Goal: Task Accomplishment & Management: Manage account settings

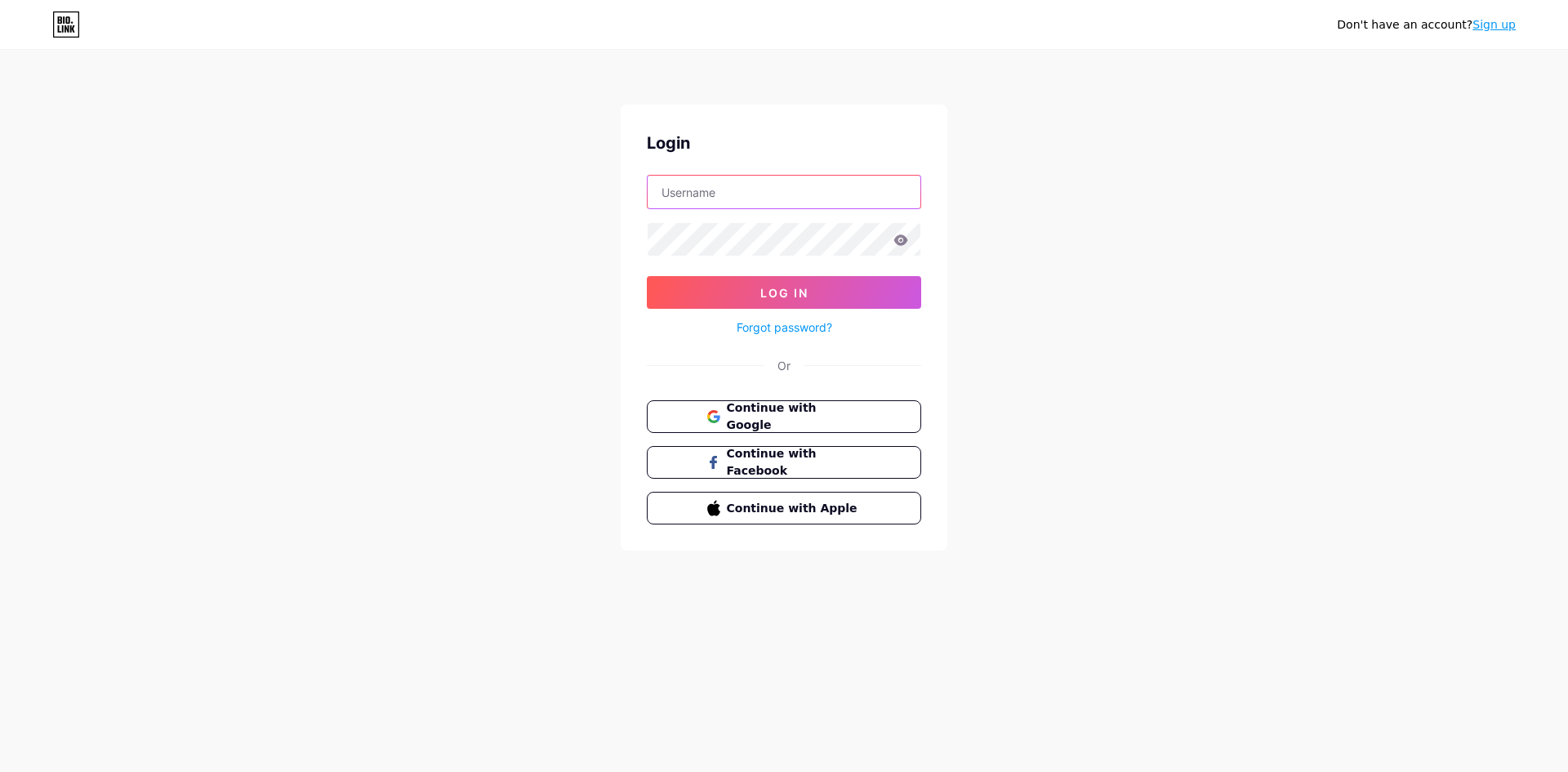
type input "[EMAIL_ADDRESS][DOMAIN_NAME]"
click at [1181, 539] on div "Don't have an account? Sign up Login caomaichoi123@gmail.com Log In Forgot pass…" at bounding box center [784, 301] width 1568 height 603
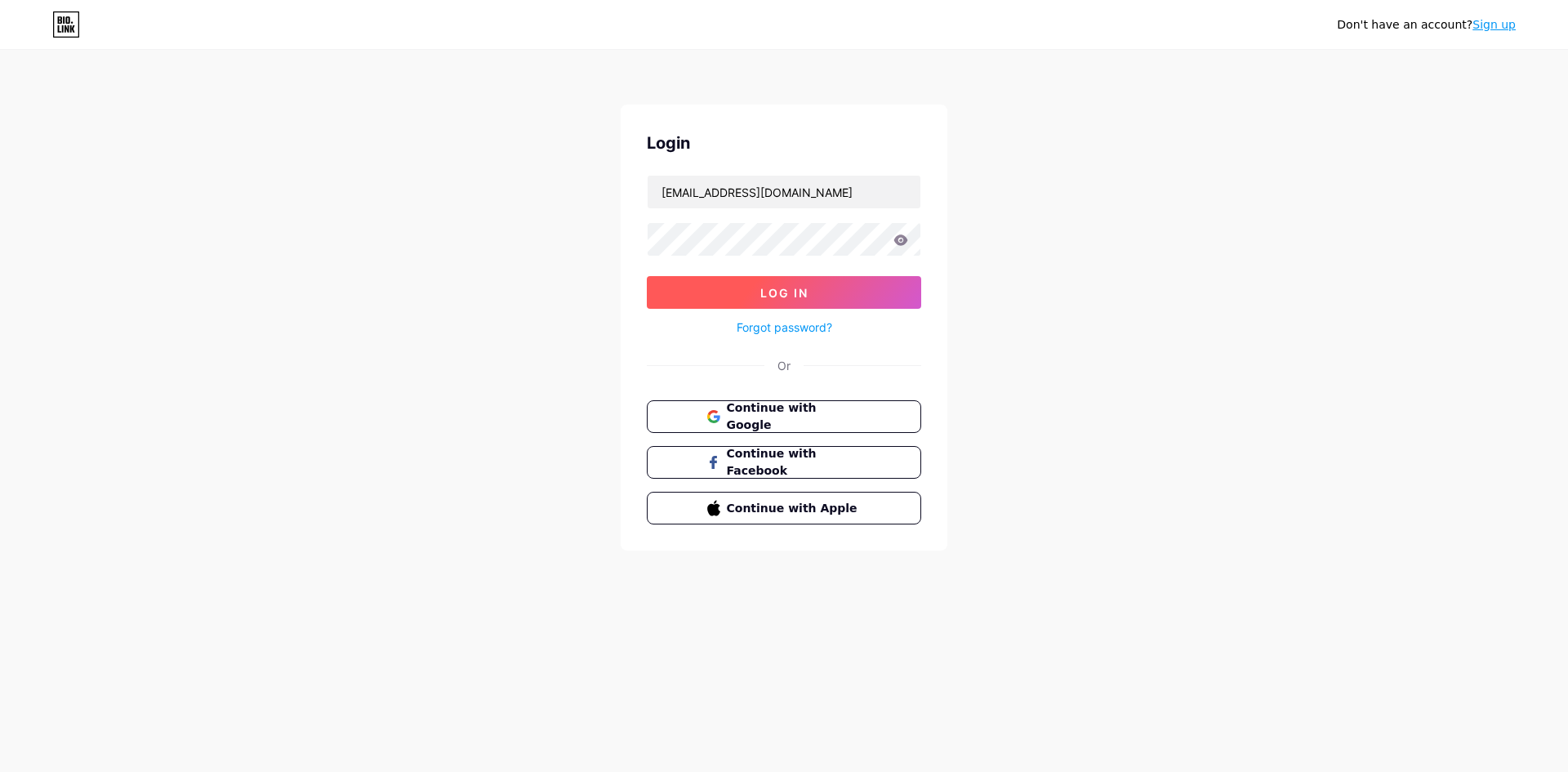
click at [788, 293] on span "Log In" at bounding box center [784, 292] width 48 height 14
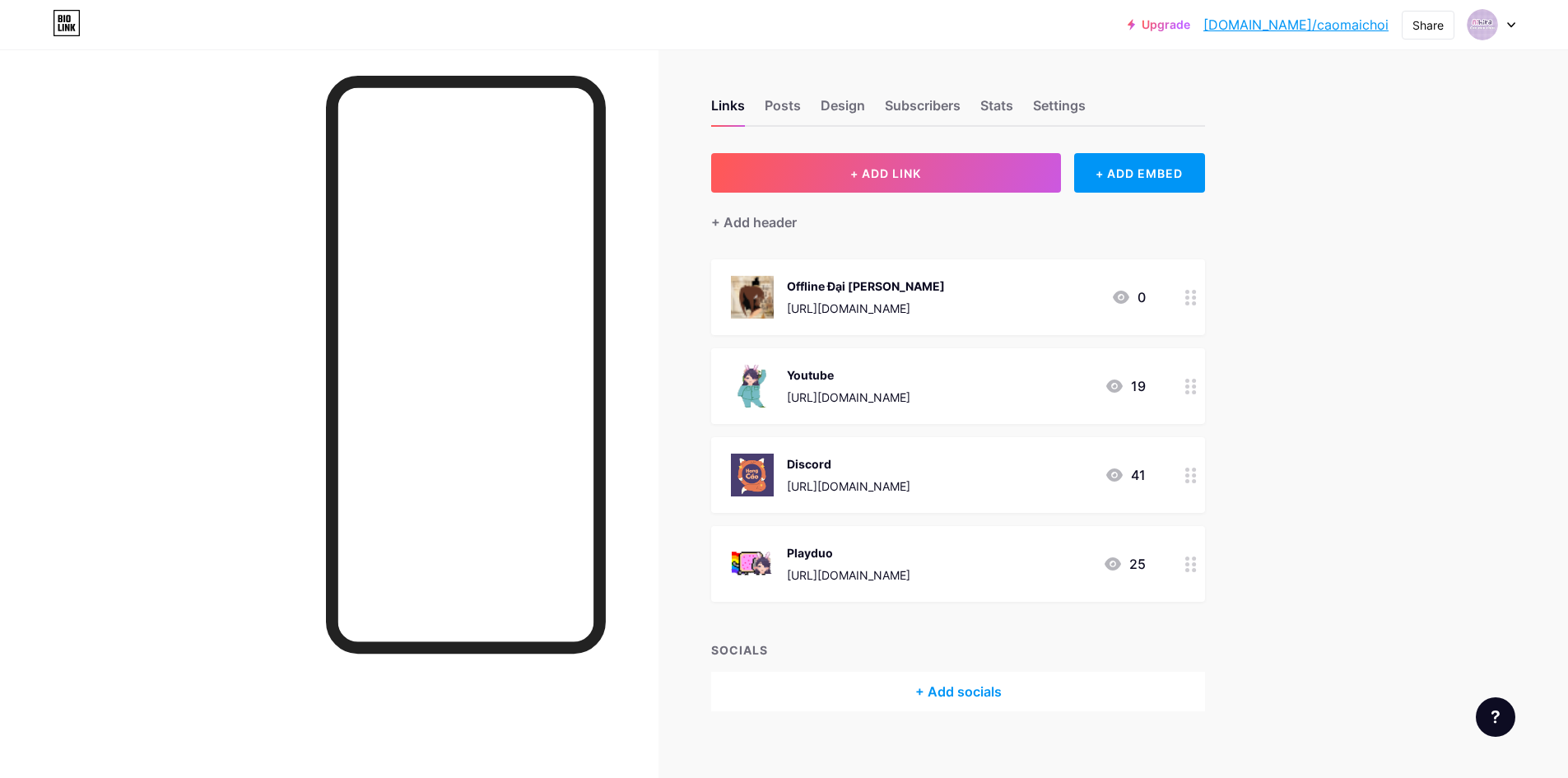
click at [1189, 304] on circle at bounding box center [1187, 303] width 4 height 4
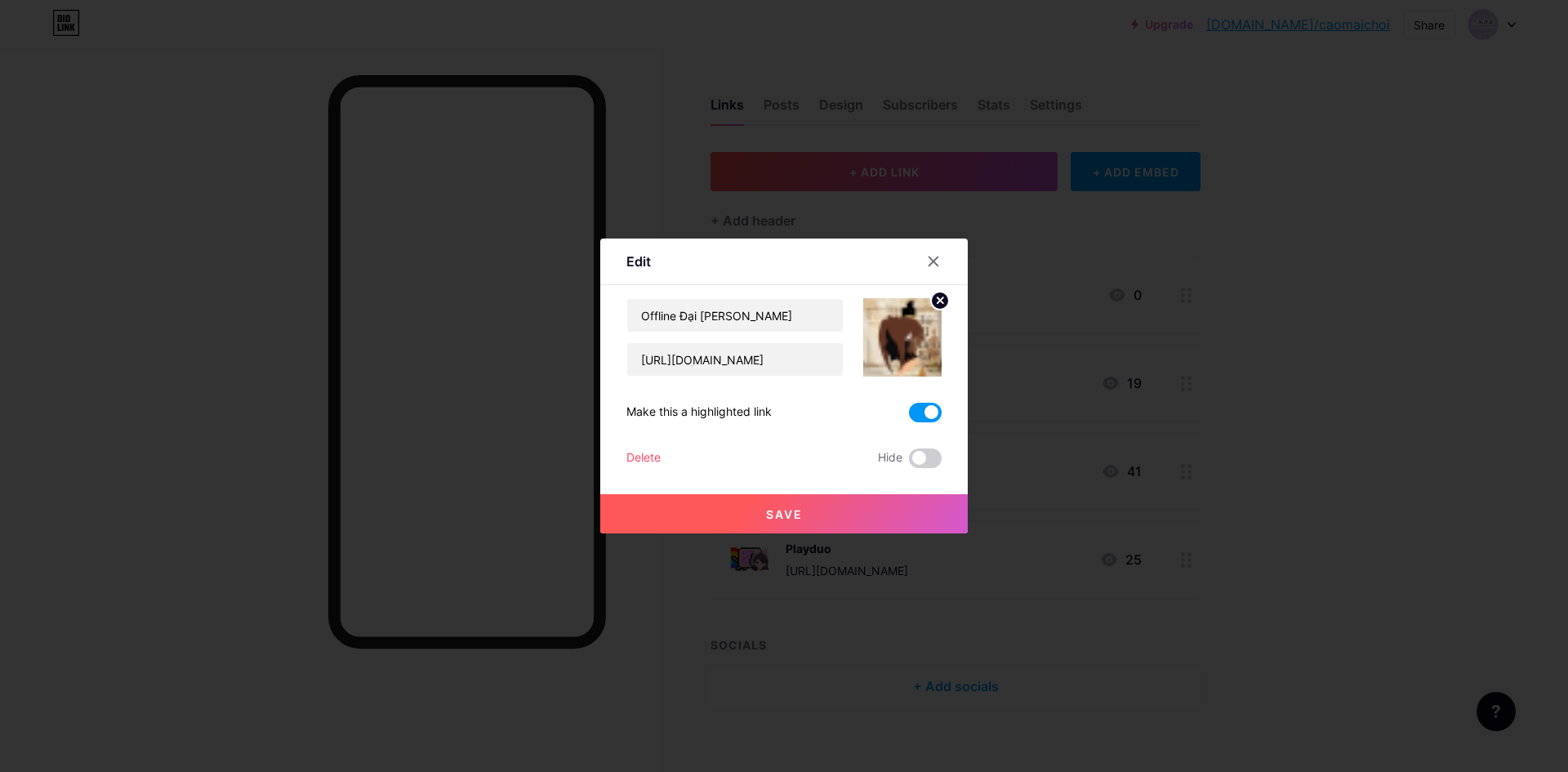
click at [640, 457] on div "Delete" at bounding box center [644, 458] width 34 height 20
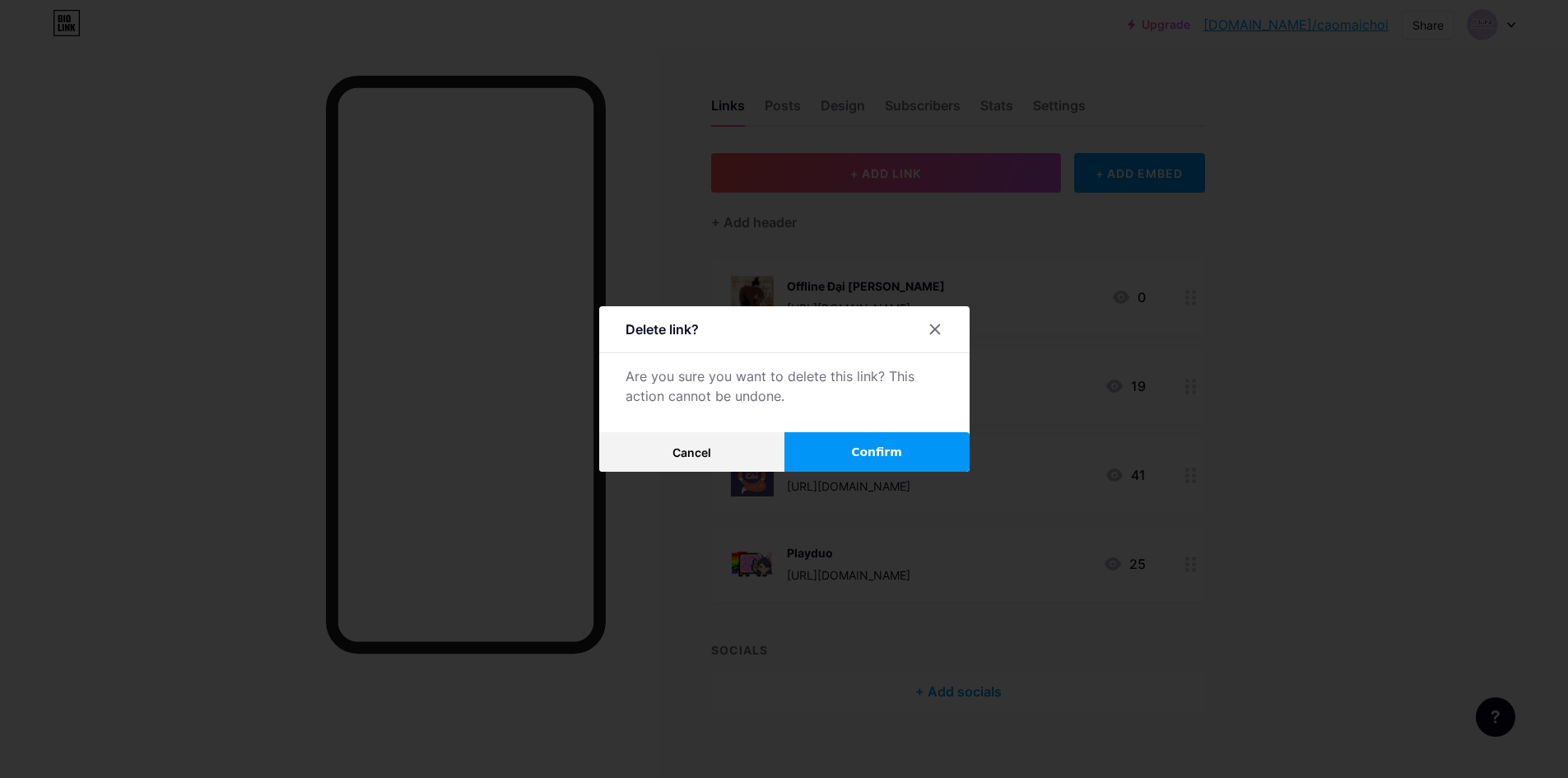
click at [879, 450] on span "Confirm" at bounding box center [876, 452] width 51 height 17
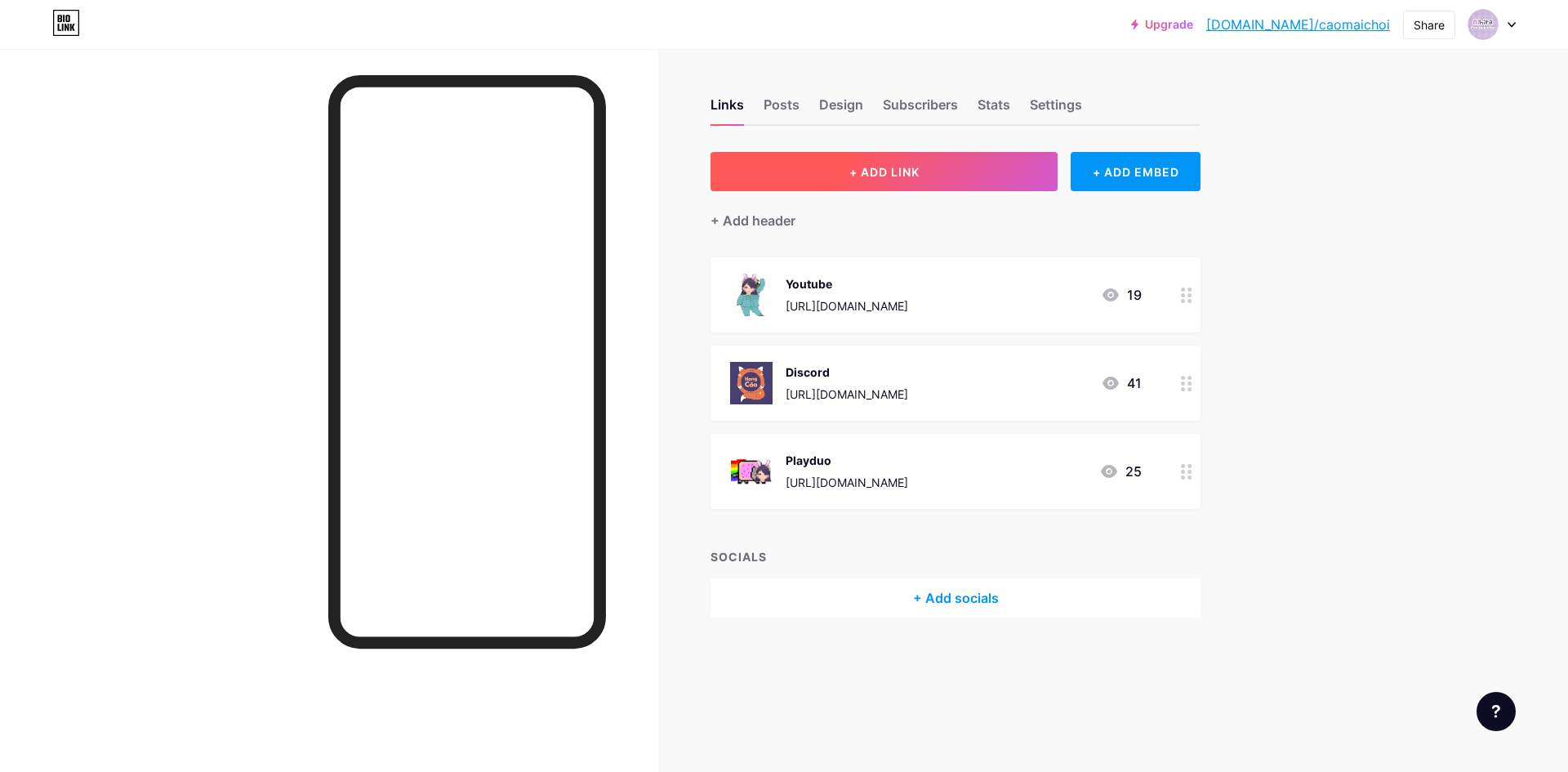
click at [909, 178] on span "+ ADD LINK" at bounding box center [884, 172] width 70 height 14
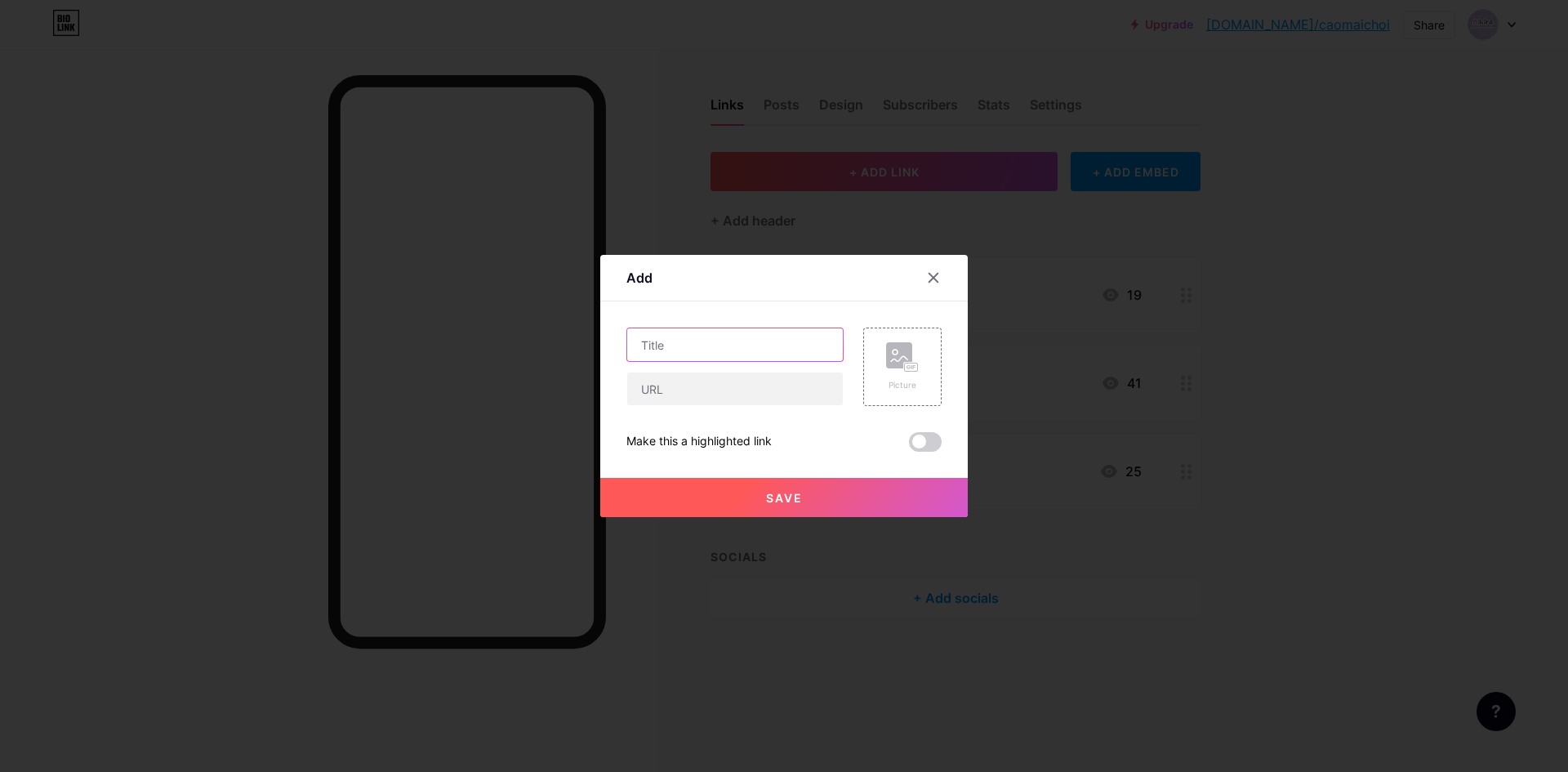
click at [730, 346] on input "text" at bounding box center [735, 345] width 216 height 33
type input "Blog Đại Hào Diên"
click at [744, 399] on input "text" at bounding box center [735, 389] width 216 height 33
paste input "[URL][DOMAIN_NAME]"
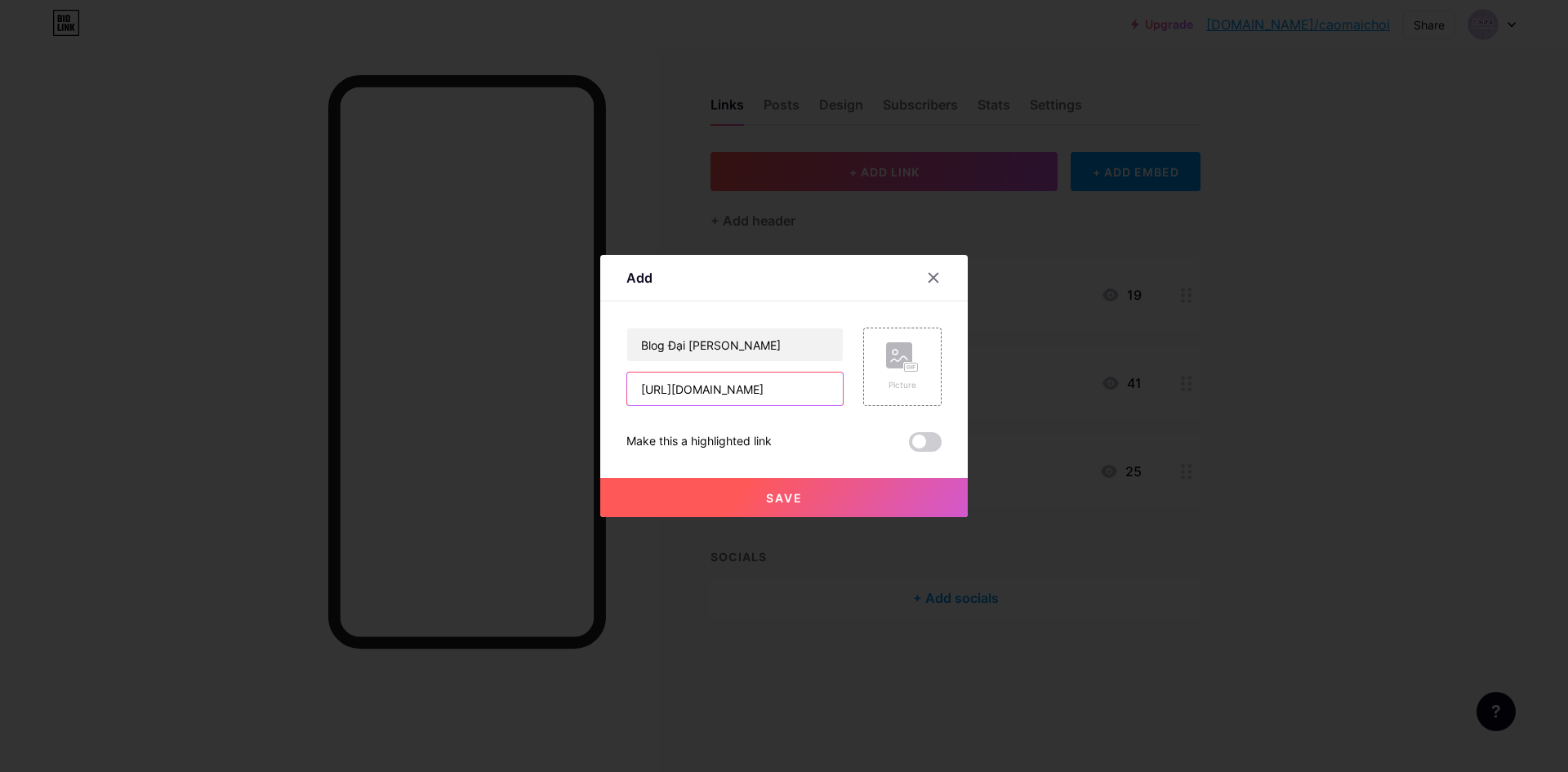
type input "[URL][DOMAIN_NAME]"
click at [689, 420] on div "Blog Đại Hào Diên https://www.facebook.com/NhatkyduDien/ Picture Make this a hi…" at bounding box center [784, 390] width 315 height 124
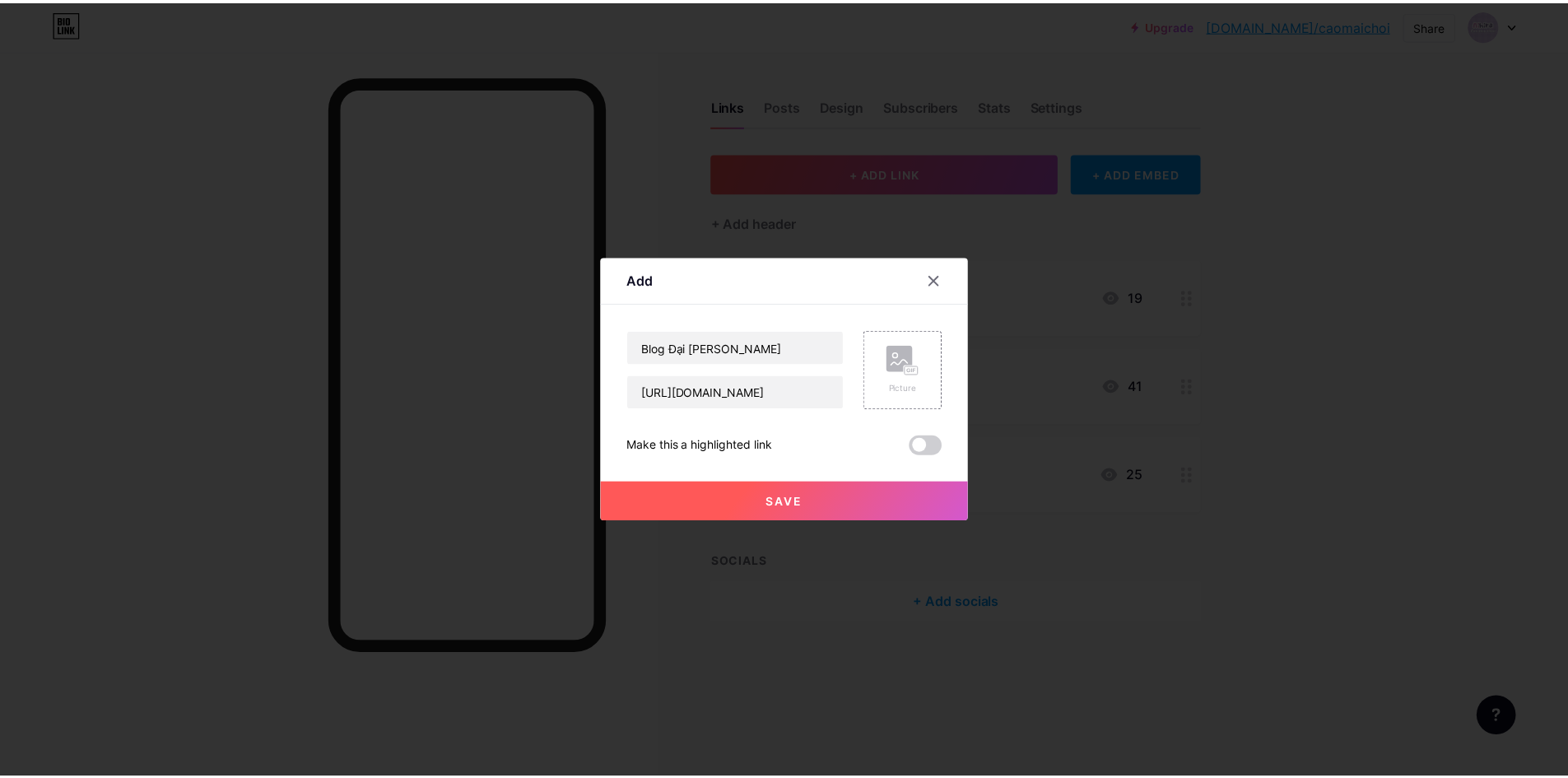
scroll to position [0, 0]
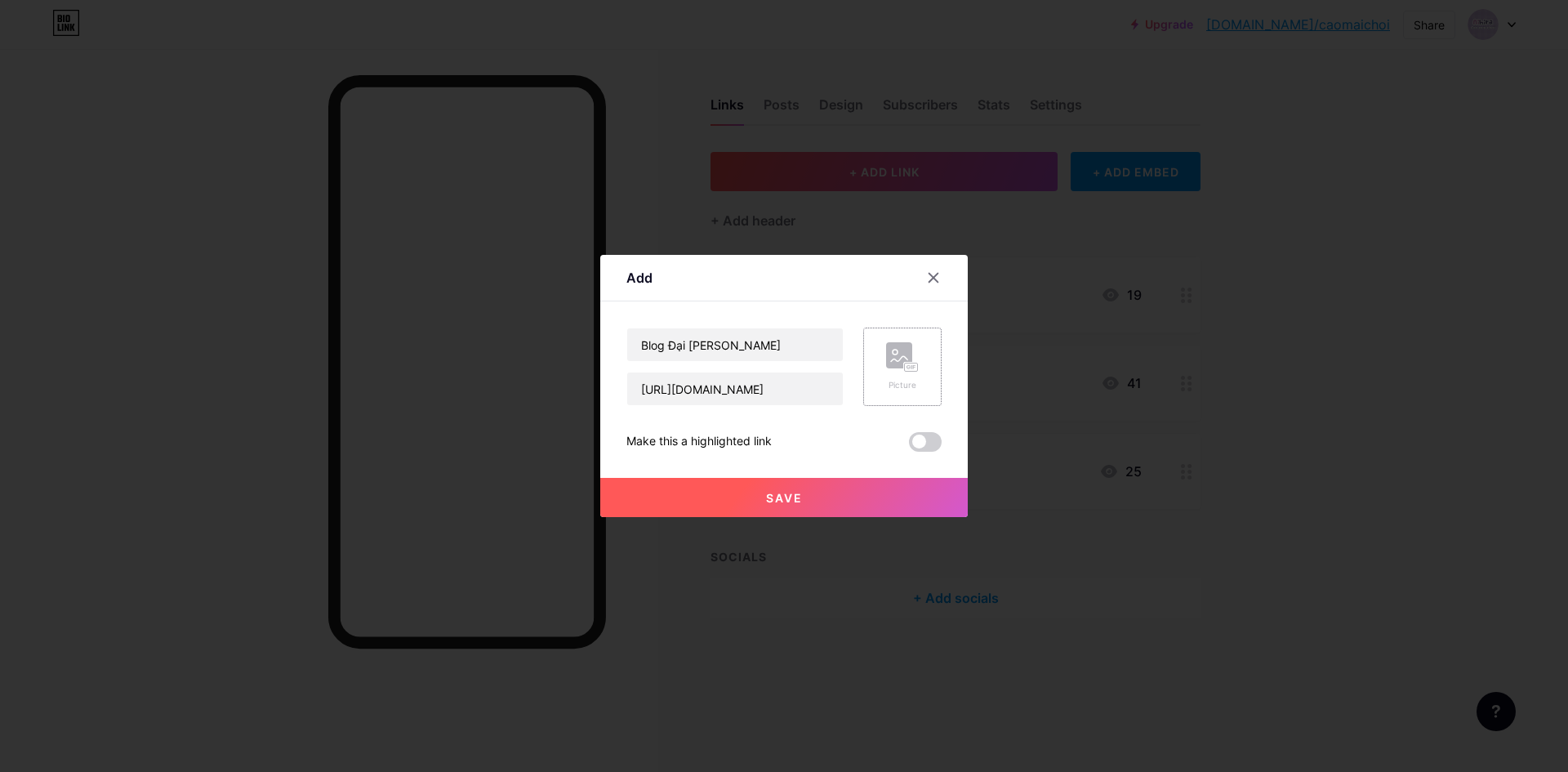
click at [922, 361] on div "Picture" at bounding box center [902, 367] width 78 height 78
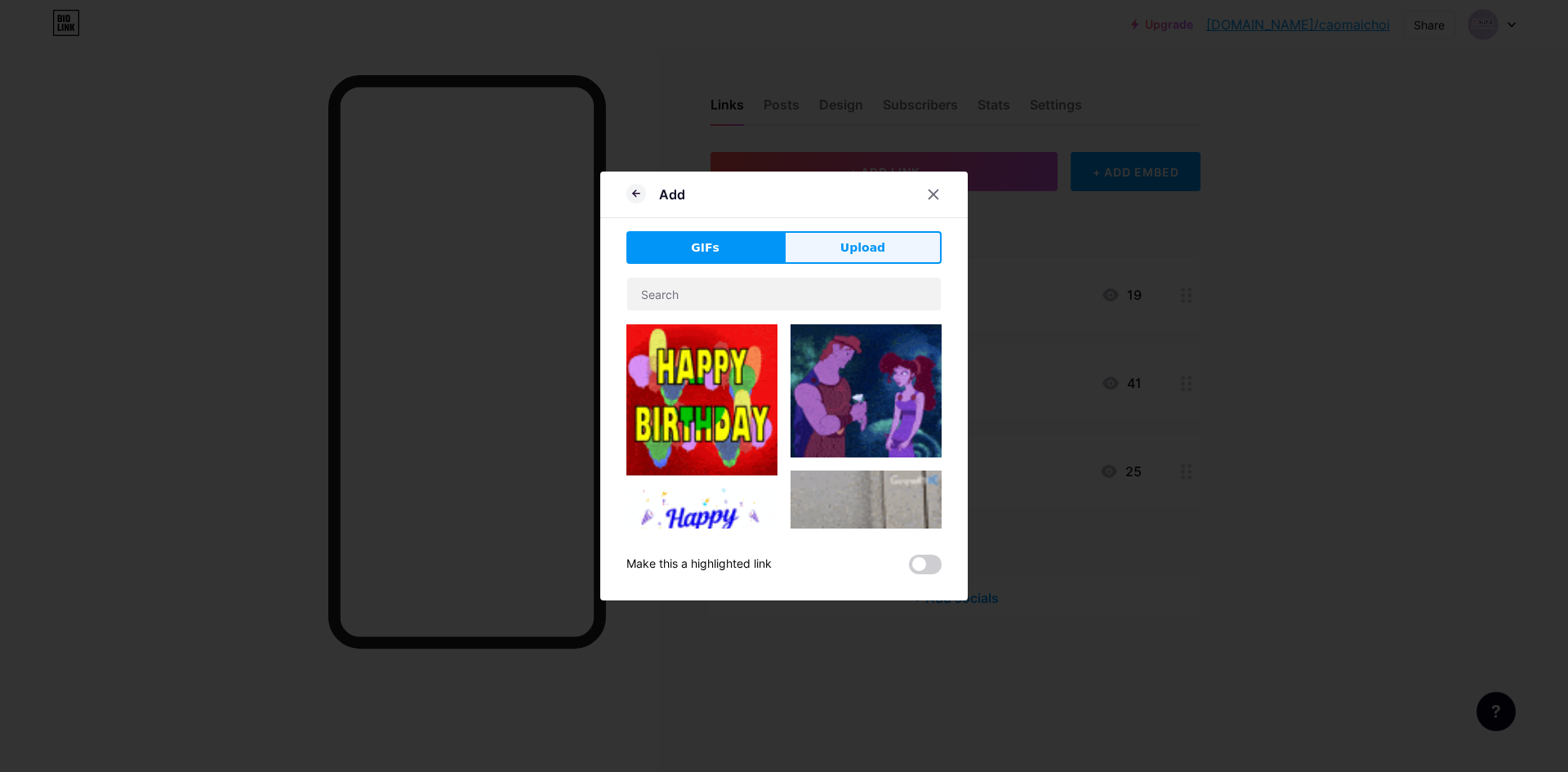
click at [862, 248] on span "Upload" at bounding box center [862, 248] width 45 height 17
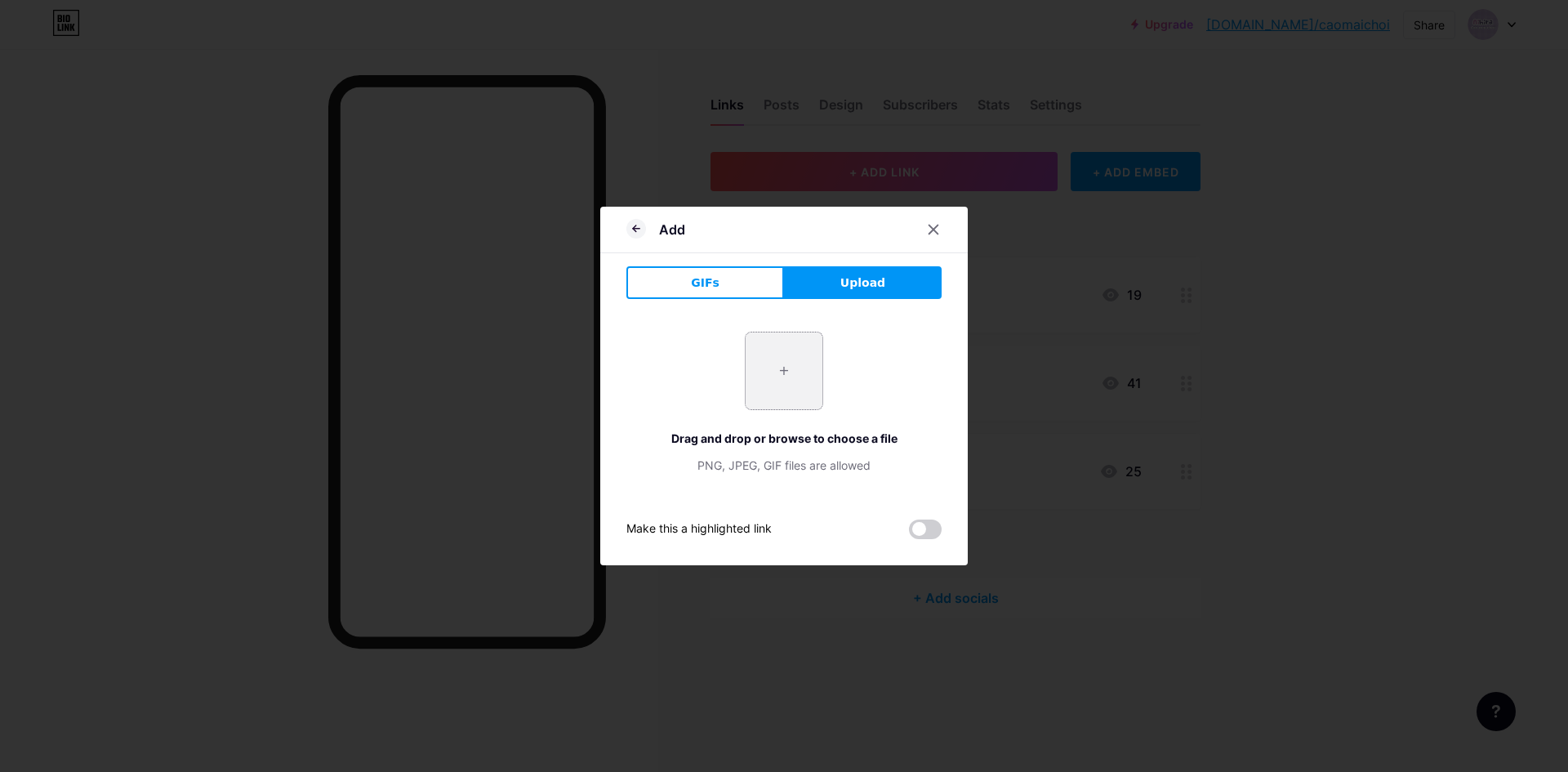
click at [788, 376] on input "file" at bounding box center [784, 371] width 77 height 77
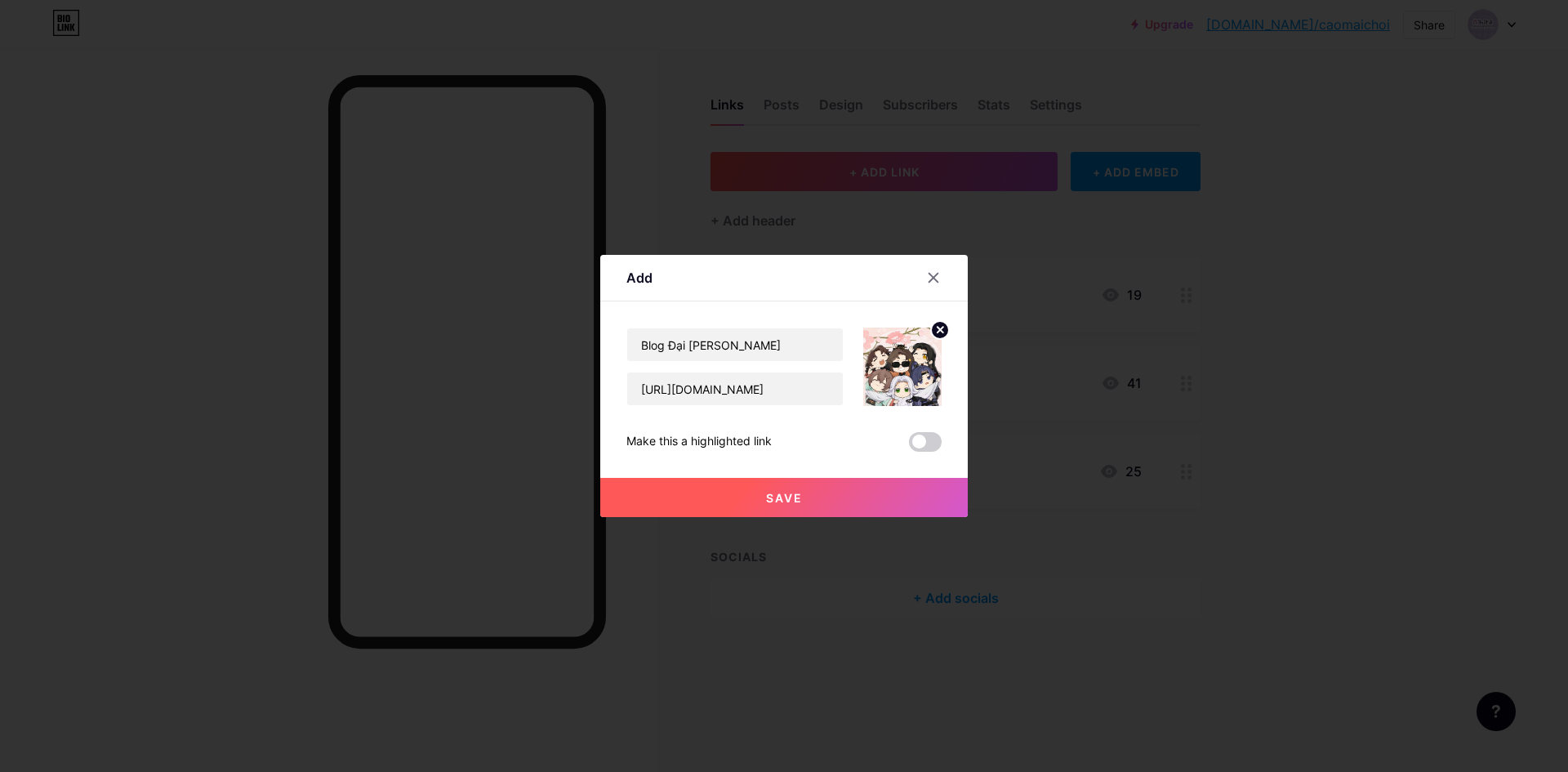
click at [885, 498] on button "Save" at bounding box center [784, 498] width 368 height 39
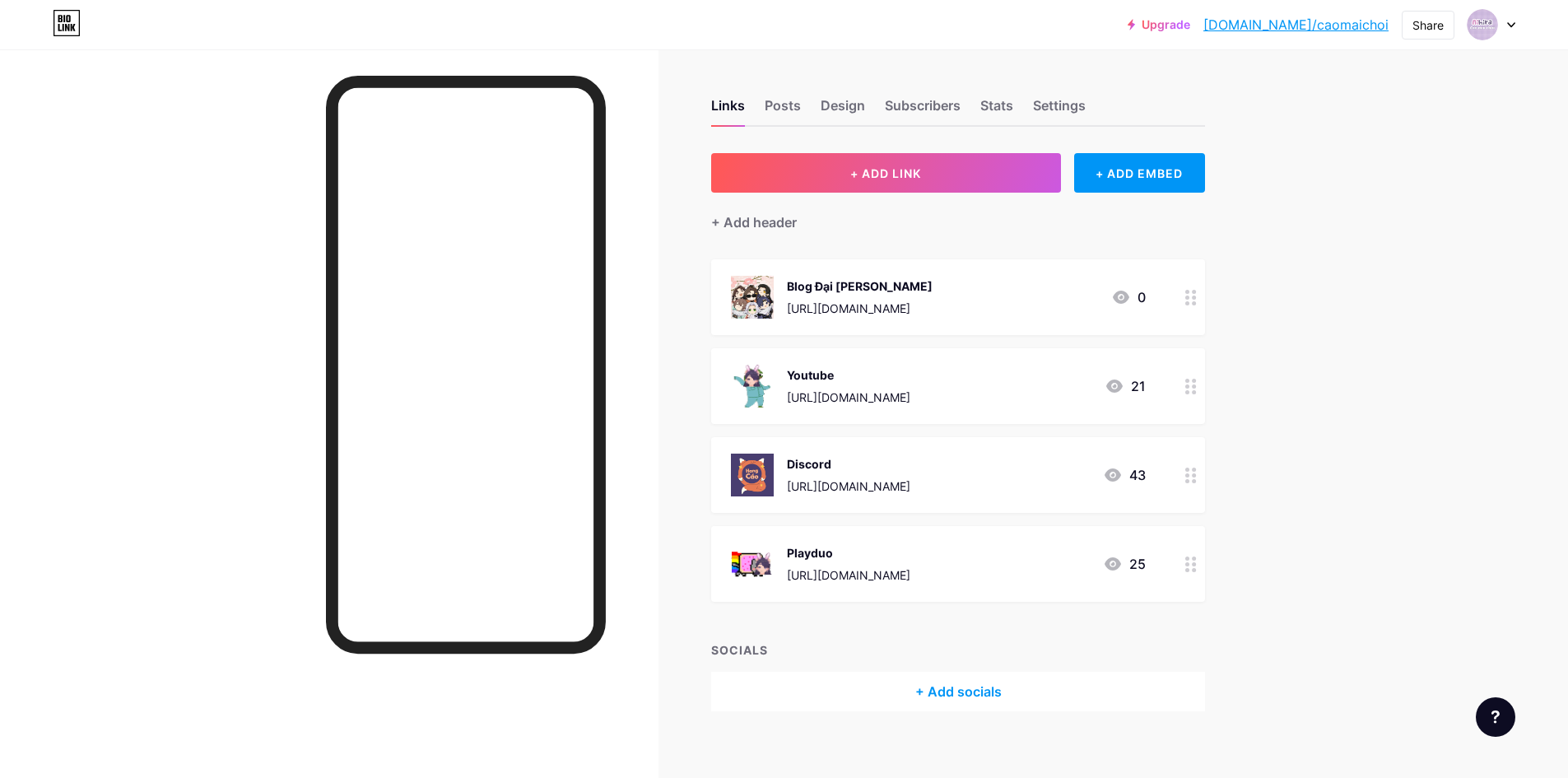
click at [1368, 429] on div "Upgrade bio.link/caomai... bio.link/caomaichoi Share Switch accounts Aihira ･ C…" at bounding box center [784, 397] width 1568 height 794
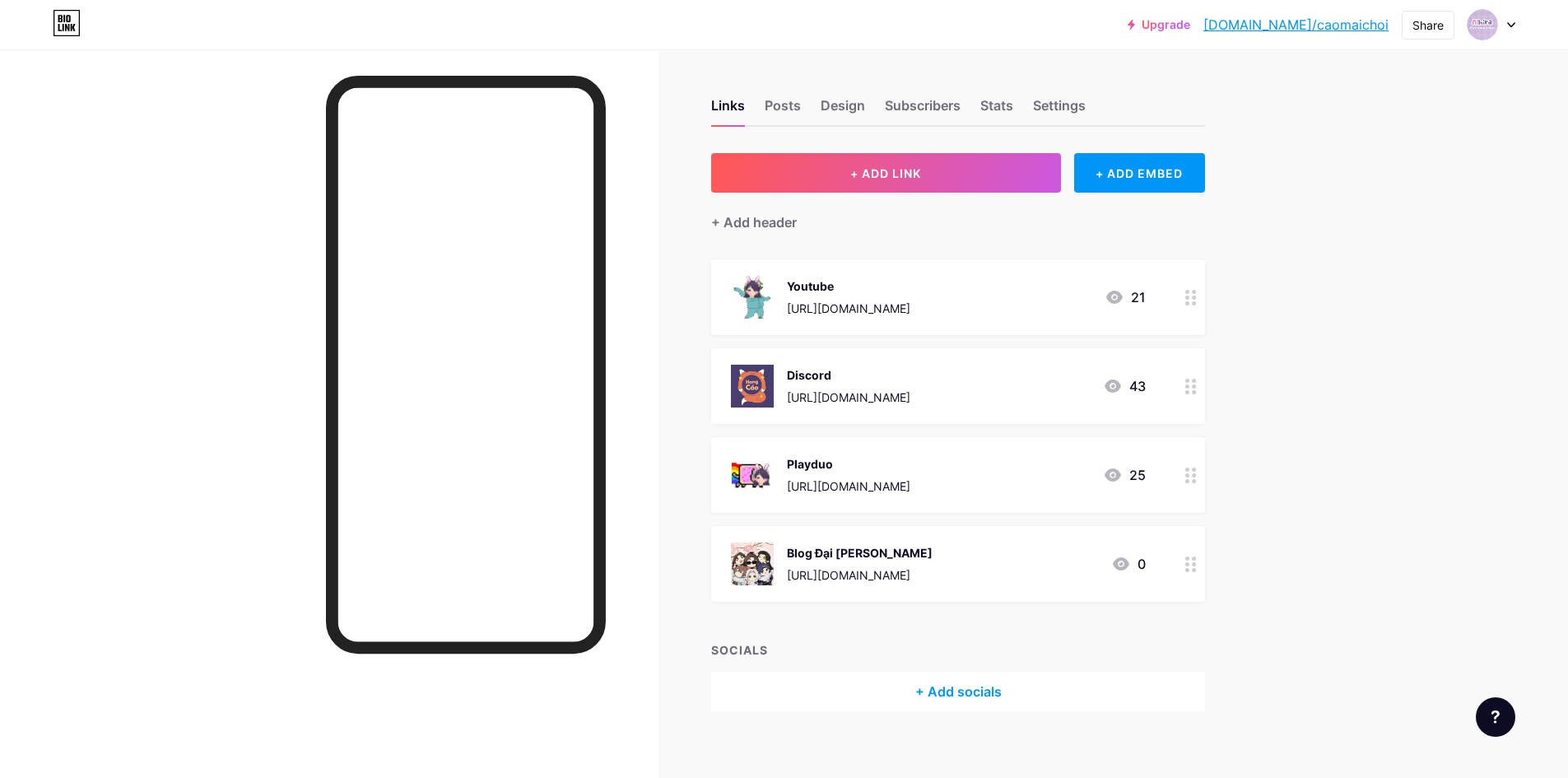
click at [1321, 498] on div "Upgrade bio.link/caomai... bio.link/caomaichoi Share Switch accounts Aihira ･ C…" at bounding box center [784, 397] width 1568 height 794
click at [1196, 477] on icon at bounding box center [1191, 475] width 12 height 16
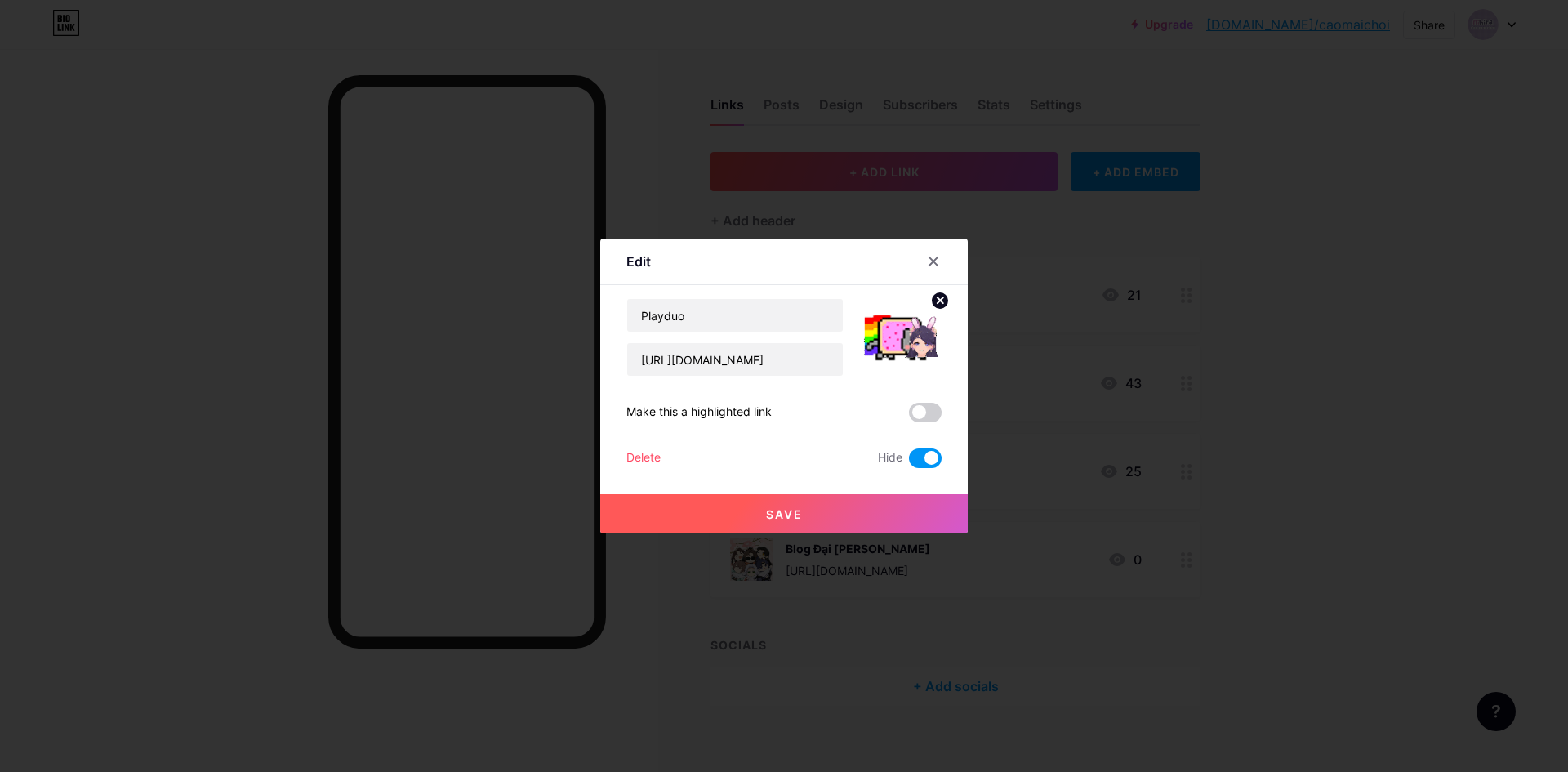
click at [663, 453] on div "Delete Hide" at bounding box center [784, 458] width 315 height 20
click at [655, 457] on div "Delete" at bounding box center [644, 458] width 34 height 20
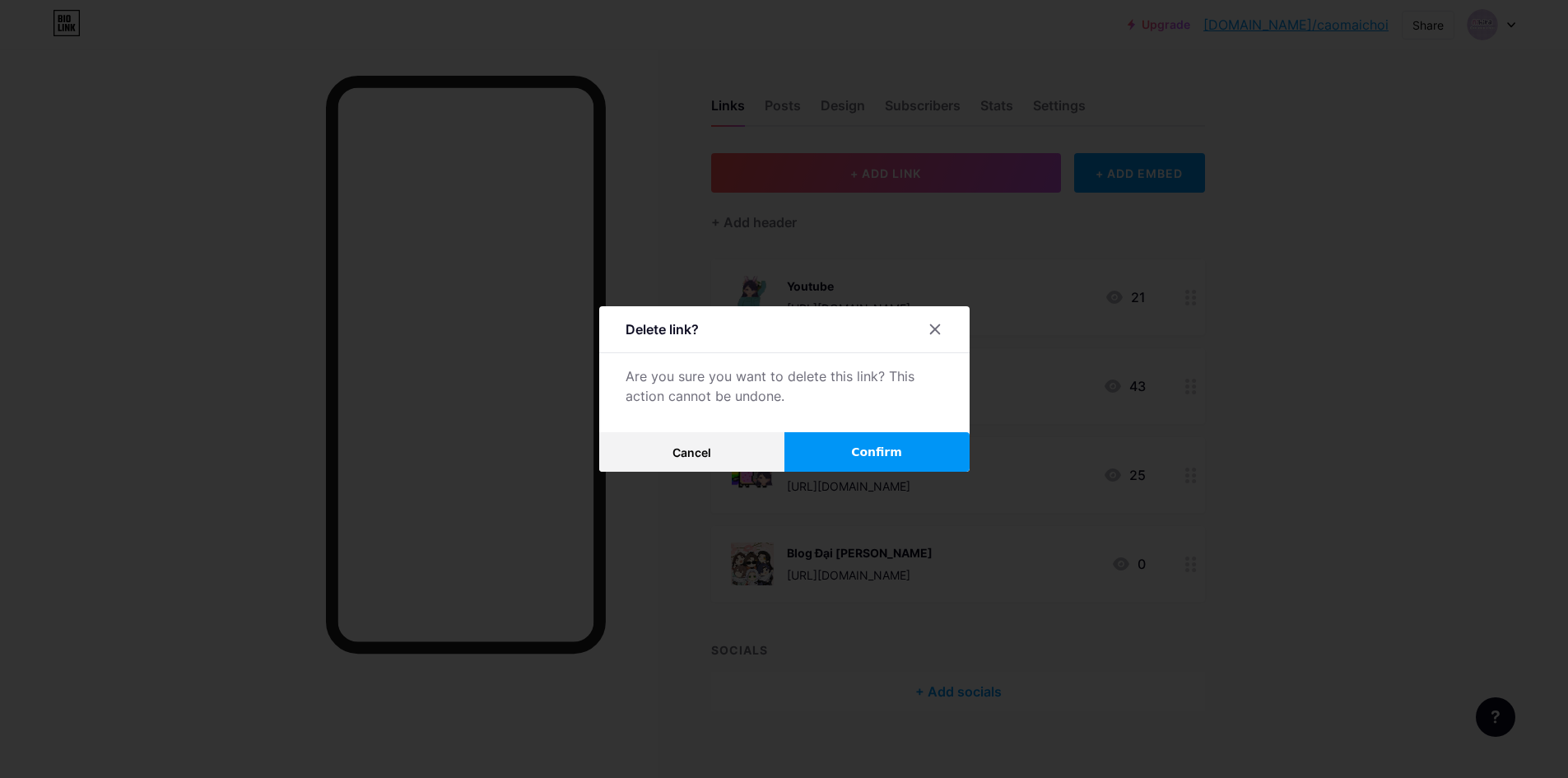
click at [878, 464] on button "Confirm" at bounding box center [877, 452] width 185 height 40
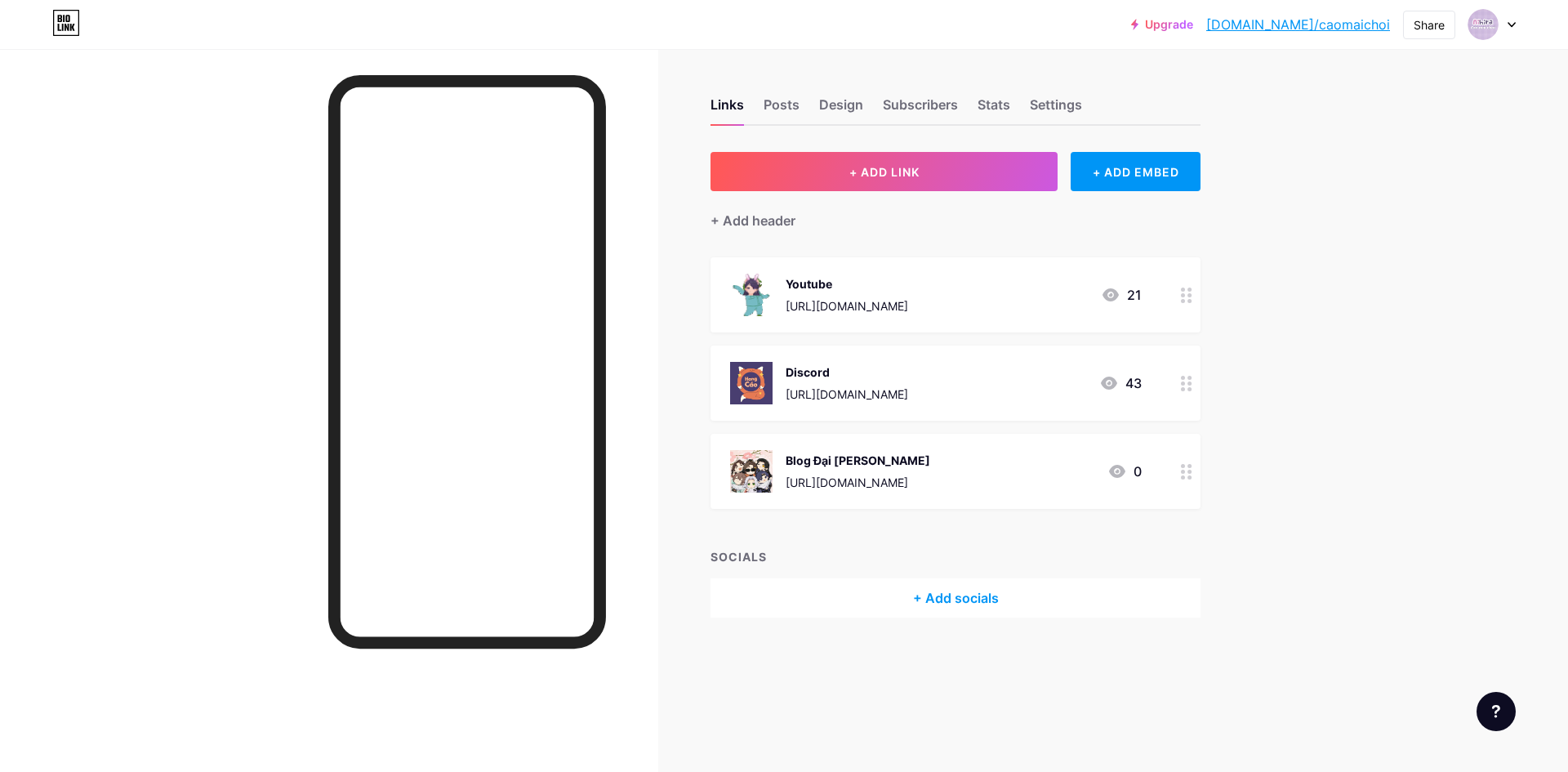
click at [1270, 464] on div "Upgrade bio.link/caomai... bio.link/caomaichoi Share Switch accounts Aihira ･ C…" at bounding box center [784, 386] width 1568 height 772
click at [1308, 370] on div "Upgrade bio.link/caomai... bio.link/caomaichoi Share Switch accounts Aihira ･ C…" at bounding box center [784, 386] width 1568 height 772
click at [1280, 395] on div "Upgrade bio.link/caomai... bio.link/caomaichoi Share Switch accounts Aihira ･ C…" at bounding box center [784, 386] width 1568 height 772
click at [1293, 442] on div "Upgrade bio.link/caomai... bio.link/caomaichoi Share Switch accounts Aihira ･ C…" at bounding box center [784, 386] width 1568 height 772
click at [1314, 491] on div "Upgrade bio.link/caomai... bio.link/caomaichoi Share Switch accounts Aihira ･ C…" at bounding box center [784, 386] width 1568 height 772
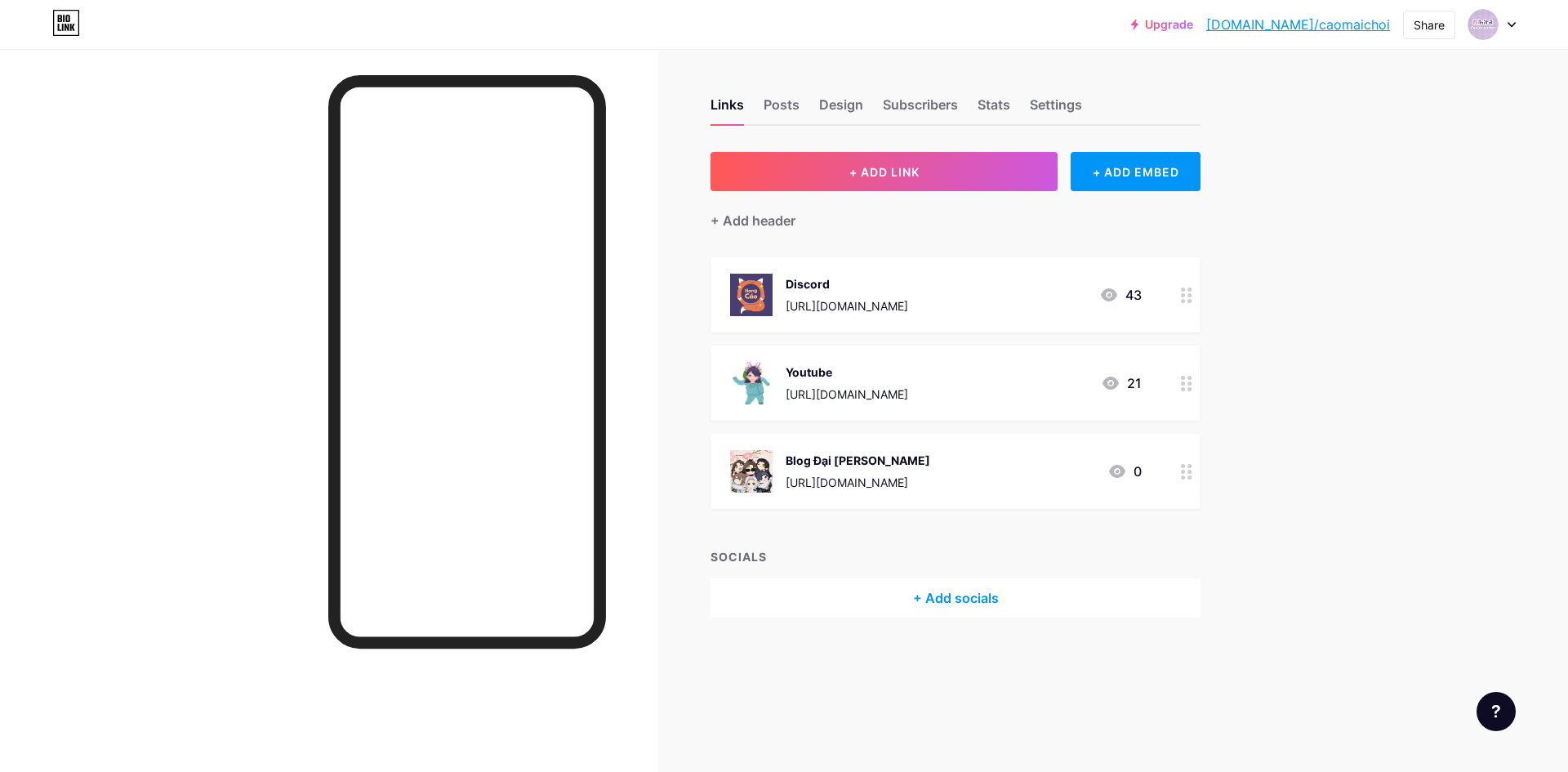
click at [1353, 426] on div "Upgrade bio.link/caomai... bio.link/caomaichoi Share Switch accounts Aihira ･ C…" at bounding box center [784, 386] width 1568 height 772
click at [1370, 431] on div "Upgrade bio.link/caomai... bio.link/caomaichoi Share Switch accounts Aihira ･ C…" at bounding box center [784, 386] width 1568 height 772
click at [1379, 437] on div "Upgrade bio.link/caomai... bio.link/caomaichoi Share Switch accounts Aihira ･ C…" at bounding box center [784, 386] width 1568 height 772
click at [1368, 435] on div "Upgrade bio.link/caomai... bio.link/caomaichoi Share Switch accounts Aihira ･ C…" at bounding box center [784, 386] width 1568 height 772
click at [1403, 520] on div "Upgrade bio.link/caomai... bio.link/caomaichoi Share Switch accounts Aihira ･ C…" at bounding box center [784, 386] width 1568 height 772
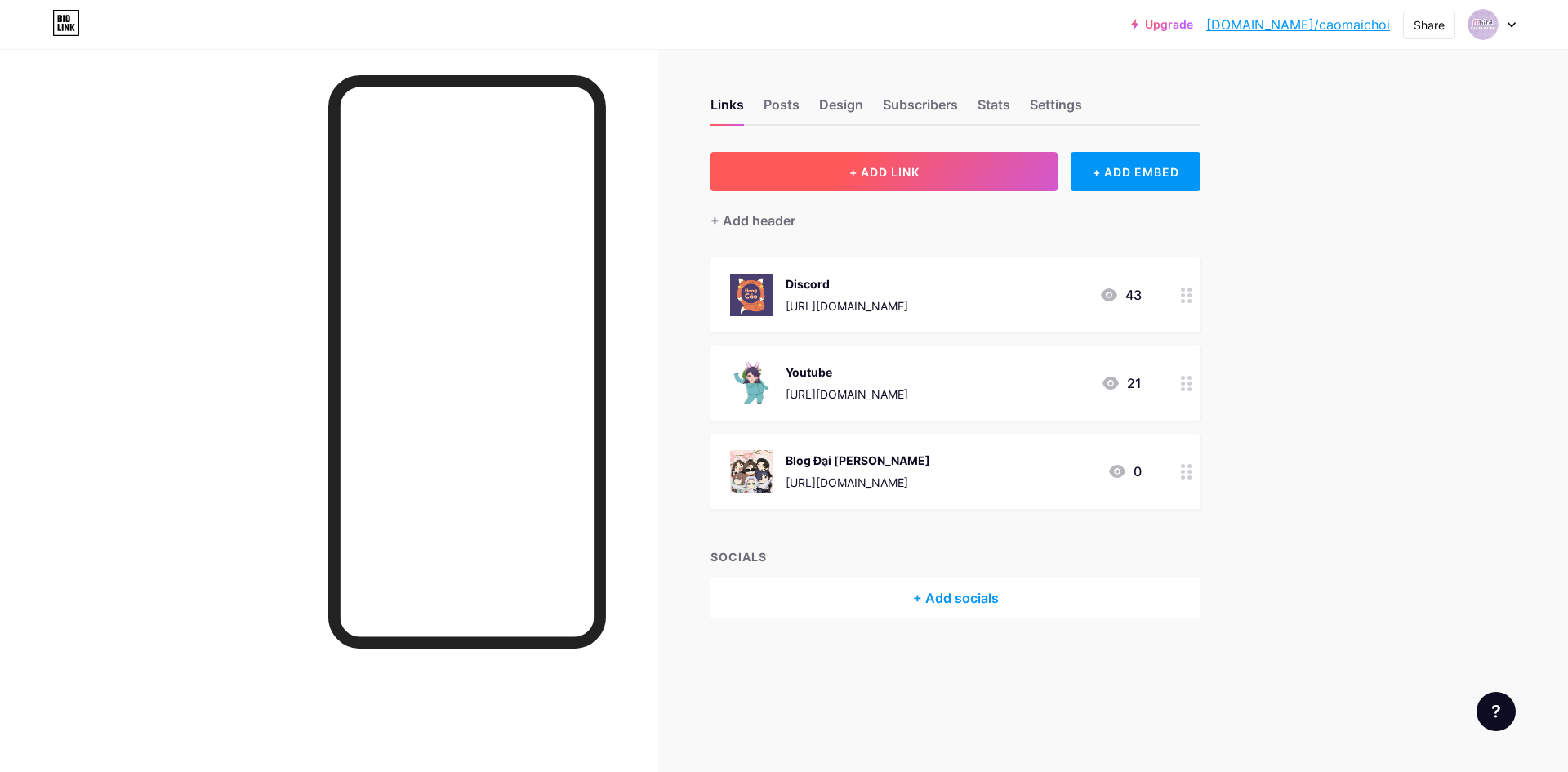
click at [928, 163] on button "+ ADD LINK" at bounding box center [884, 172] width 347 height 39
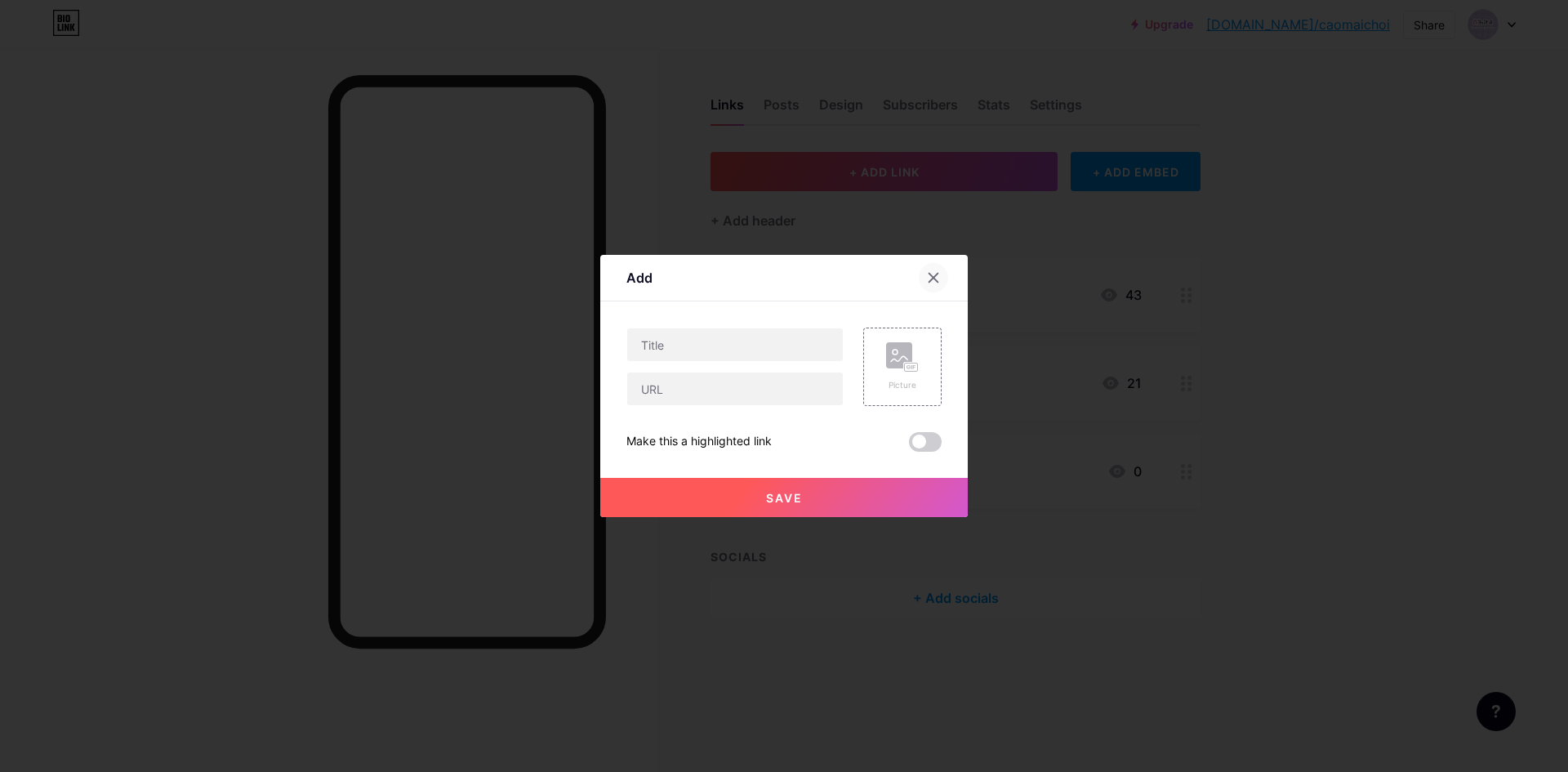
click at [929, 279] on icon at bounding box center [933, 278] width 13 height 13
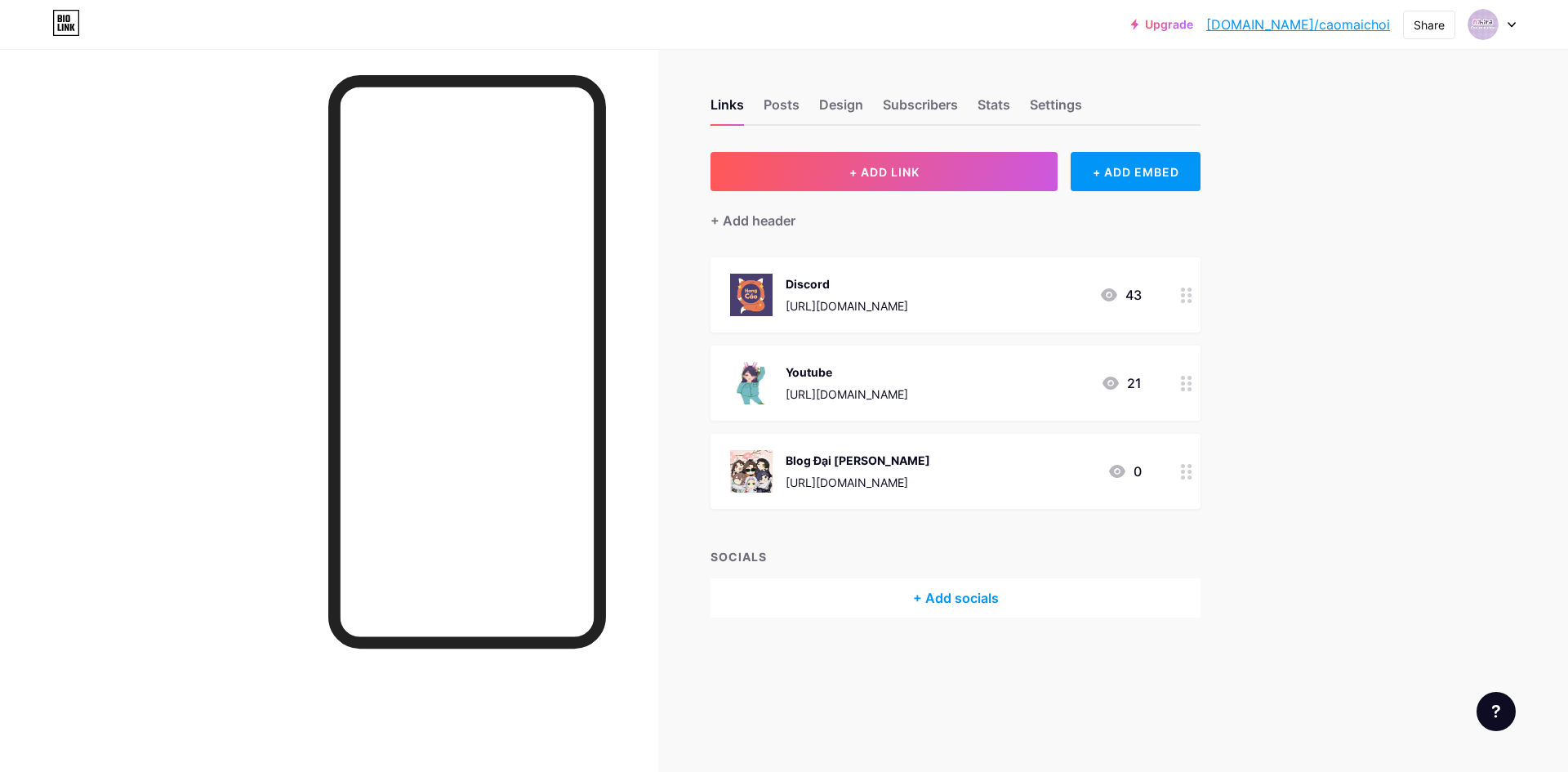
click at [1369, 373] on div "Upgrade bio.link/caomai... bio.link/caomaichoi Share Switch accounts Aihira ･ C…" at bounding box center [784, 386] width 1568 height 772
click at [783, 102] on div "Posts" at bounding box center [782, 109] width 36 height 29
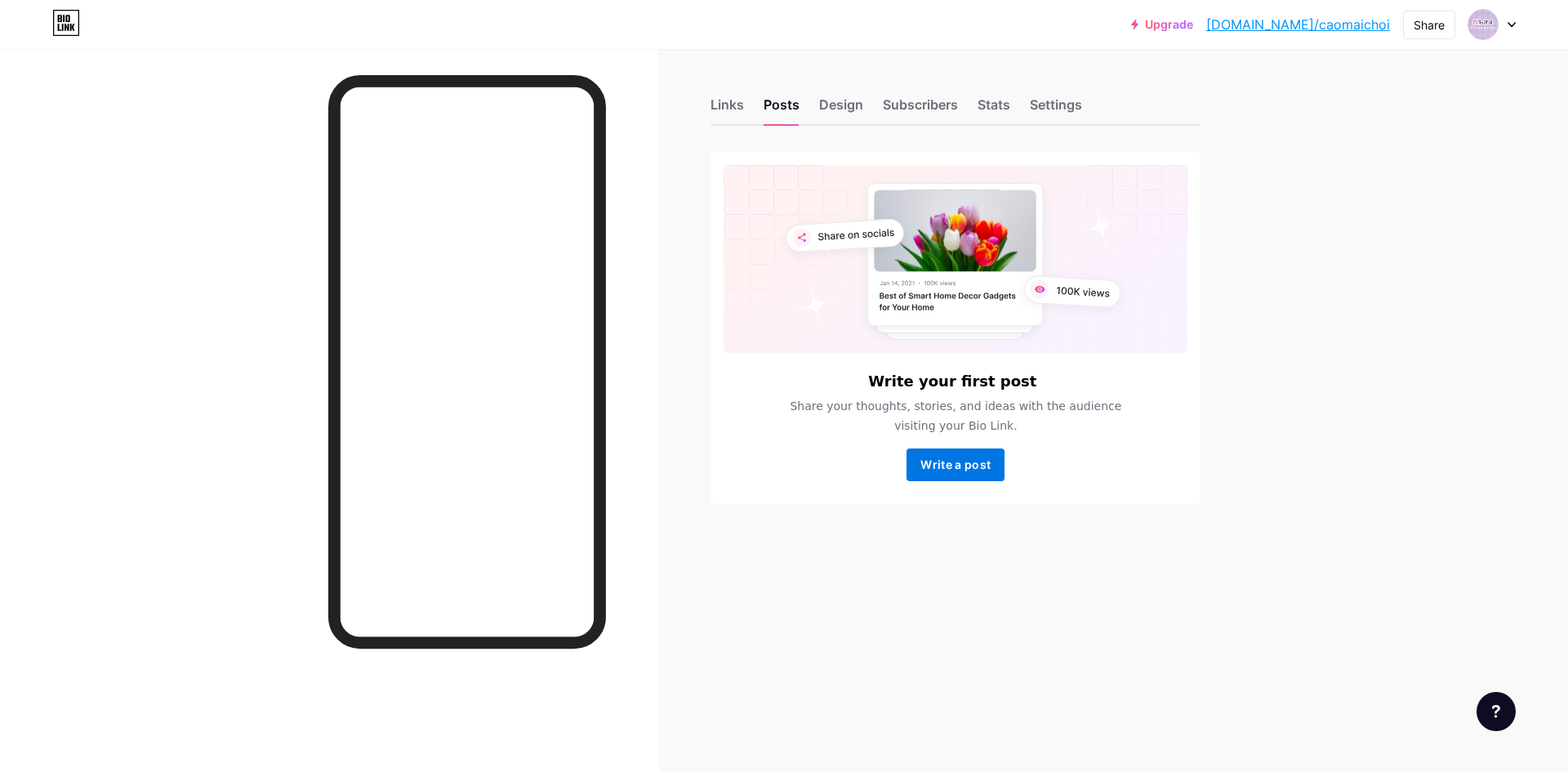
click at [933, 457] on span "Write a post" at bounding box center [955, 464] width 70 height 14
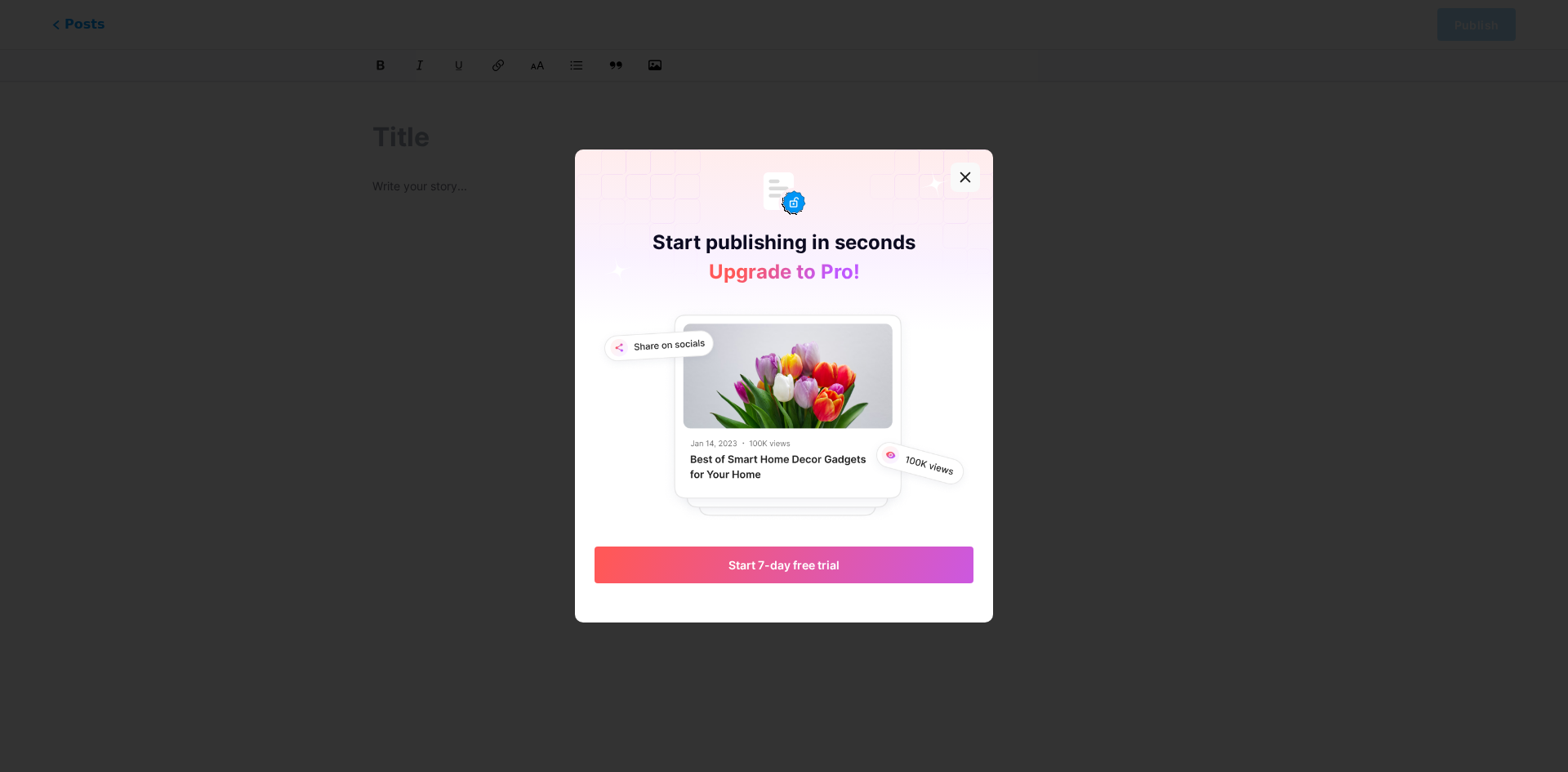
click at [958, 176] on div at bounding box center [965, 177] width 29 height 29
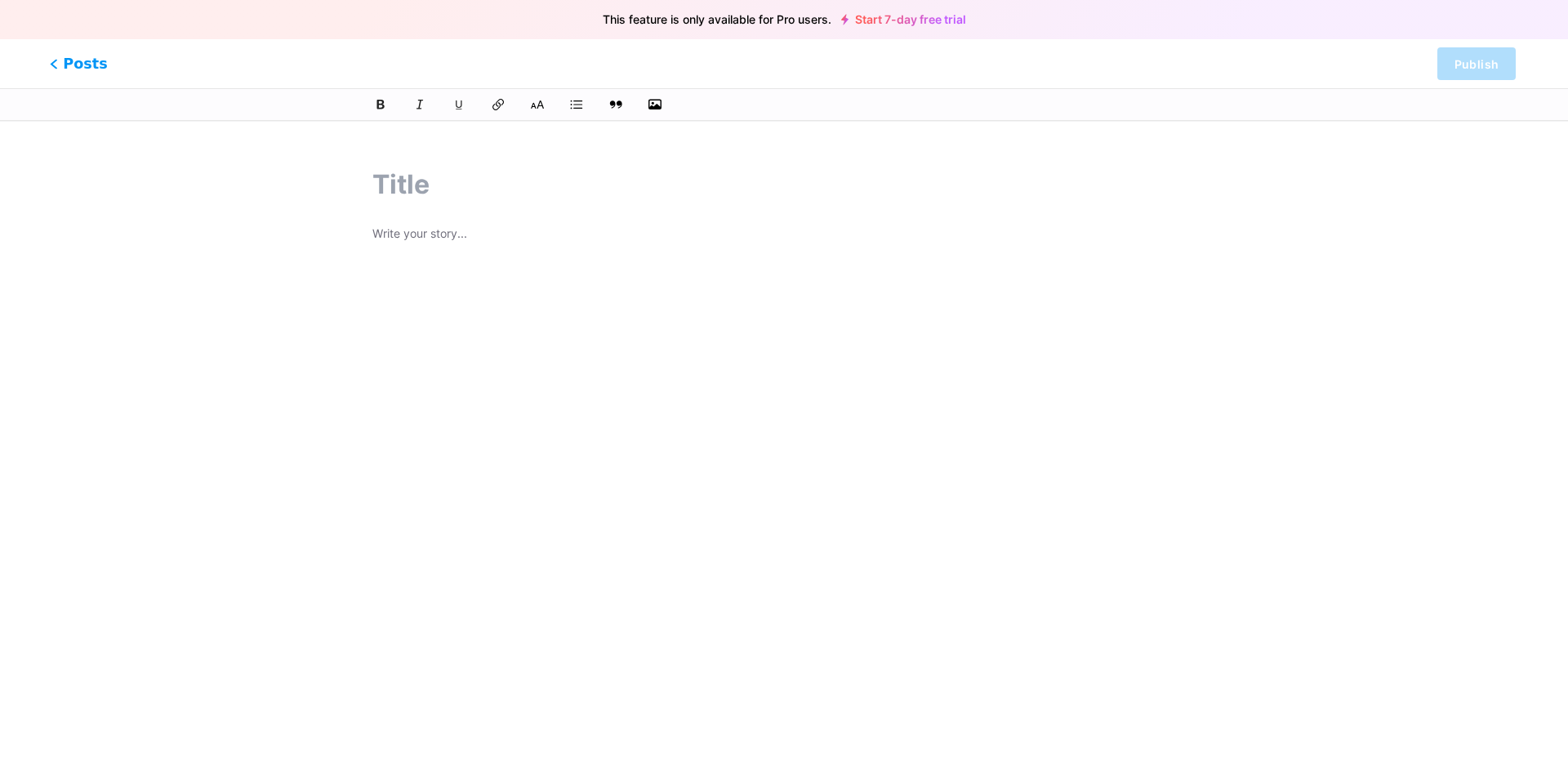
click at [74, 60] on span "Posts" at bounding box center [78, 64] width 58 height 21
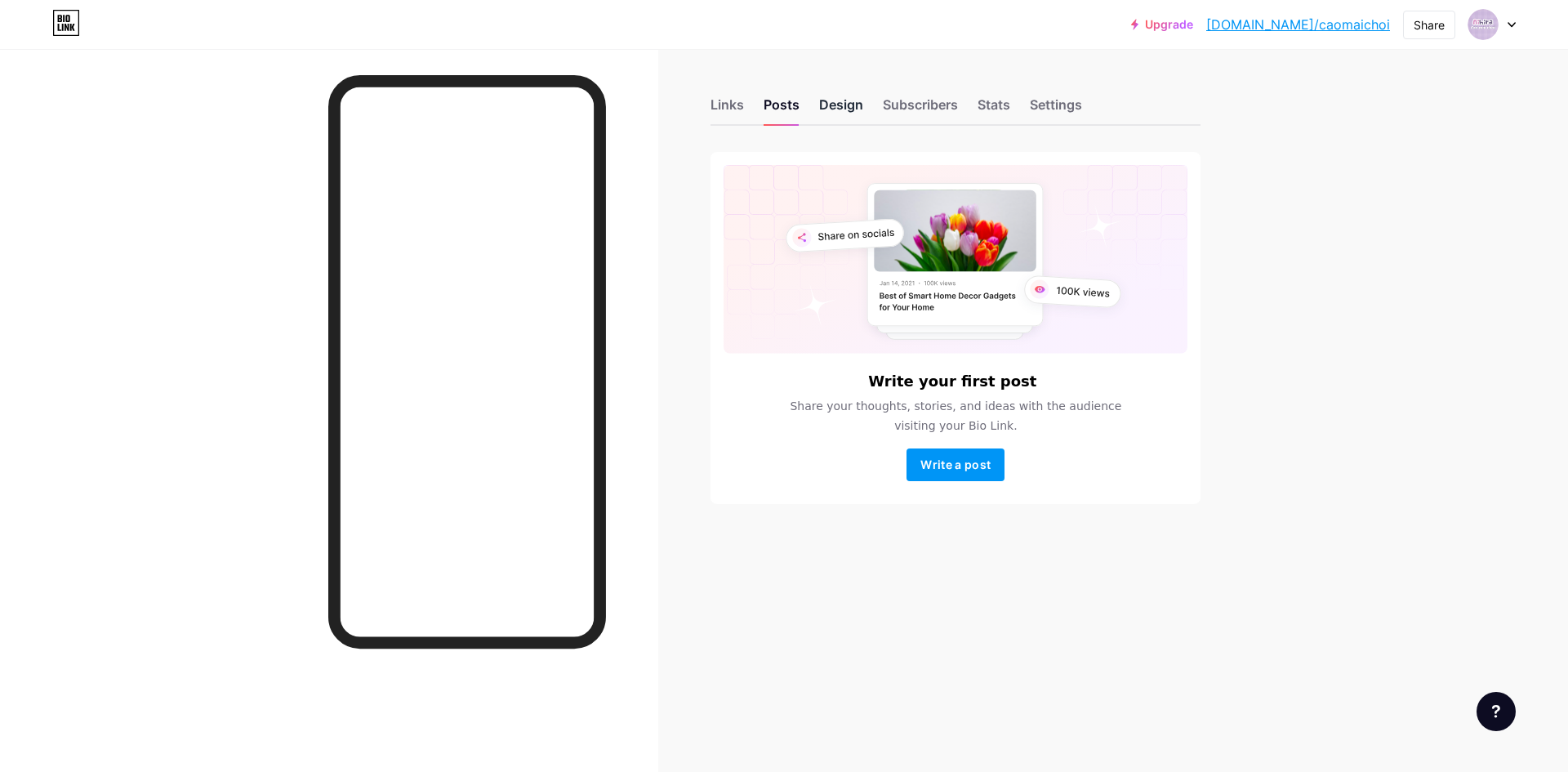
click at [846, 109] on div "Design" at bounding box center [841, 109] width 44 height 29
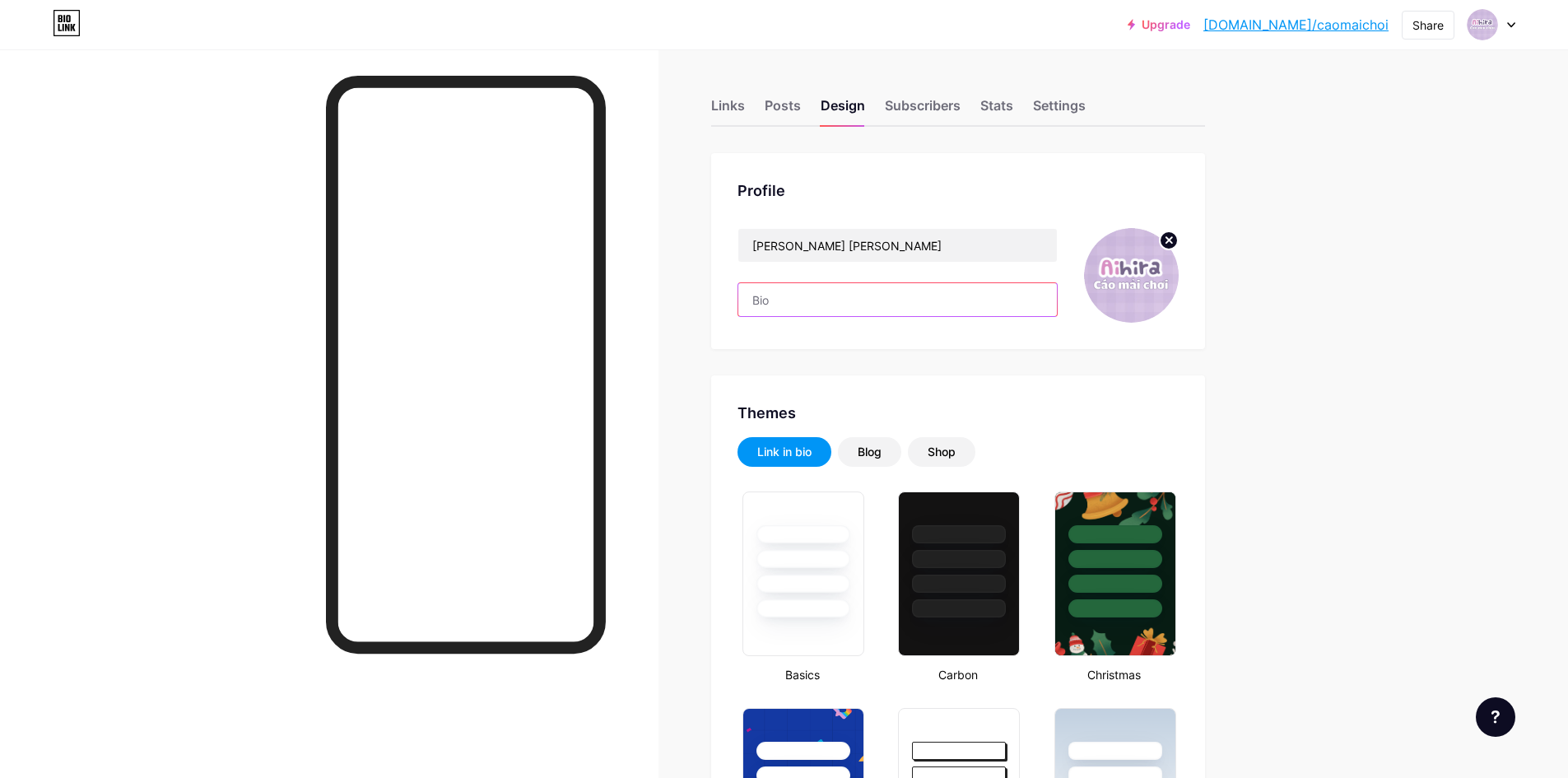
click at [831, 308] on input "text" at bounding box center [898, 300] width 319 height 33
type input "#fdfae7"
type input "#e7e0ff"
type input "#000000"
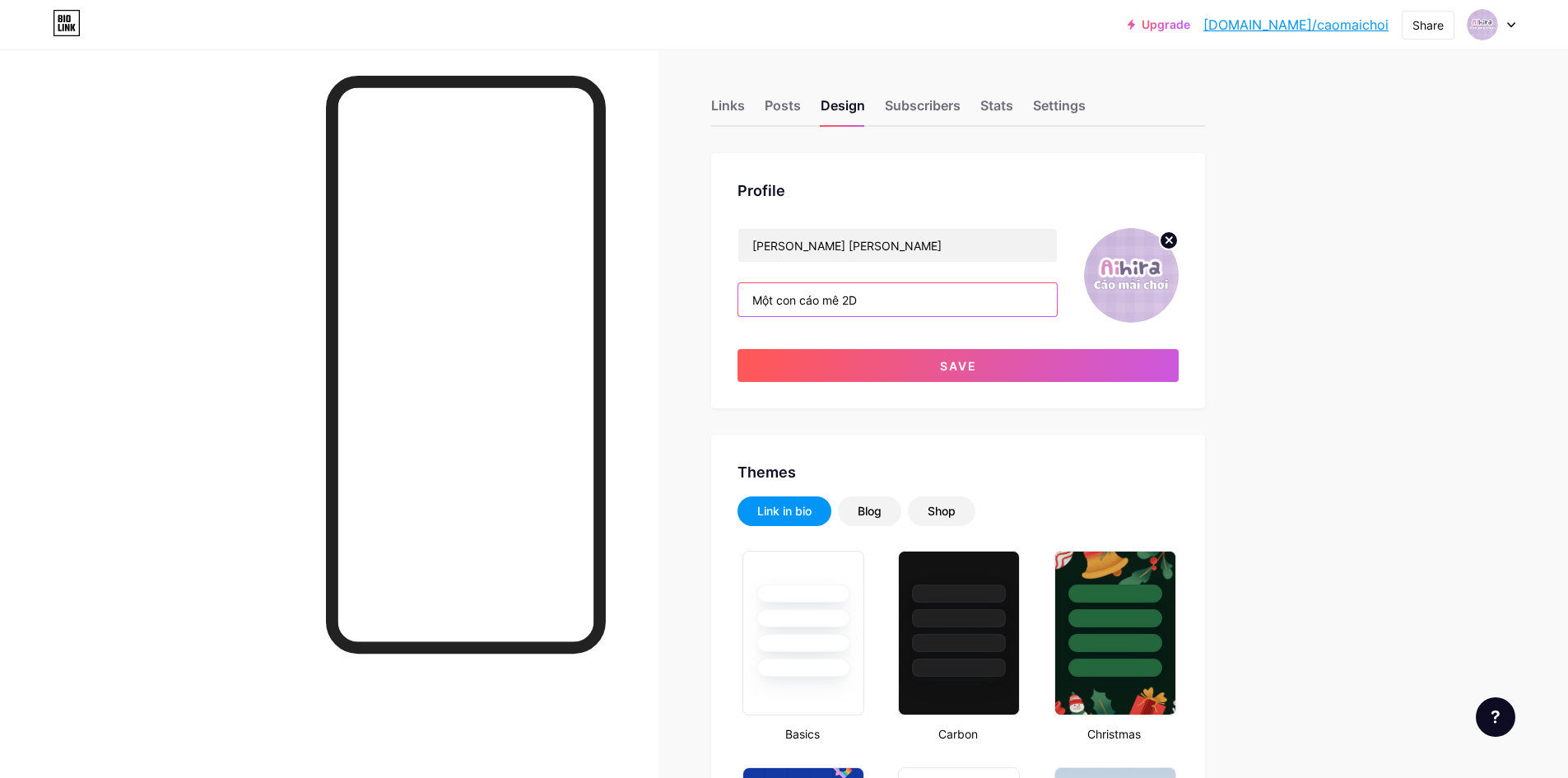
click at [914, 310] on input "Một con cáo mê 2D" at bounding box center [898, 300] width 319 height 33
click at [927, 299] on input "Một con cáo mê 2D" at bounding box center [898, 300] width 319 height 33
type input "M"
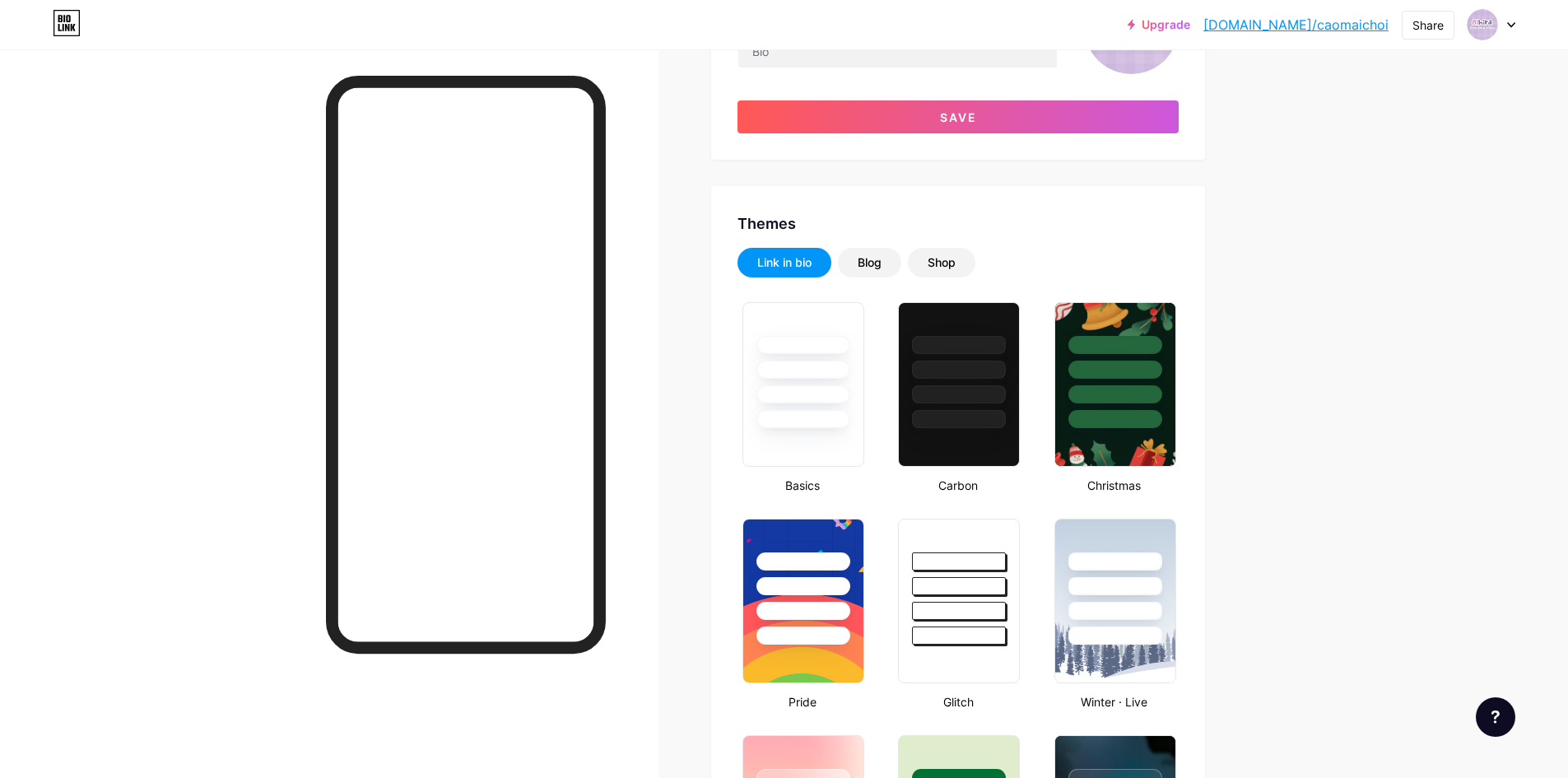
scroll to position [247, 0]
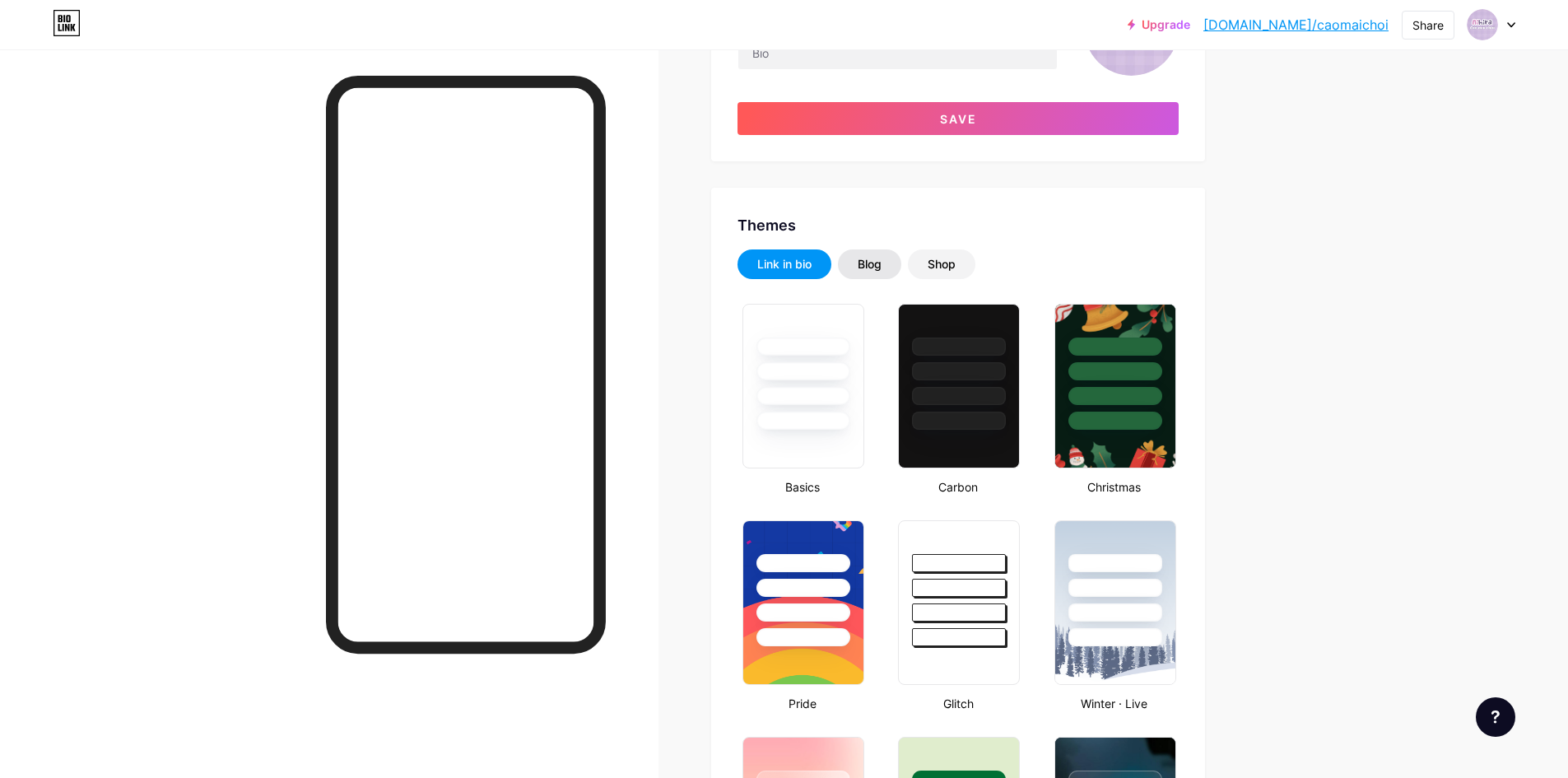
click at [881, 268] on div "Blog" at bounding box center [869, 264] width 24 height 16
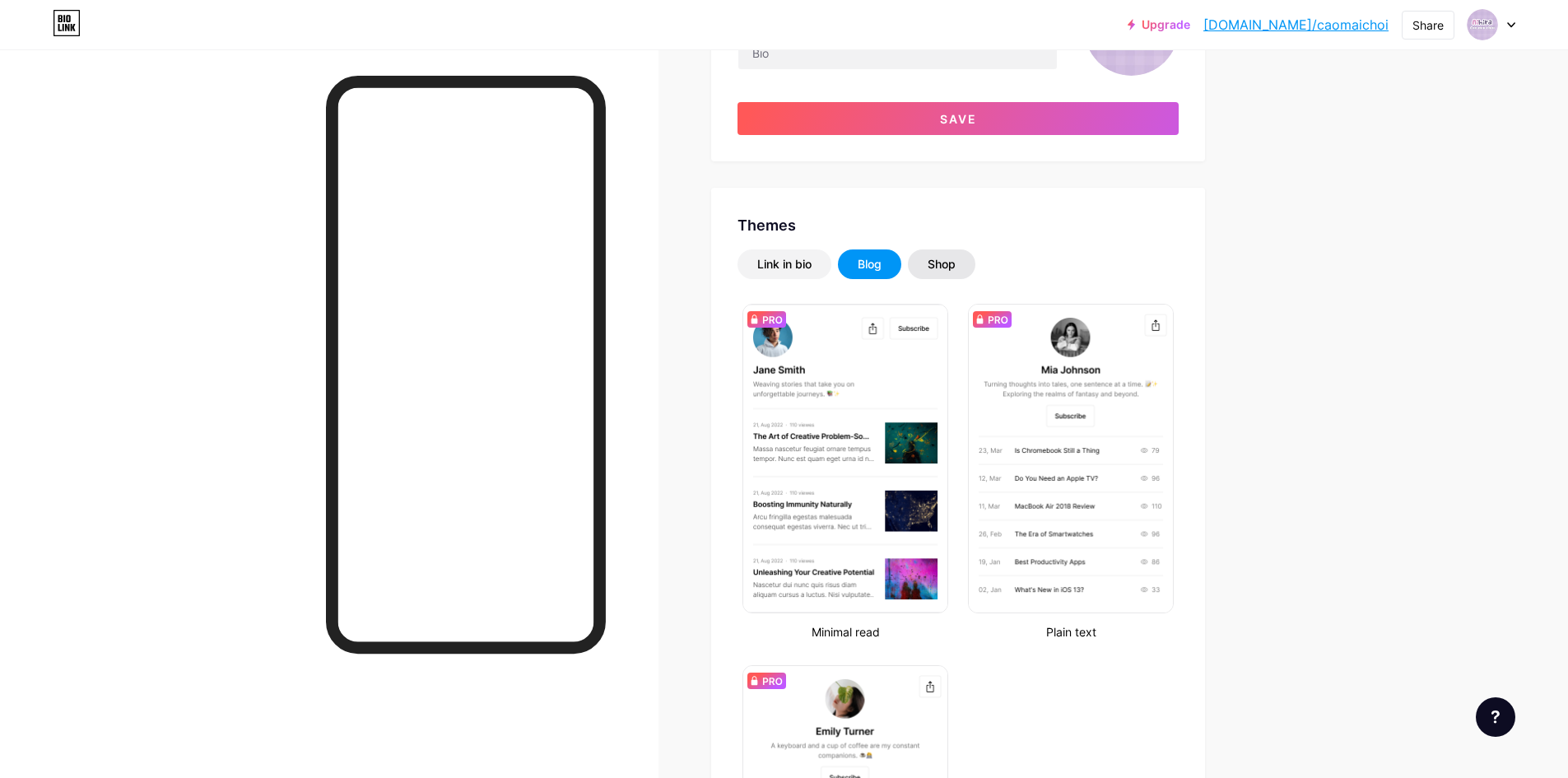
click at [931, 265] on div "Shop" at bounding box center [941, 264] width 68 height 30
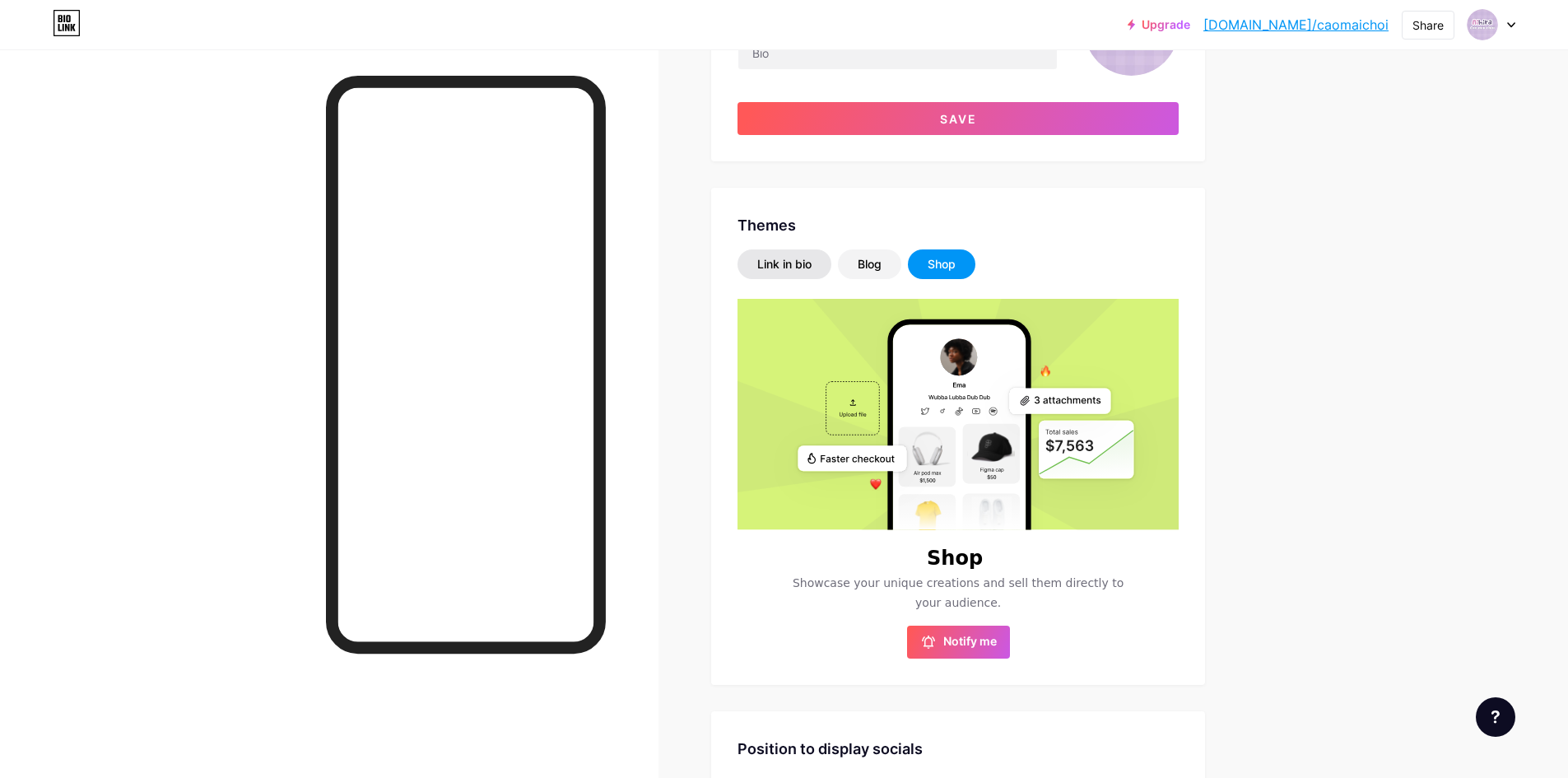
click at [792, 273] on div "Link in bio" at bounding box center [785, 264] width 94 height 30
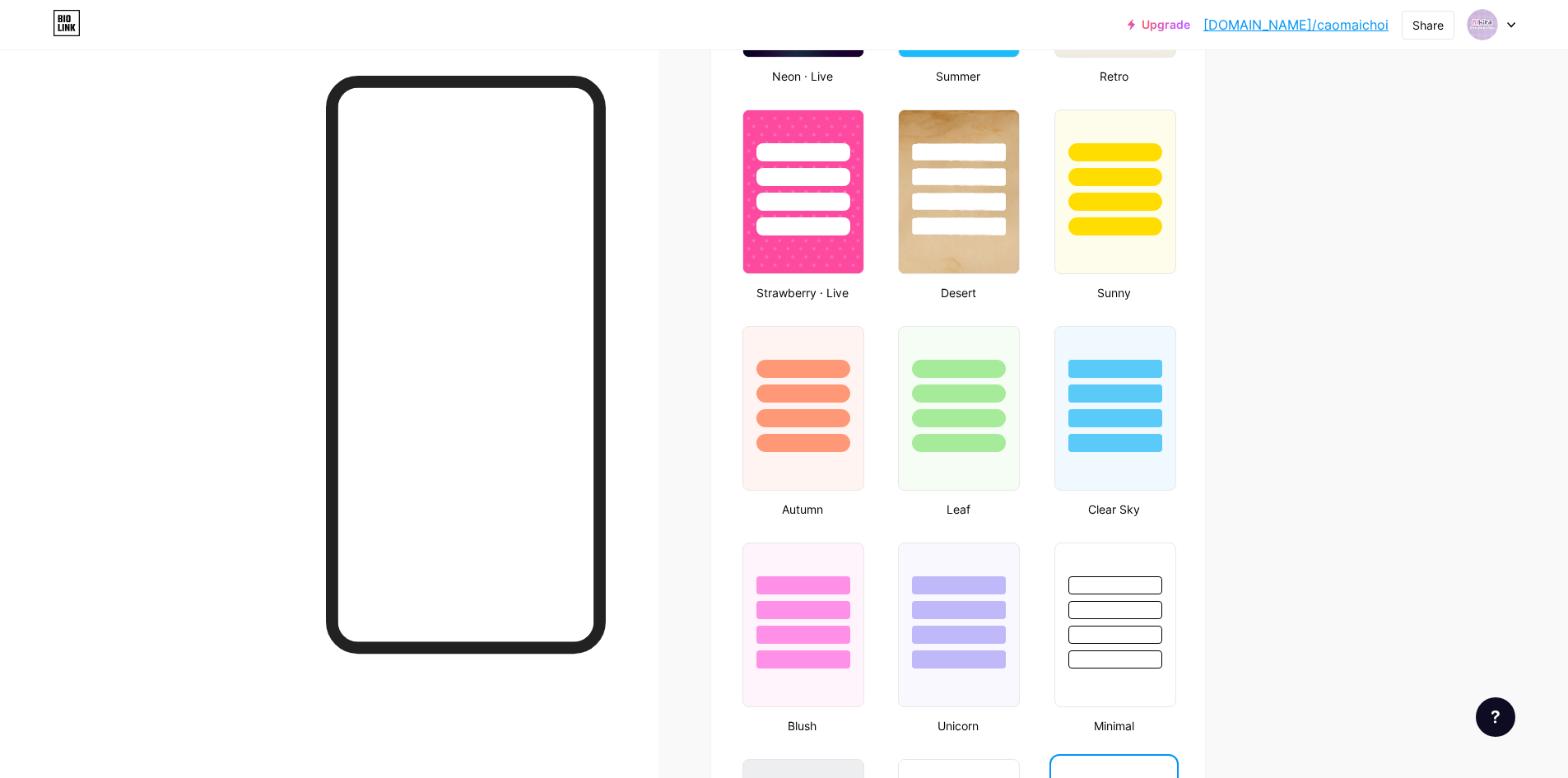
scroll to position [1399, 0]
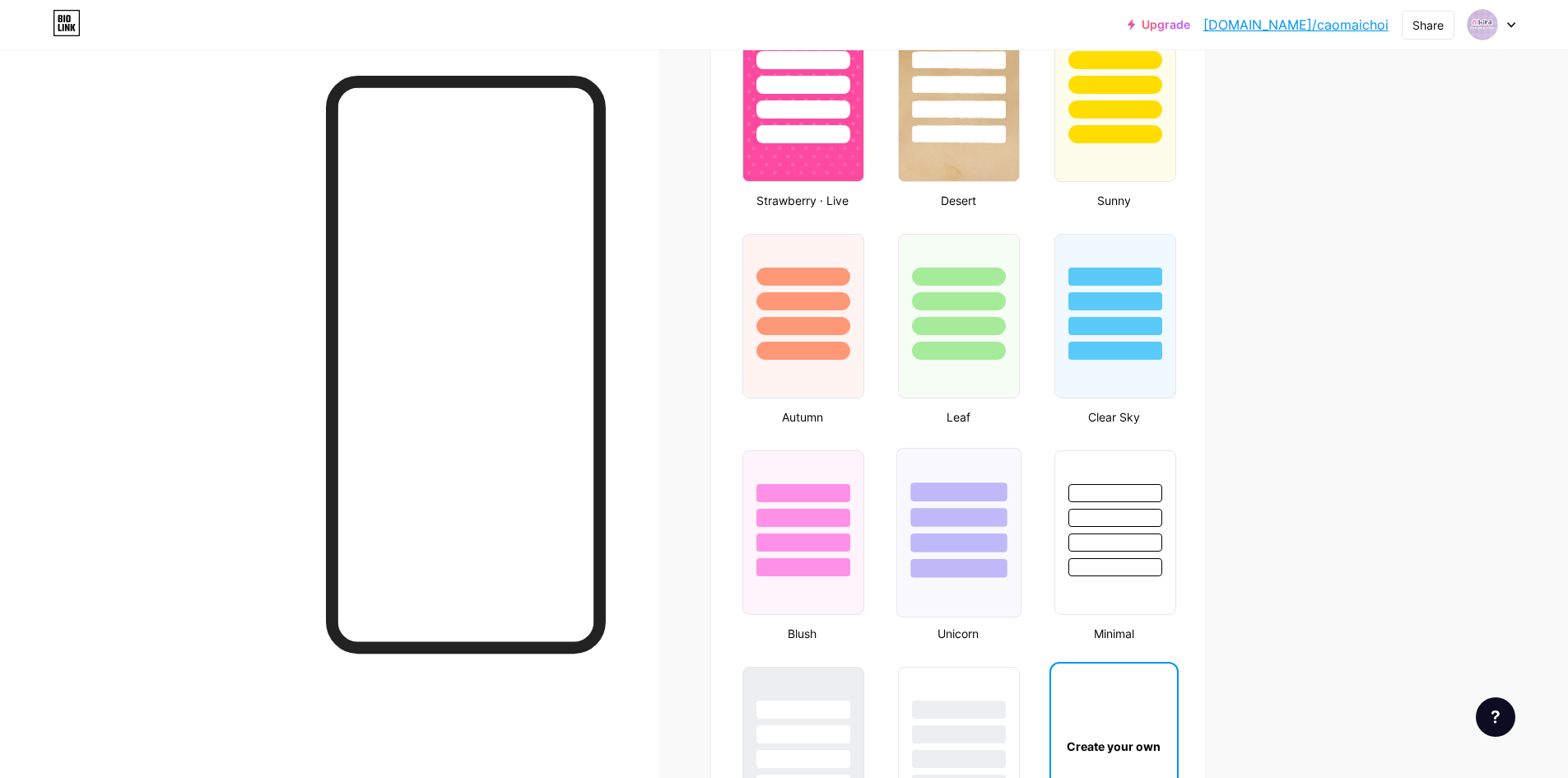
click at [992, 557] on div at bounding box center [959, 513] width 124 height 129
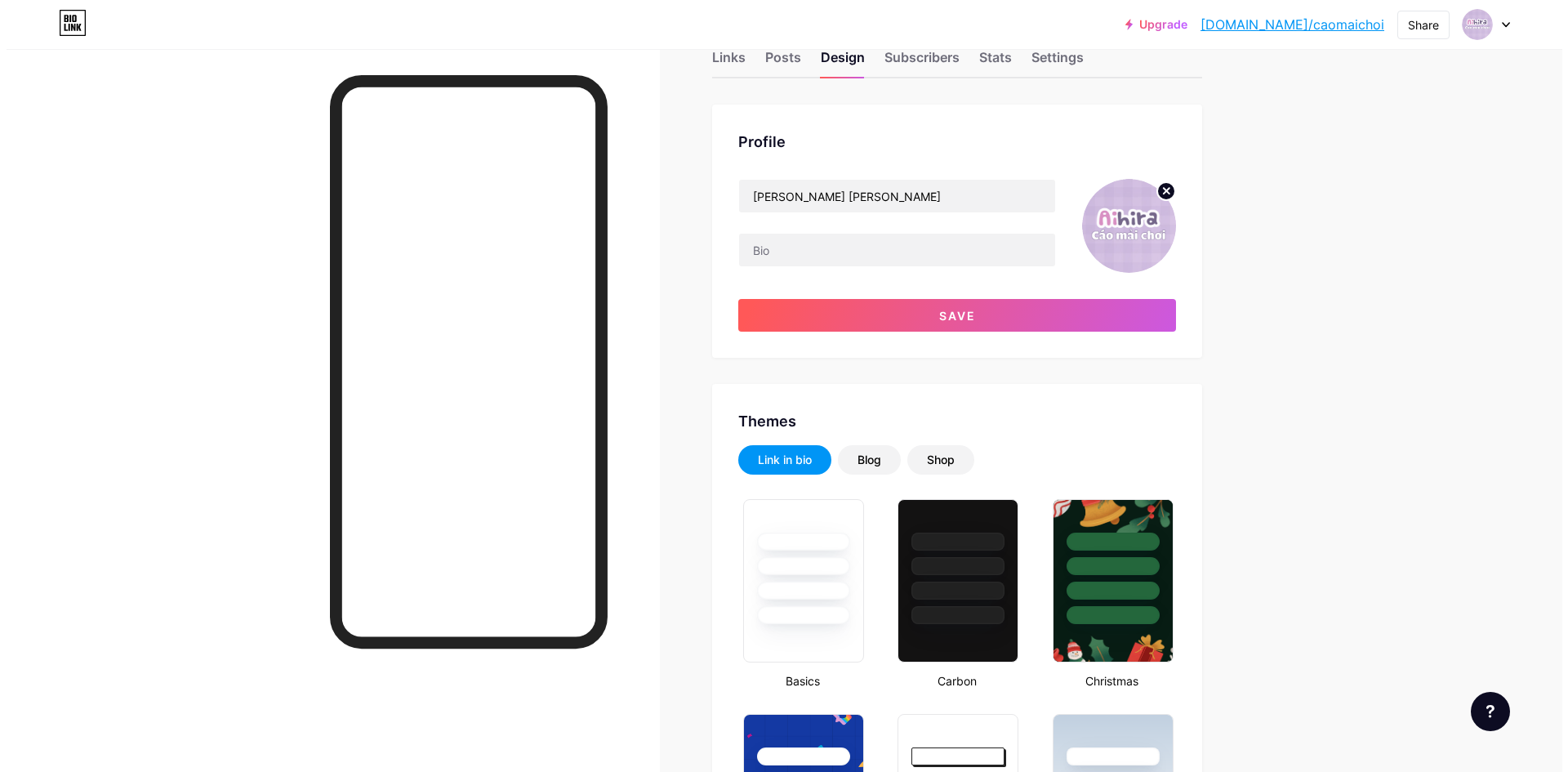
scroll to position [0, 0]
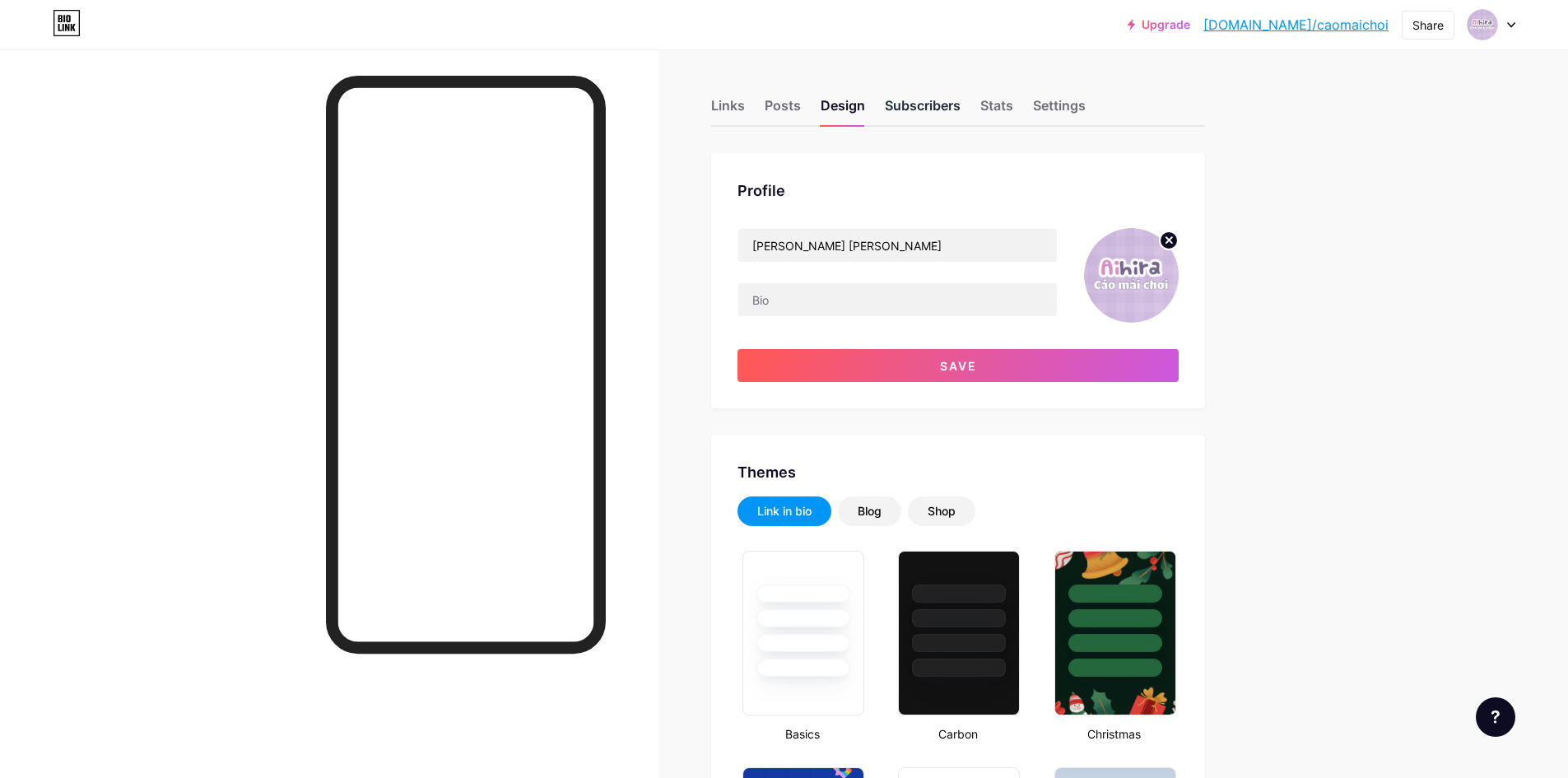
click at [945, 115] on div "Subscribers" at bounding box center [922, 110] width 76 height 30
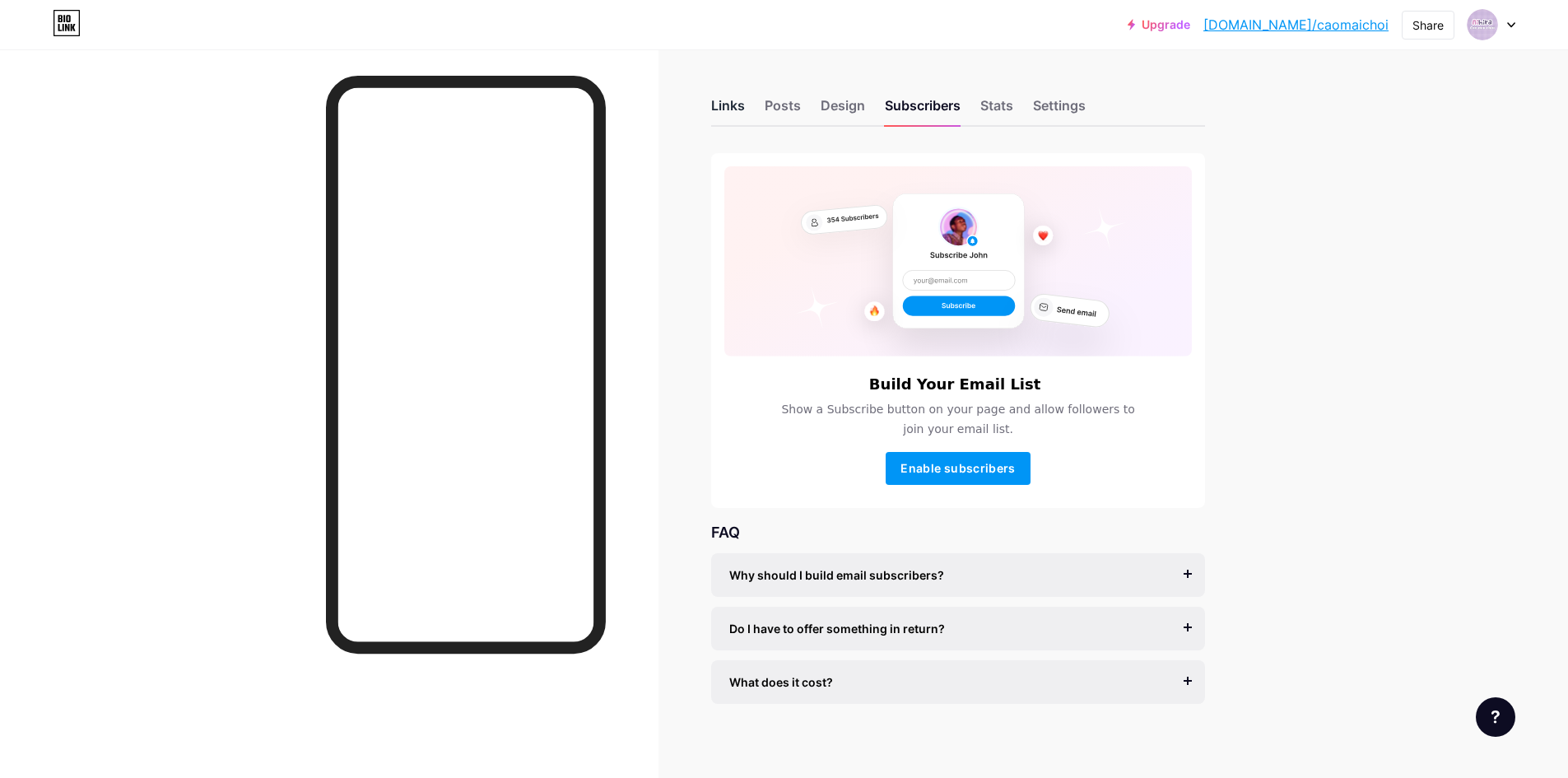
click at [740, 121] on div "Links" at bounding box center [728, 110] width 34 height 30
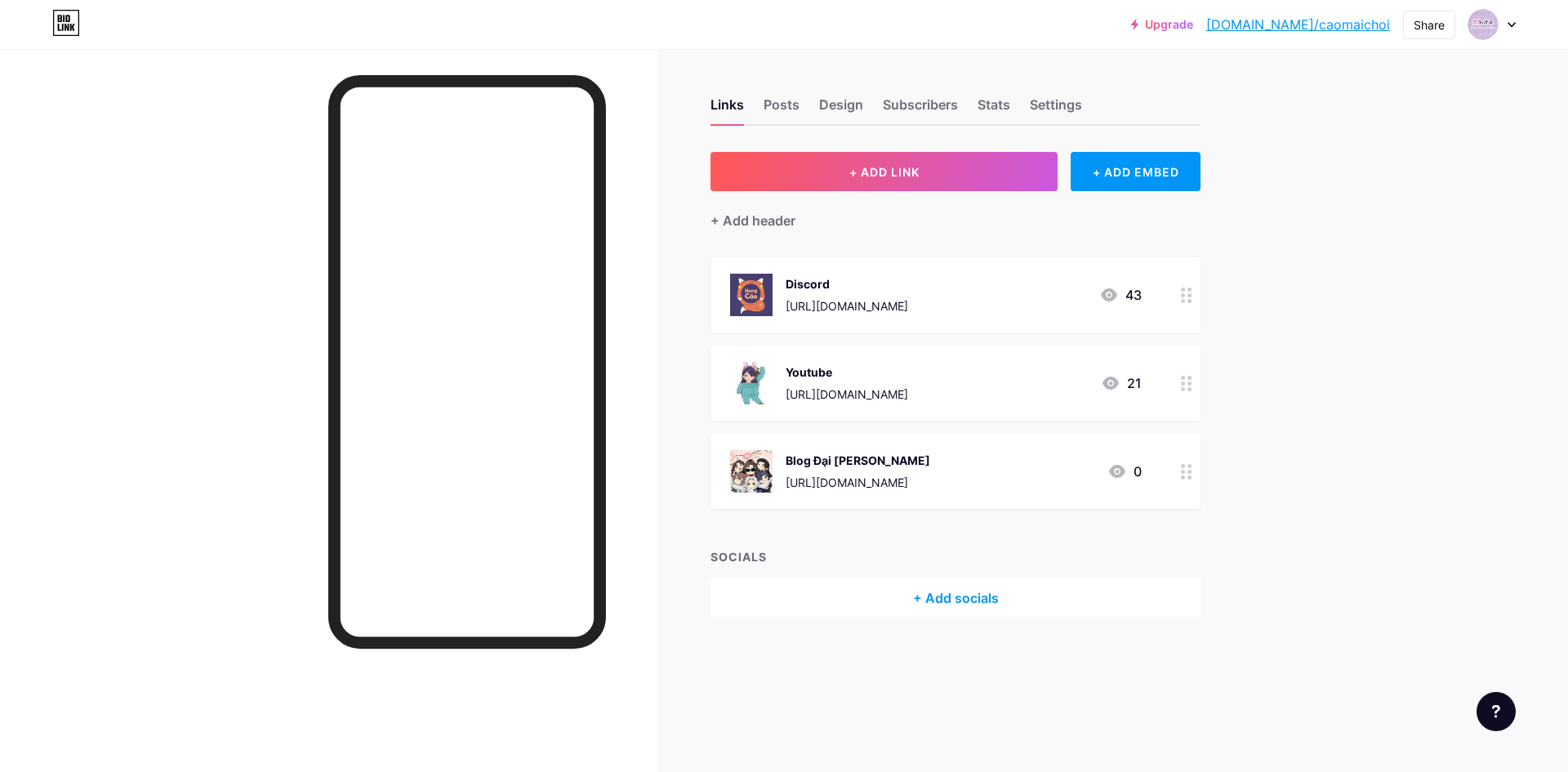
click at [990, 597] on div "+ Add socials" at bounding box center [956, 598] width 490 height 39
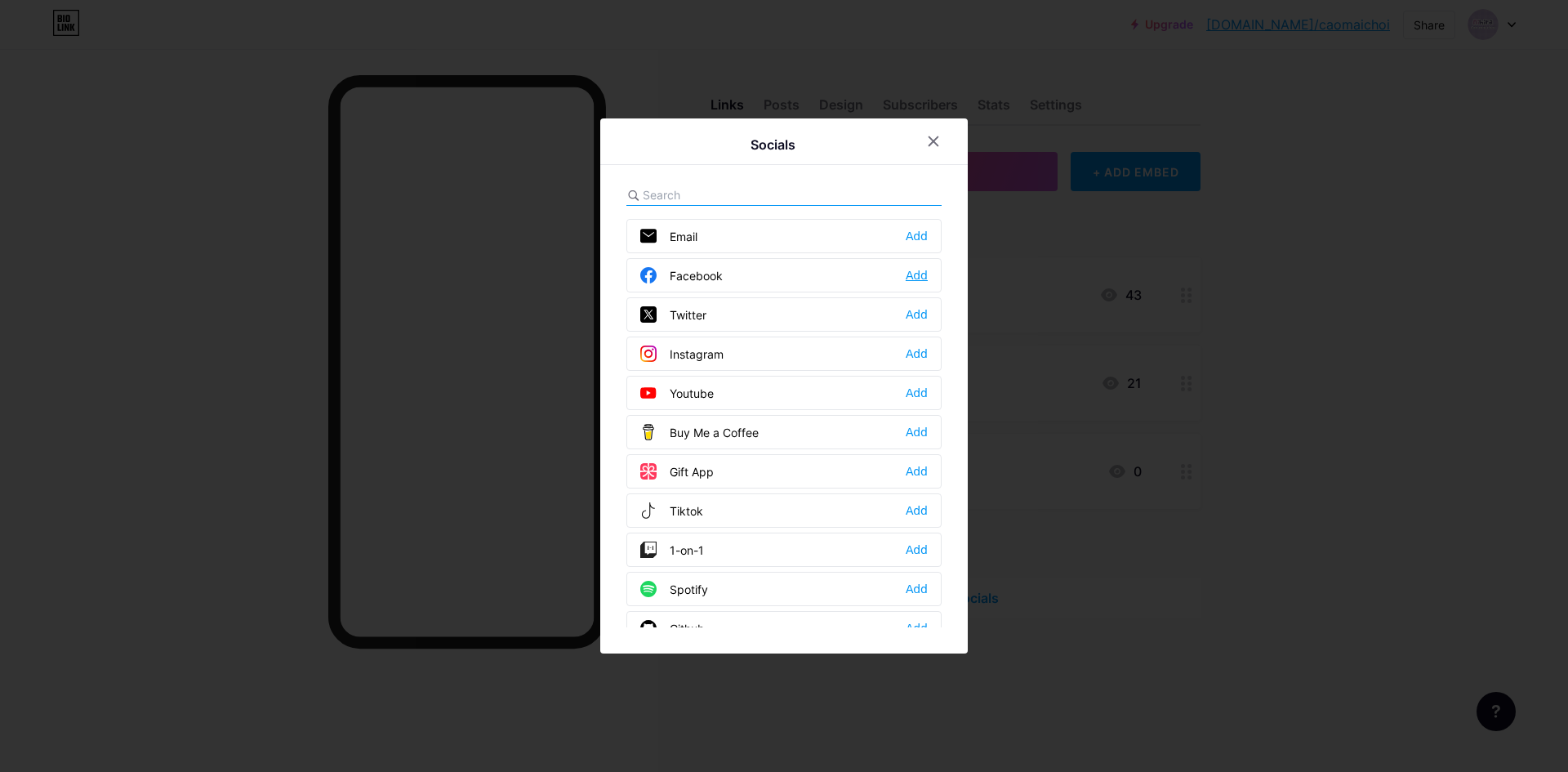
click at [918, 282] on div "Add" at bounding box center [916, 275] width 22 height 16
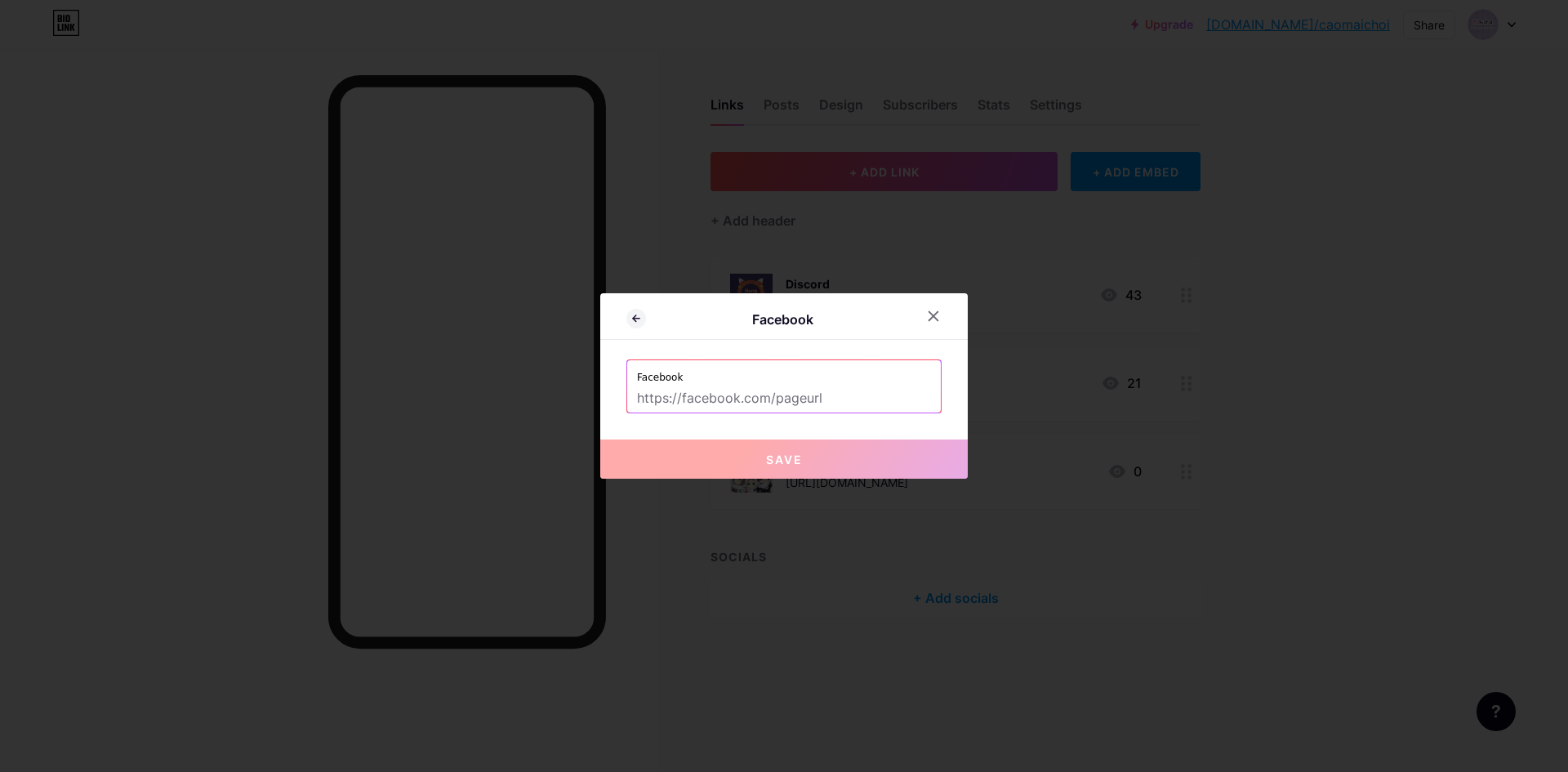
click at [774, 391] on input "text" at bounding box center [784, 399] width 294 height 28
click at [720, 399] on input "text" at bounding box center [784, 399] width 294 height 28
click at [690, 403] on input "text" at bounding box center [784, 399] width 294 height 28
paste input "[URL][DOMAIN_NAME]"
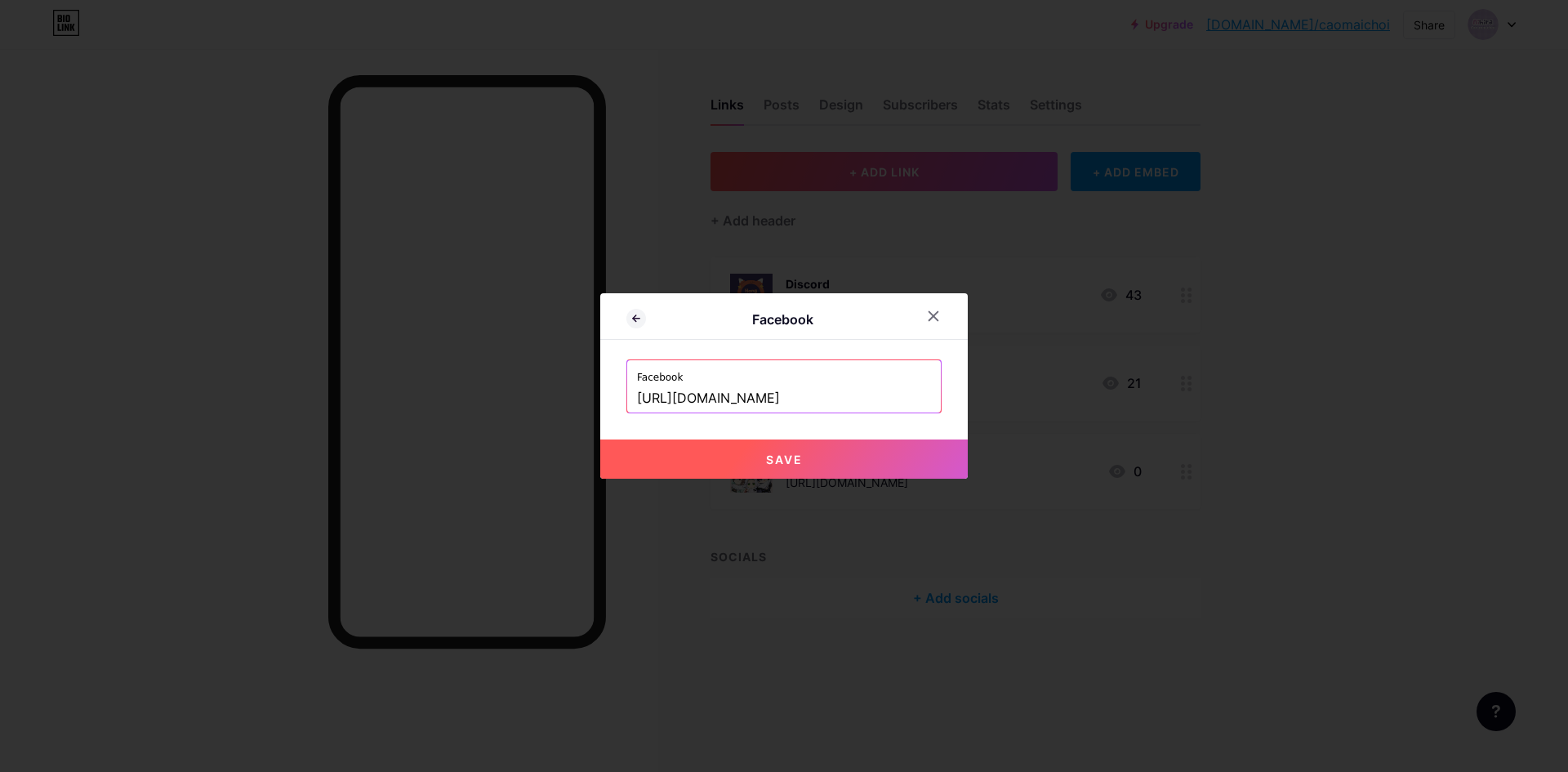
type input "[URL][DOMAIN_NAME]"
click at [881, 457] on button "Save" at bounding box center [784, 459] width 368 height 39
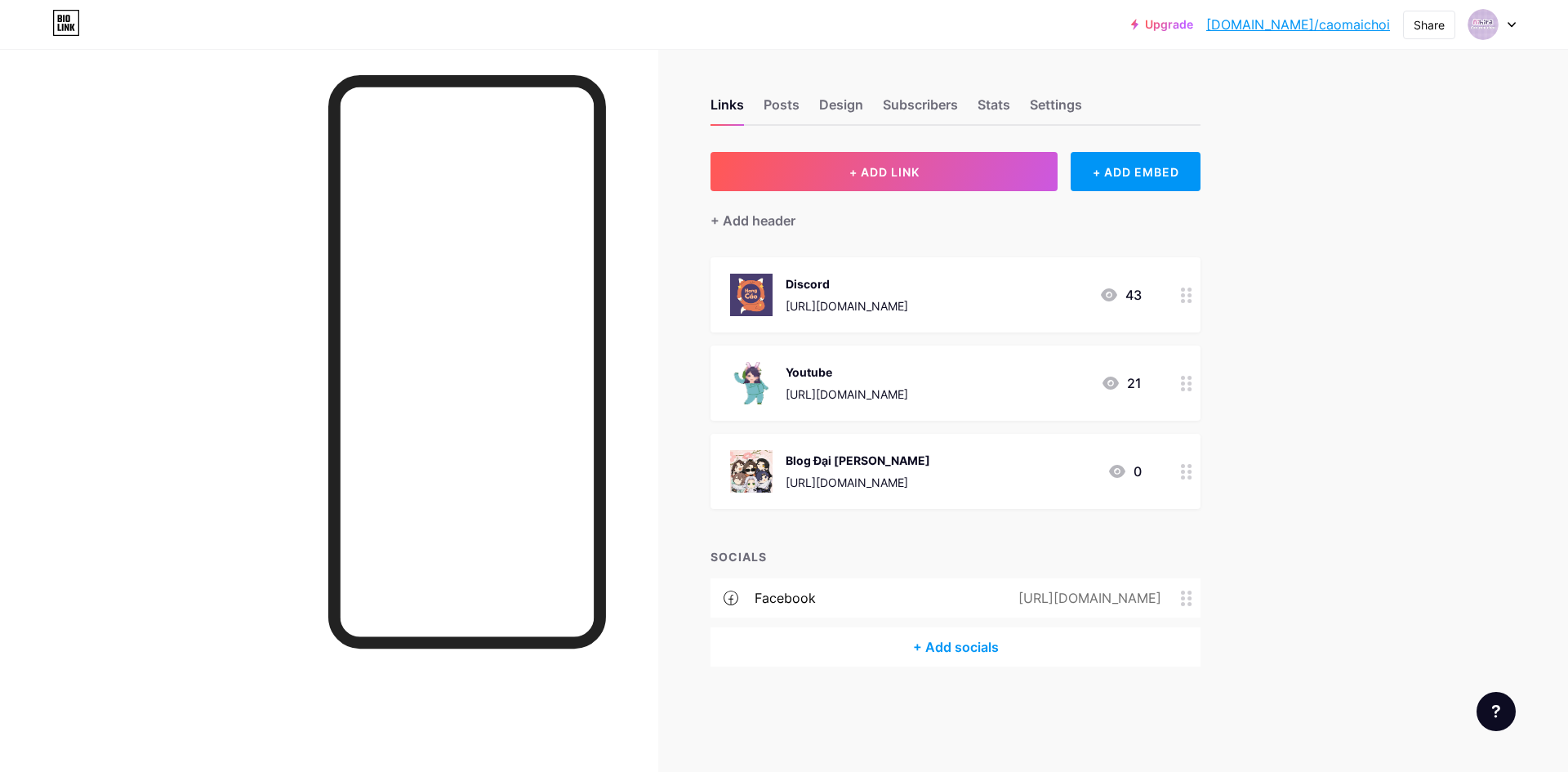
click at [1048, 591] on div "[URL][DOMAIN_NAME]" at bounding box center [1086, 598] width 189 height 20
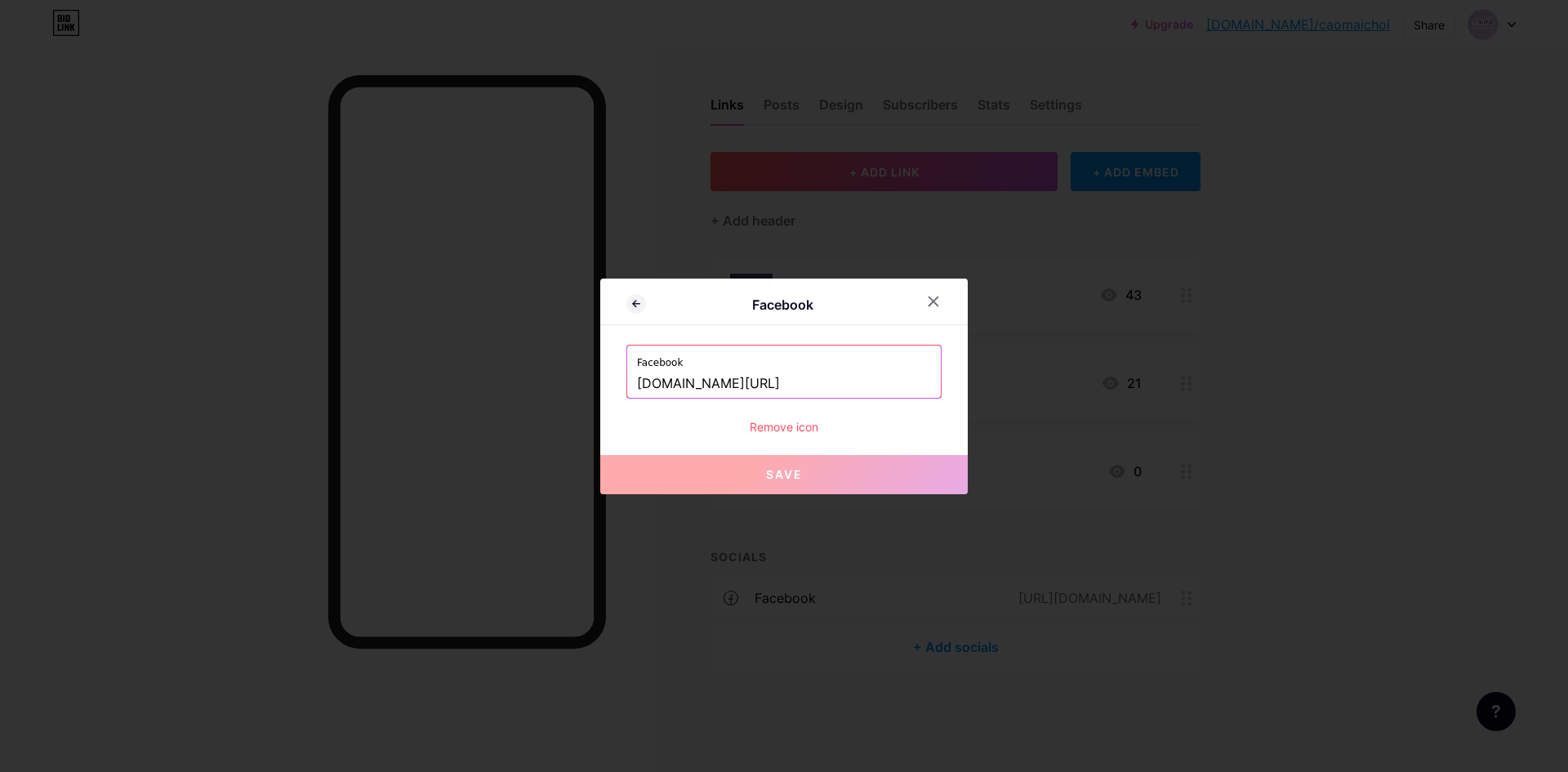
drag, startPoint x: 752, startPoint y: 382, endPoint x: 442, endPoint y: 360, distance: 310.8
click at [442, 360] on div "Facebook Facebook www.facebook.com/NhatkyduDien/ Remove icon Save" at bounding box center [784, 386] width 1568 height 772
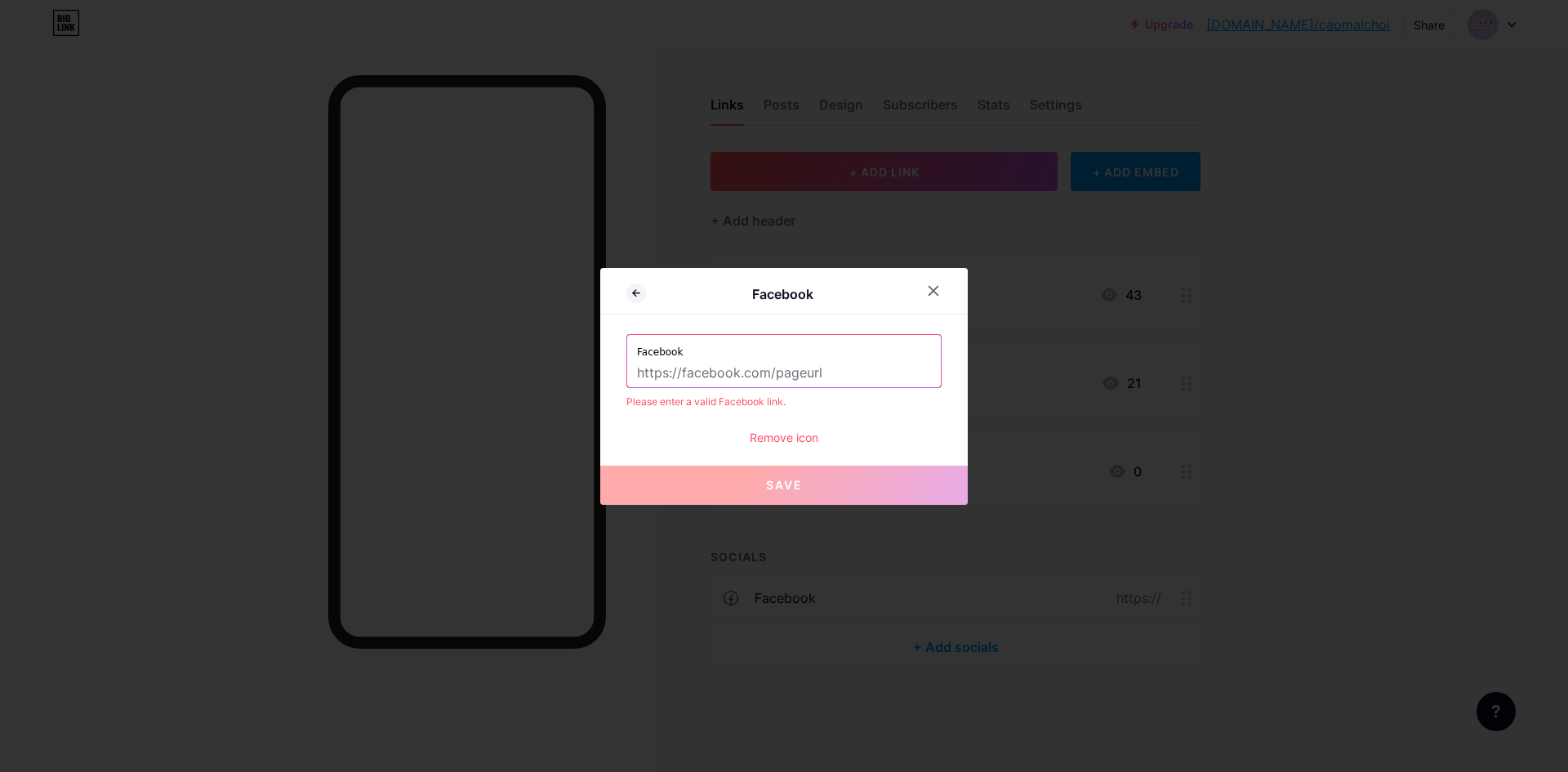
click at [762, 371] on input "text" at bounding box center [784, 373] width 294 height 28
paste input "[URL][DOMAIN_NAME]"
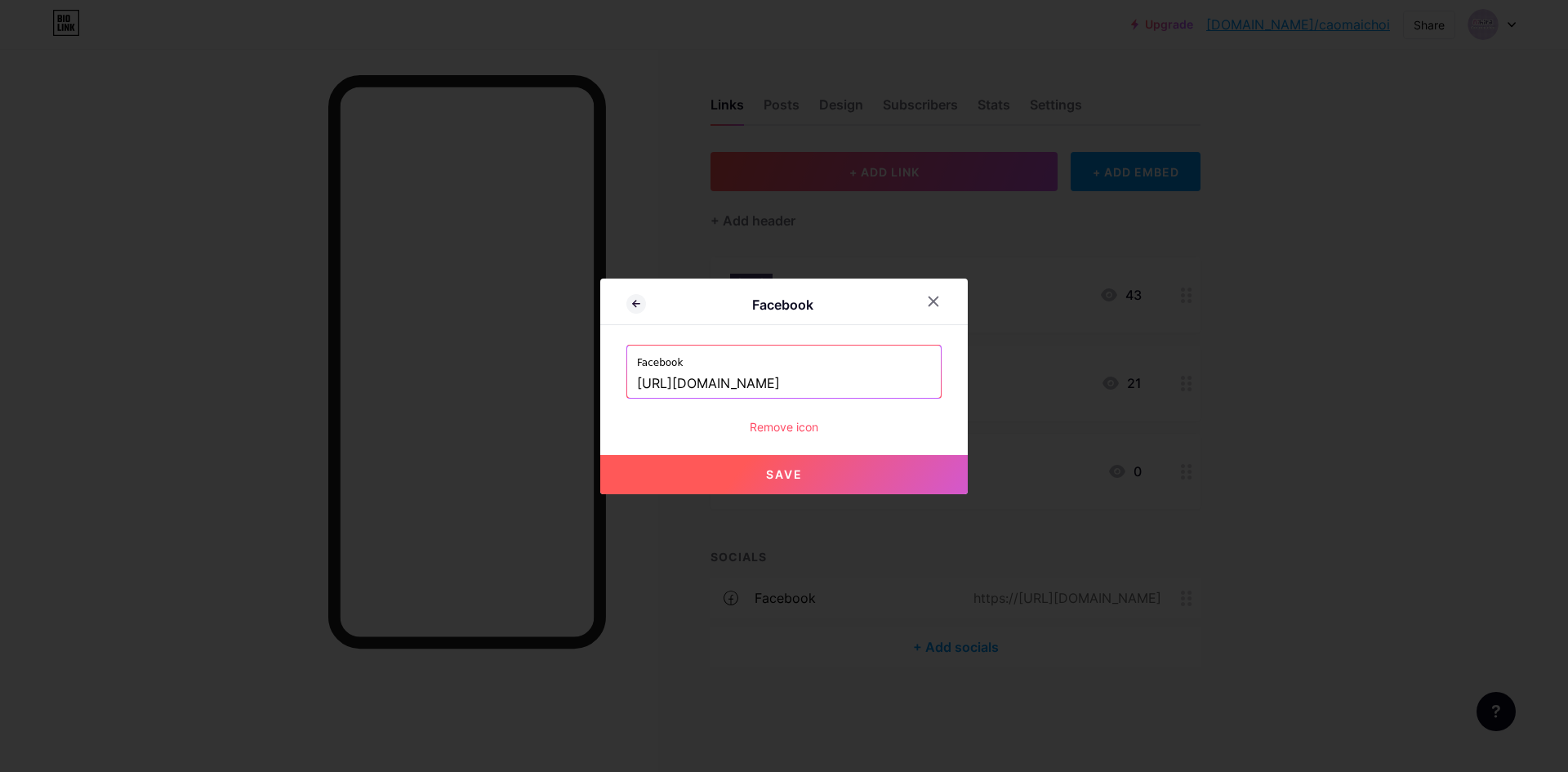
type input "[URL][DOMAIN_NAME]"
click at [821, 481] on button "Save" at bounding box center [784, 475] width 368 height 39
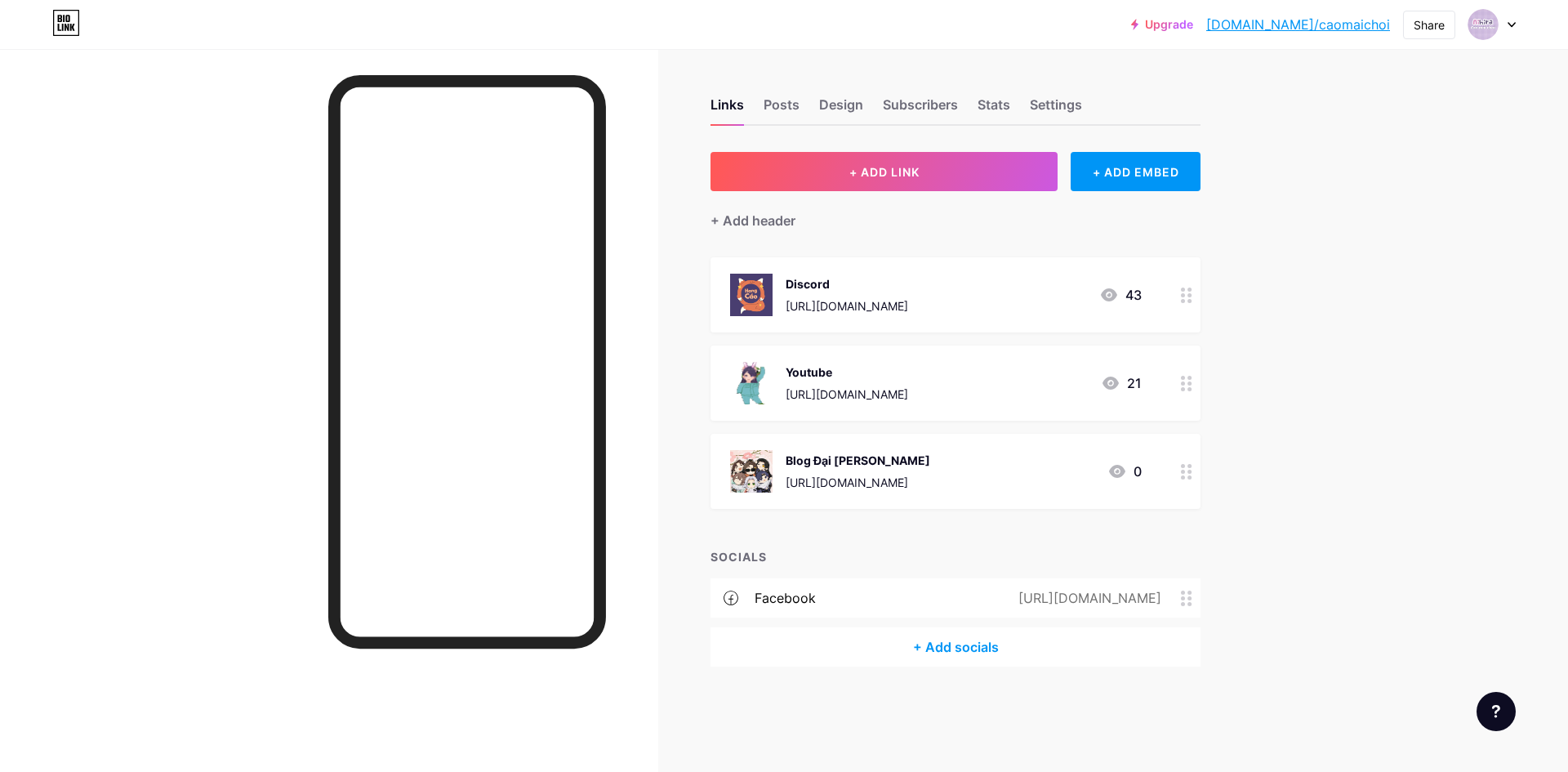
click at [1347, 481] on div "Upgrade bio.link/caomai... bio.link/caomaichoi Share Switch accounts Aihira ･ C…" at bounding box center [784, 386] width 1568 height 772
click at [1338, 474] on div "Upgrade bio.link/caomai... bio.link/caomaichoi Share Switch accounts Aihira ･ C…" at bounding box center [784, 386] width 1568 height 772
drag, startPoint x: 1043, startPoint y: 393, endPoint x: 785, endPoint y: 395, distance: 258.0
click at [785, 395] on div "Youtube https://www.youtube.com/@AihiraCaoMaiChoi 21" at bounding box center [936, 383] width 412 height 42
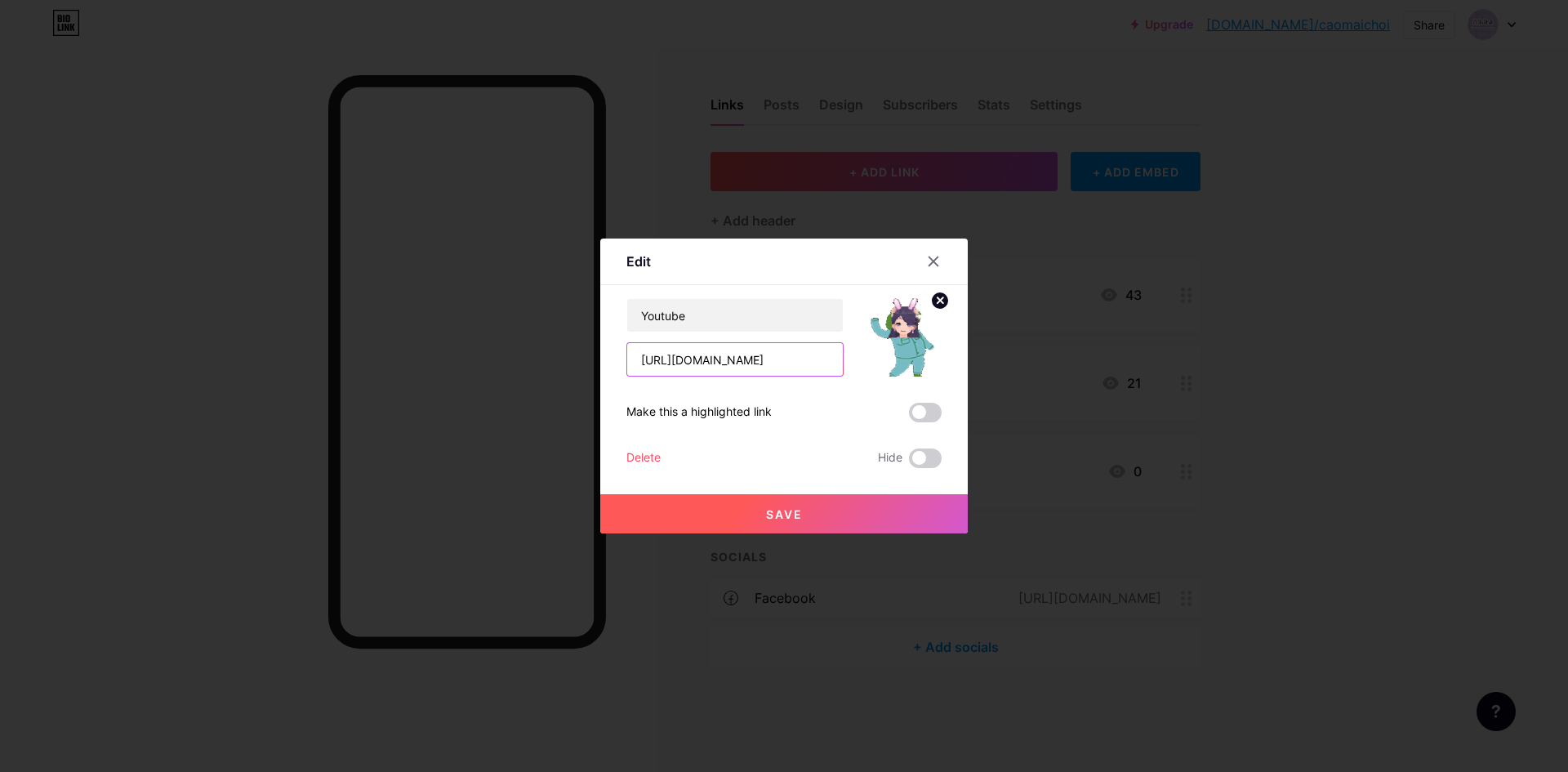
click at [753, 372] on input "[URL][DOMAIN_NAME]" at bounding box center [735, 359] width 216 height 33
click at [931, 266] on icon at bounding box center [933, 261] width 13 height 13
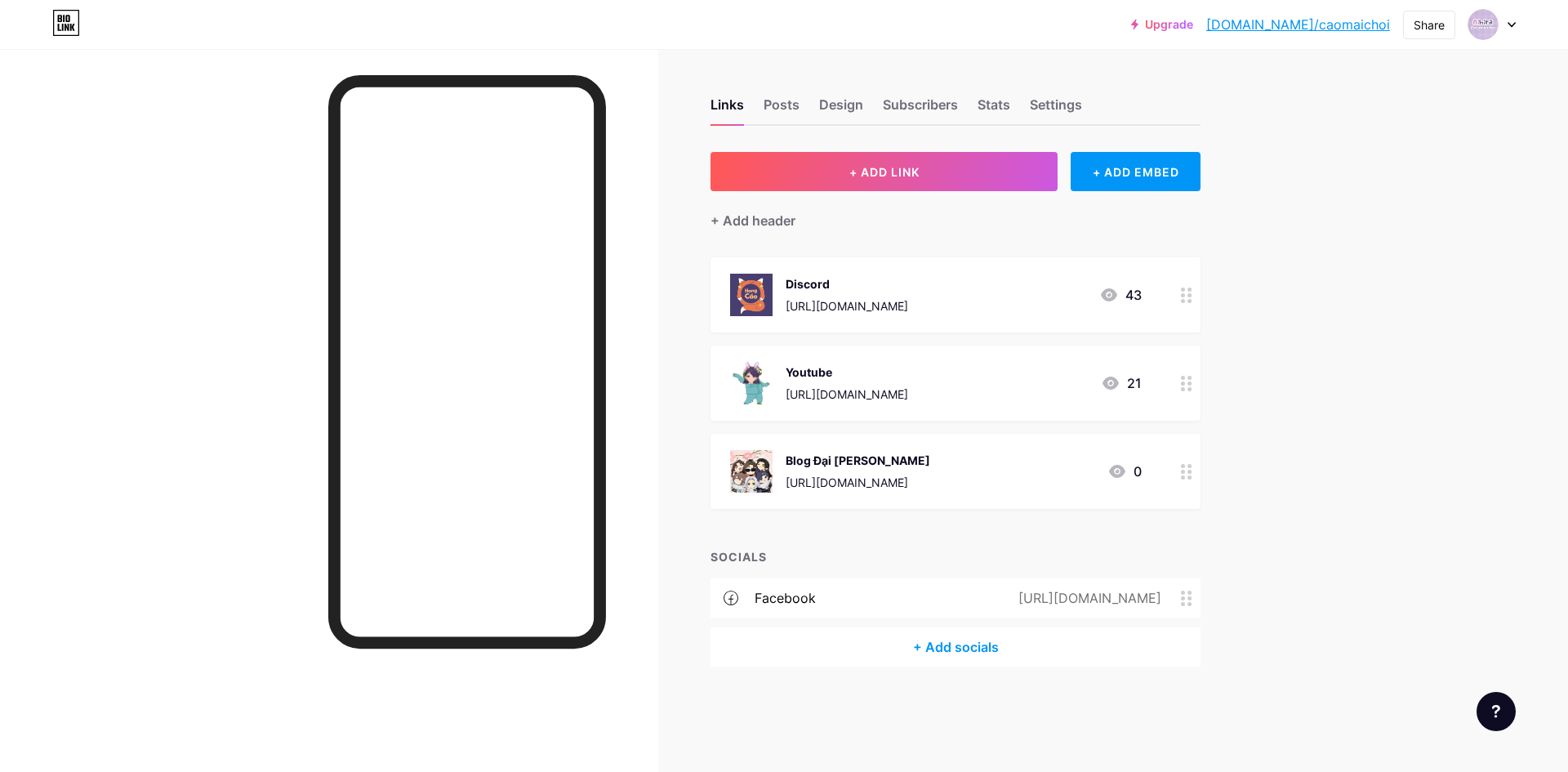
click at [1420, 467] on div "Upgrade bio.link/caomai... bio.link/caomaichoi Share Switch accounts Aihira ･ C…" at bounding box center [784, 386] width 1568 height 772
click at [1005, 641] on div "+ Add socials" at bounding box center [956, 647] width 490 height 39
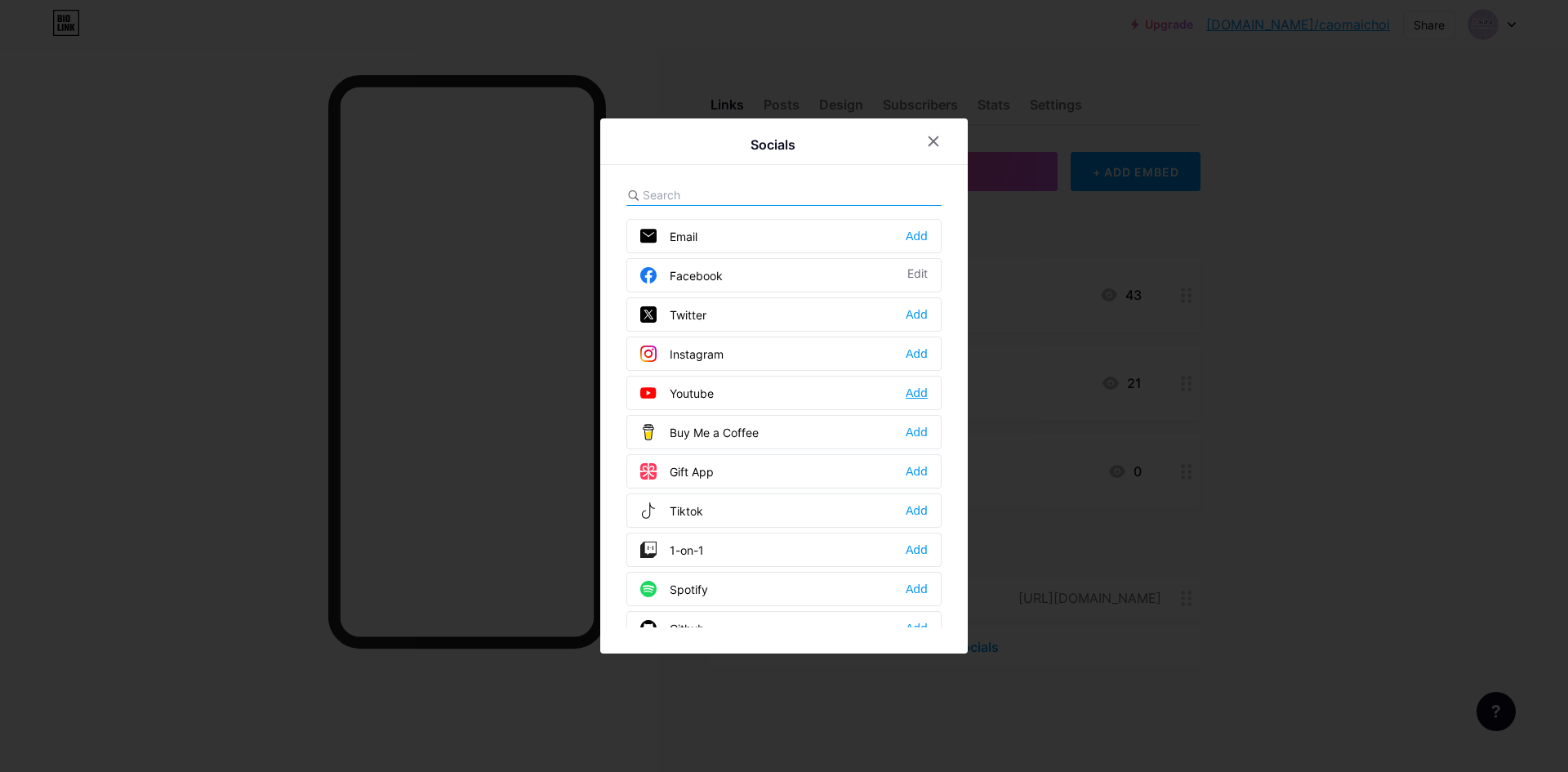
click at [914, 391] on div "Add" at bounding box center [916, 393] width 22 height 16
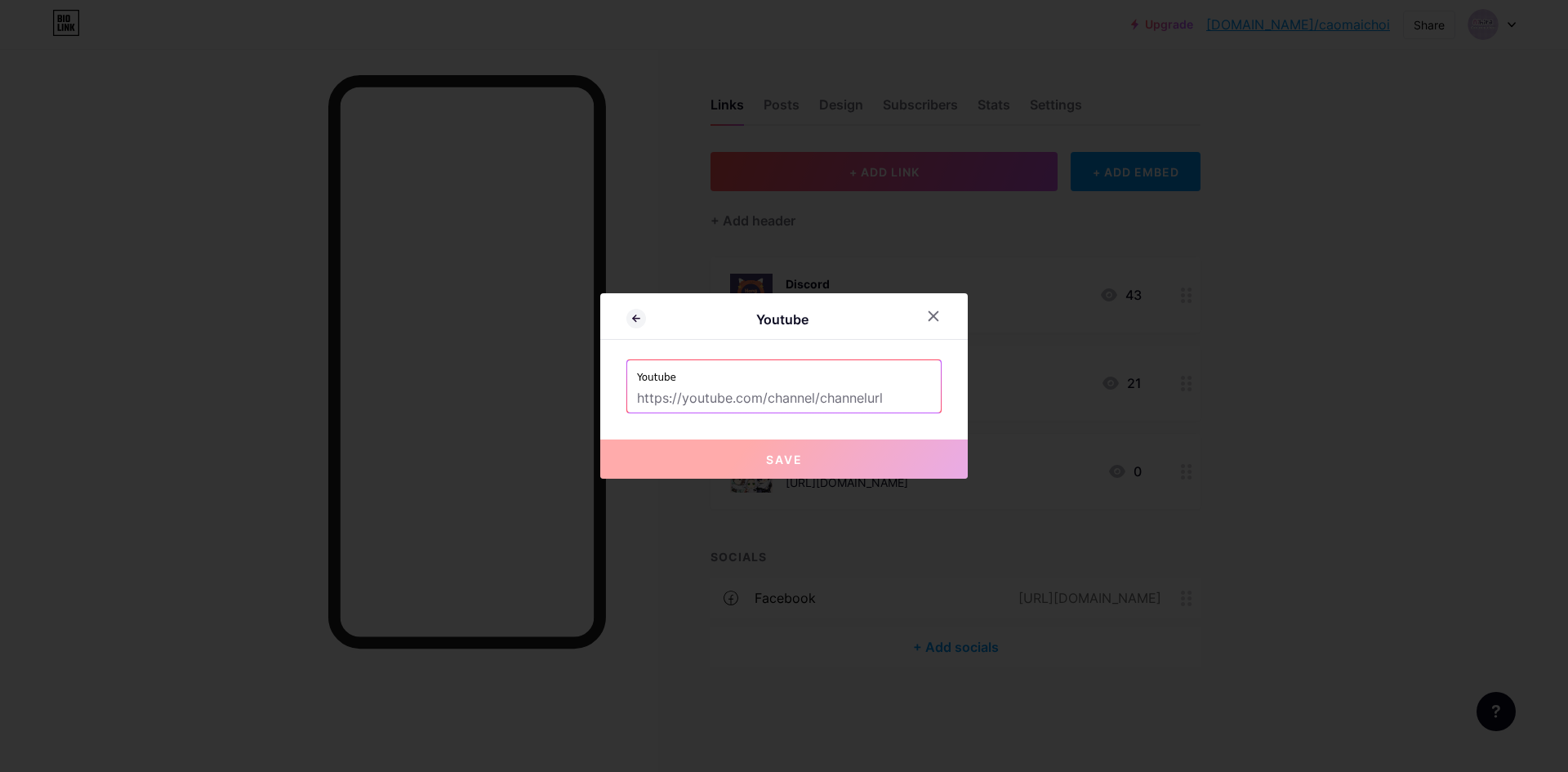
click at [711, 395] on input "text" at bounding box center [784, 399] width 294 height 28
paste input "[URL][DOMAIN_NAME]"
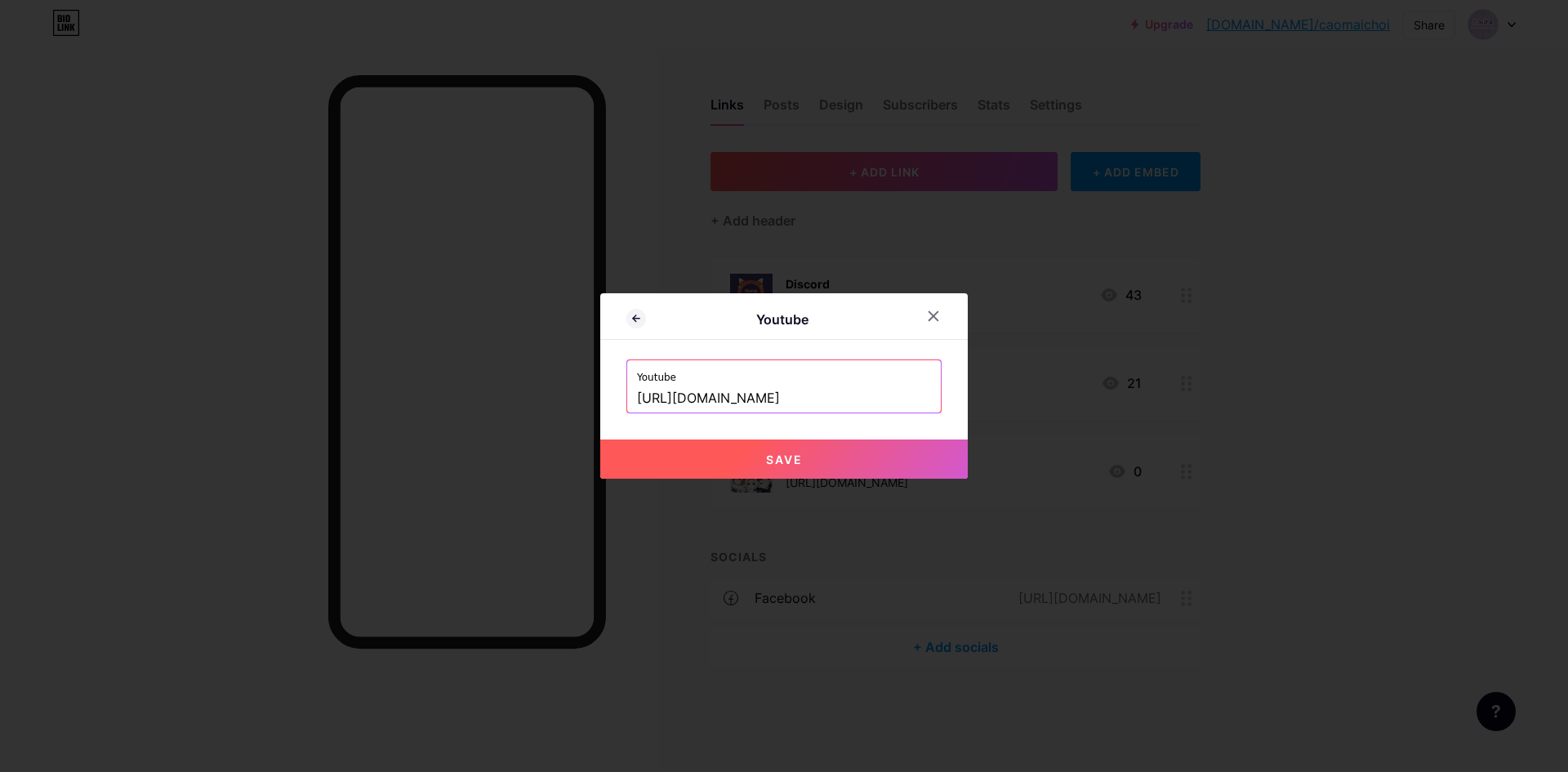
type input "[URL][DOMAIN_NAME]"
click at [711, 446] on button "Save" at bounding box center [784, 459] width 368 height 39
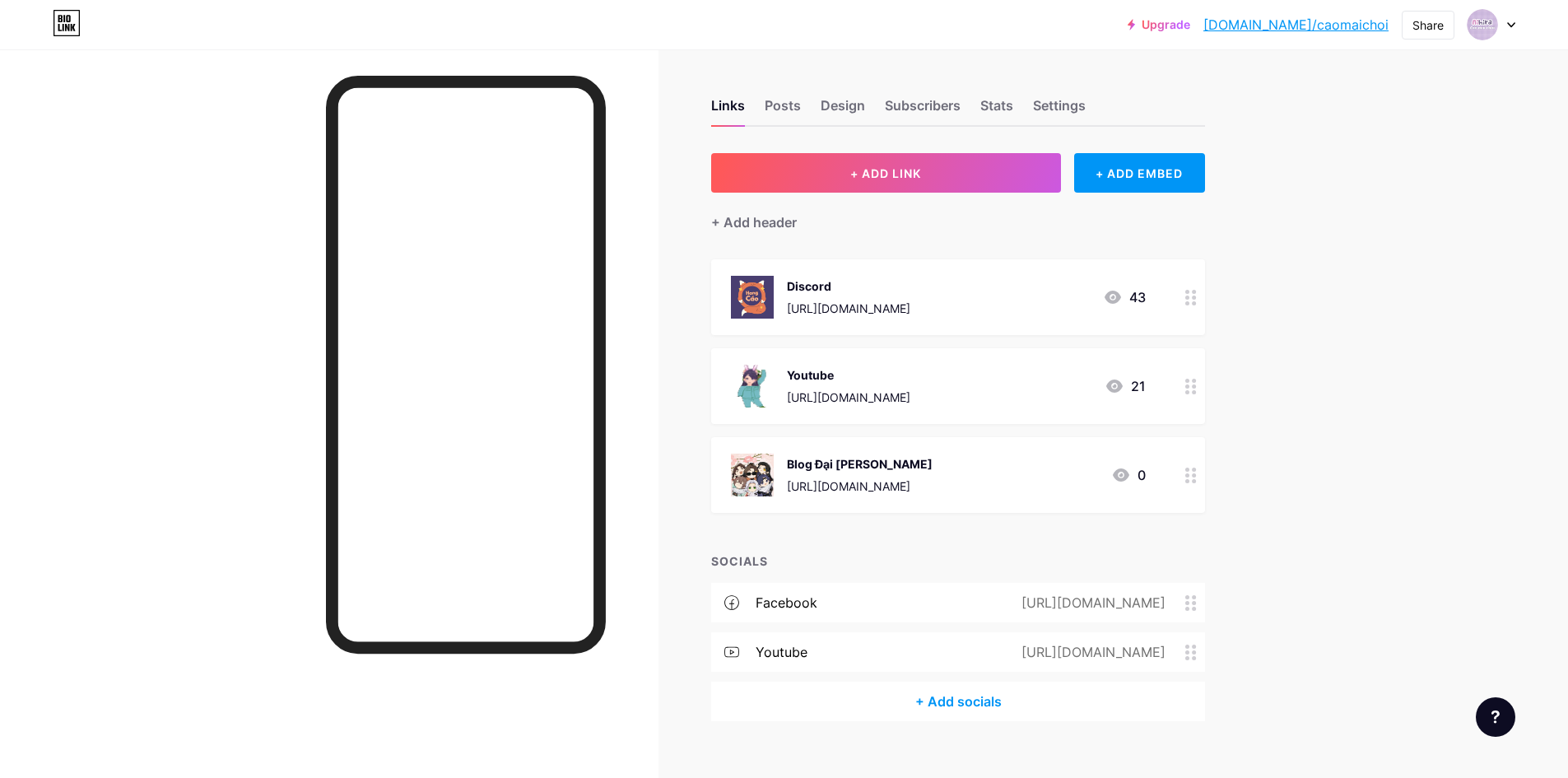
click at [1359, 450] on div "Upgrade bio.link/caomai... bio.link/caomaichoi Share Switch accounts Aihira ･ C…" at bounding box center [784, 401] width 1568 height 803
click at [1188, 391] on div at bounding box center [1191, 386] width 28 height 76
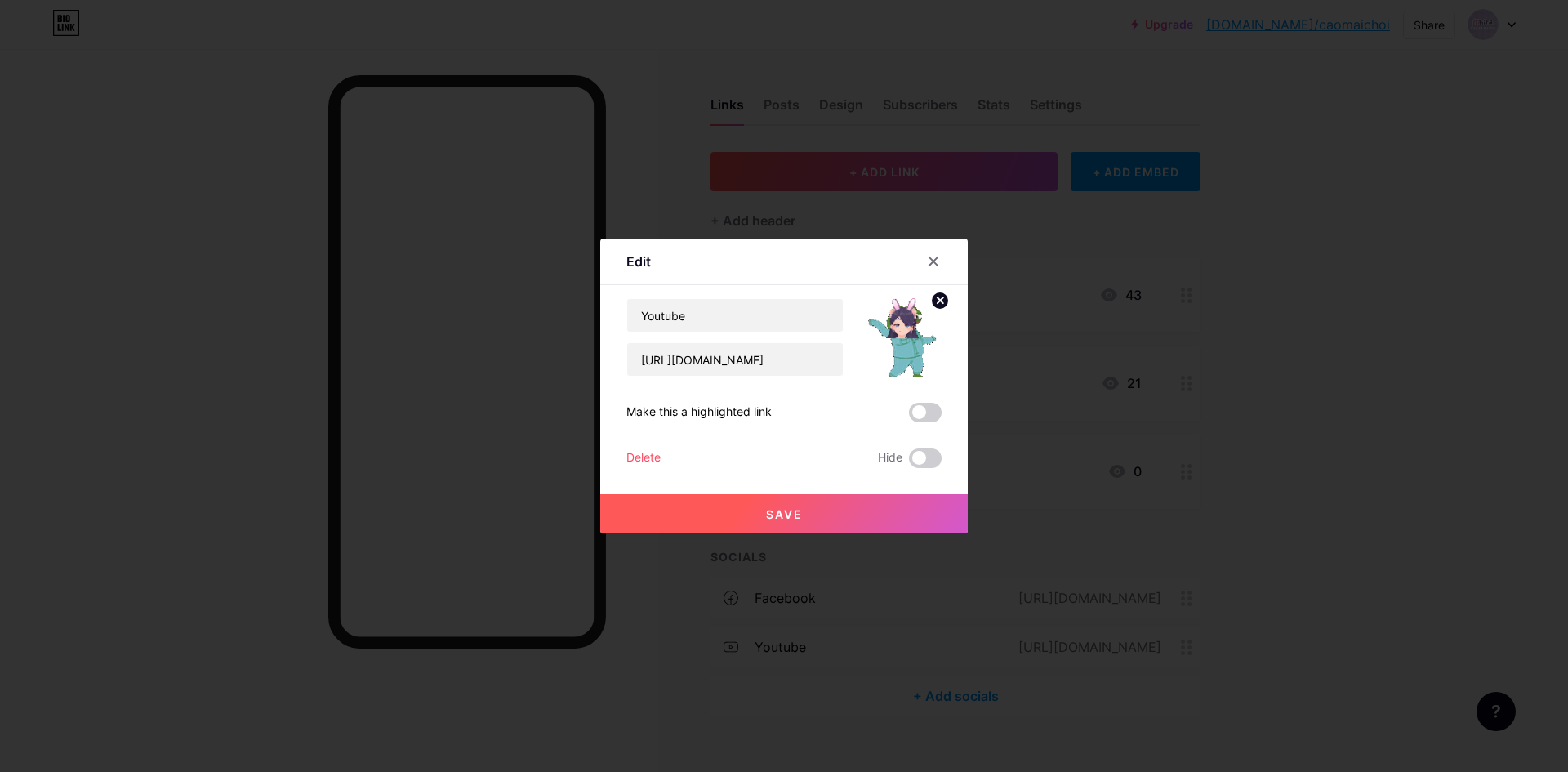
click at [636, 457] on div "Delete" at bounding box center [644, 458] width 34 height 20
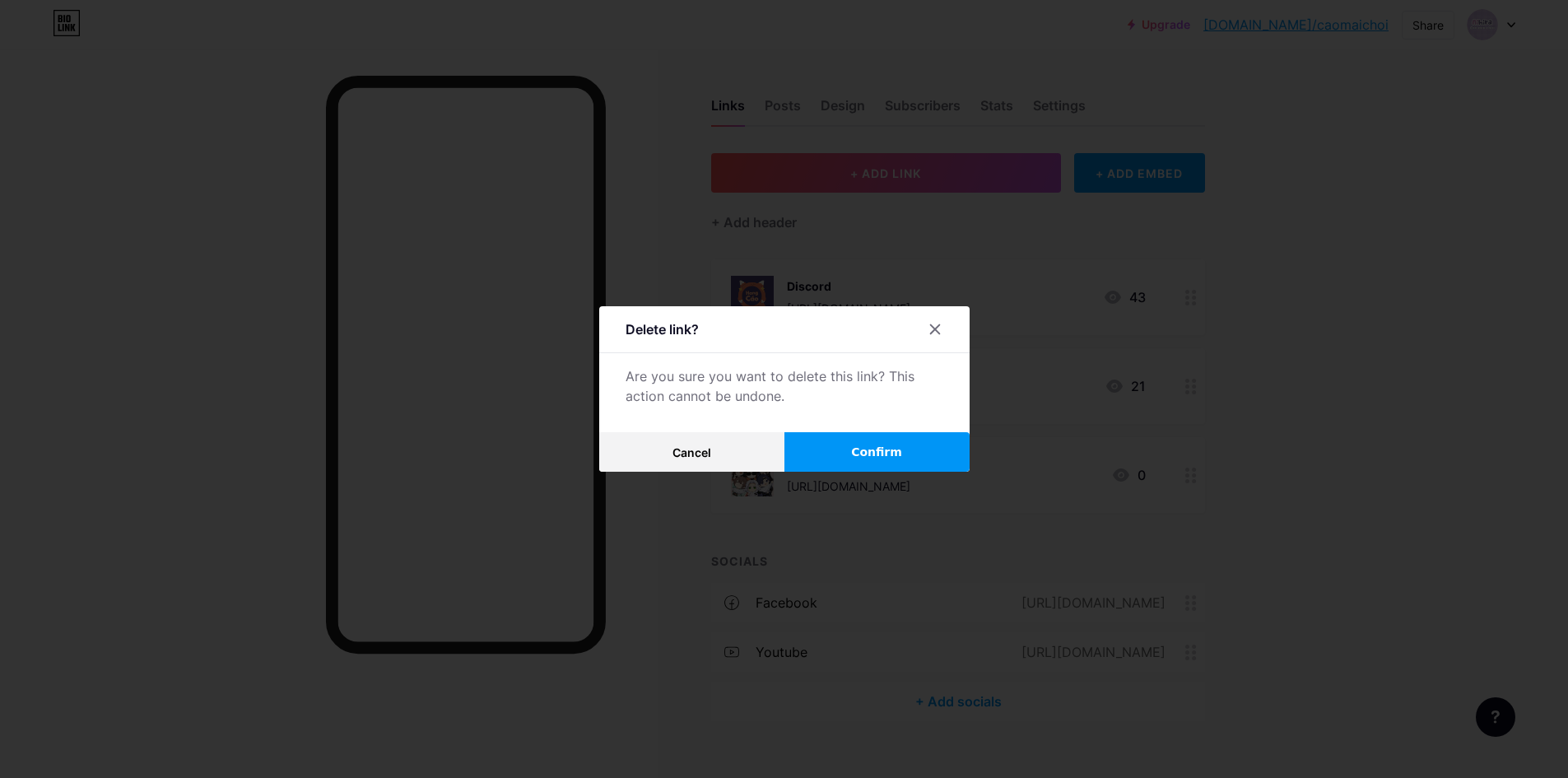
click at [864, 448] on span "Confirm" at bounding box center [876, 452] width 51 height 17
click at [1393, 447] on div at bounding box center [784, 389] width 1568 height 778
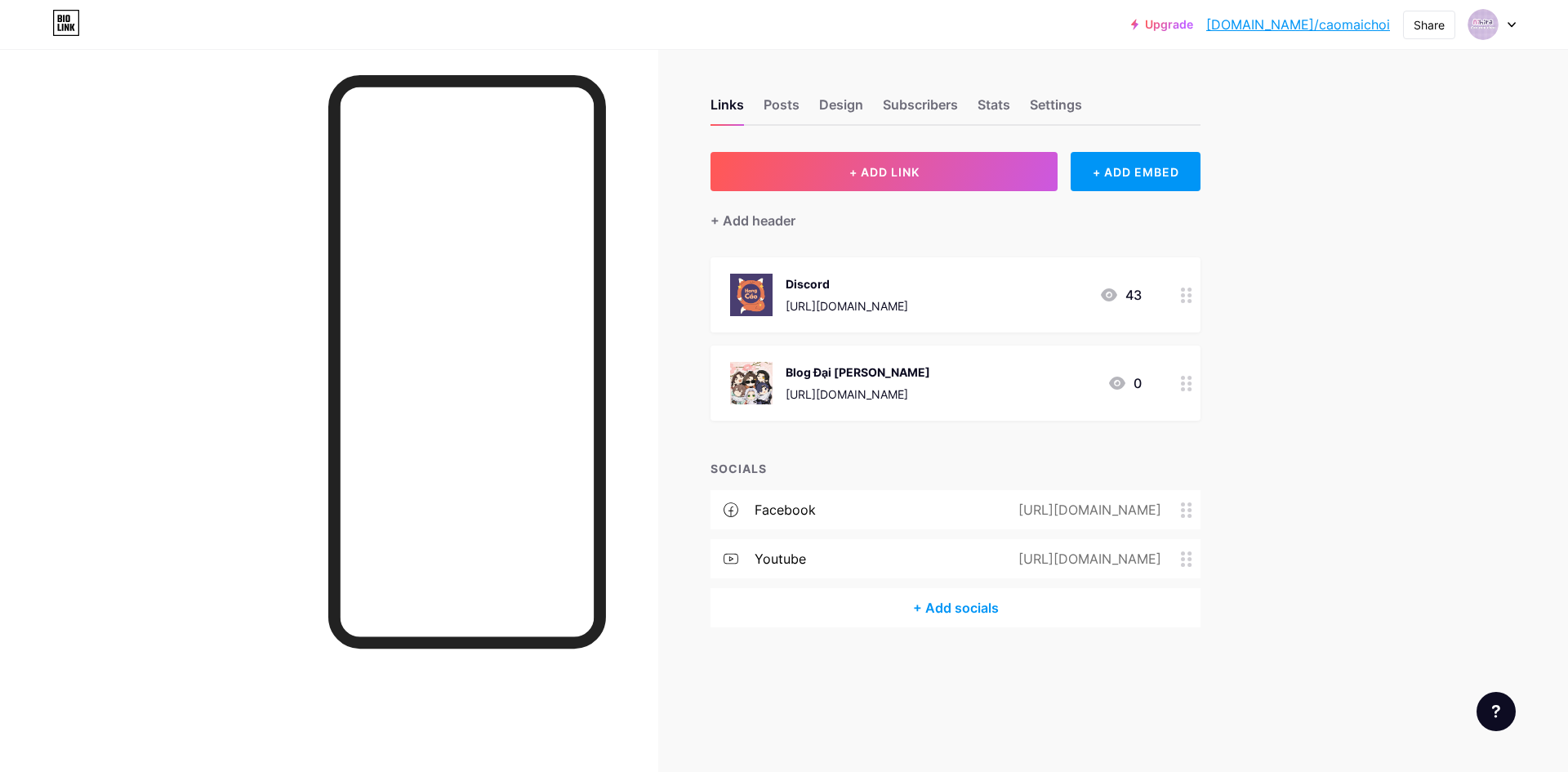
click at [1300, 410] on div "Upgrade bio.link/caomai... bio.link/caomaichoi Share Switch accounts Aihira ･ C…" at bounding box center [784, 386] width 1568 height 772
click at [1301, 425] on div "Upgrade bio.link/caomai... bio.link/caomaichoi Share Switch accounts Aihira ･ C…" at bounding box center [784, 386] width 1568 height 772
click at [1312, 388] on div "Upgrade bio.link/caomai... bio.link/caomaichoi Share Switch accounts Aihira ･ C…" at bounding box center [784, 386] width 1568 height 772
click at [1131, 181] on div "+ ADD EMBED" at bounding box center [1135, 172] width 130 height 39
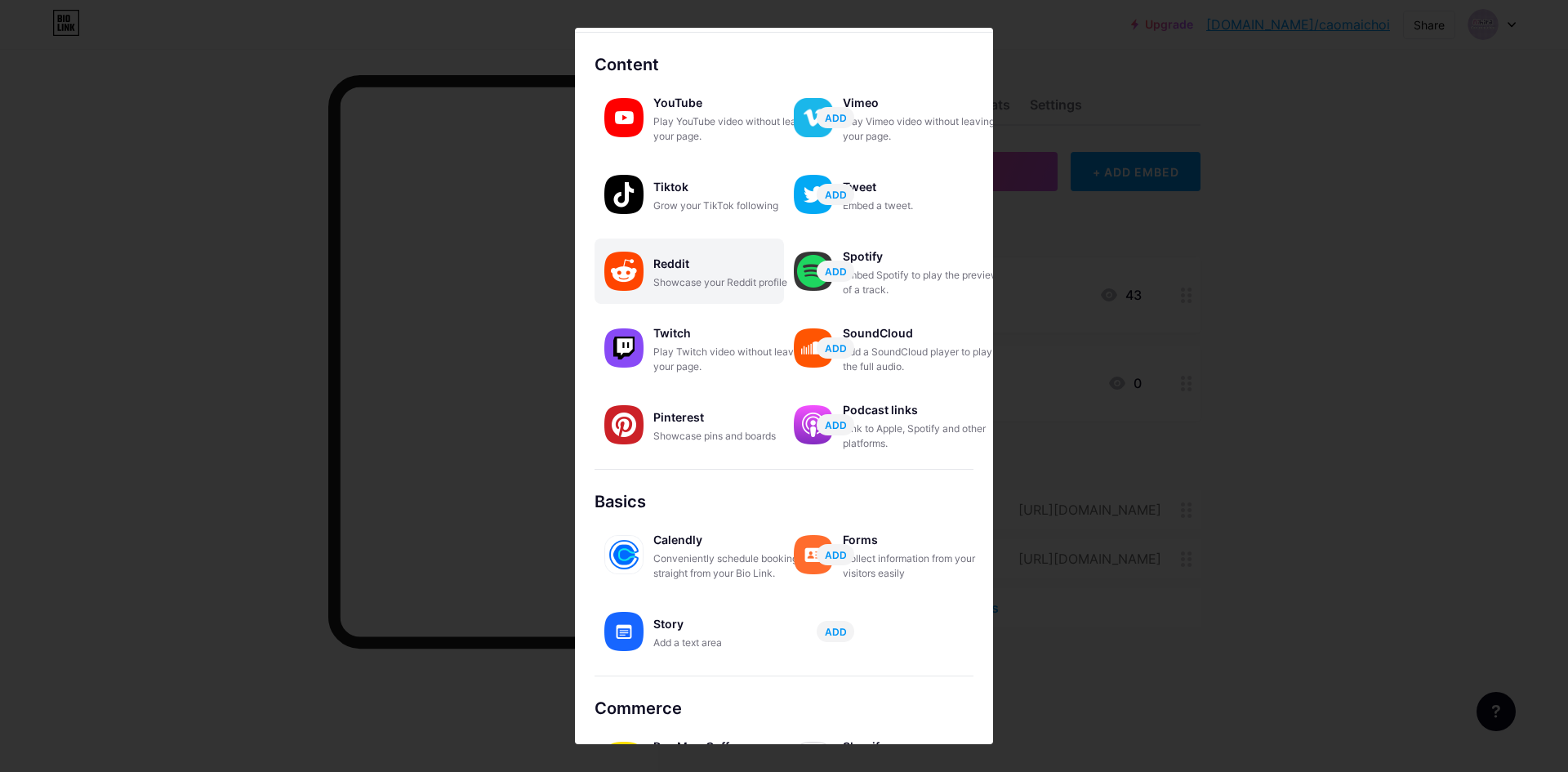
scroll to position [116, 0]
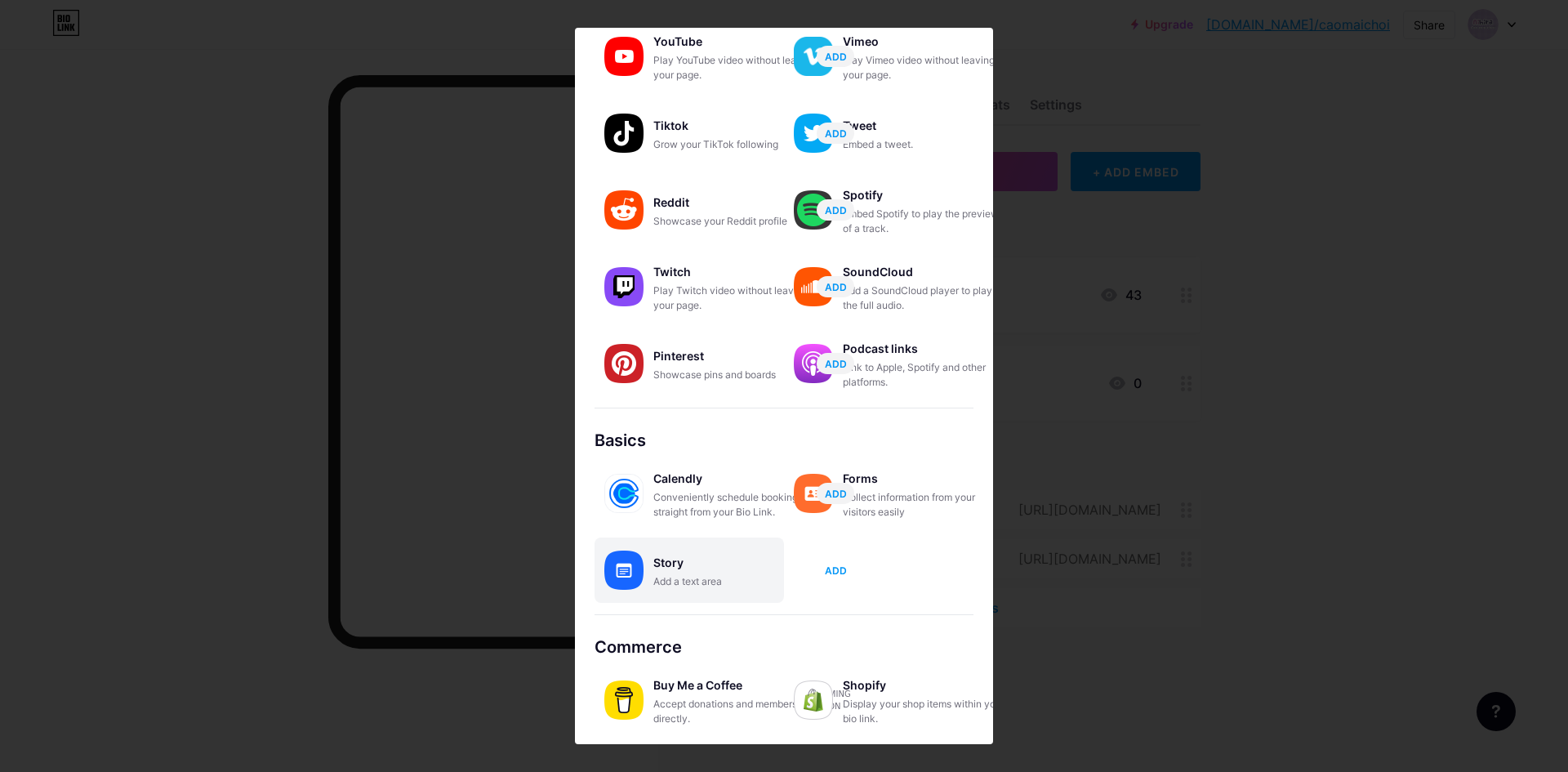
click at [829, 572] on span "ADD" at bounding box center [835, 570] width 22 height 14
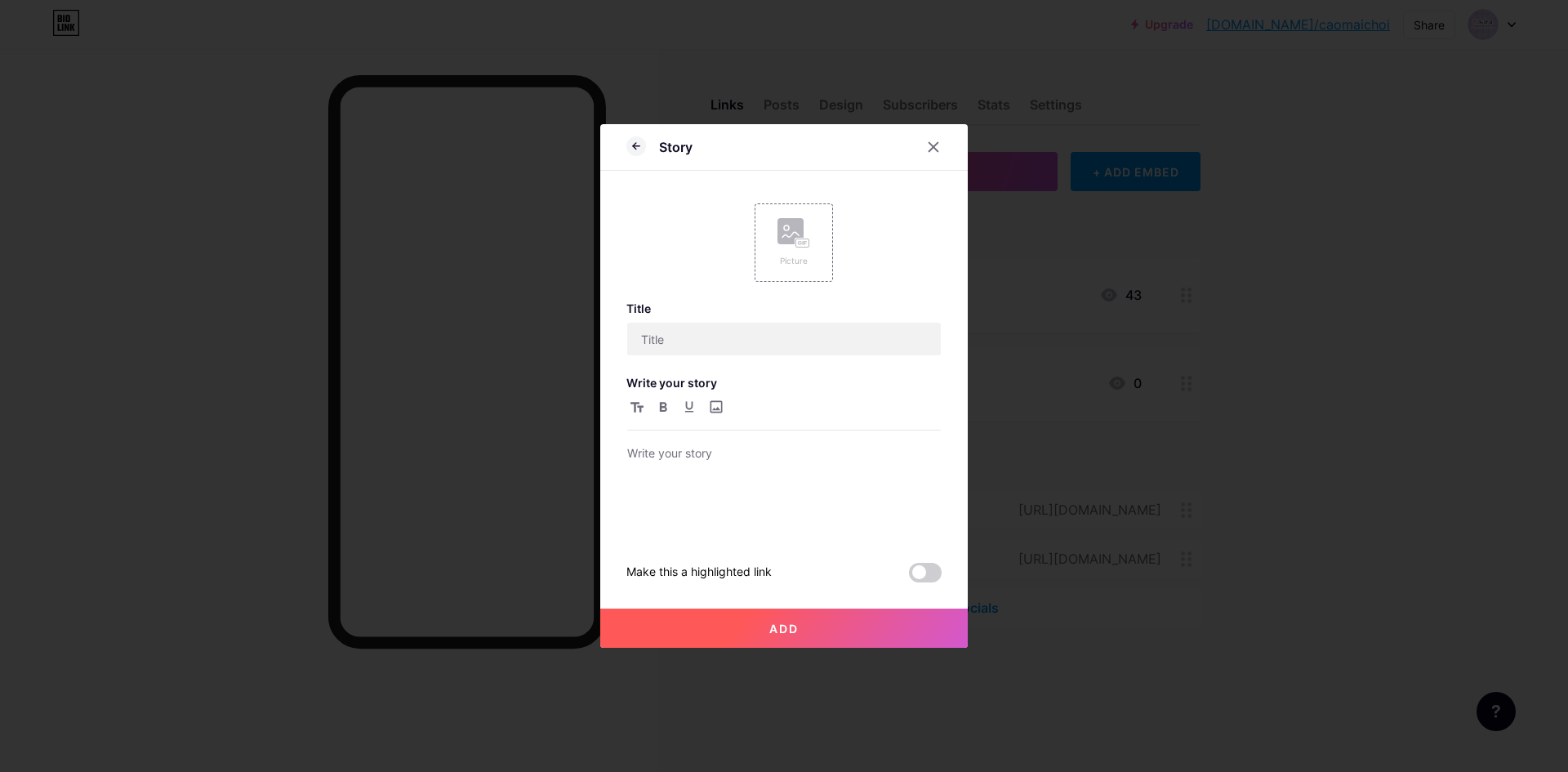
click at [797, 217] on div "Picture" at bounding box center [794, 243] width 78 height 78
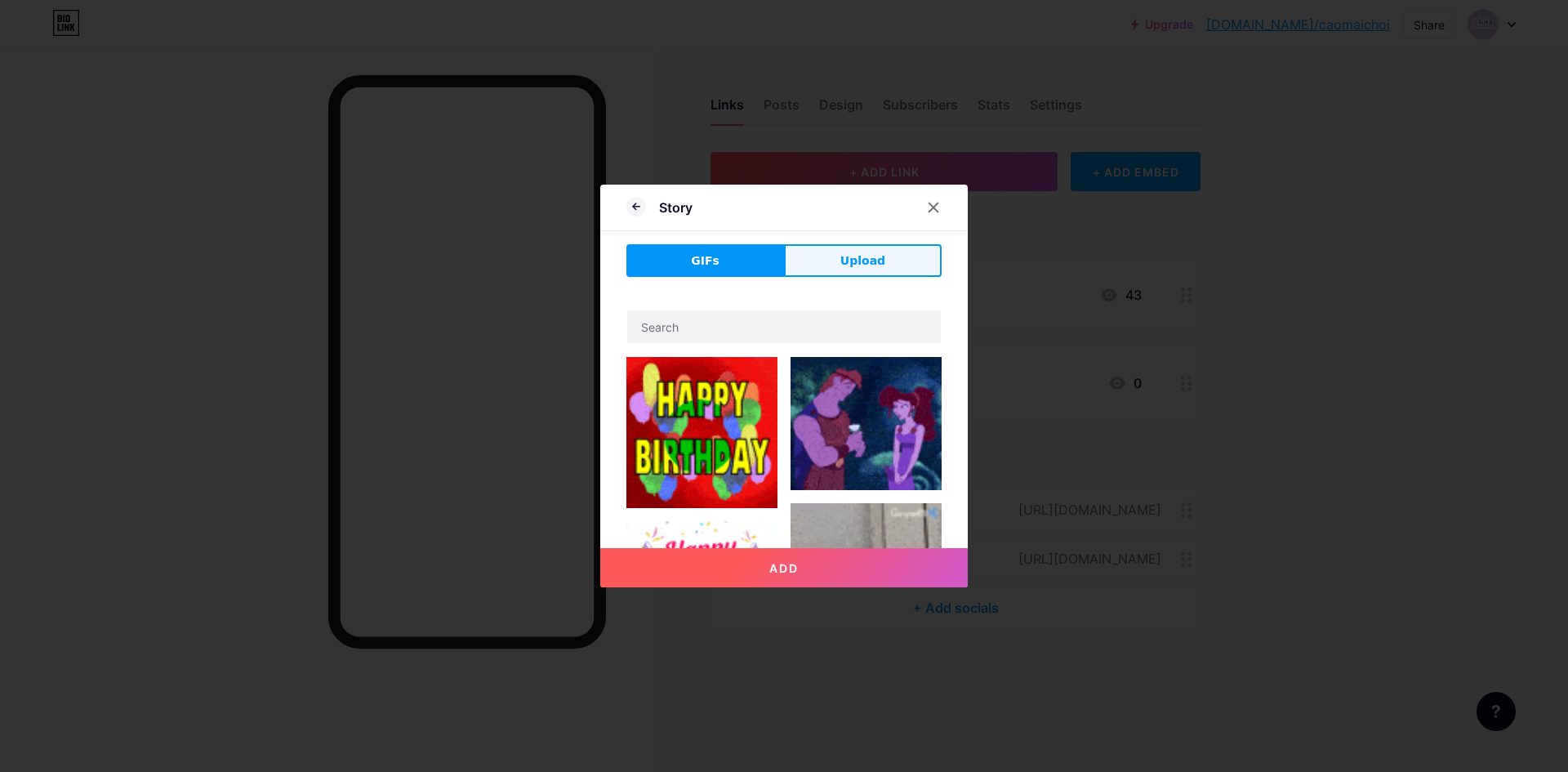
click at [835, 249] on button "Upload" at bounding box center [863, 261] width 158 height 33
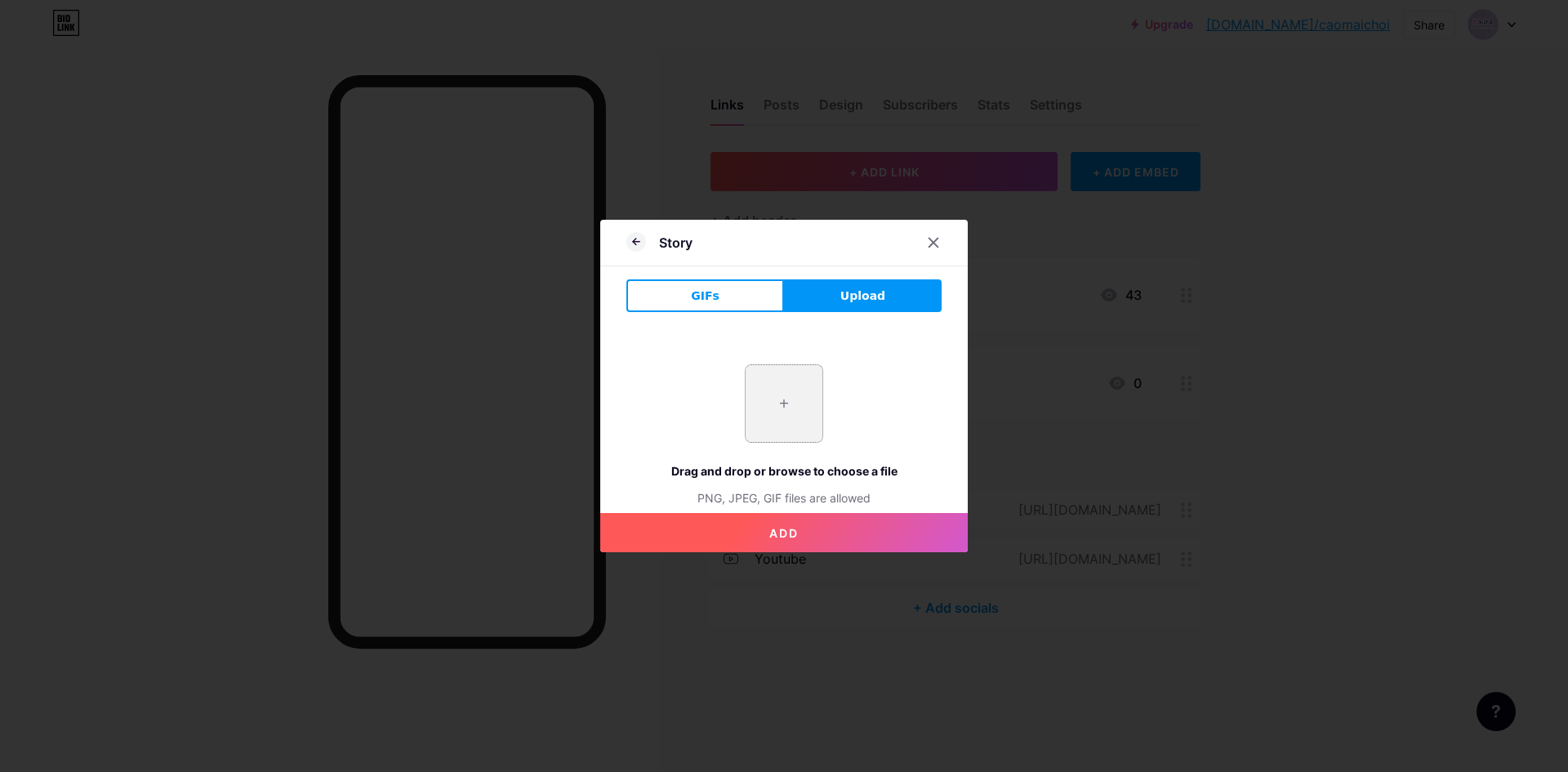
click at [780, 401] on input "file" at bounding box center [784, 404] width 77 height 77
type input "C:\fakepath\Poster1.png"
click at [623, 233] on div "Story" at bounding box center [784, 247] width 368 height 38
click at [635, 243] on icon at bounding box center [635, 241] width 3 height 6
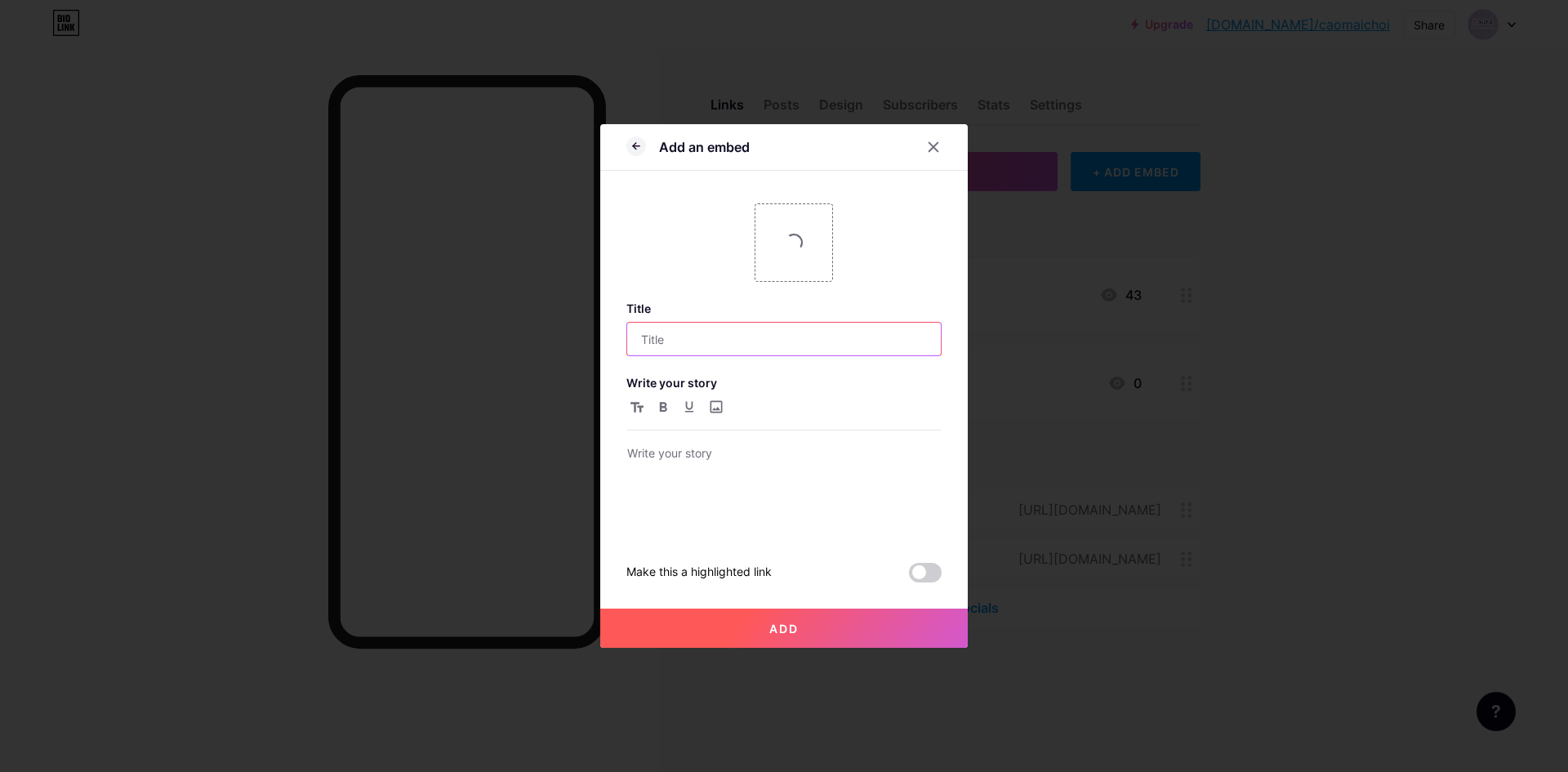
click at [753, 341] on input "text" at bounding box center [784, 339] width 314 height 33
click at [785, 447] on p at bounding box center [784, 455] width 314 height 23
click at [776, 461] on p at bounding box center [784, 455] width 314 height 23
click at [752, 458] on p at bounding box center [784, 455] width 314 height 23
click at [719, 341] on input "text" at bounding box center [784, 339] width 314 height 33
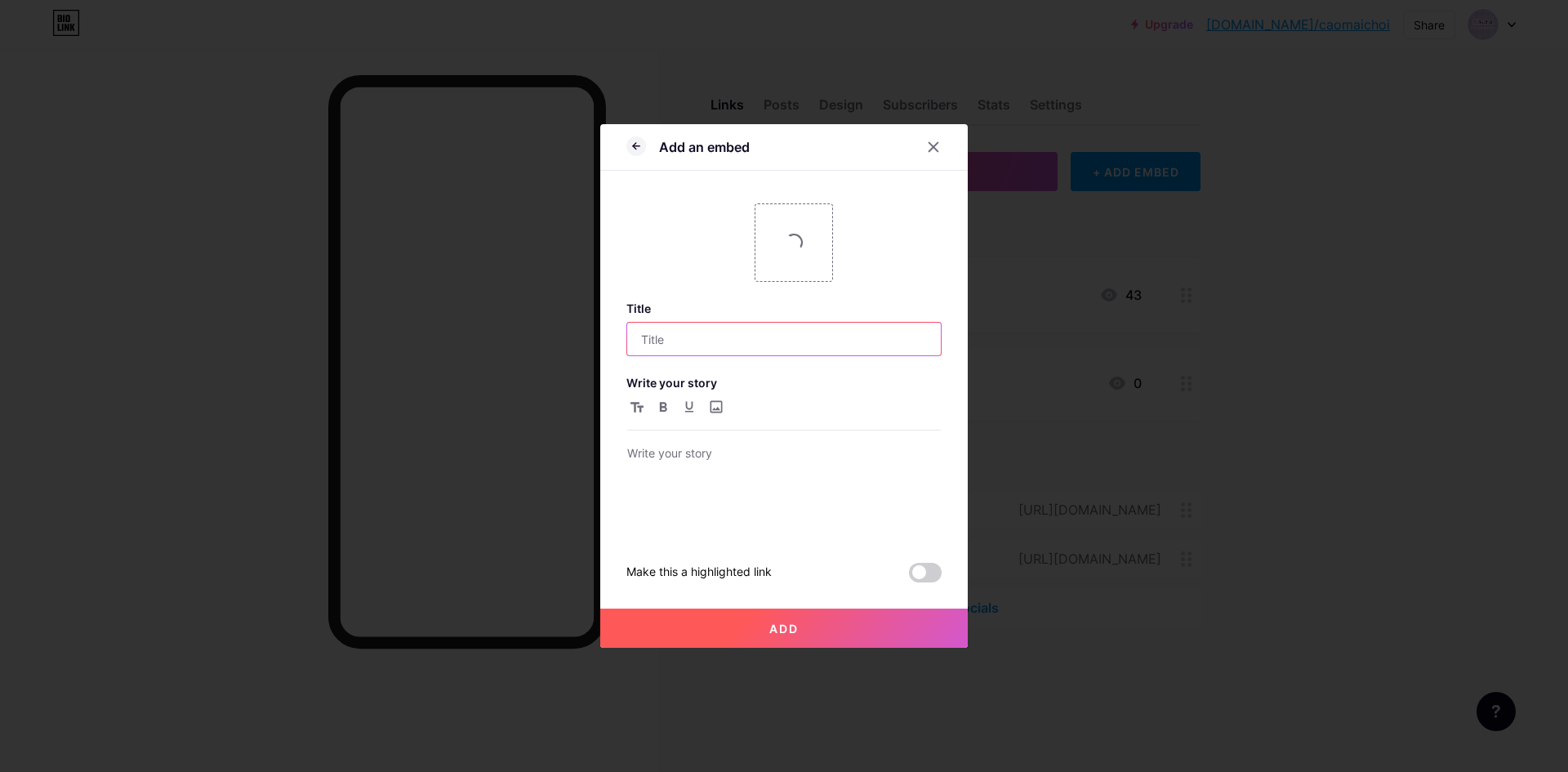
click at [715, 346] on input "text" at bounding box center [784, 339] width 314 height 33
click at [731, 336] on input "text" at bounding box center [784, 339] width 314 height 33
click at [729, 340] on input "text" at bounding box center [784, 339] width 314 height 33
click at [723, 402] on input "file" at bounding box center [716, 407] width 20 height 20
type input "C:\fakepath\Poster1.png"
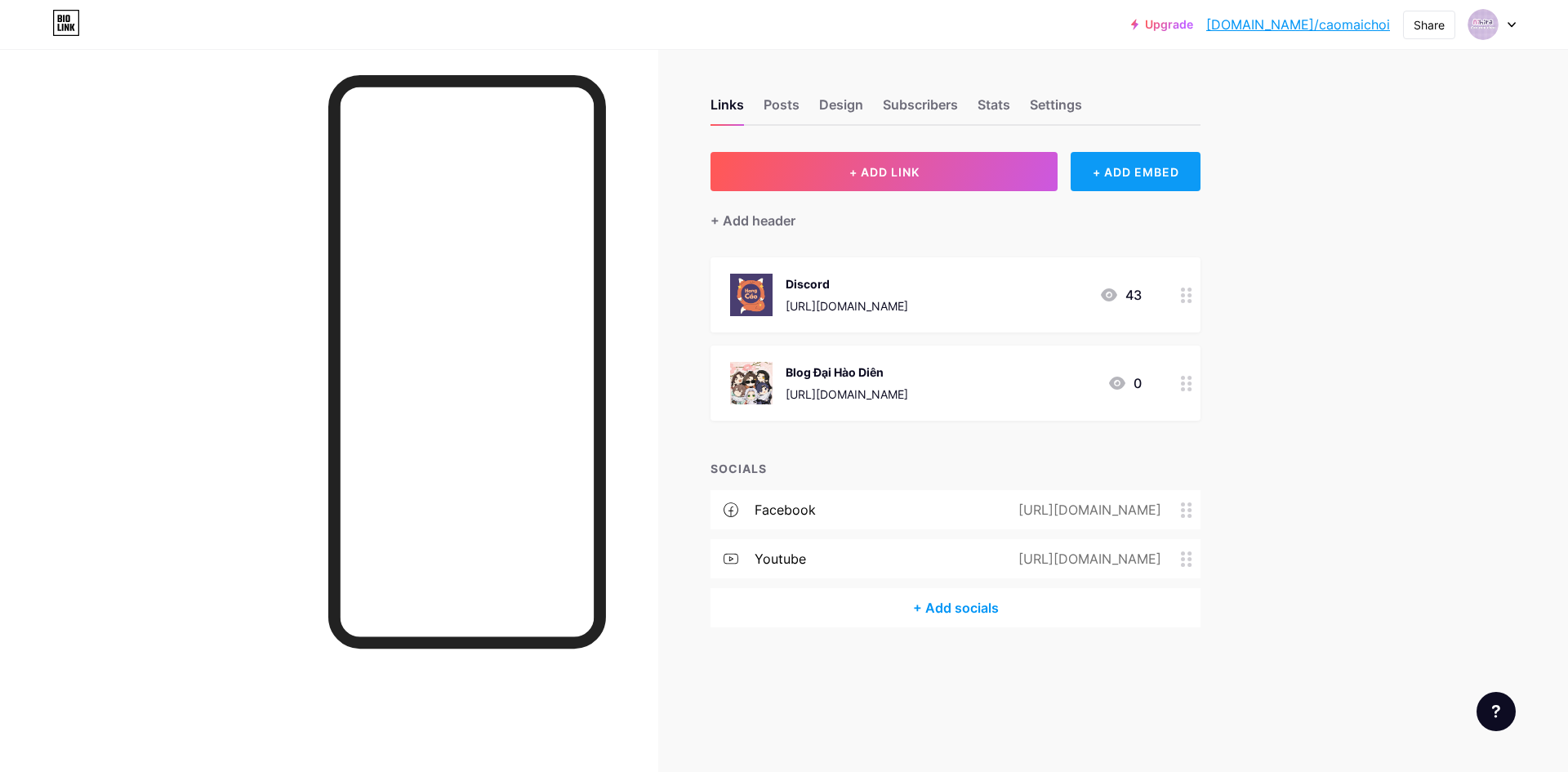
click at [1146, 173] on div "+ ADD EMBED" at bounding box center [1135, 172] width 130 height 39
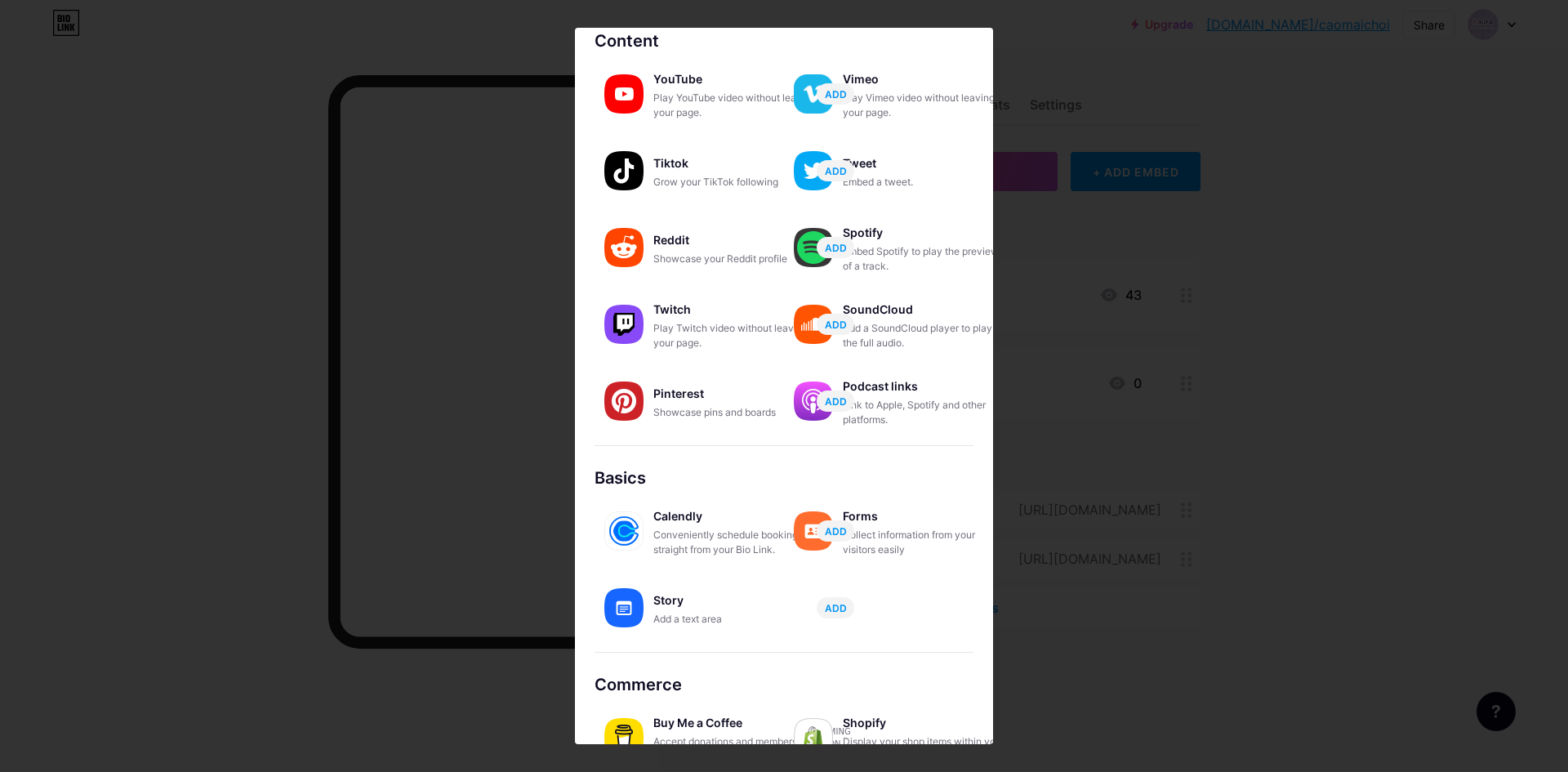
scroll to position [116, 0]
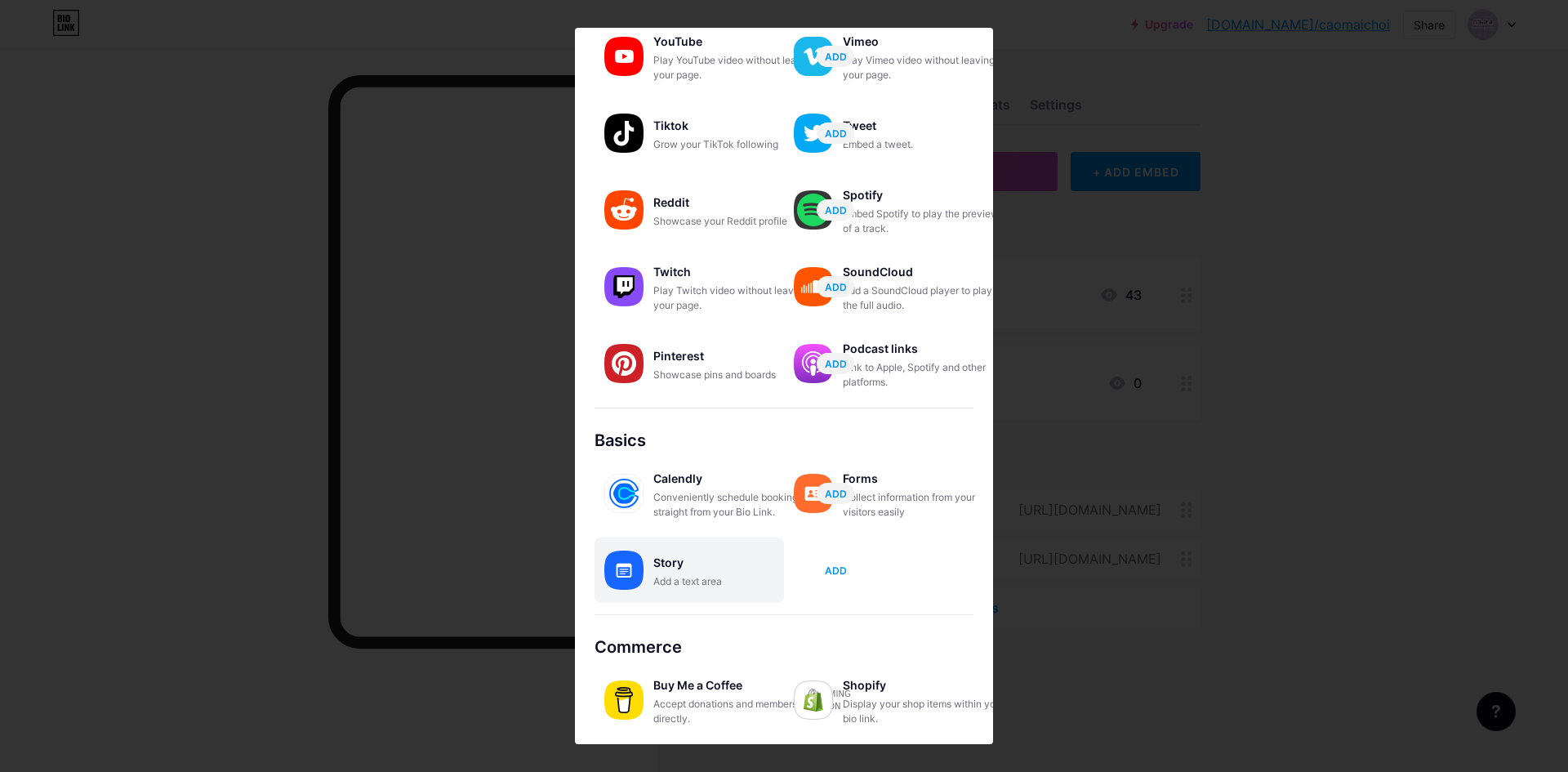
click at [847, 571] on button "ADD" at bounding box center [835, 570] width 38 height 21
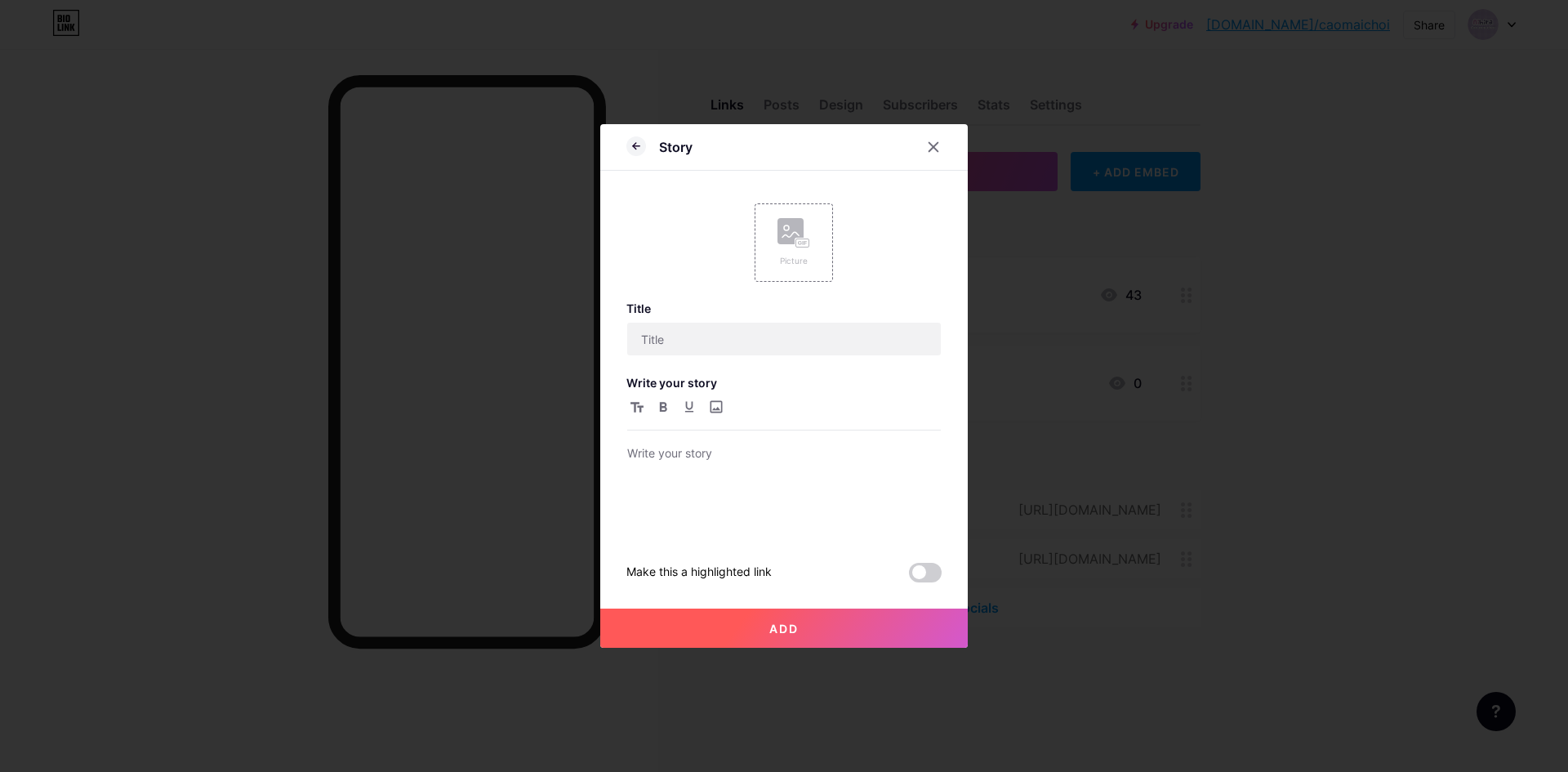
scroll to position [0, 0]
click at [642, 149] on icon at bounding box center [637, 146] width 20 height 20
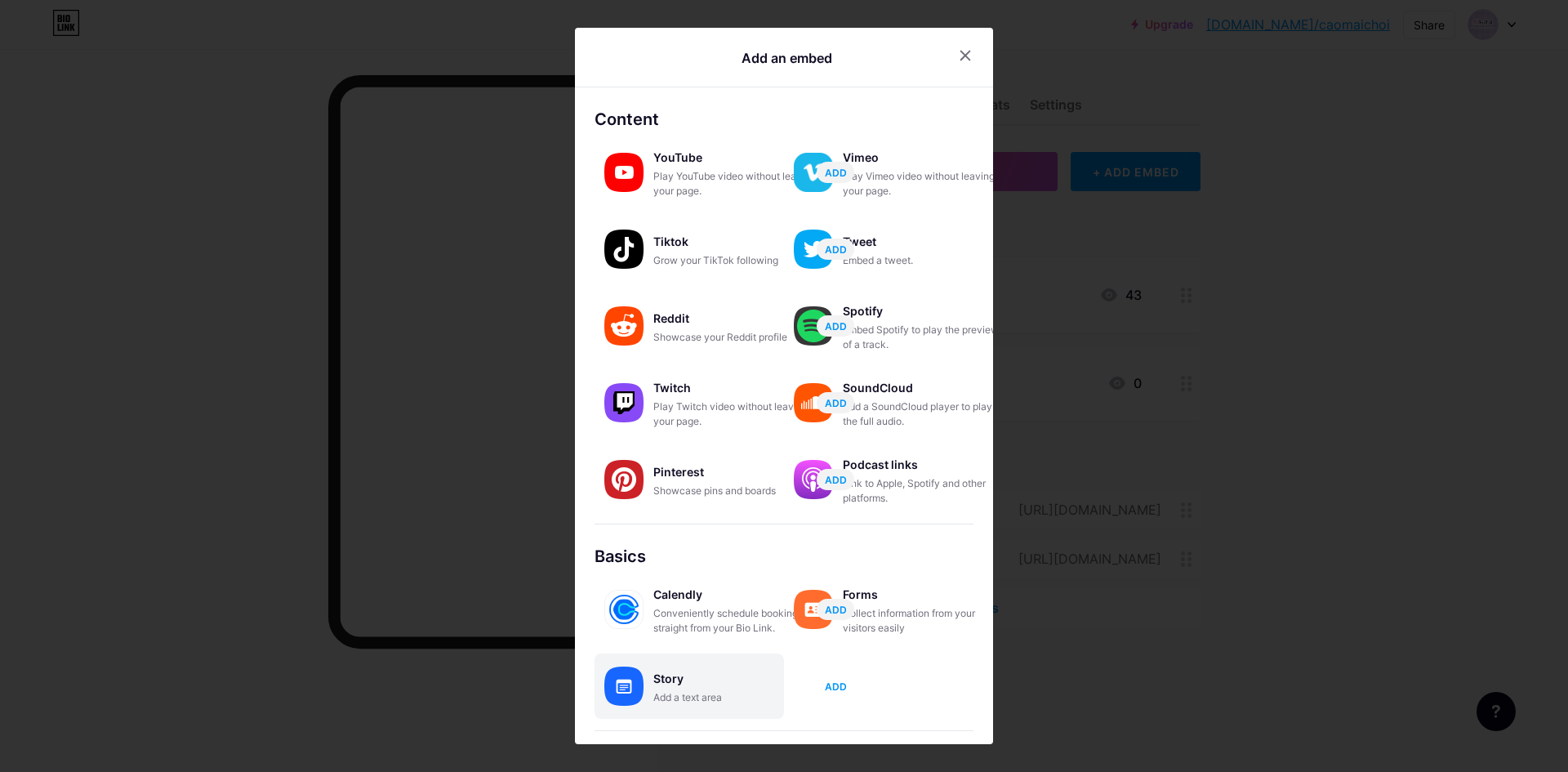
click at [831, 685] on span "ADD" at bounding box center [835, 686] width 22 height 14
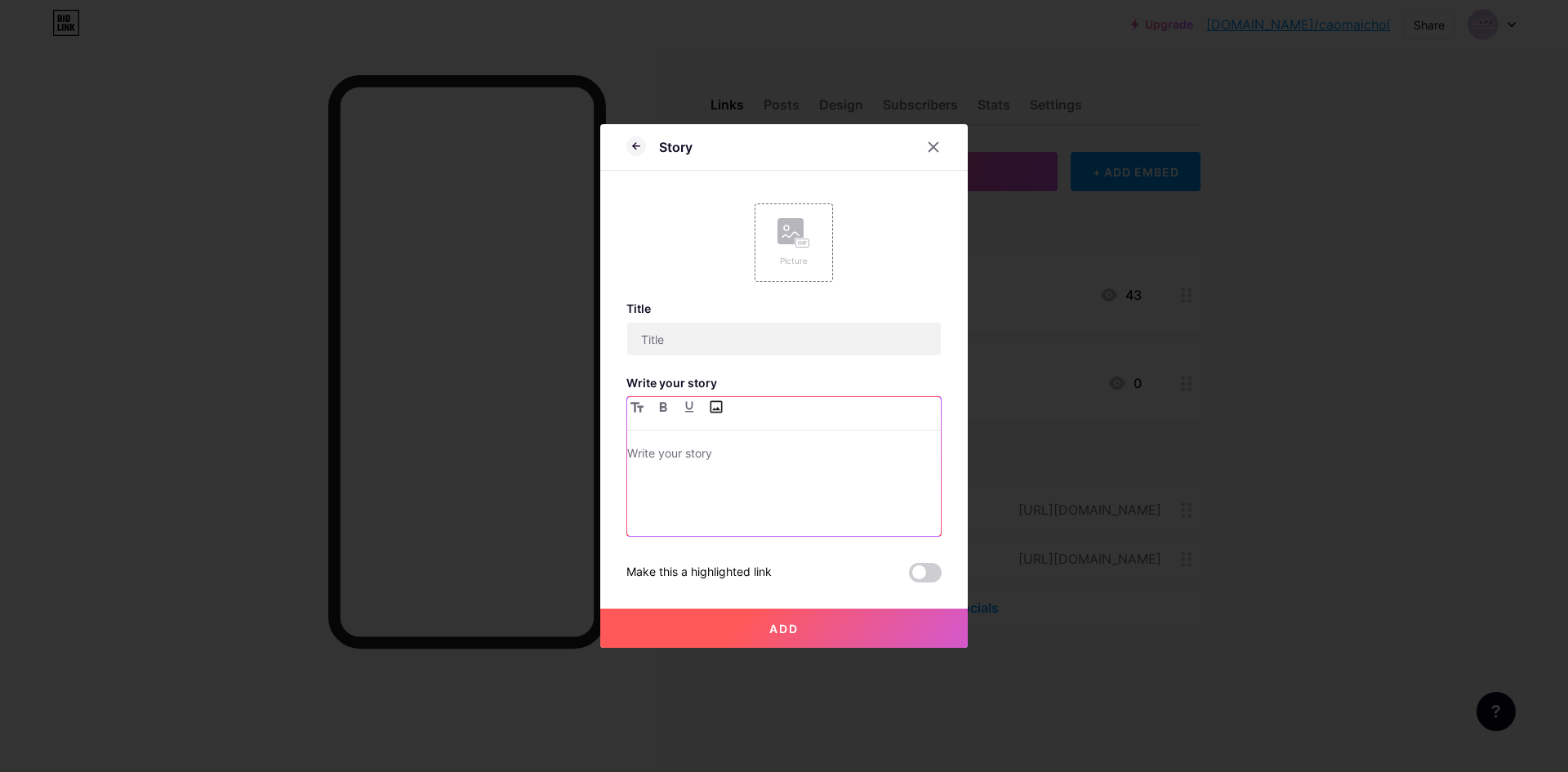
click at [721, 408] on input "file" at bounding box center [716, 407] width 20 height 20
type input "C:\fakepath\_1_天飘雾渺_来自小红书网页版.jpg"
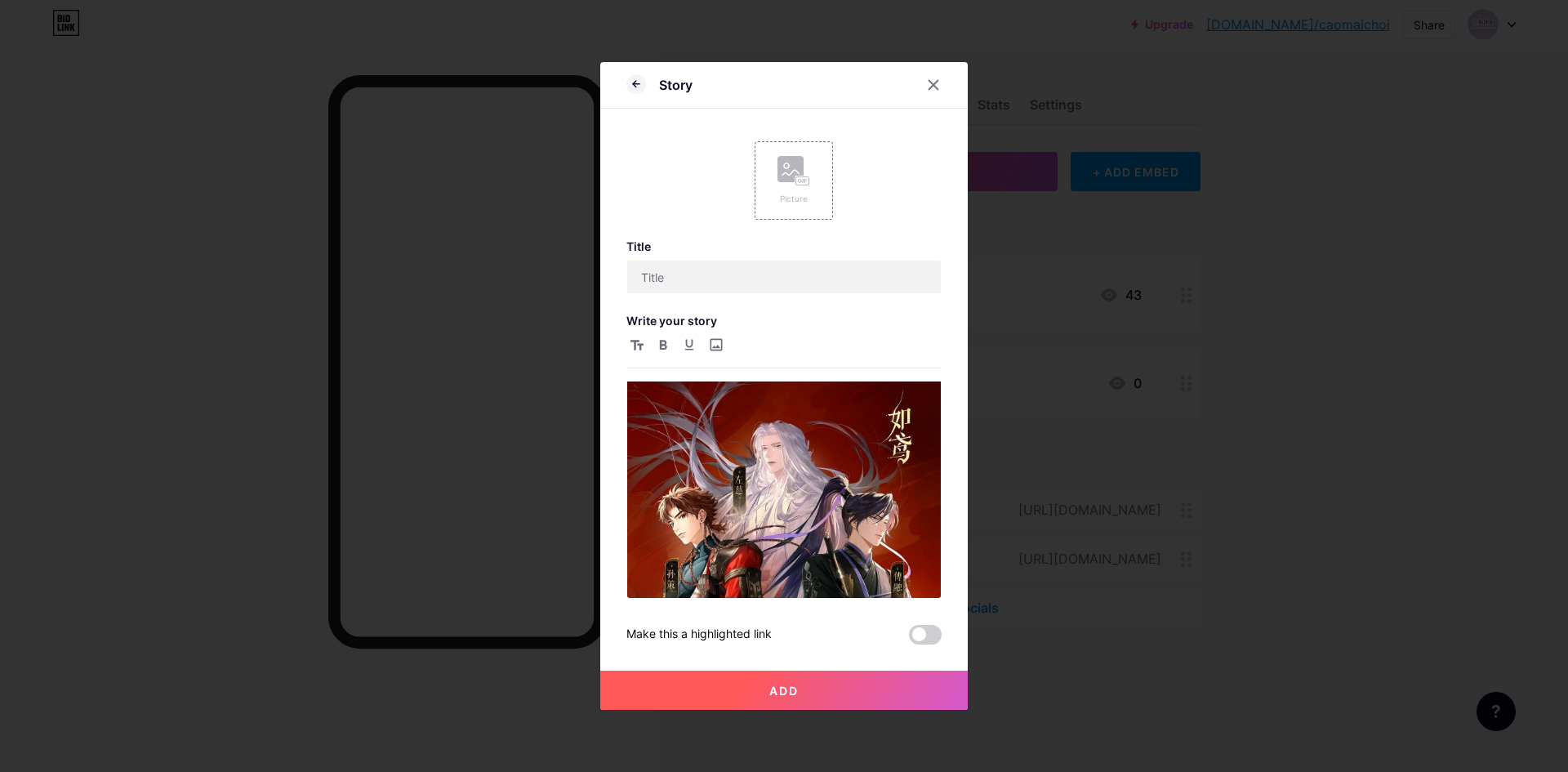
click at [749, 354] on div at bounding box center [784, 351] width 314 height 33
click at [783, 348] on div at bounding box center [784, 351] width 314 height 33
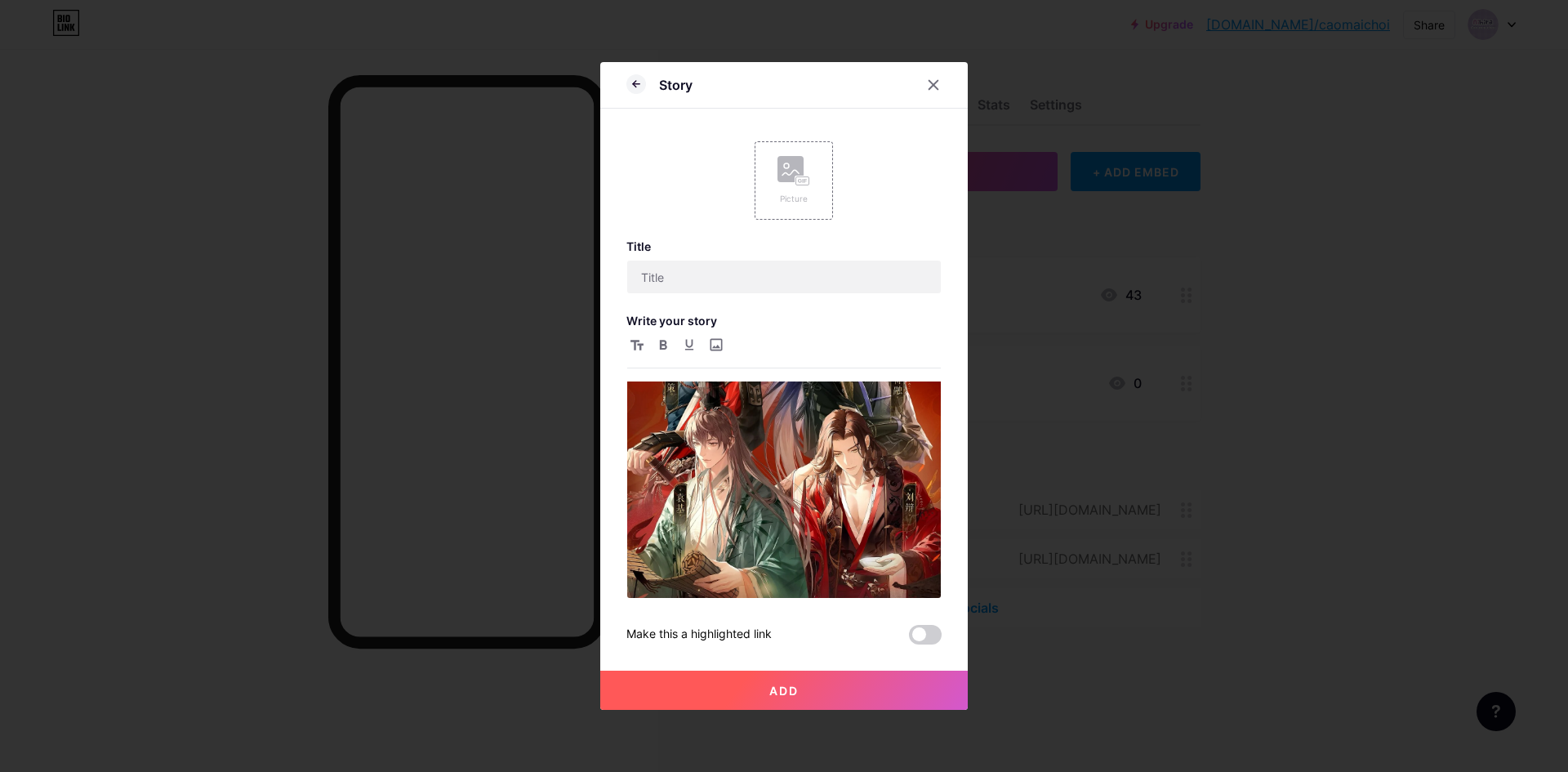
scroll to position [306, 0]
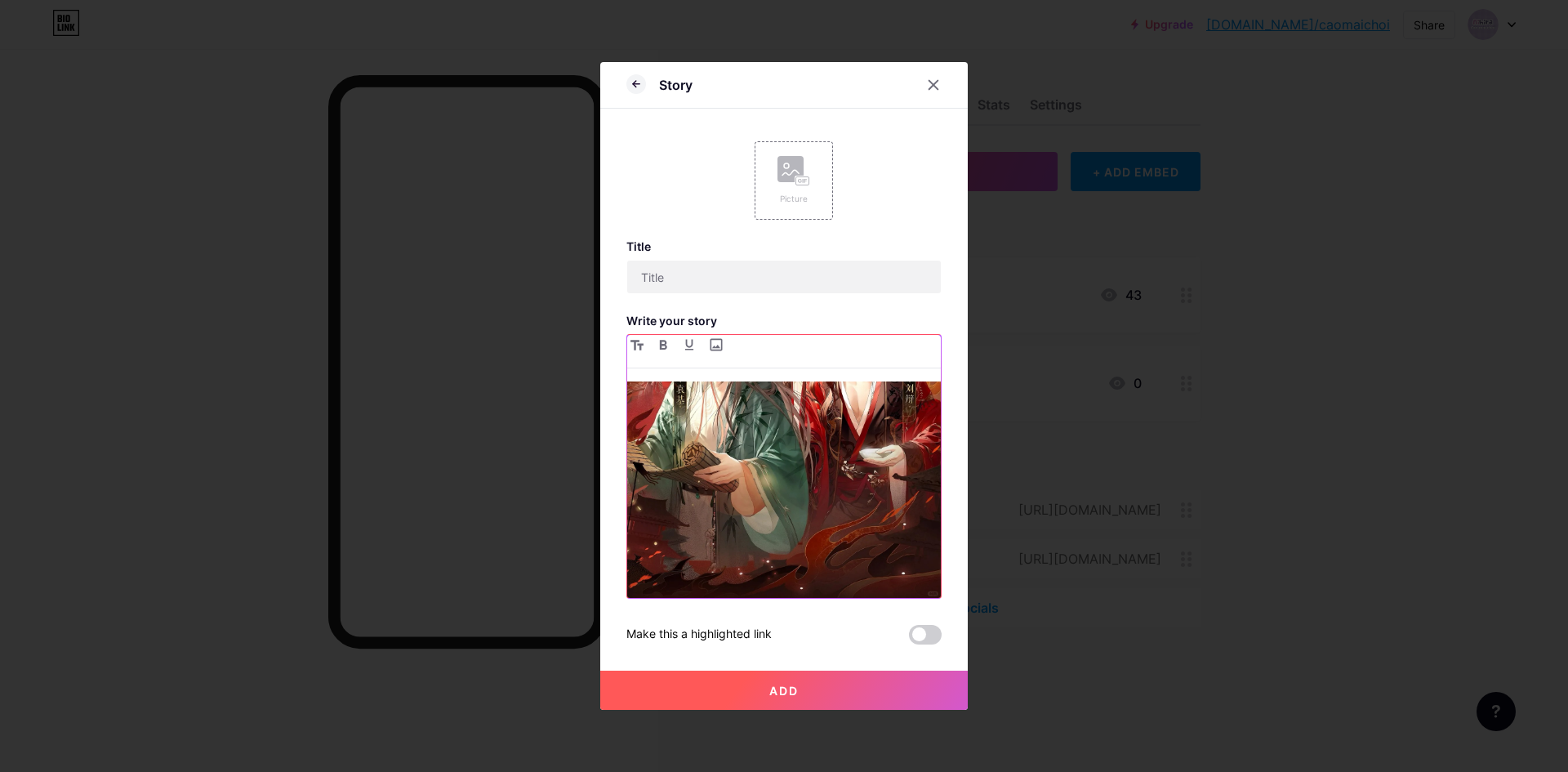
click at [881, 596] on div at bounding box center [784, 489] width 314 height 216
click at [885, 587] on div at bounding box center [784, 489] width 314 height 216
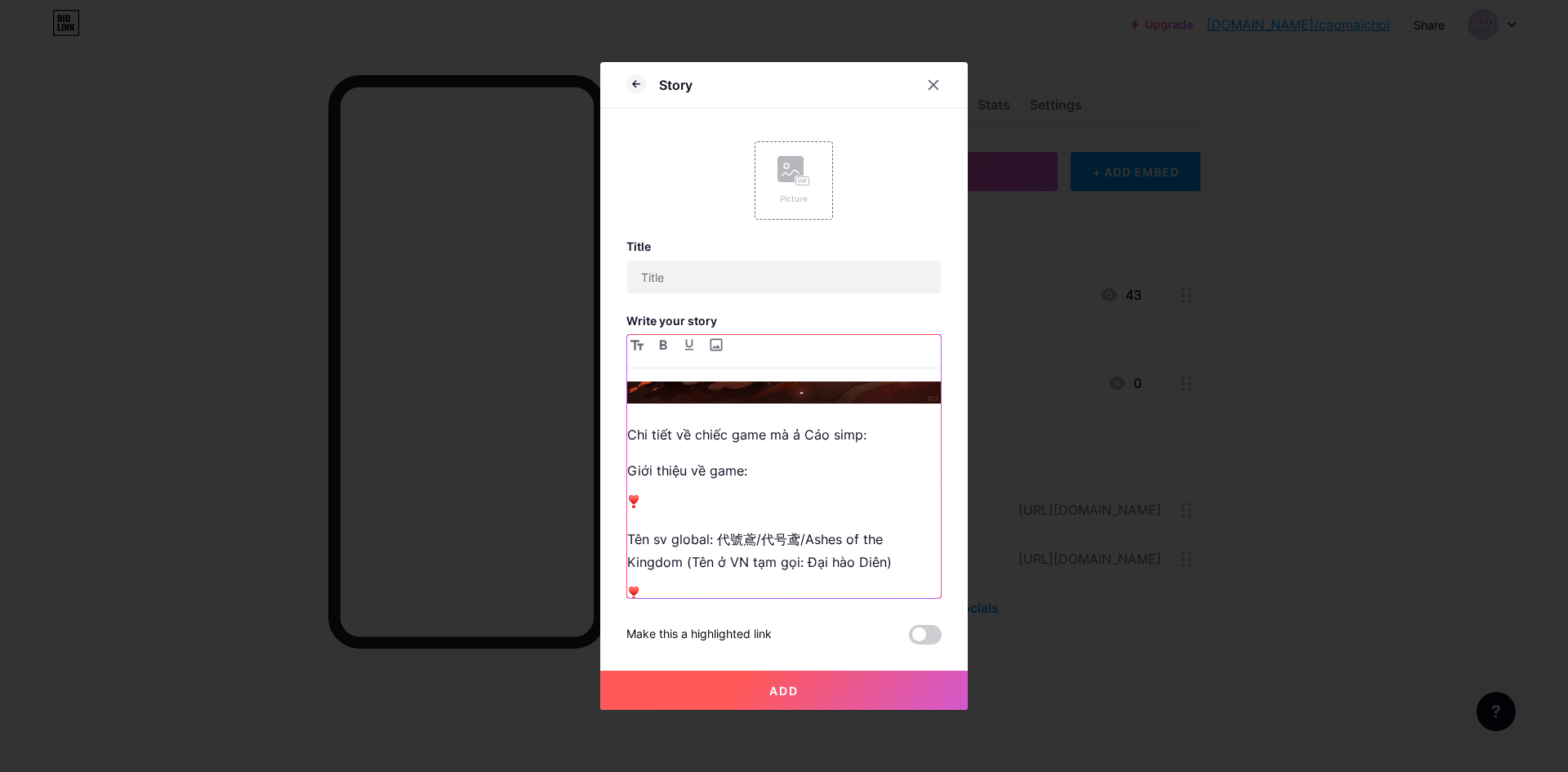
scroll to position [473, 0]
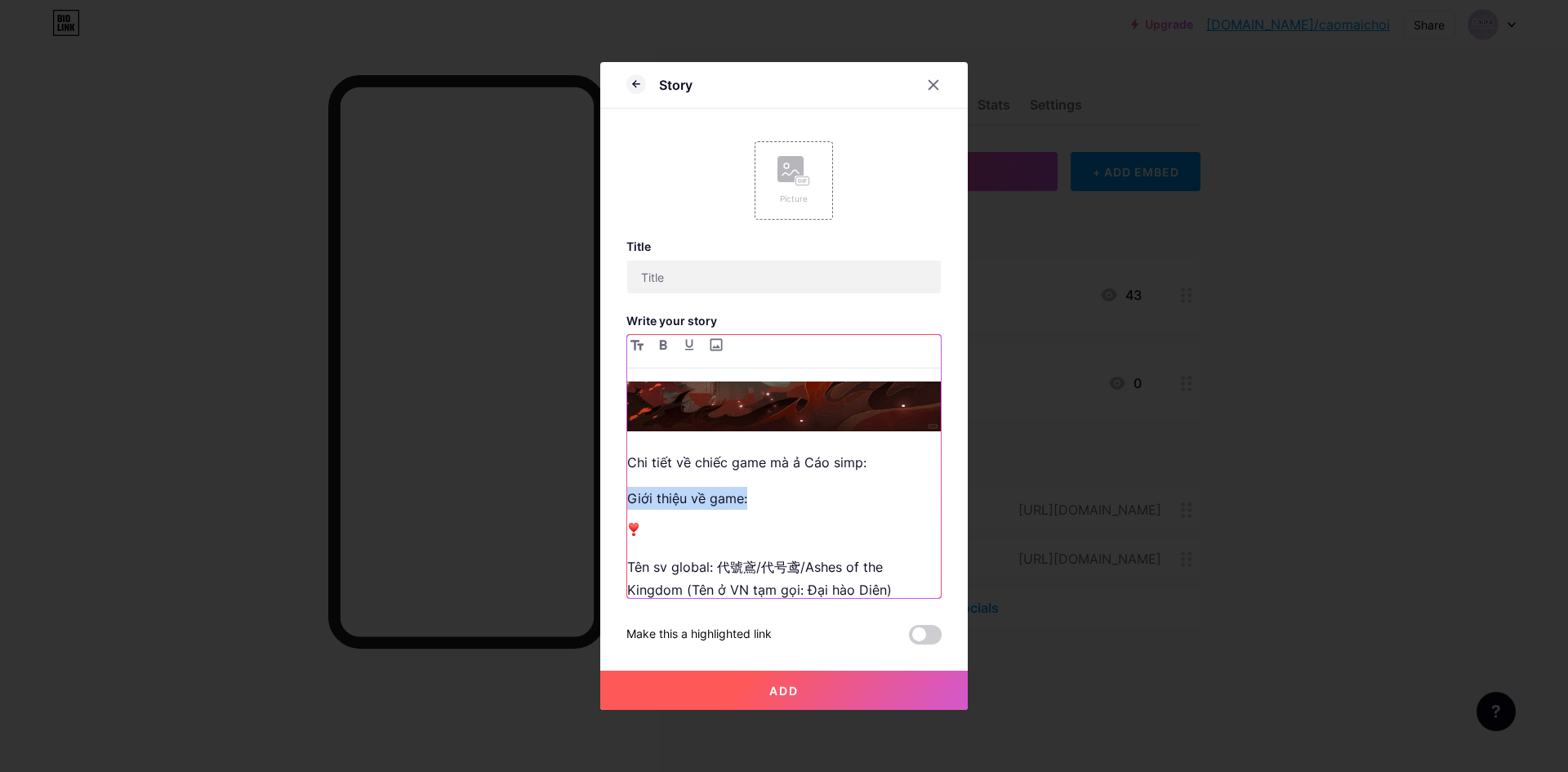
drag, startPoint x: 766, startPoint y: 477, endPoint x: 626, endPoint y: 476, distance: 140.0
click at [626, 476] on div "Story Picture Title Write your story Chi tiết về chiếc game mà ả Cáo simp: Giới…" at bounding box center [784, 386] width 368 height 648
click at [731, 496] on div "Chi tiết về chiếc game mà ả Cáo simp: Giới thiệu về game: Tên sv global: 代號鳶/代号…" at bounding box center [784, 489] width 314 height 216
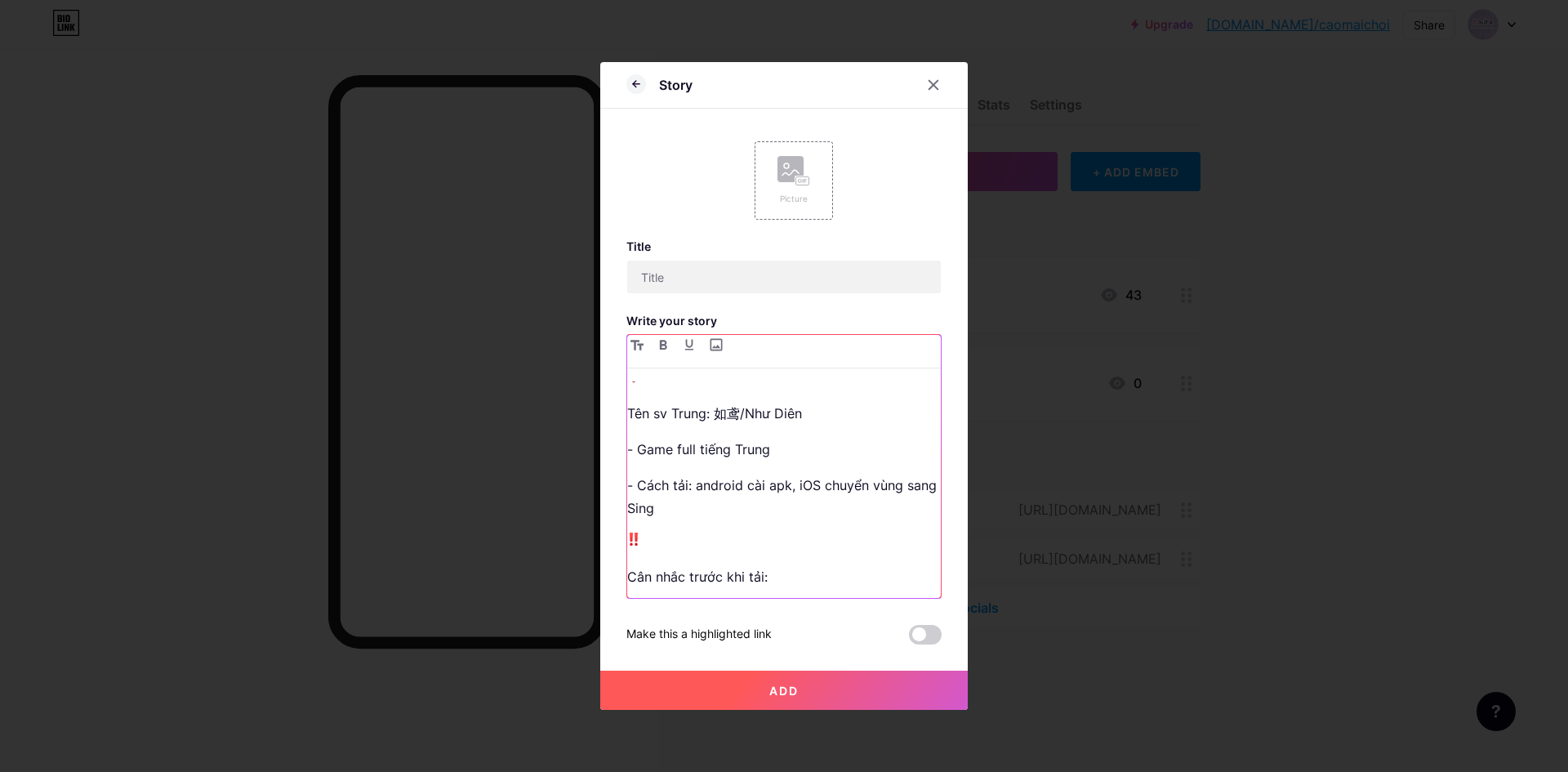
scroll to position [799, 0]
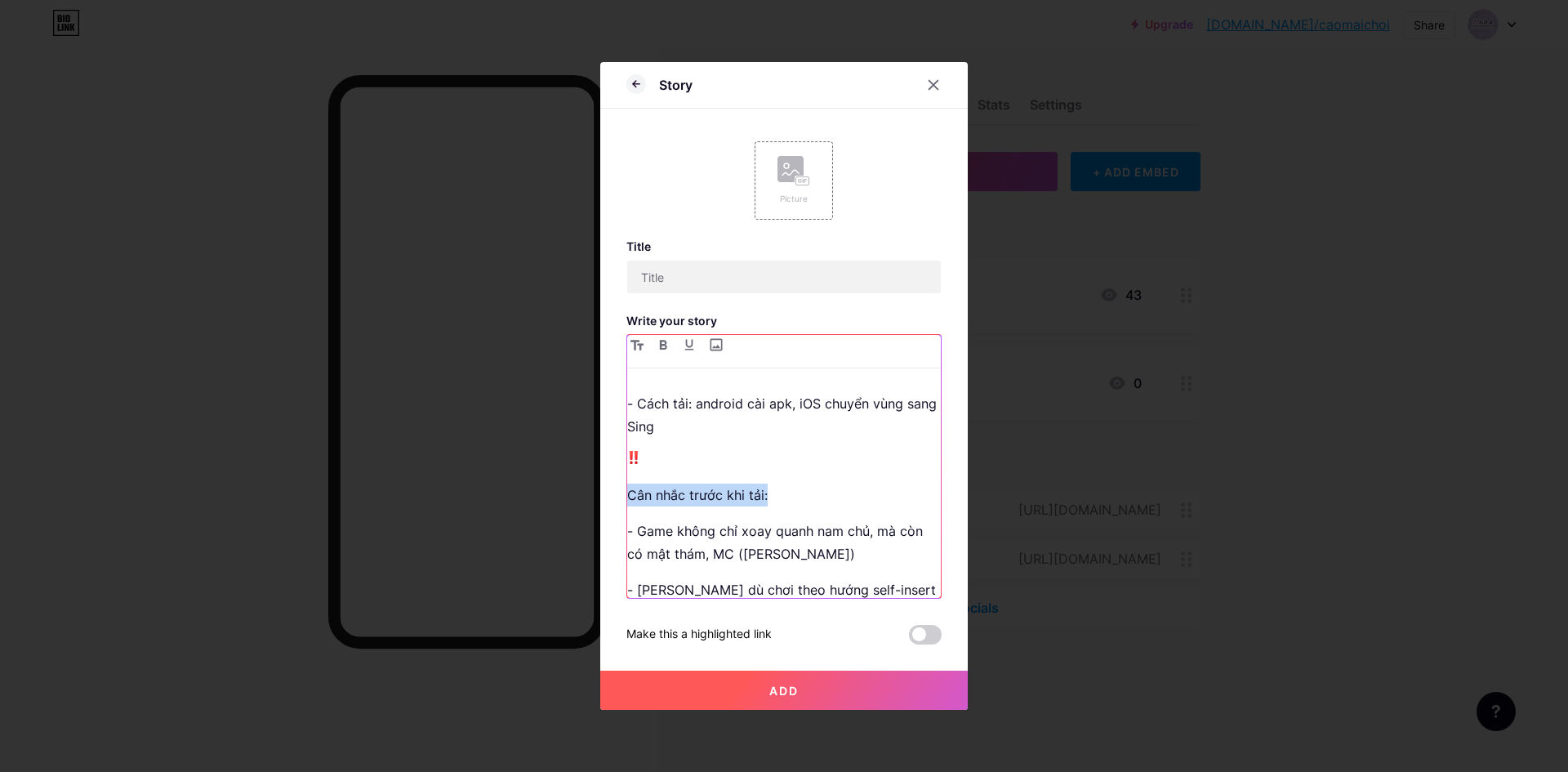
drag, startPoint x: 776, startPoint y: 477, endPoint x: 594, endPoint y: 478, distance: 182.0
click at [594, 478] on div "Story Picture Title Write your story Chi tiết về chiếc game mà ả Cáo simp: Giới…" at bounding box center [784, 386] width 1568 height 772
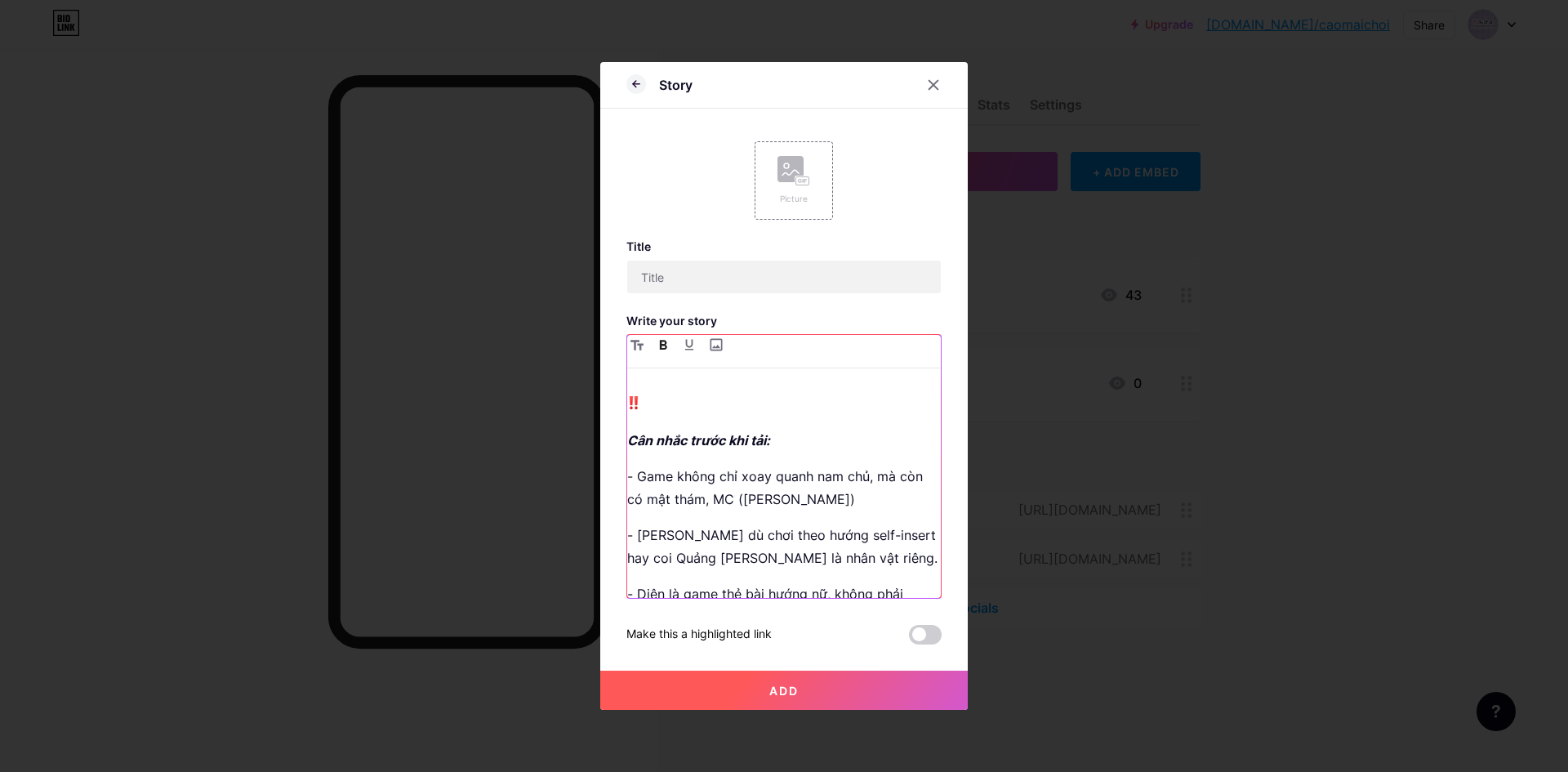
scroll to position [909, 0]
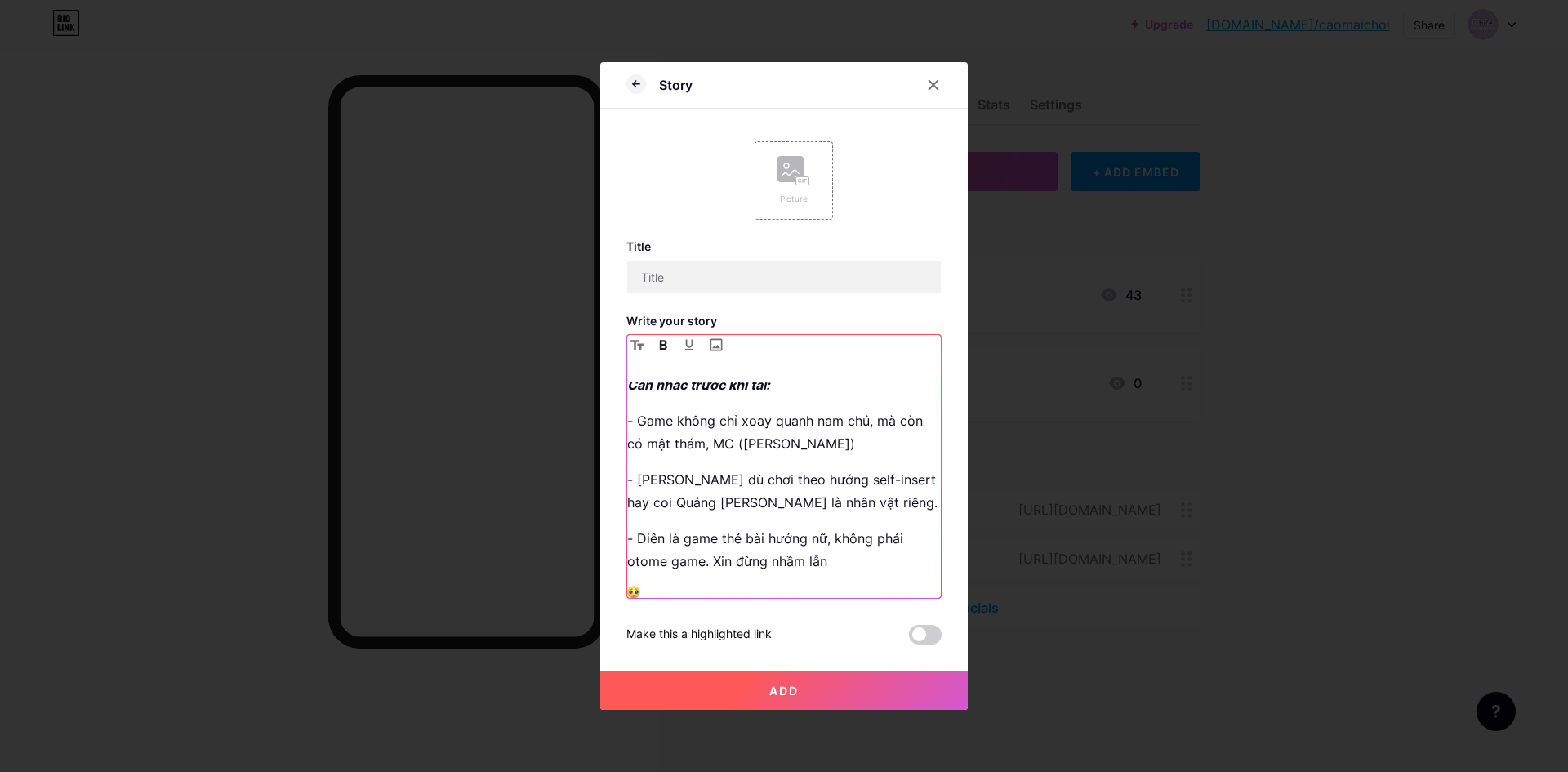
click at [780, 585] on div "Chi tiết về chiếc game mà ả Cáo simp: Giới thiệu về game: Tên sv global: 代號鳶/代号…" at bounding box center [784, 489] width 314 height 216
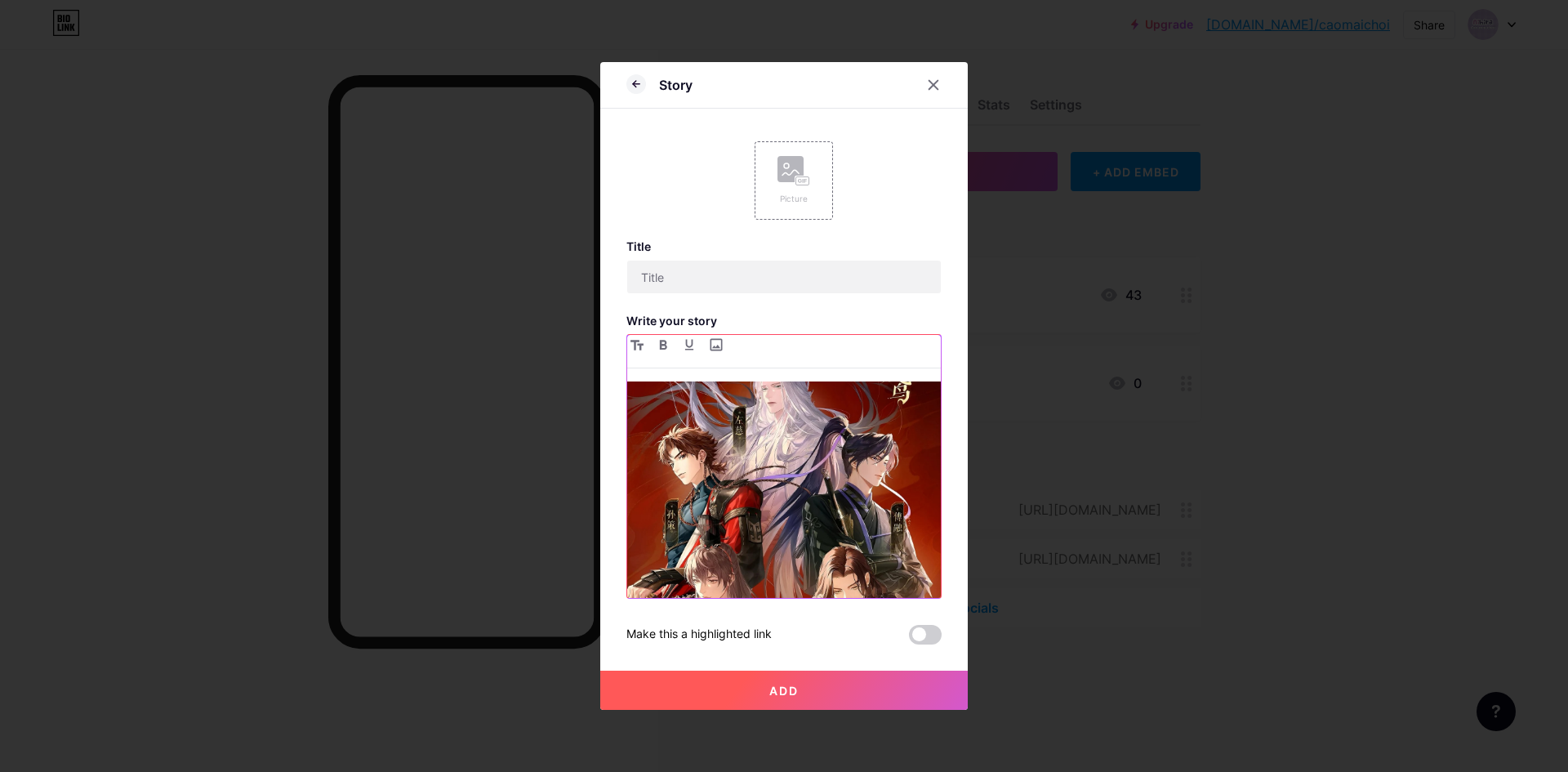
scroll to position [0, 0]
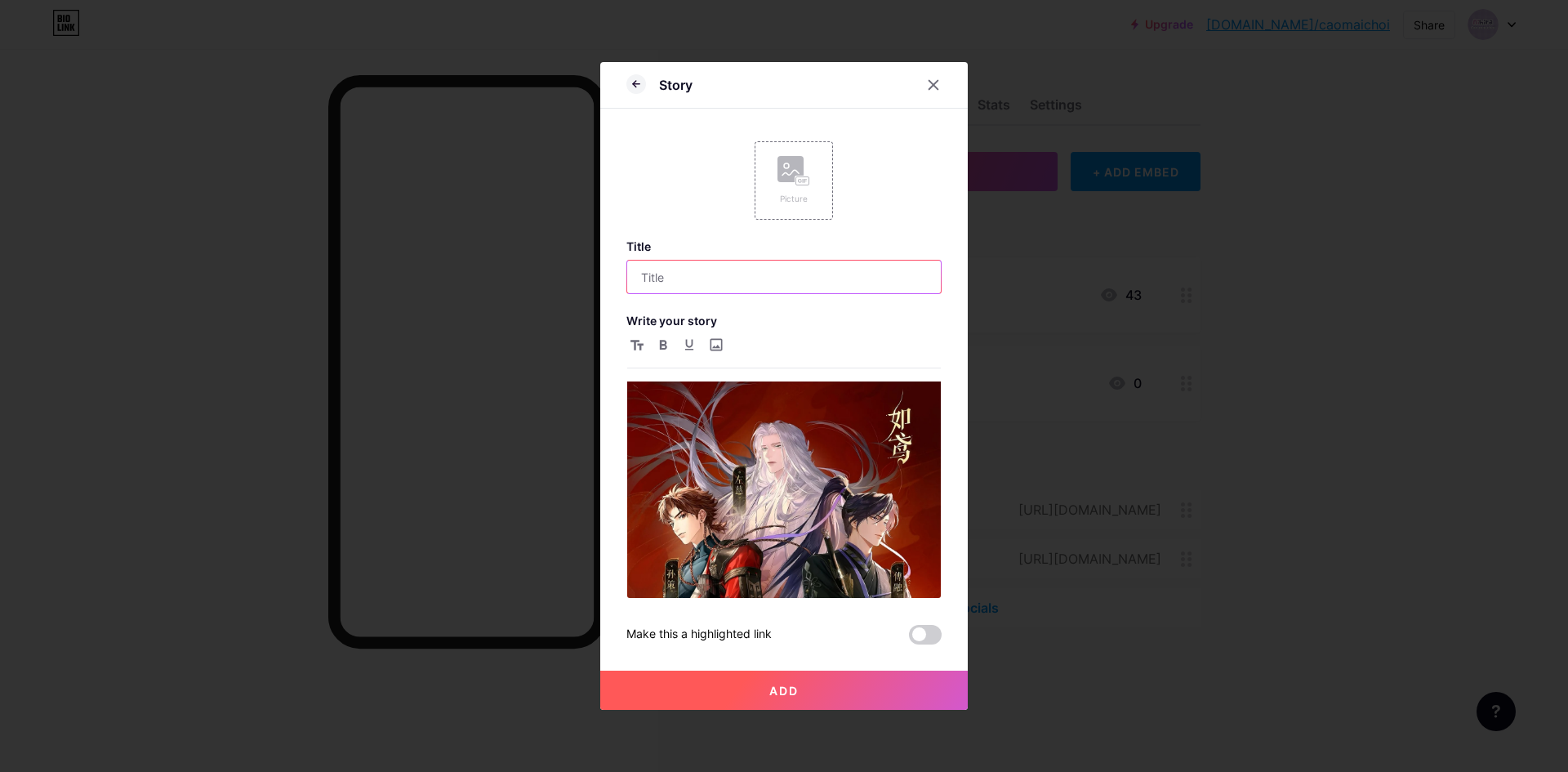
click at [725, 288] on input "text" at bounding box center [784, 277] width 314 height 33
click at [733, 279] on input "text" at bounding box center [784, 277] width 314 height 33
click at [911, 693] on button "Add" at bounding box center [784, 690] width 368 height 39
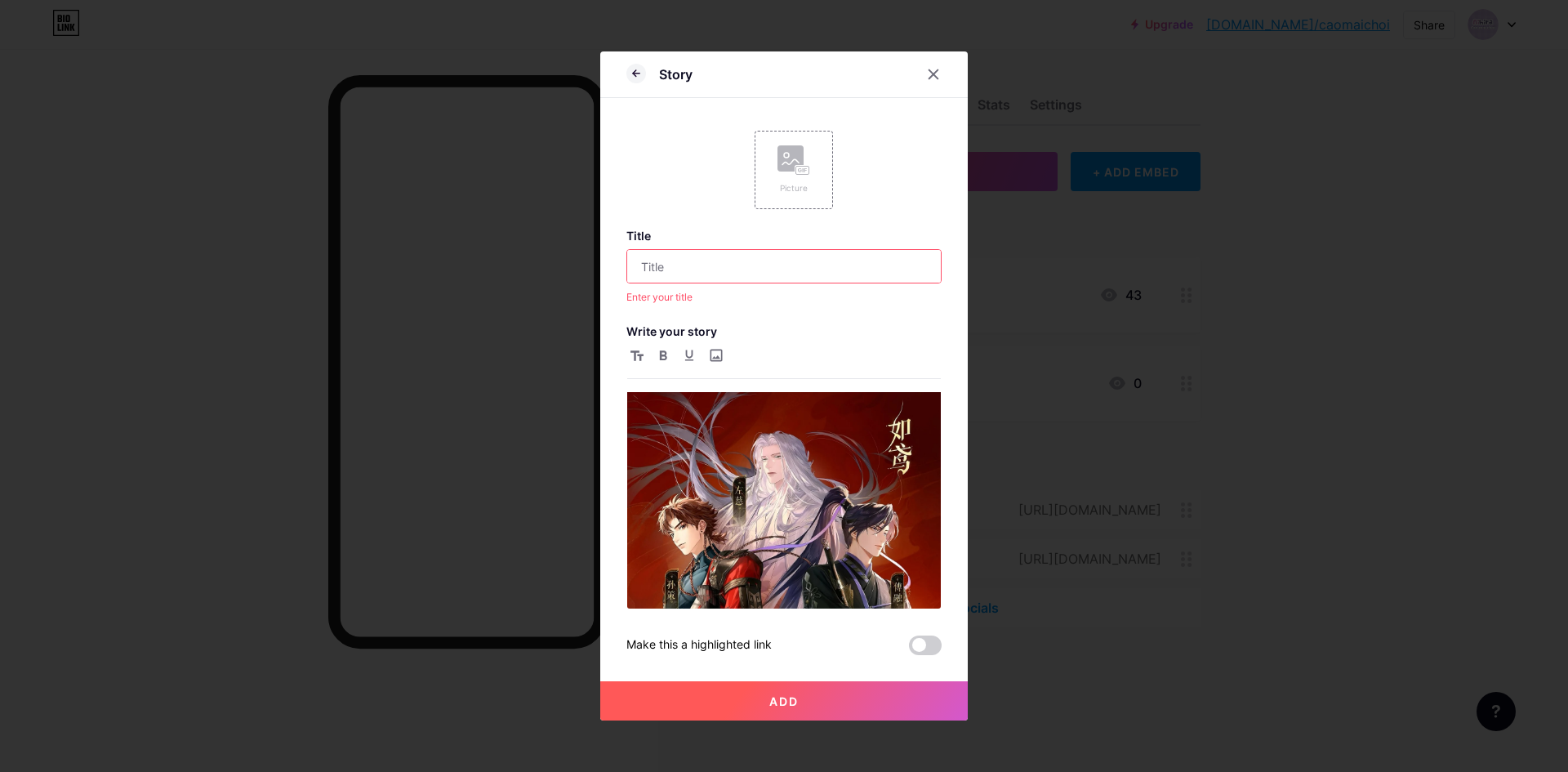
click at [721, 266] on input "text" at bounding box center [784, 266] width 314 height 33
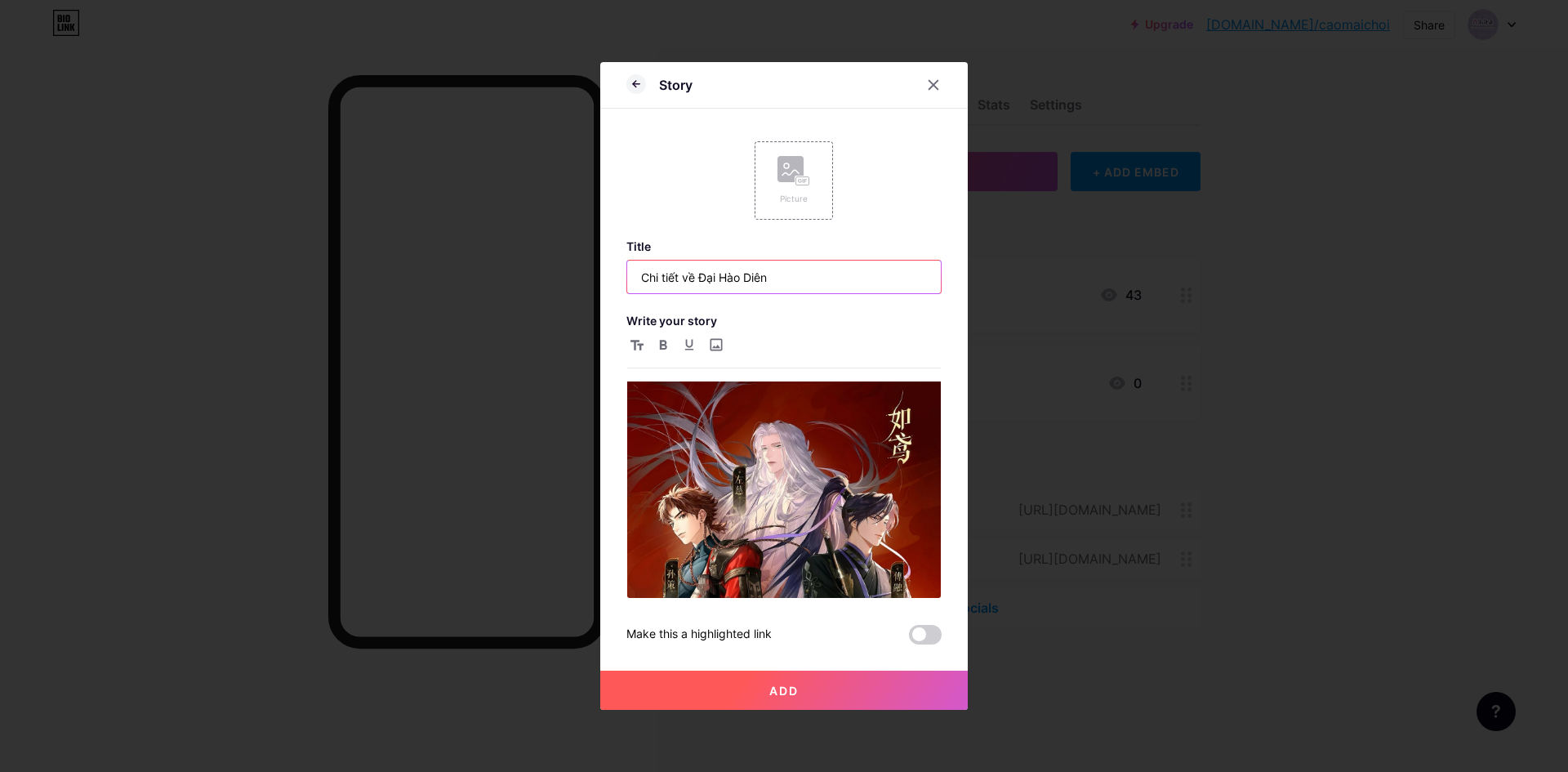
type input "Chi tiết về Đại Hào Diên"
click at [804, 691] on button "Add" at bounding box center [784, 690] width 368 height 39
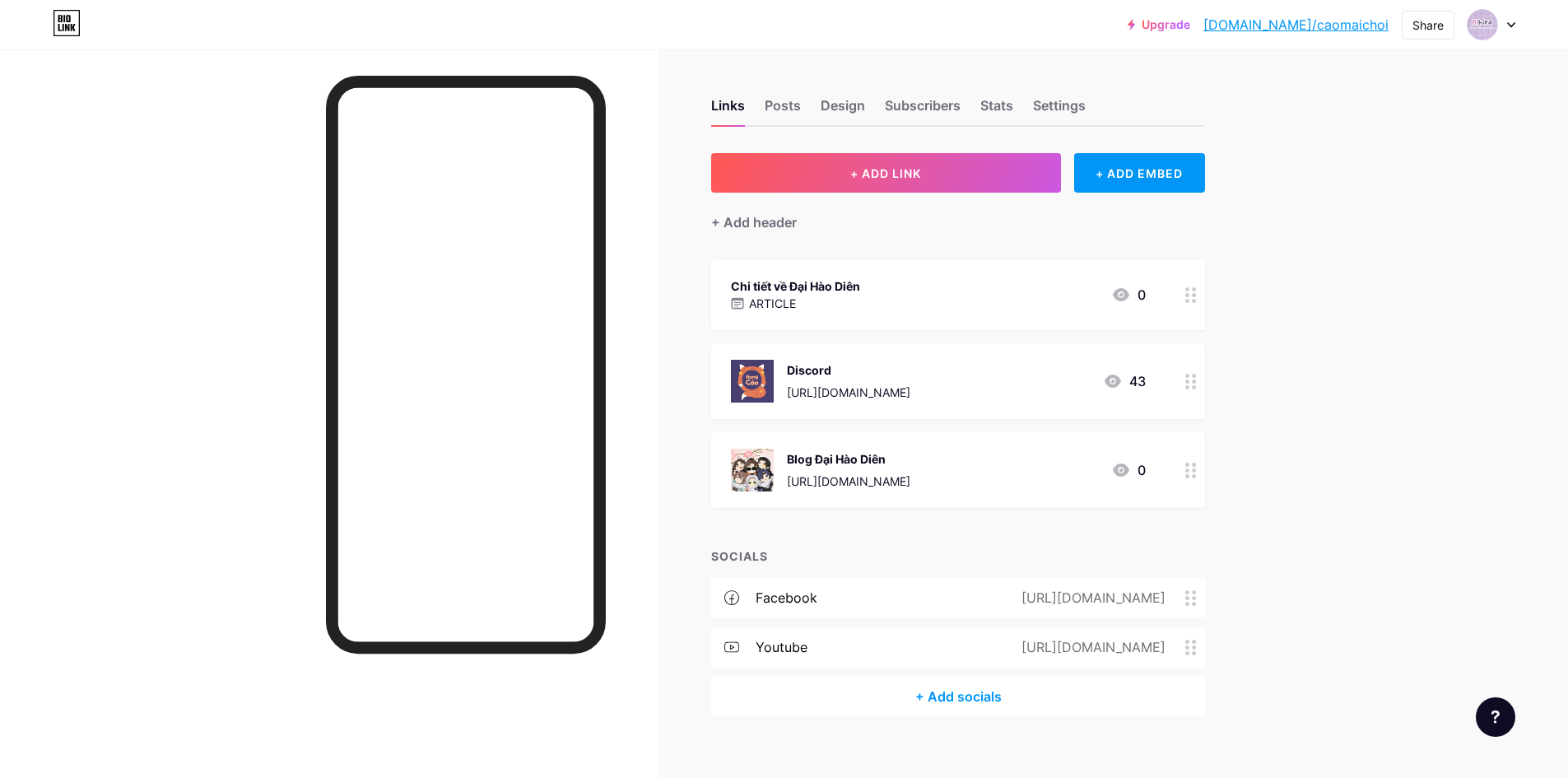
click at [1197, 300] on icon at bounding box center [1191, 295] width 12 height 16
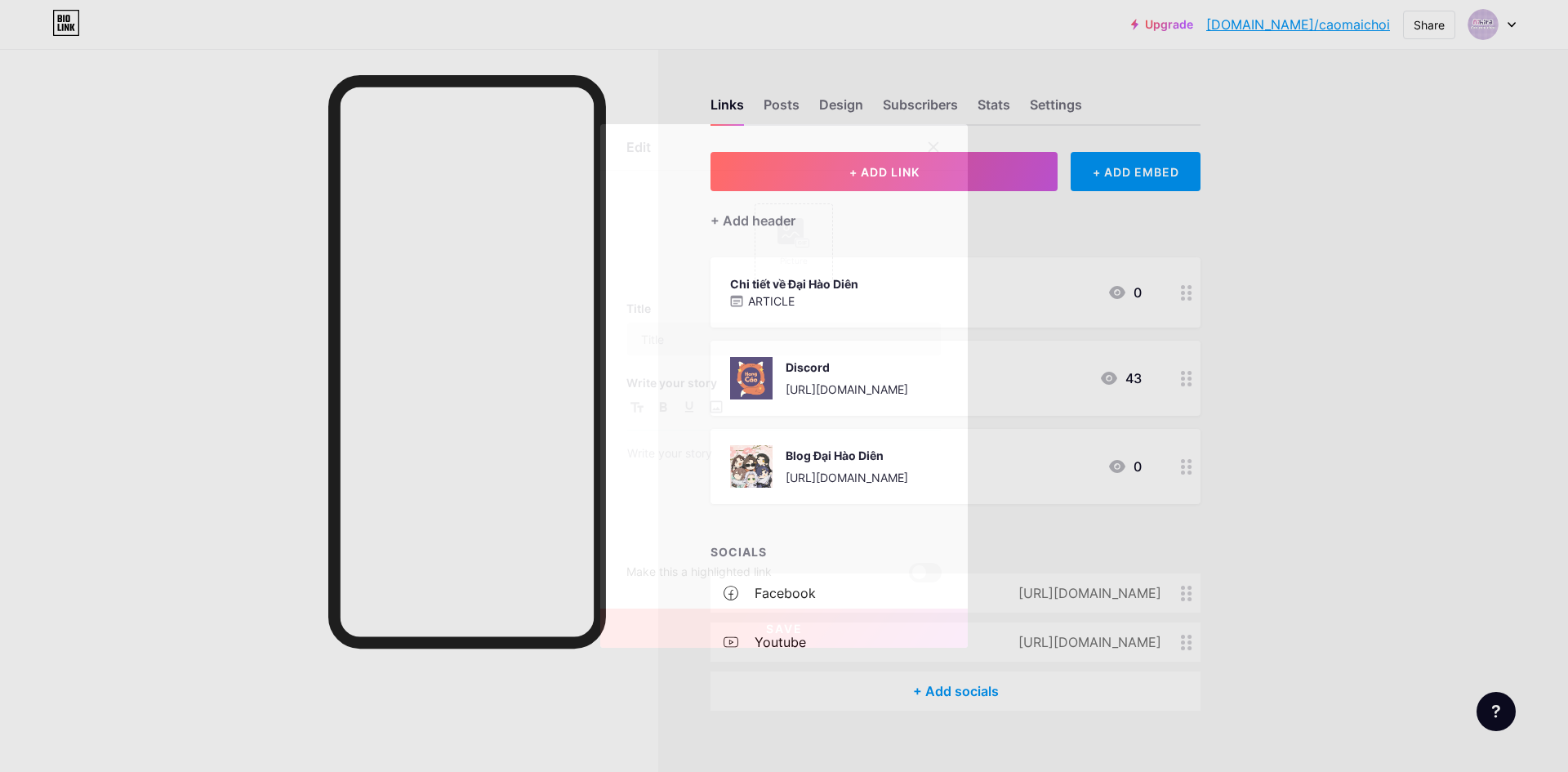
type input "Chi tiết về Đại Hào Diên"
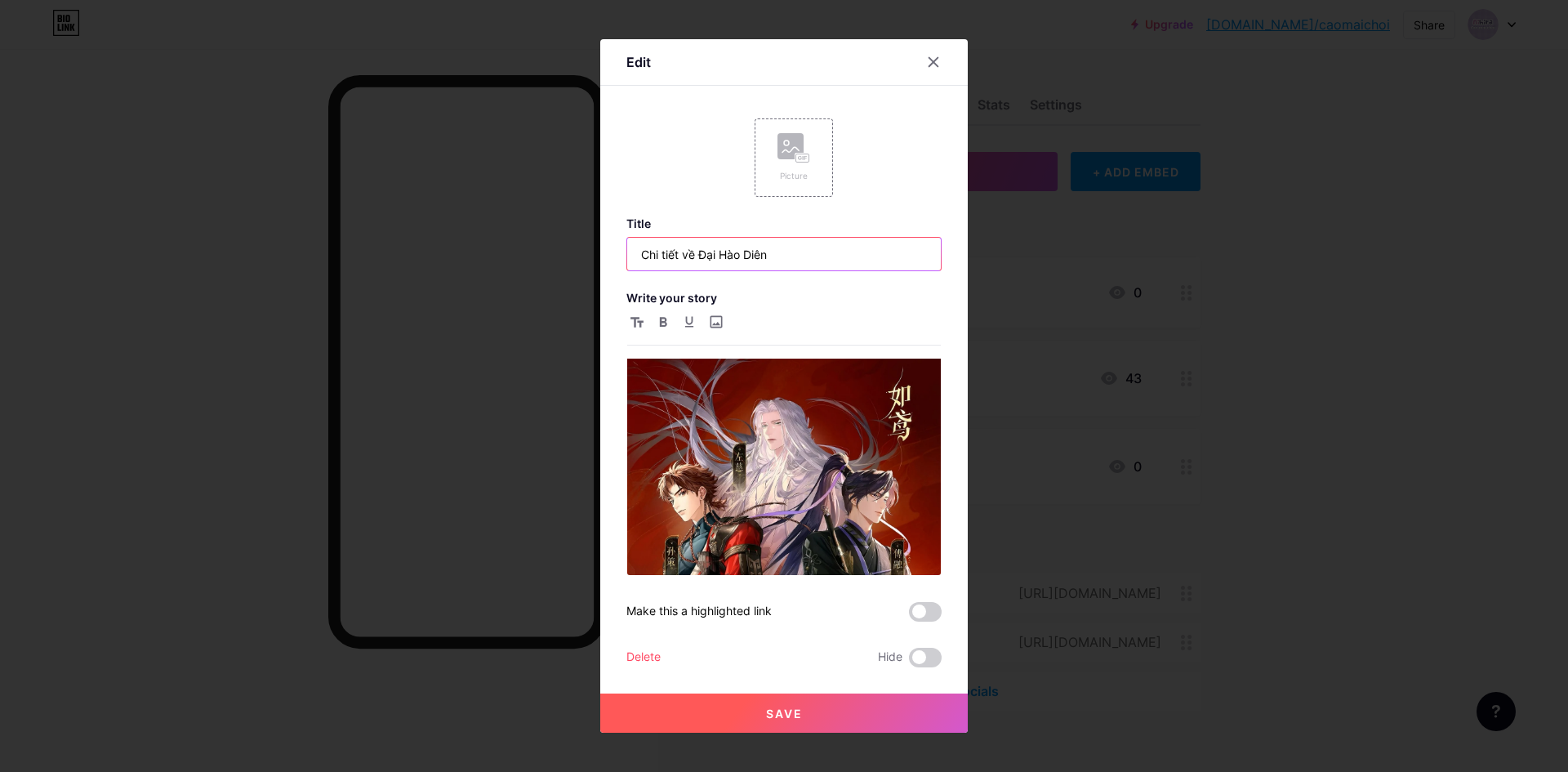
click at [796, 252] on input "Chi tiết về Đại Hào Diên" at bounding box center [784, 254] width 314 height 33
click at [802, 183] on div "Picture" at bounding box center [794, 158] width 78 height 78
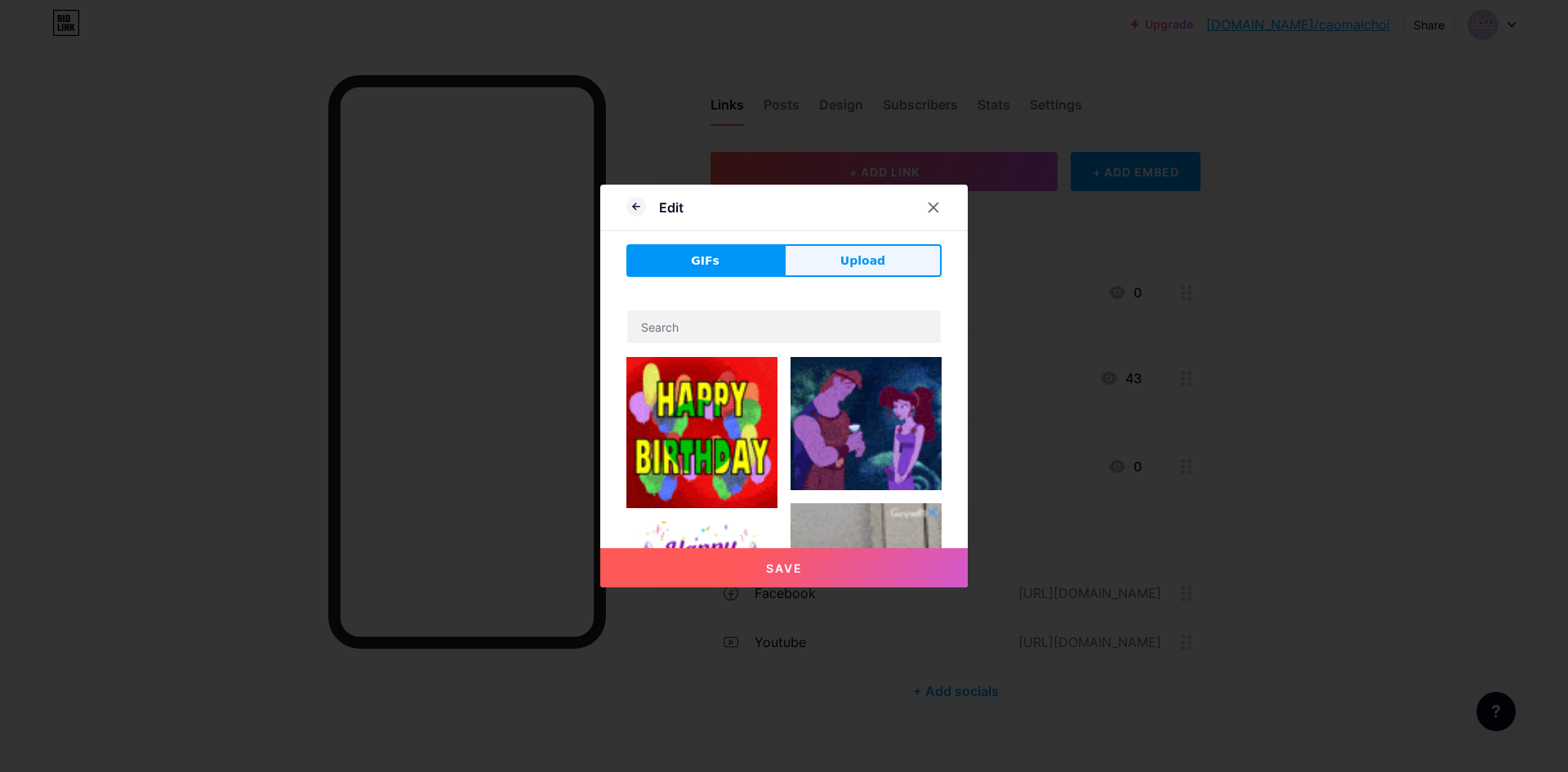
click at [848, 268] on span "Upload" at bounding box center [862, 261] width 45 height 17
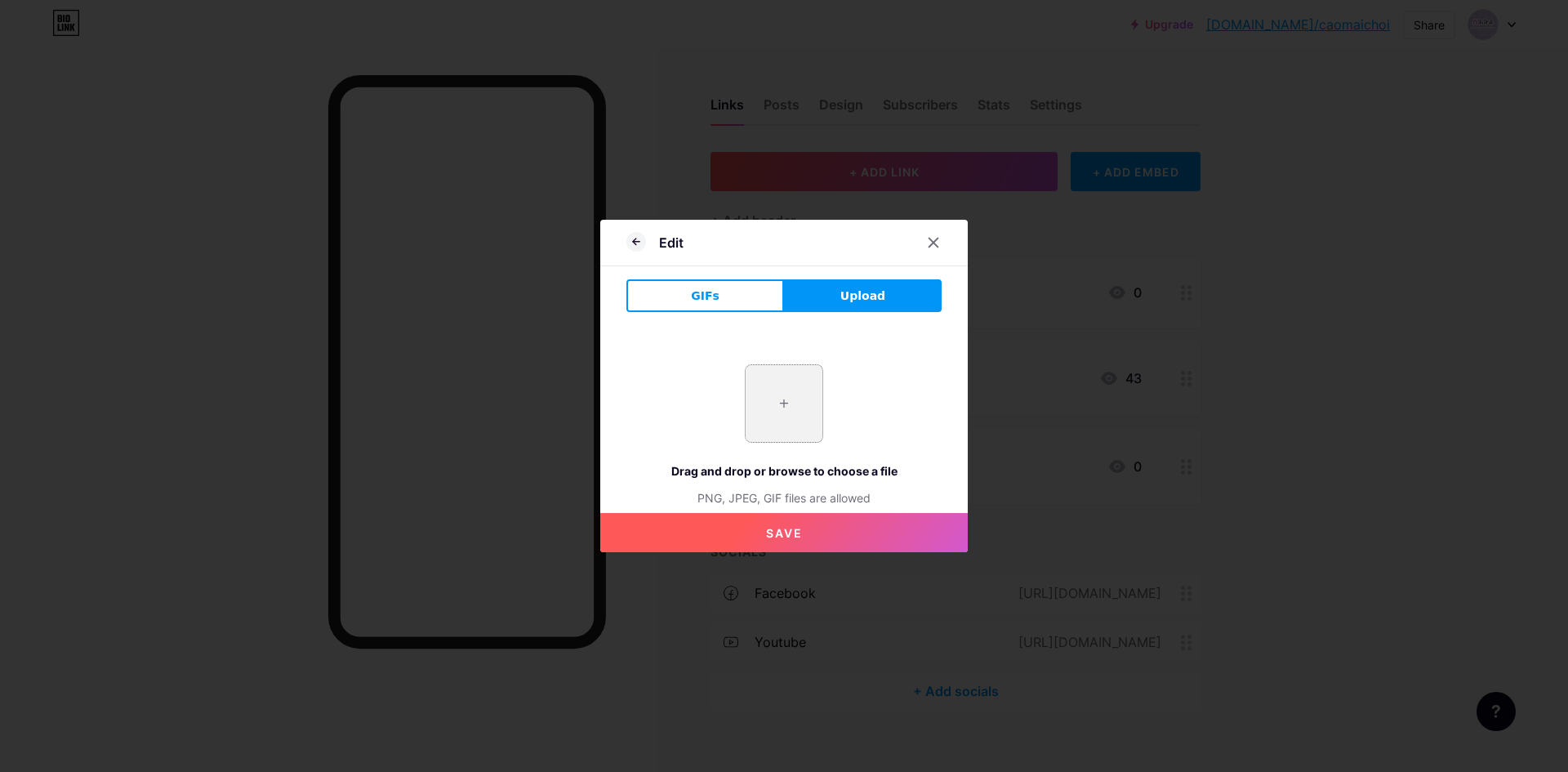
click at [783, 429] on input "file" at bounding box center [784, 404] width 77 height 77
type input "C:\fakepath\[PERSON_NAME].png"
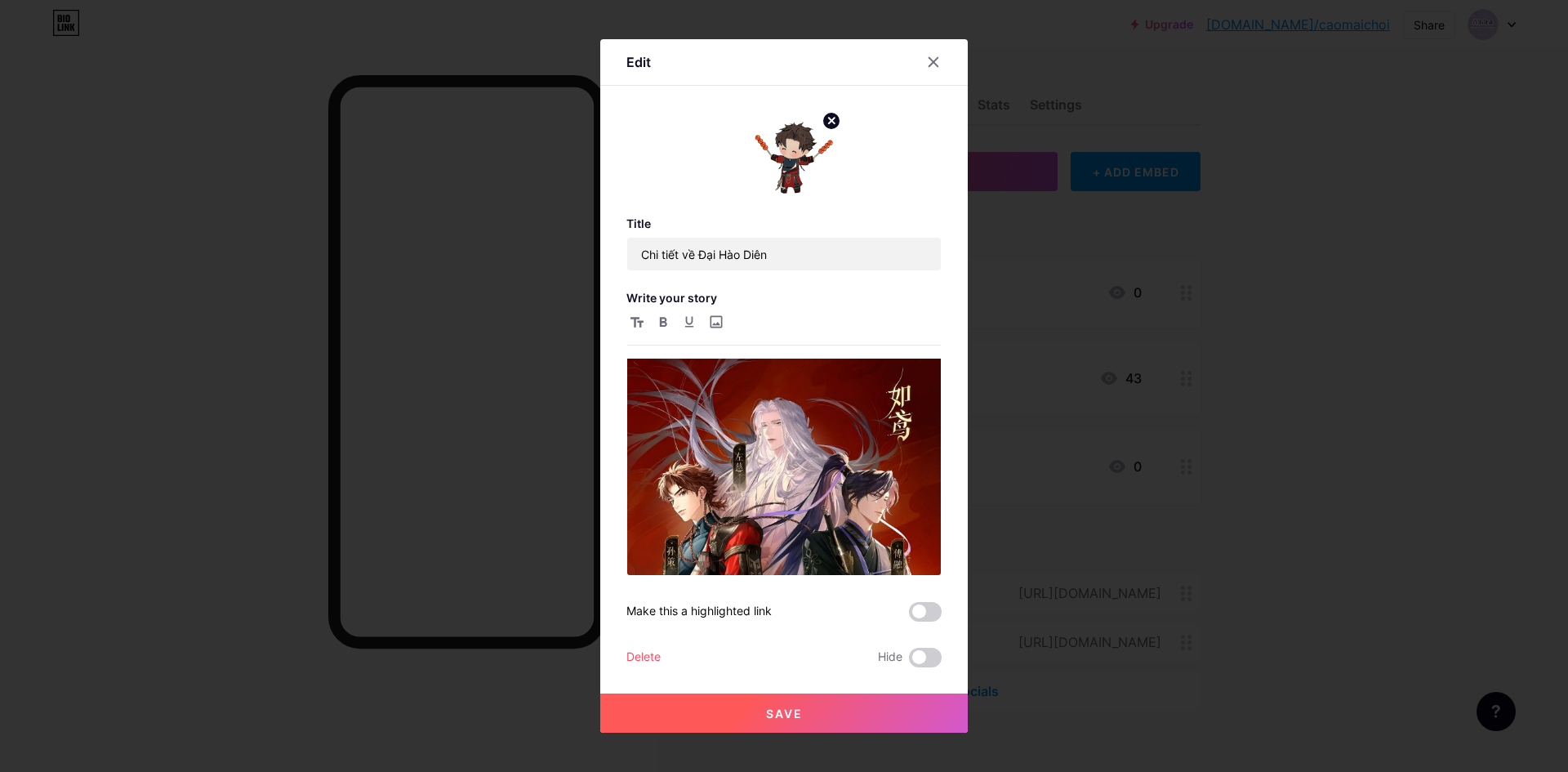
click at [835, 708] on button "Save" at bounding box center [784, 713] width 368 height 39
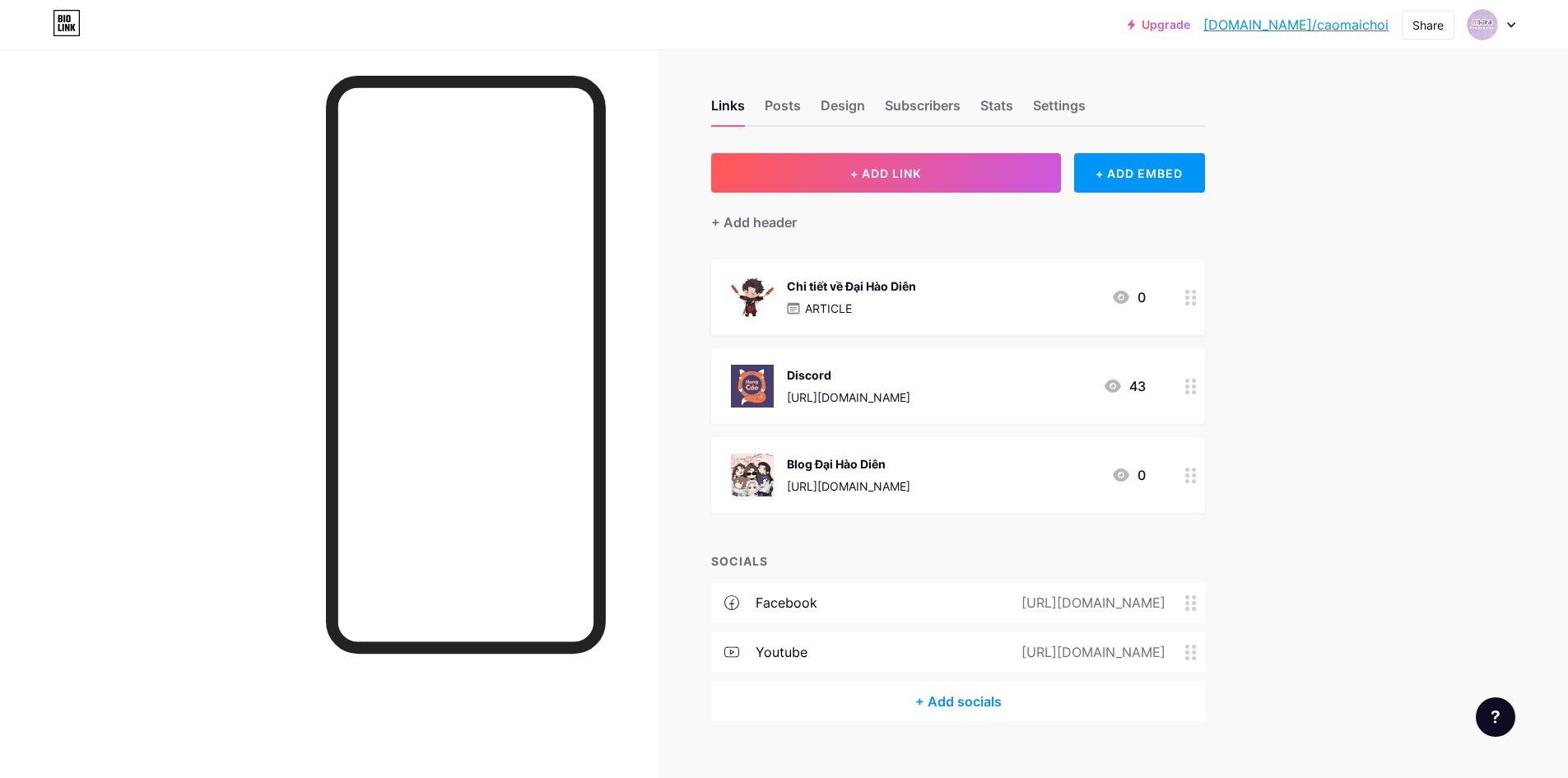
click at [1129, 477] on icon at bounding box center [1121, 475] width 16 height 13
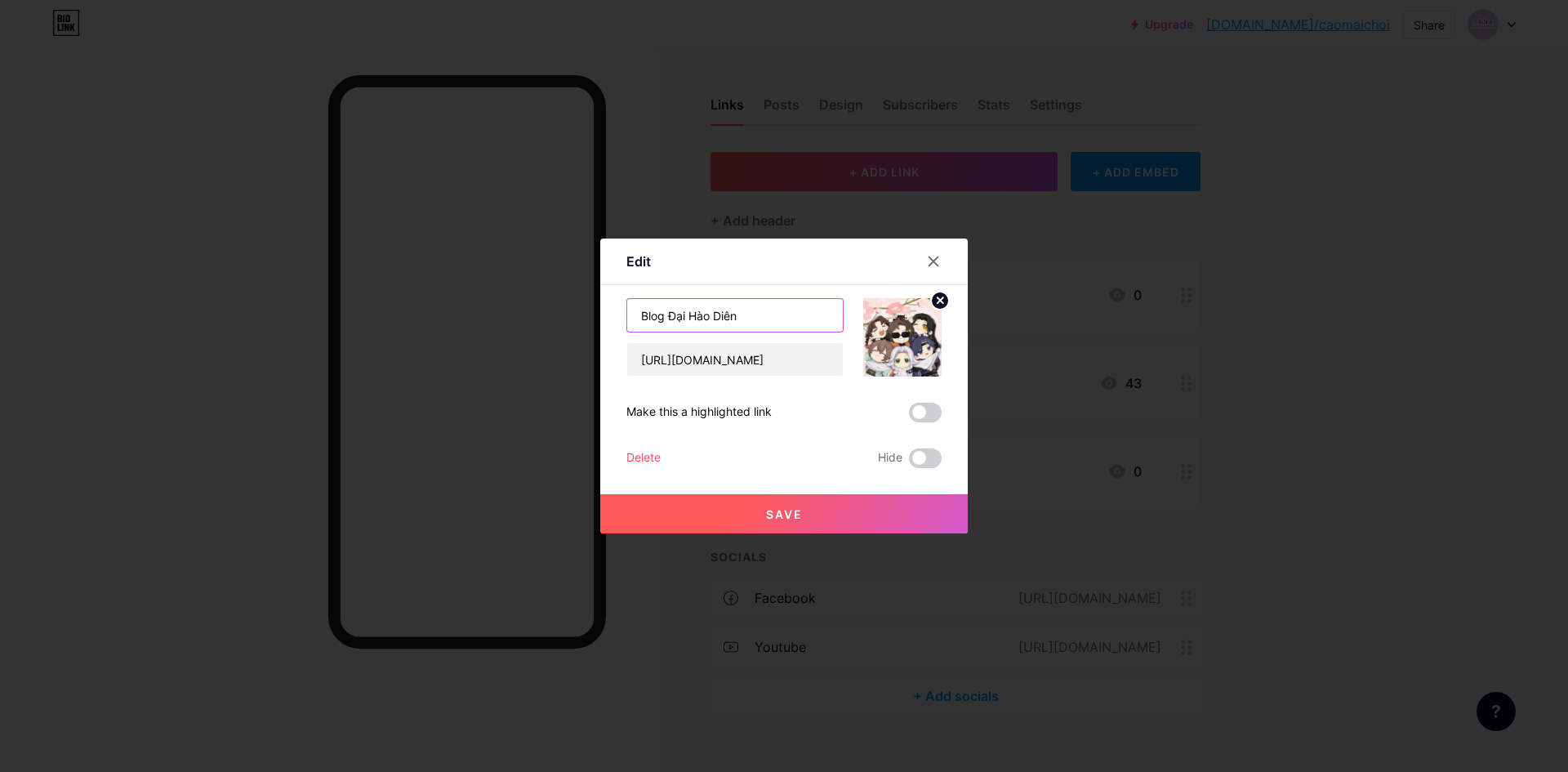
click at [760, 317] on input "Blog Đại Hào Diên" at bounding box center [735, 315] width 216 height 33
click at [762, 315] on input "Blog Đại Hào Diên" at bounding box center [735, 315] width 216 height 33
click at [761, 315] on input "Blog Đại Hào Diên" at bounding box center [735, 315] width 216 height 33
type input "Blog Đại Hào Diên + 7749 trò đùa inside"
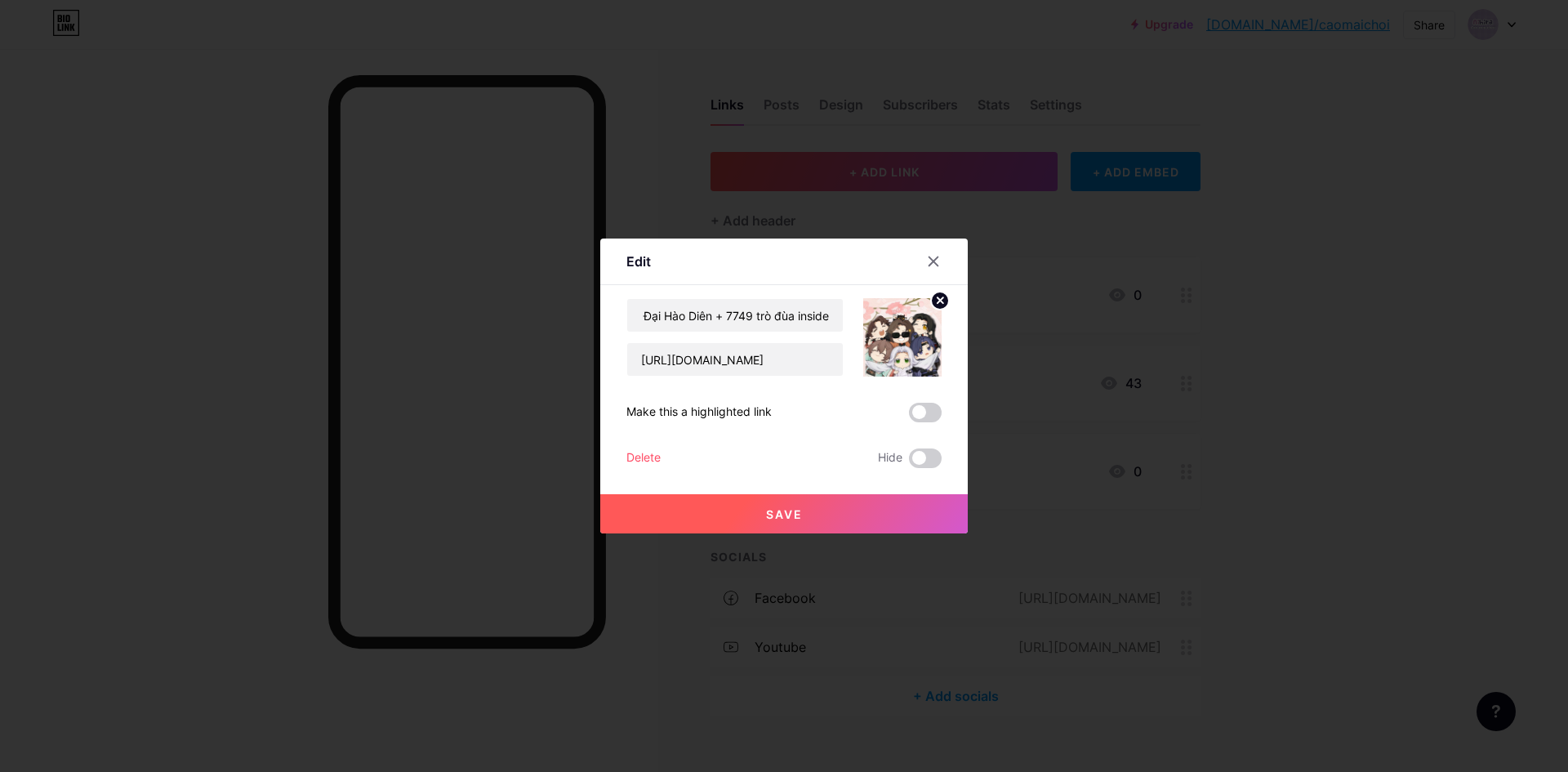
click at [794, 512] on span "Save" at bounding box center [784, 514] width 37 height 14
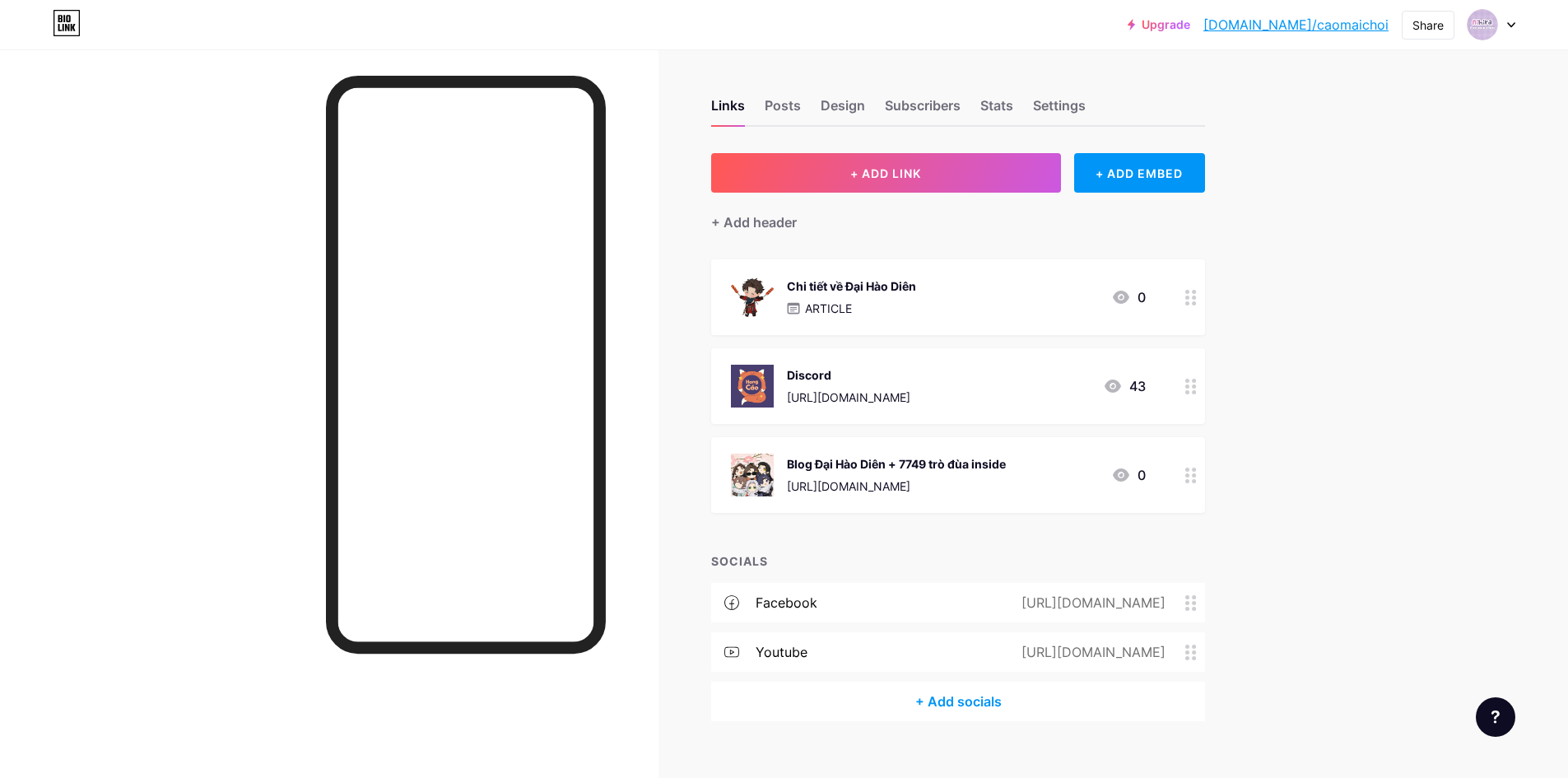
click at [1370, 429] on div "Upgrade [DOMAIN_NAME]/caomai... [DOMAIN_NAME]/caomaichoi Share Switch accounts …" at bounding box center [784, 401] width 1568 height 803
click at [973, 173] on button "+ ADD LINK" at bounding box center [886, 173] width 350 height 40
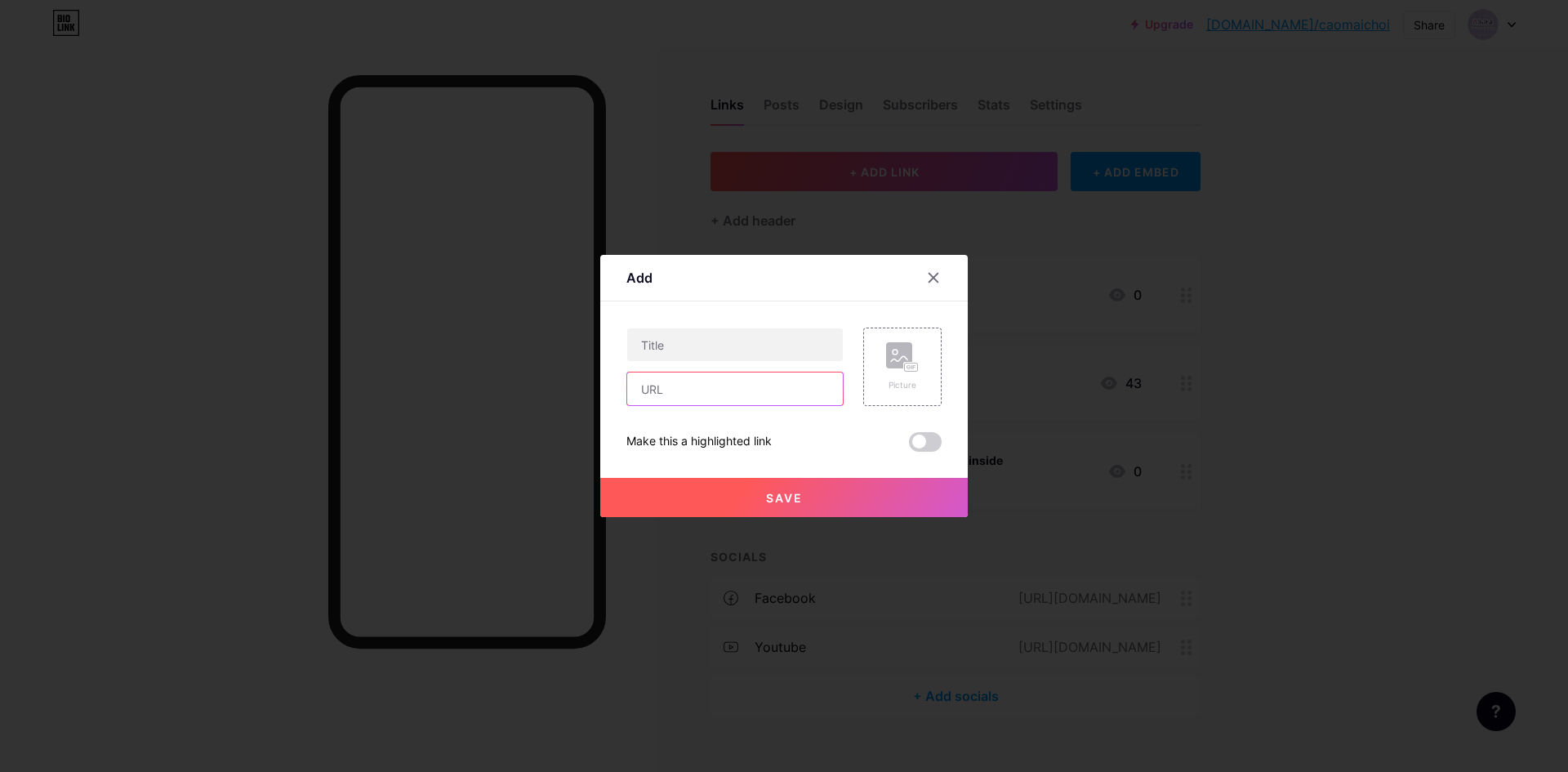
click at [688, 382] on input "text" at bounding box center [735, 389] width 216 height 33
paste input "[URL][DOMAIN_NAME]"
type input "[URL][DOMAIN_NAME]"
click at [708, 355] on input "text" at bounding box center [735, 345] width 216 height 33
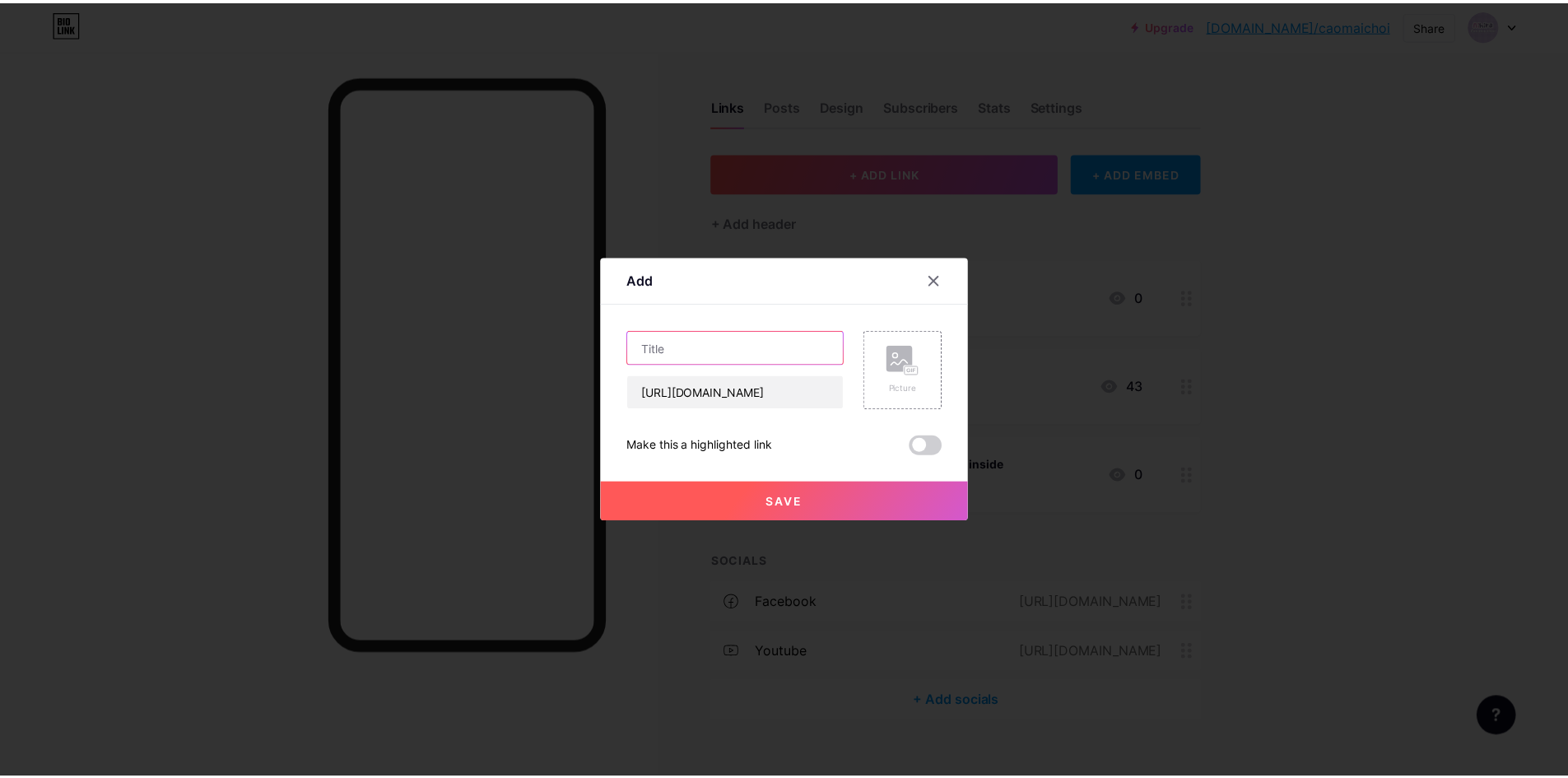
scroll to position [0, 0]
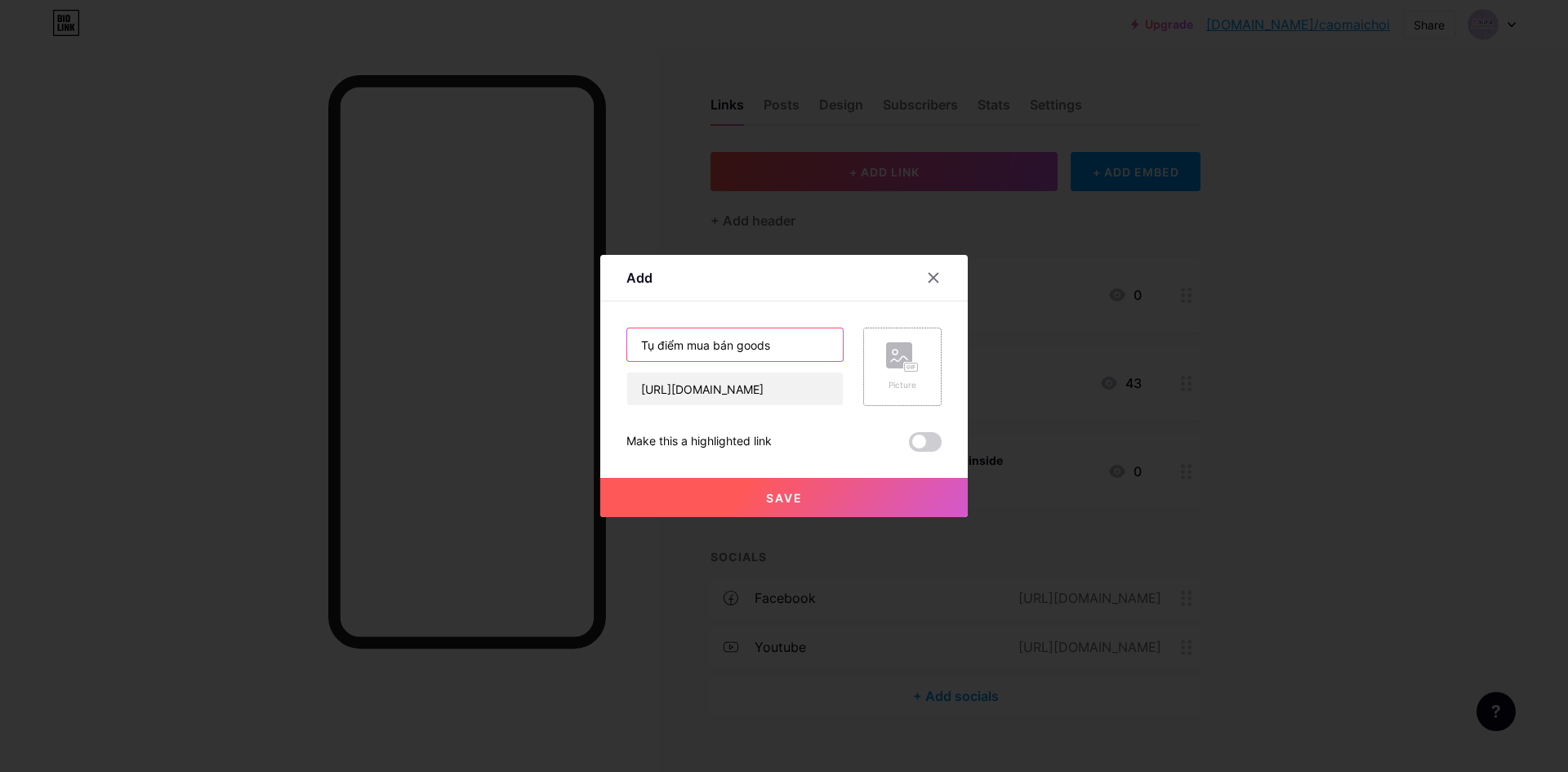
type input "Tụ điểm mua bán goods"
click at [916, 373] on div "Picture" at bounding box center [902, 367] width 33 height 49
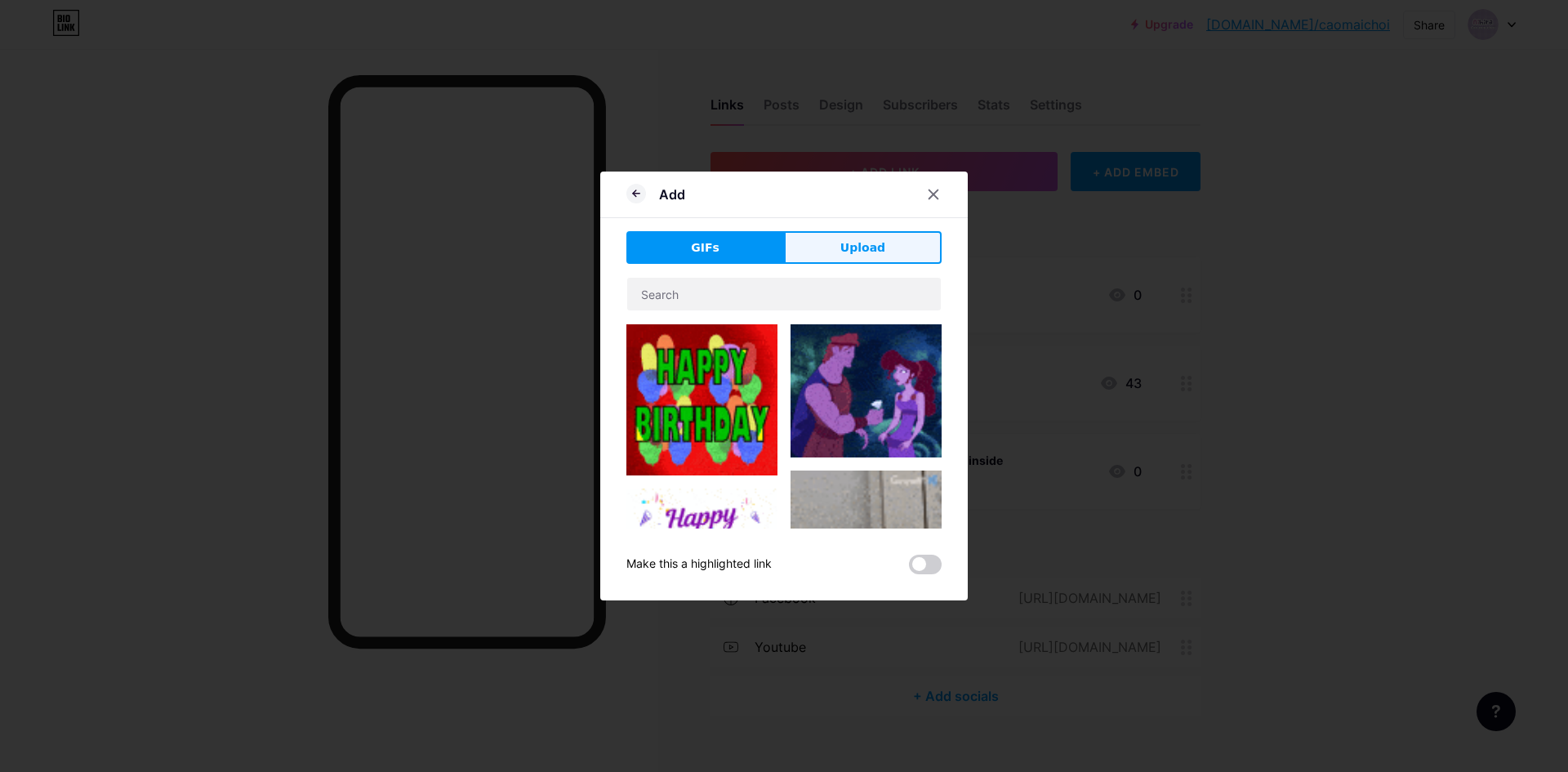
click at [888, 246] on button "Upload" at bounding box center [863, 248] width 158 height 33
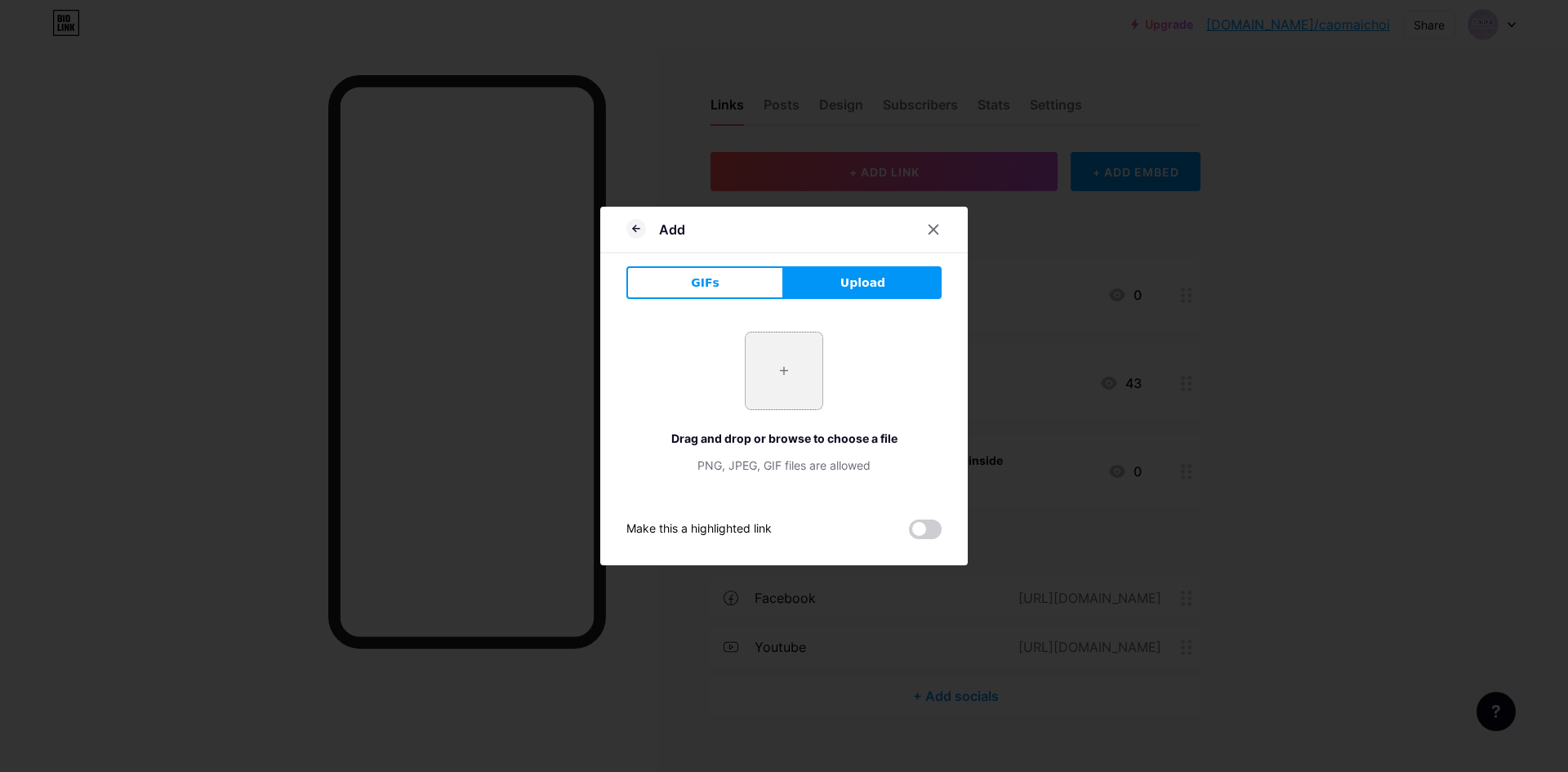
click at [812, 360] on input "file" at bounding box center [784, 371] width 77 height 77
type input "C:\fakepath\22leslvwrm2k9424pmj3yp75zy58pqx (1).png"
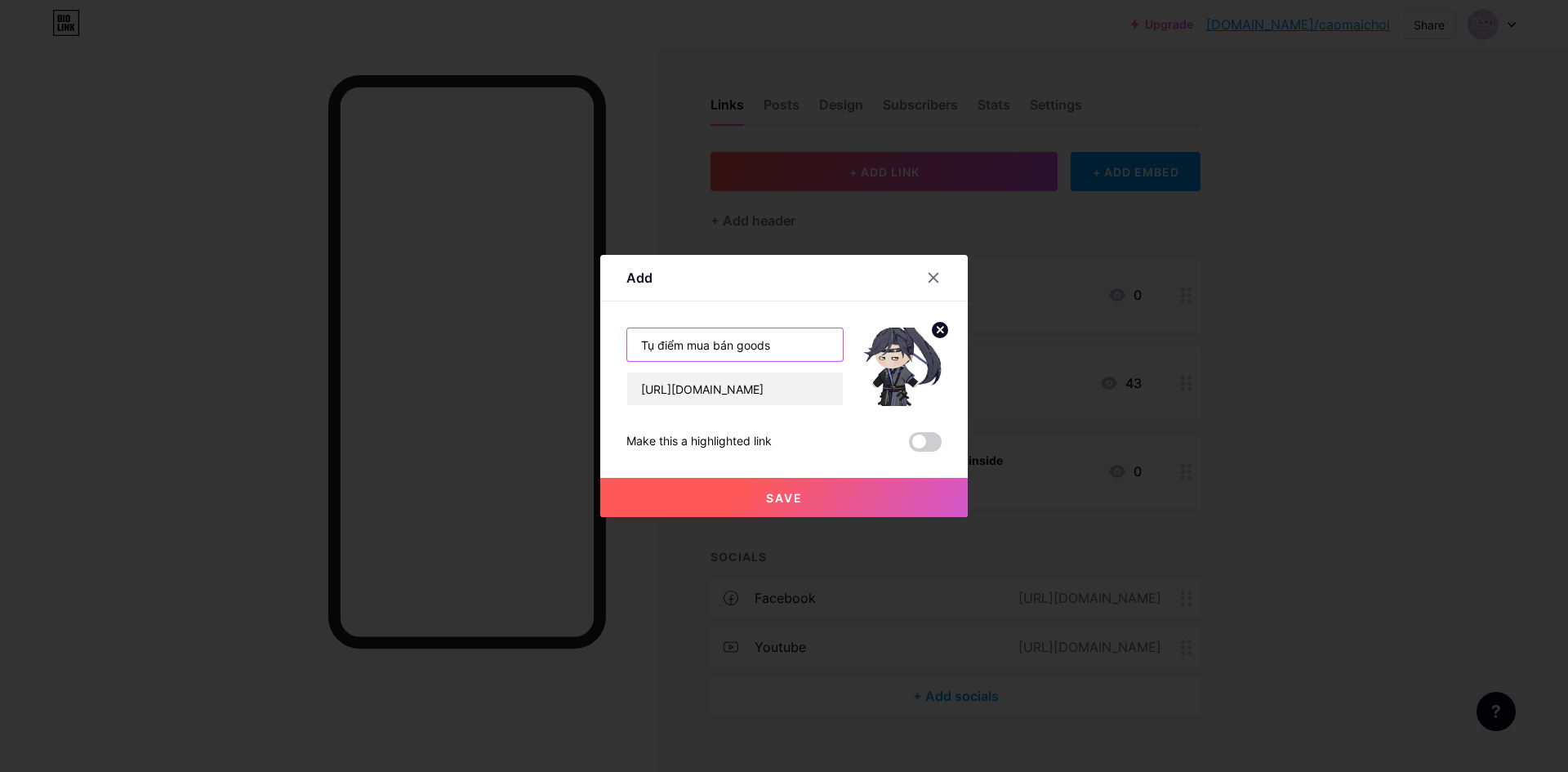
click at [806, 352] on input "Tụ điểm mua bán goods" at bounding box center [735, 345] width 216 height 33
type input "Tụ điểm mua bán goods Diên"
click at [864, 498] on button "Save" at bounding box center [784, 498] width 368 height 39
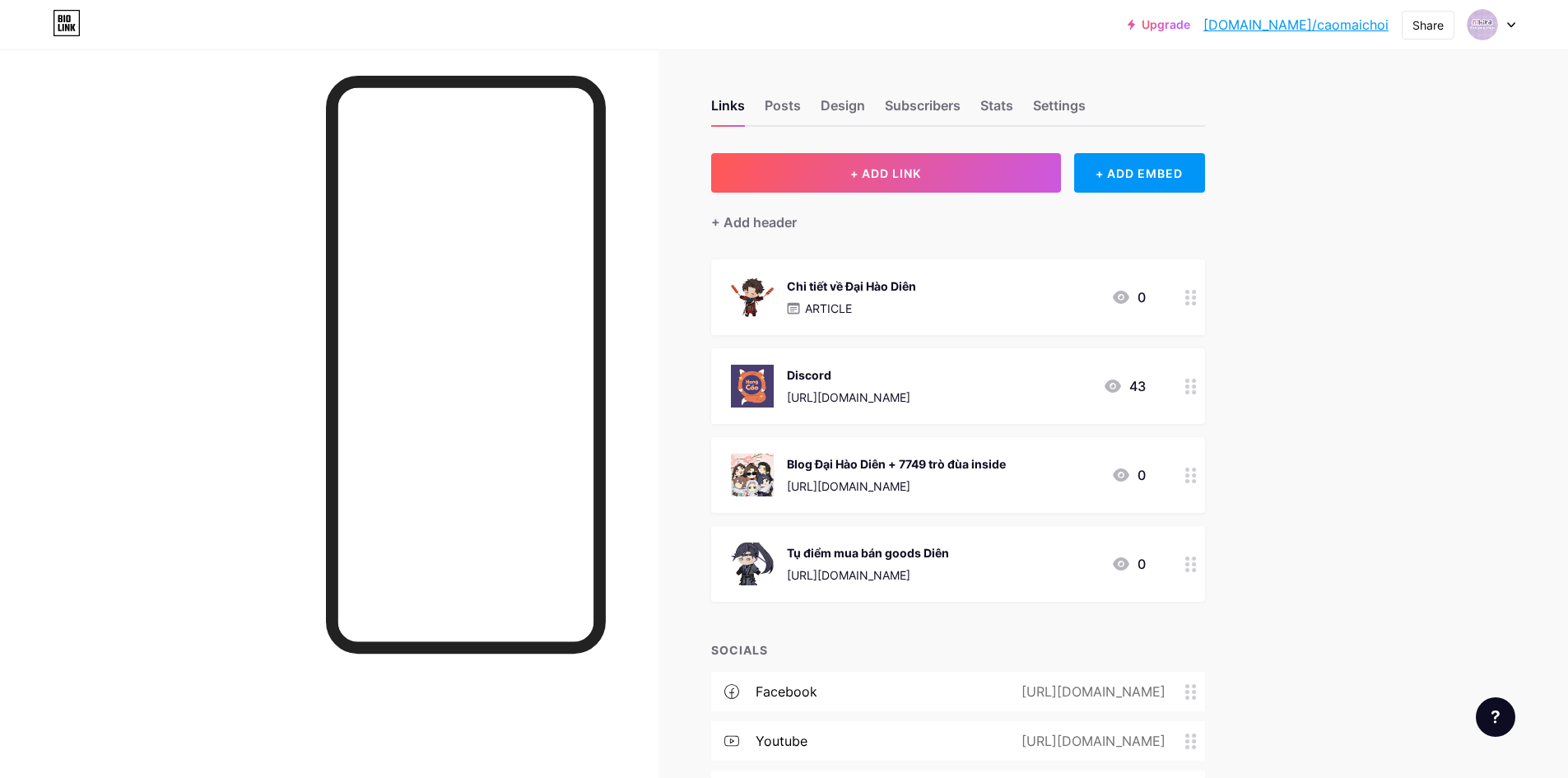
click at [1322, 454] on div "Upgrade [DOMAIN_NAME]/caomai... [DOMAIN_NAME]/caomaichoi Share Switch accounts …" at bounding box center [784, 445] width 1568 height 892
click at [1196, 473] on circle at bounding box center [1193, 475] width 4 height 4
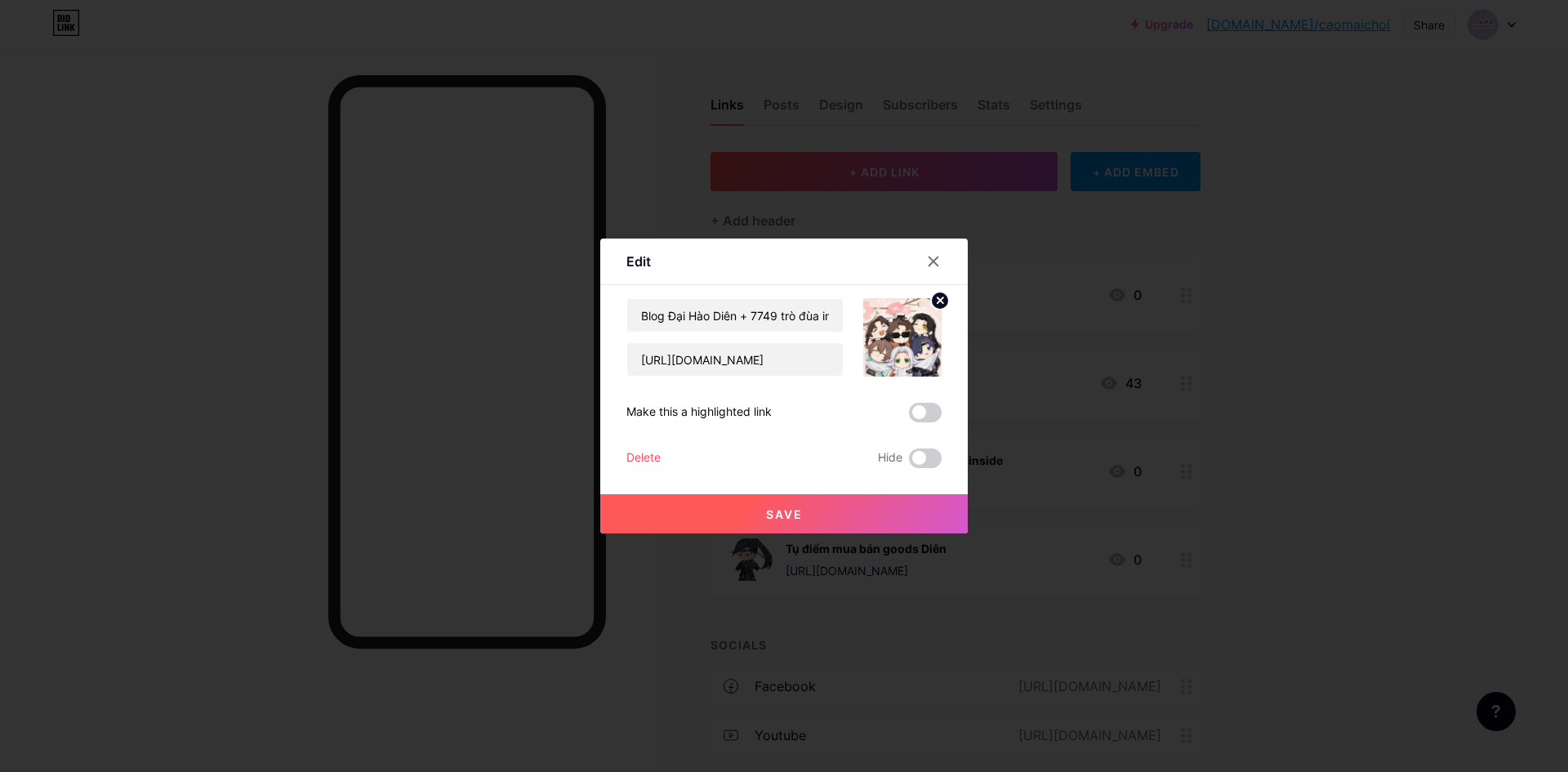
click at [941, 303] on circle at bounding box center [940, 301] width 18 height 18
click at [914, 328] on icon at bounding box center [902, 328] width 33 height 30
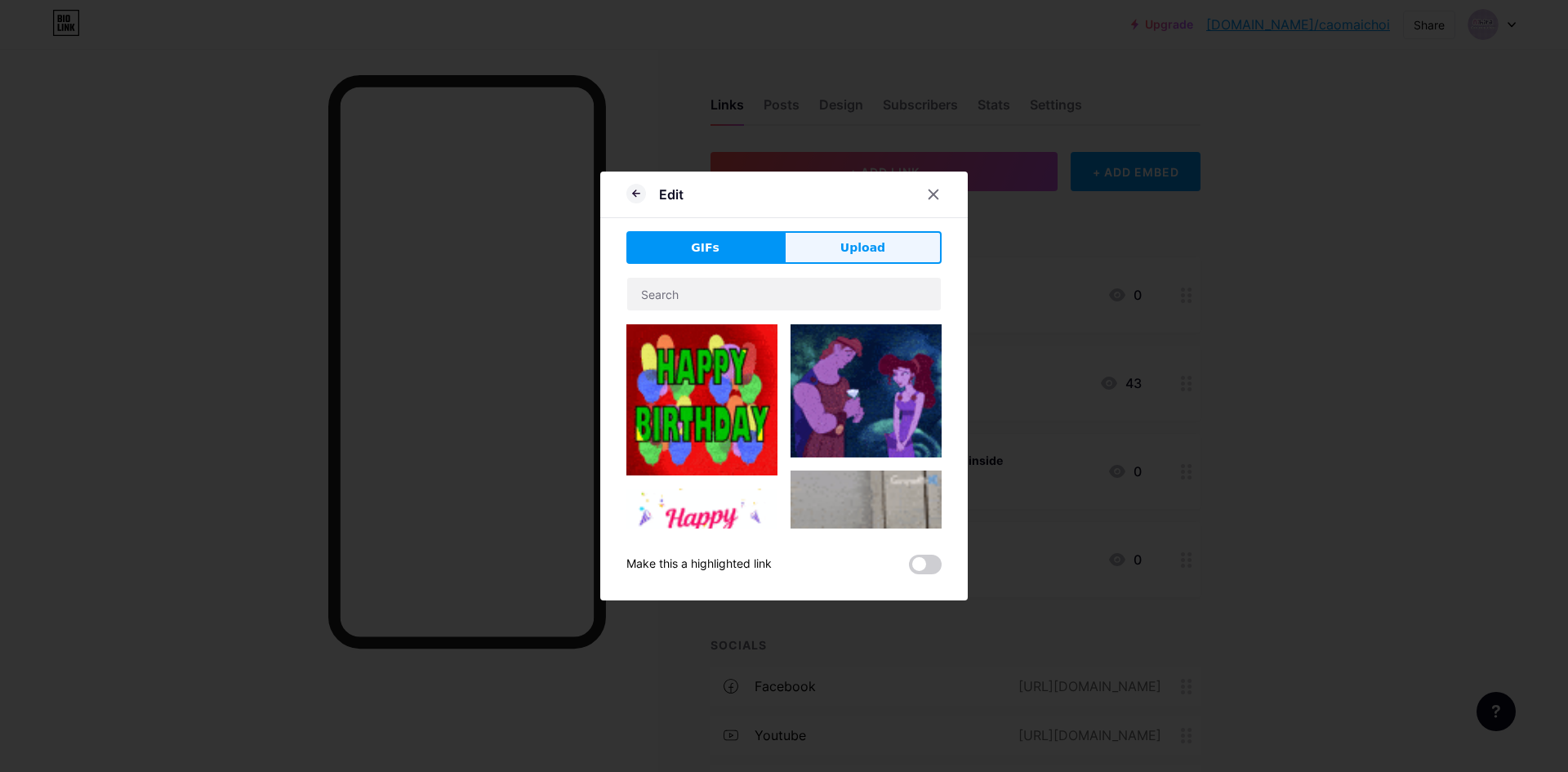
click at [838, 239] on button "Upload" at bounding box center [863, 248] width 158 height 33
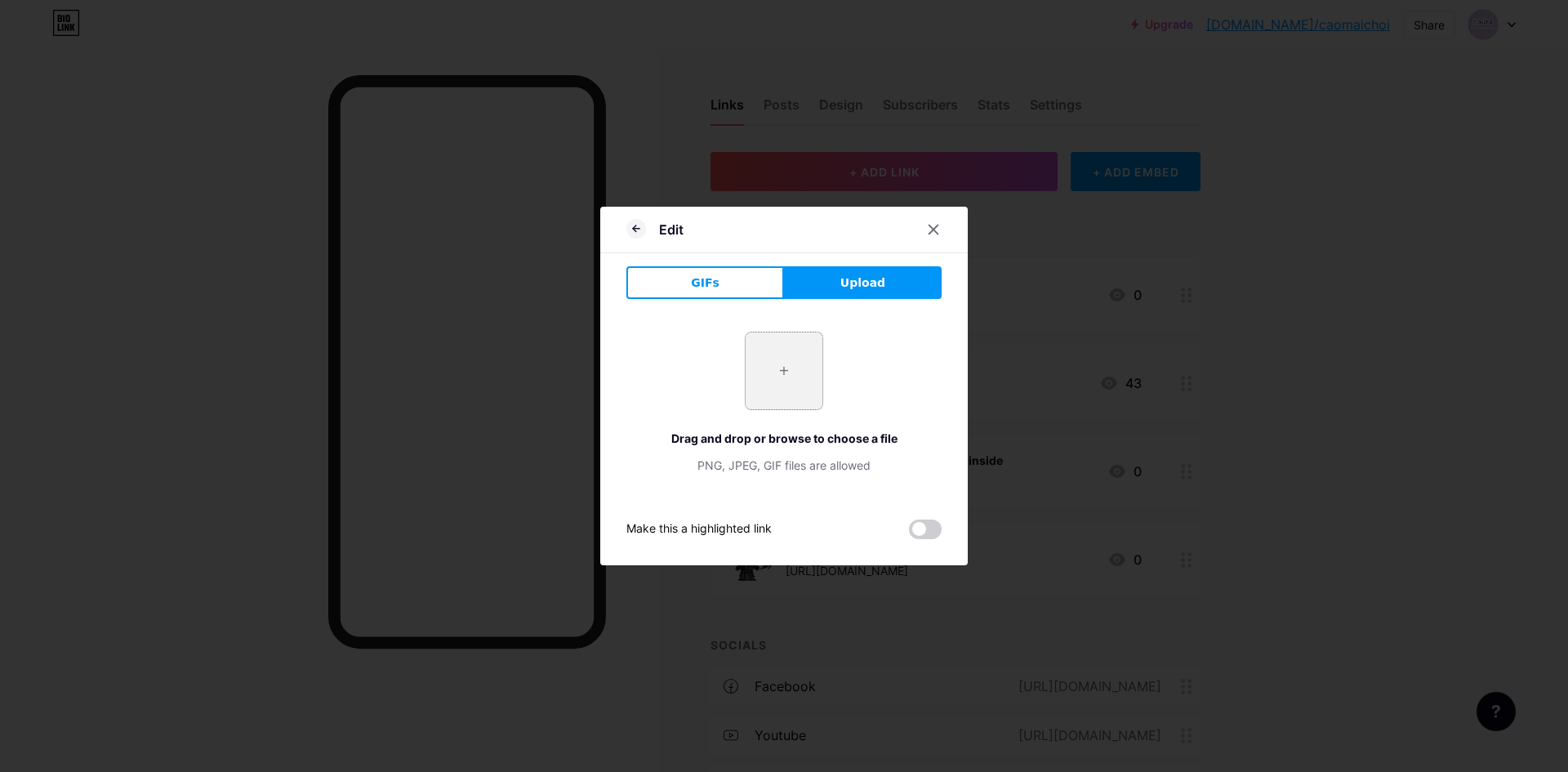
click at [800, 386] on input "file" at bounding box center [784, 371] width 77 height 77
type input "C:\fakepath\tksqvmk1xyv3jxk235cxglnidhwpzg5.png"
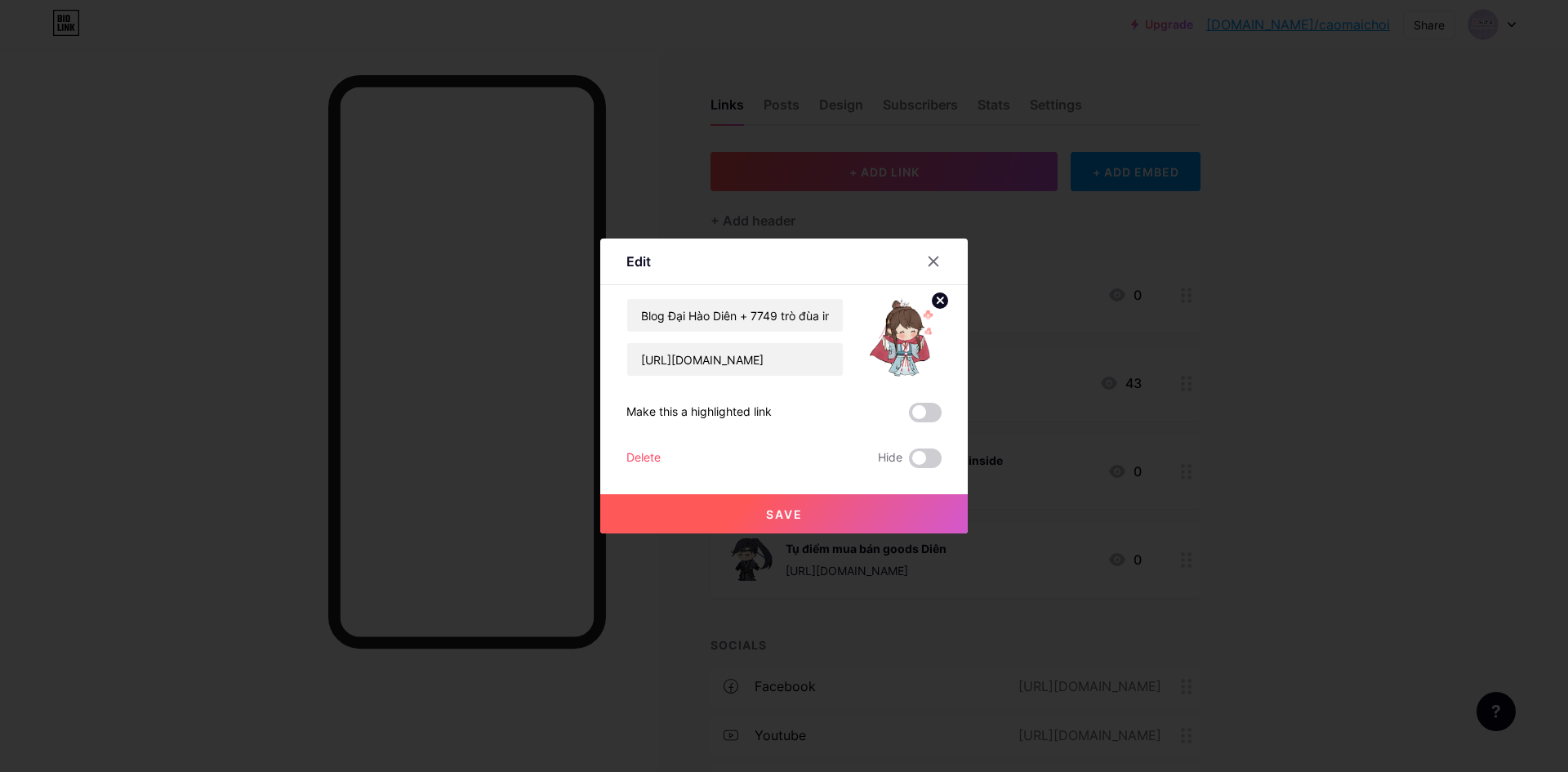
click at [822, 515] on button "Save" at bounding box center [784, 514] width 368 height 39
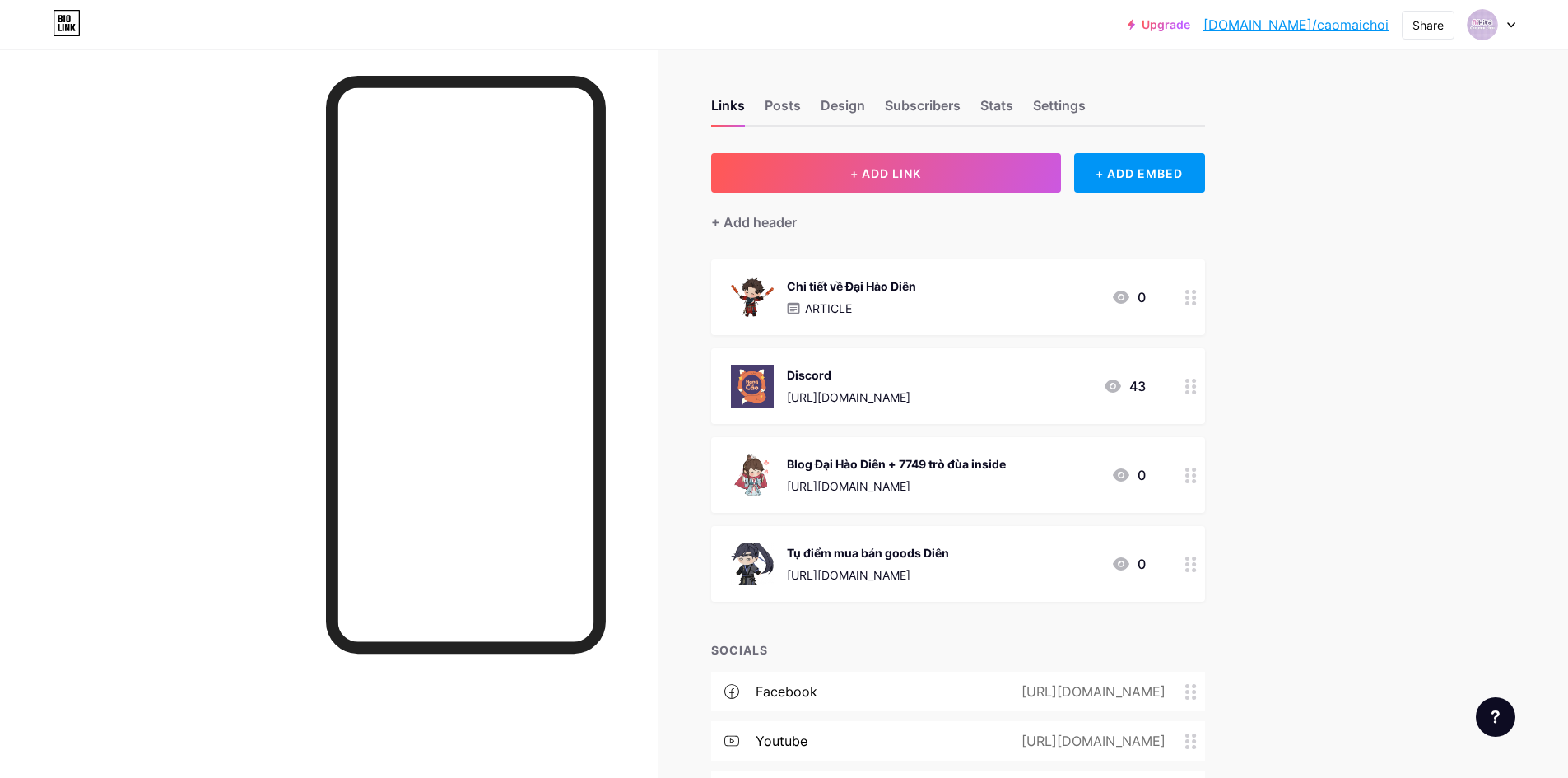
click at [1196, 384] on icon at bounding box center [1191, 386] width 12 height 16
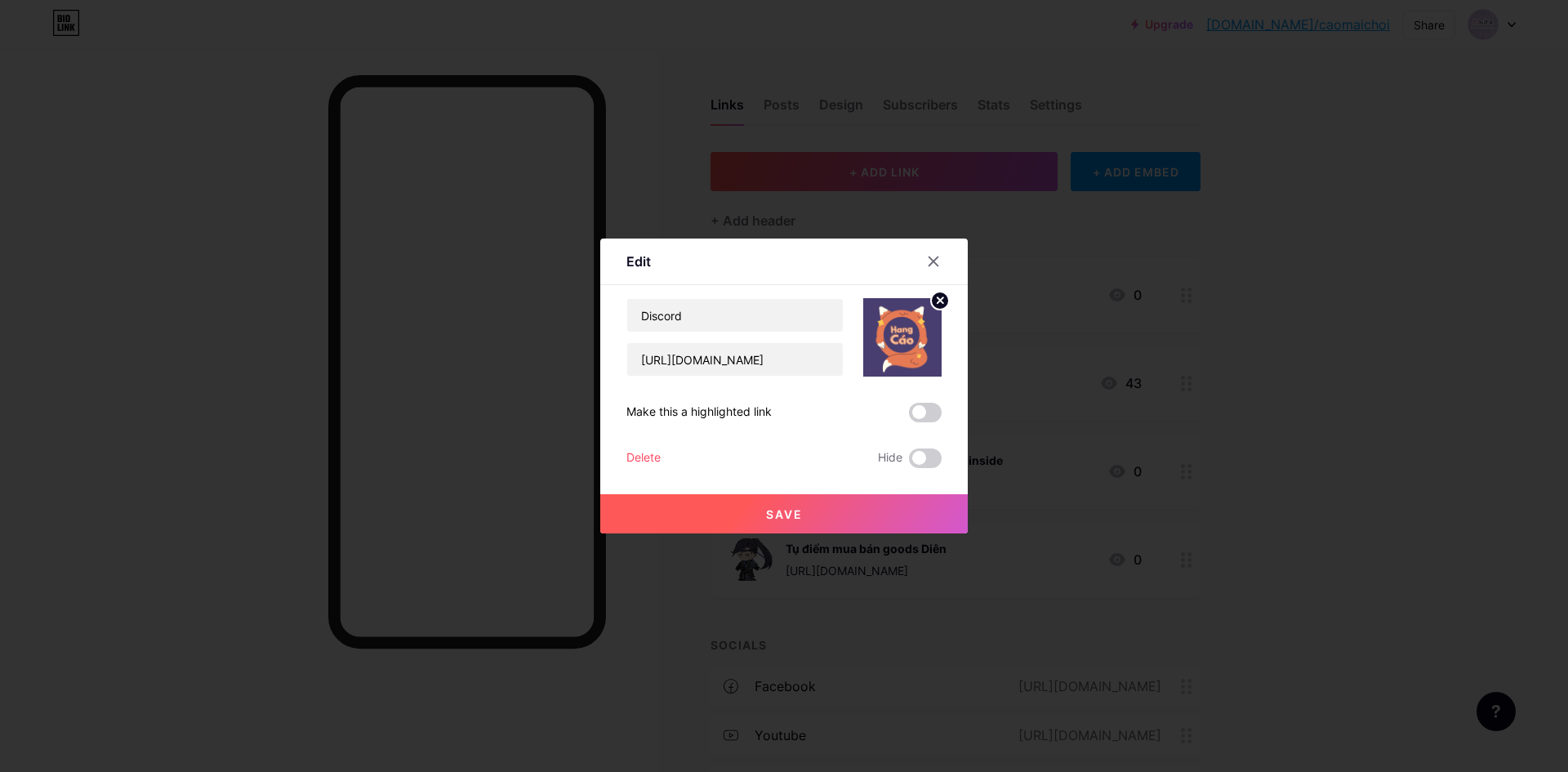
click at [936, 304] on circle at bounding box center [940, 301] width 18 height 18
click at [909, 345] on div "Picture" at bounding box center [902, 337] width 33 height 49
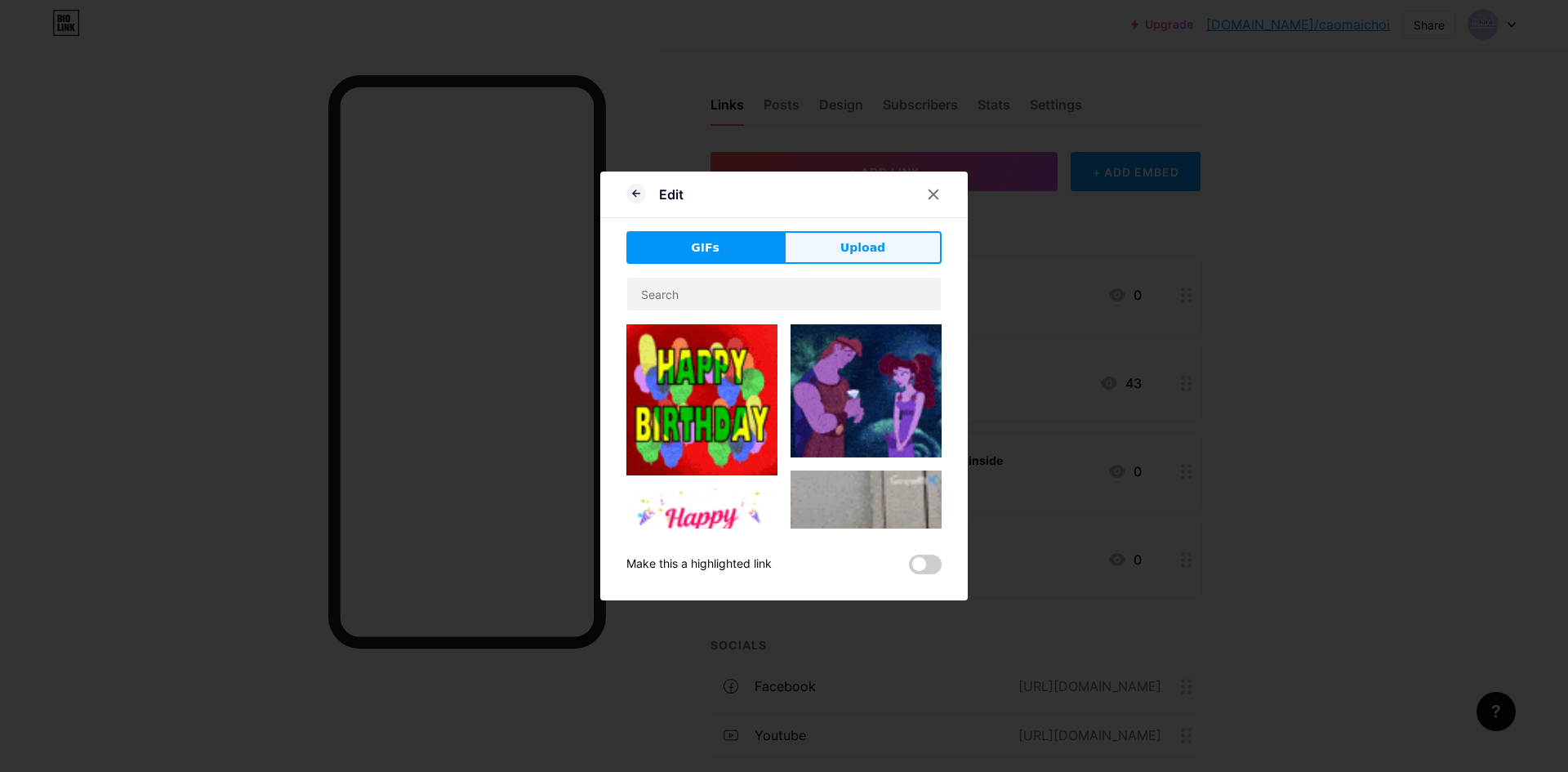
click at [855, 256] on span "Upload" at bounding box center [862, 248] width 45 height 17
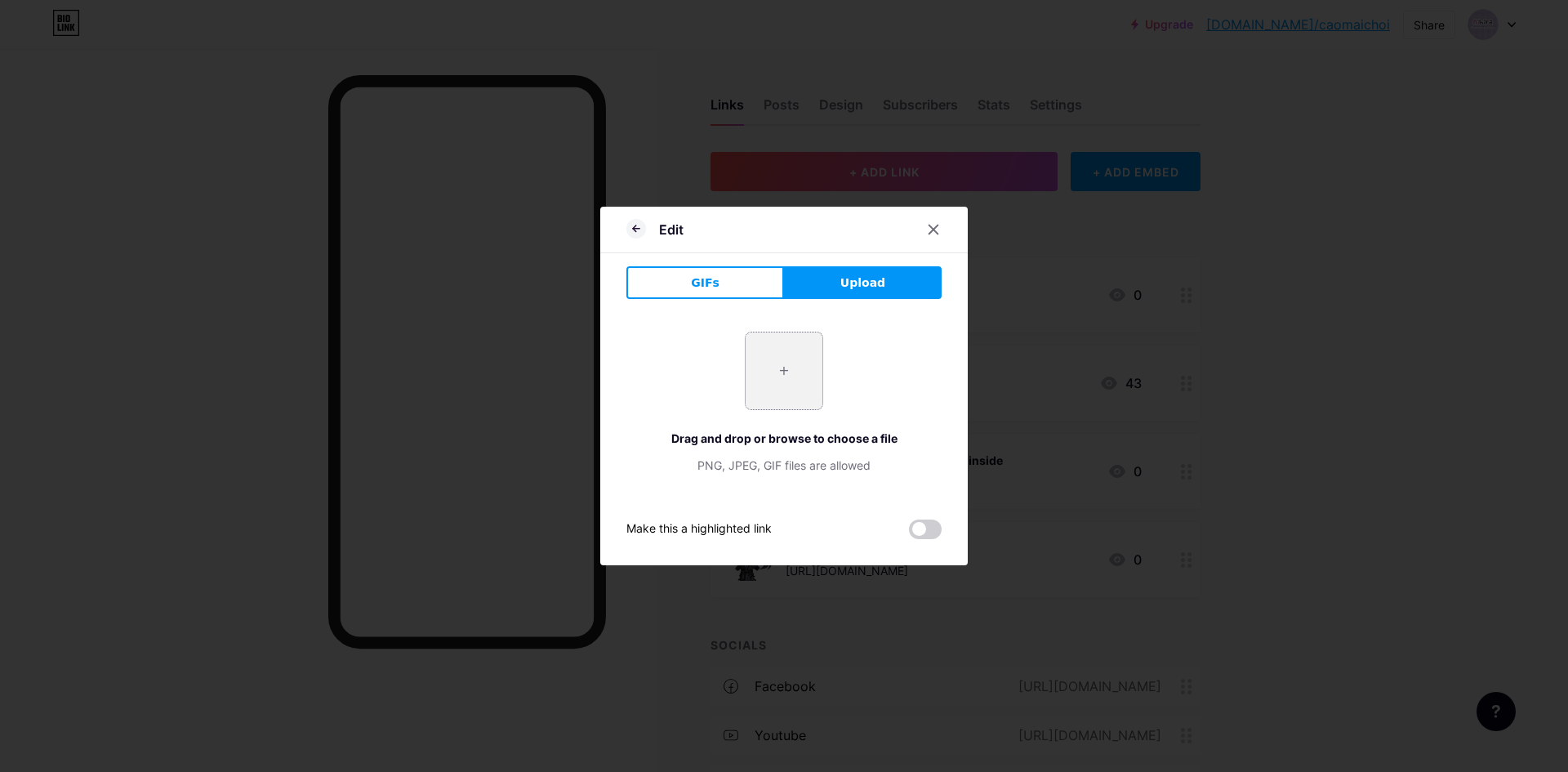
click at [793, 378] on input "file" at bounding box center [784, 371] width 77 height 77
type input "C:\fakepath\290525.tonthicao3.png"
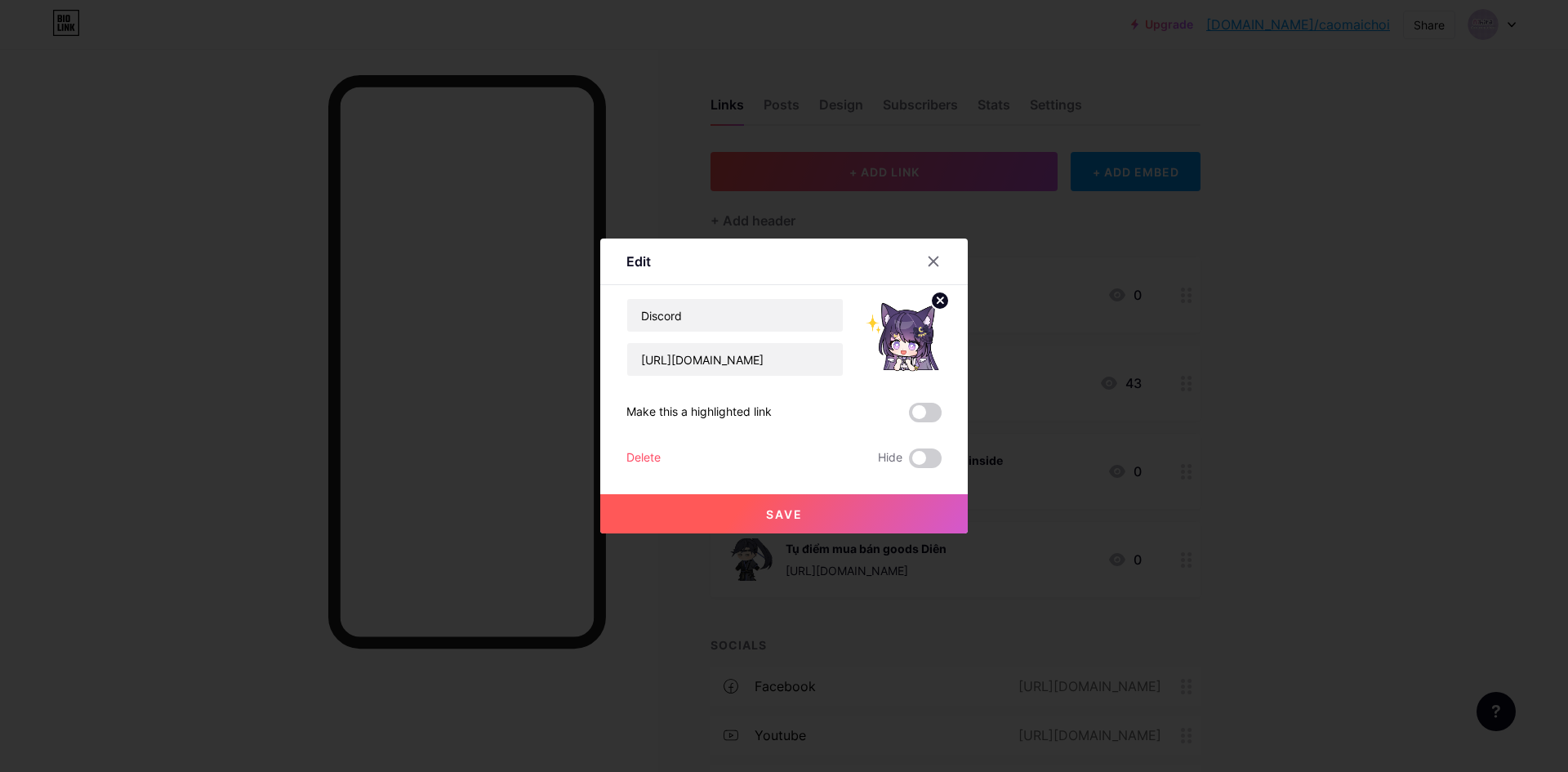
click at [877, 515] on button "Save" at bounding box center [784, 514] width 368 height 39
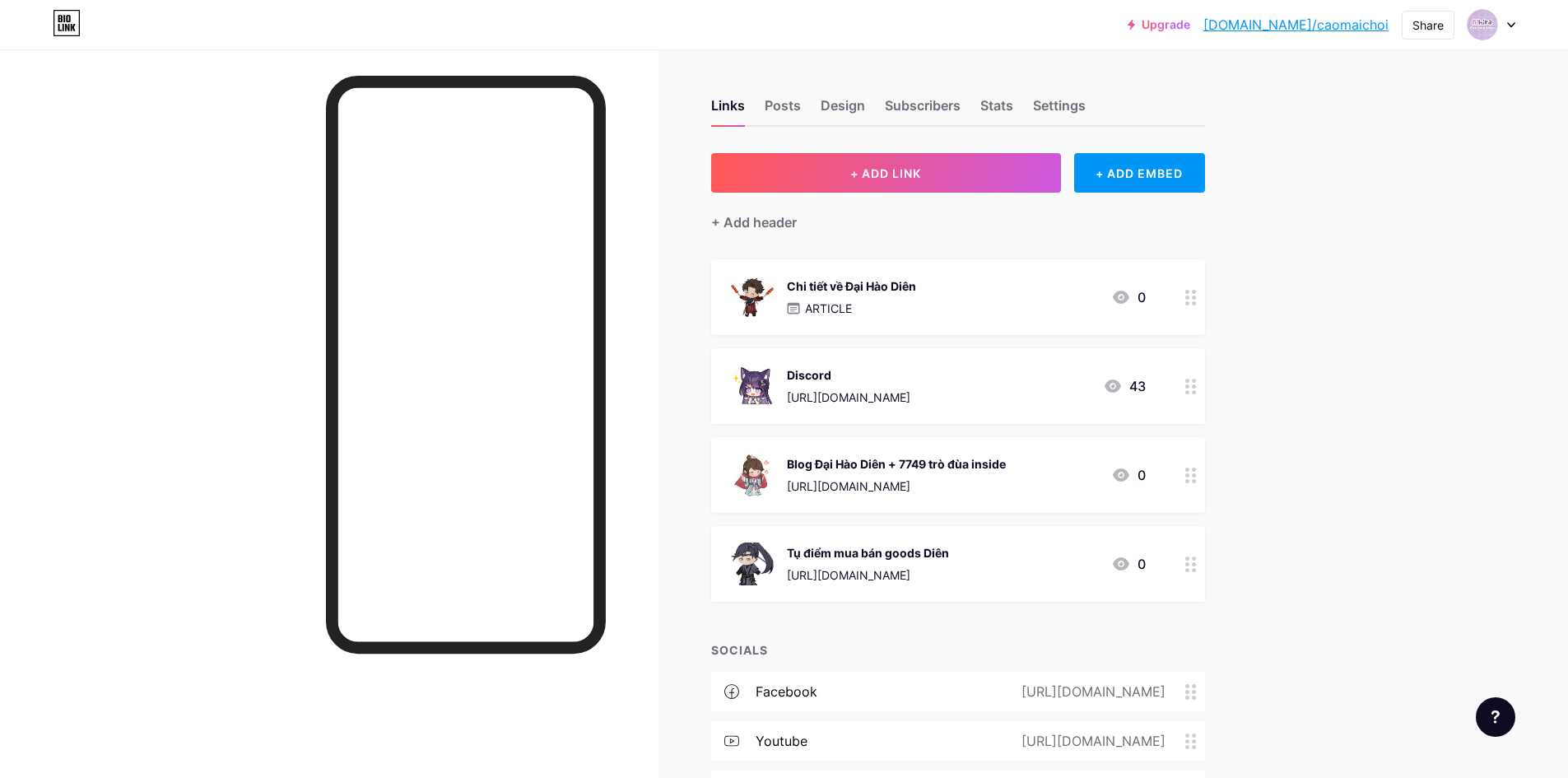
click at [256, 496] on div at bounding box center [329, 438] width 659 height 778
click at [1197, 388] on icon at bounding box center [1191, 386] width 12 height 16
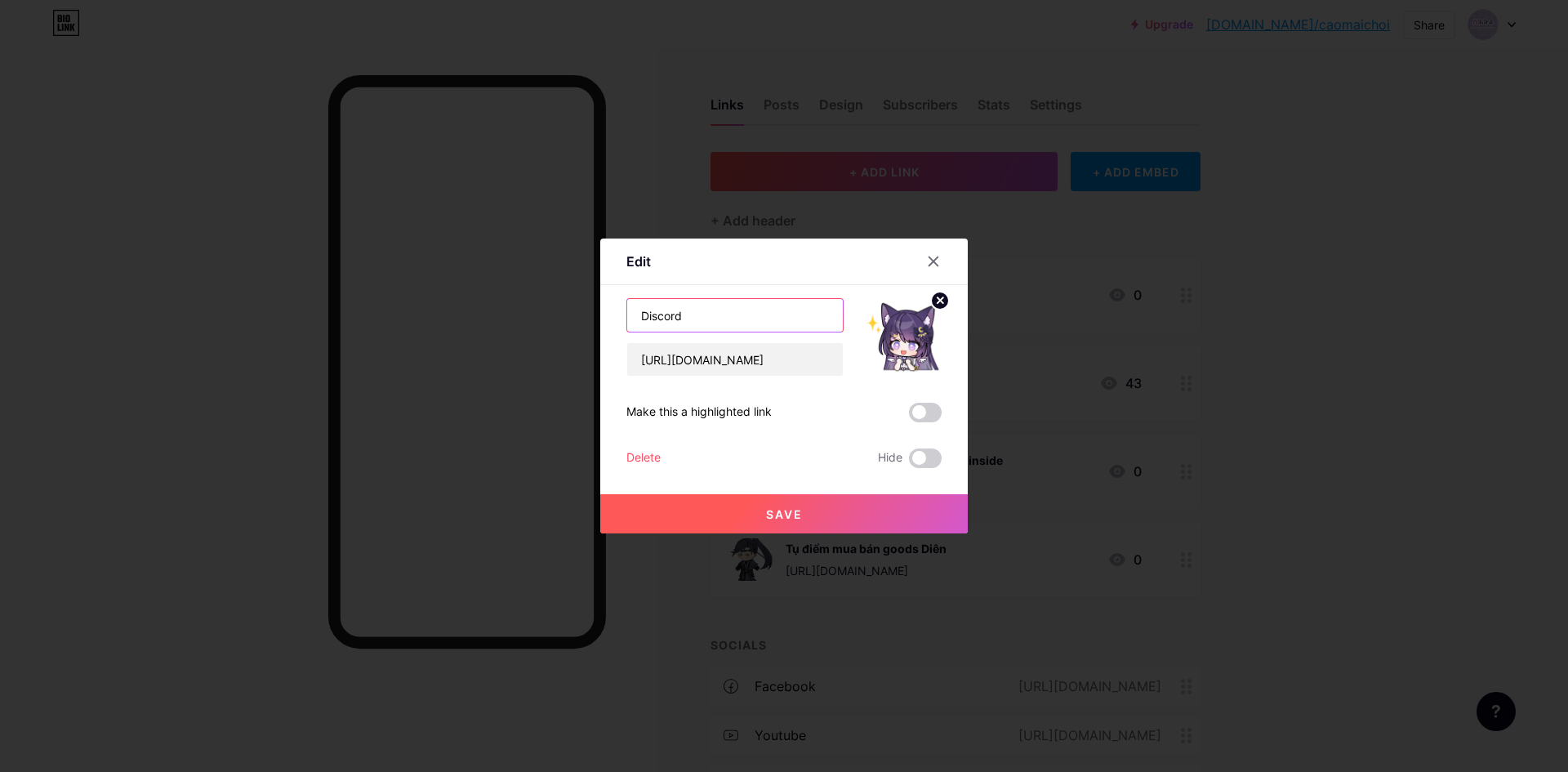
click at [734, 318] on input "Discord" at bounding box center [735, 315] width 216 height 33
type input "Discord Hang Cáo"
click at [754, 512] on button "Save" at bounding box center [784, 514] width 368 height 39
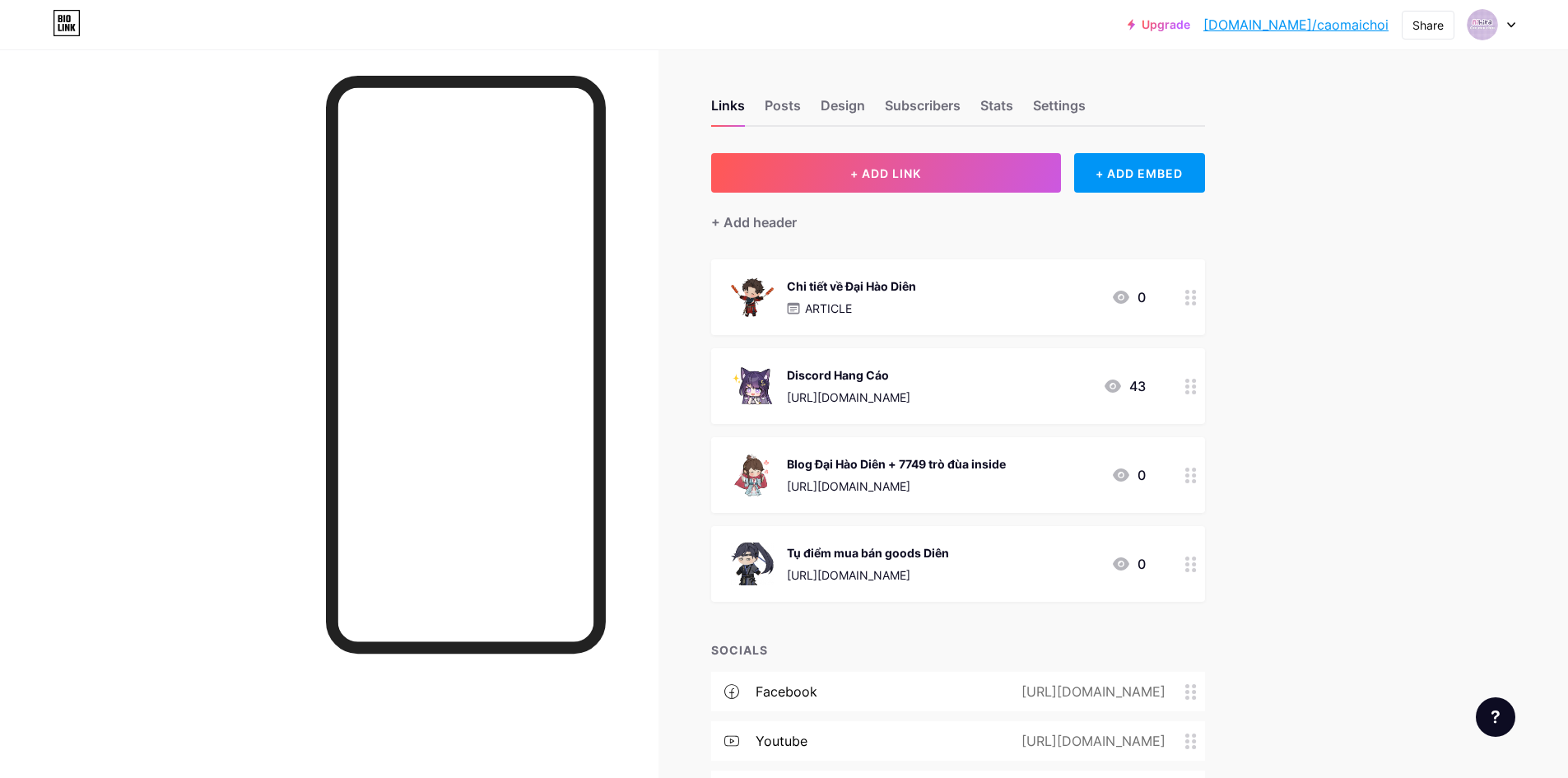
click at [1325, 476] on div "Upgrade [DOMAIN_NAME]/caomai... [DOMAIN_NAME]/caomaichoi Share Switch accounts …" at bounding box center [784, 445] width 1568 height 892
click at [1351, 485] on div "Upgrade [DOMAIN_NAME]/caomai... [DOMAIN_NAME]/caomaichoi Share Switch accounts …" at bounding box center [784, 445] width 1568 height 892
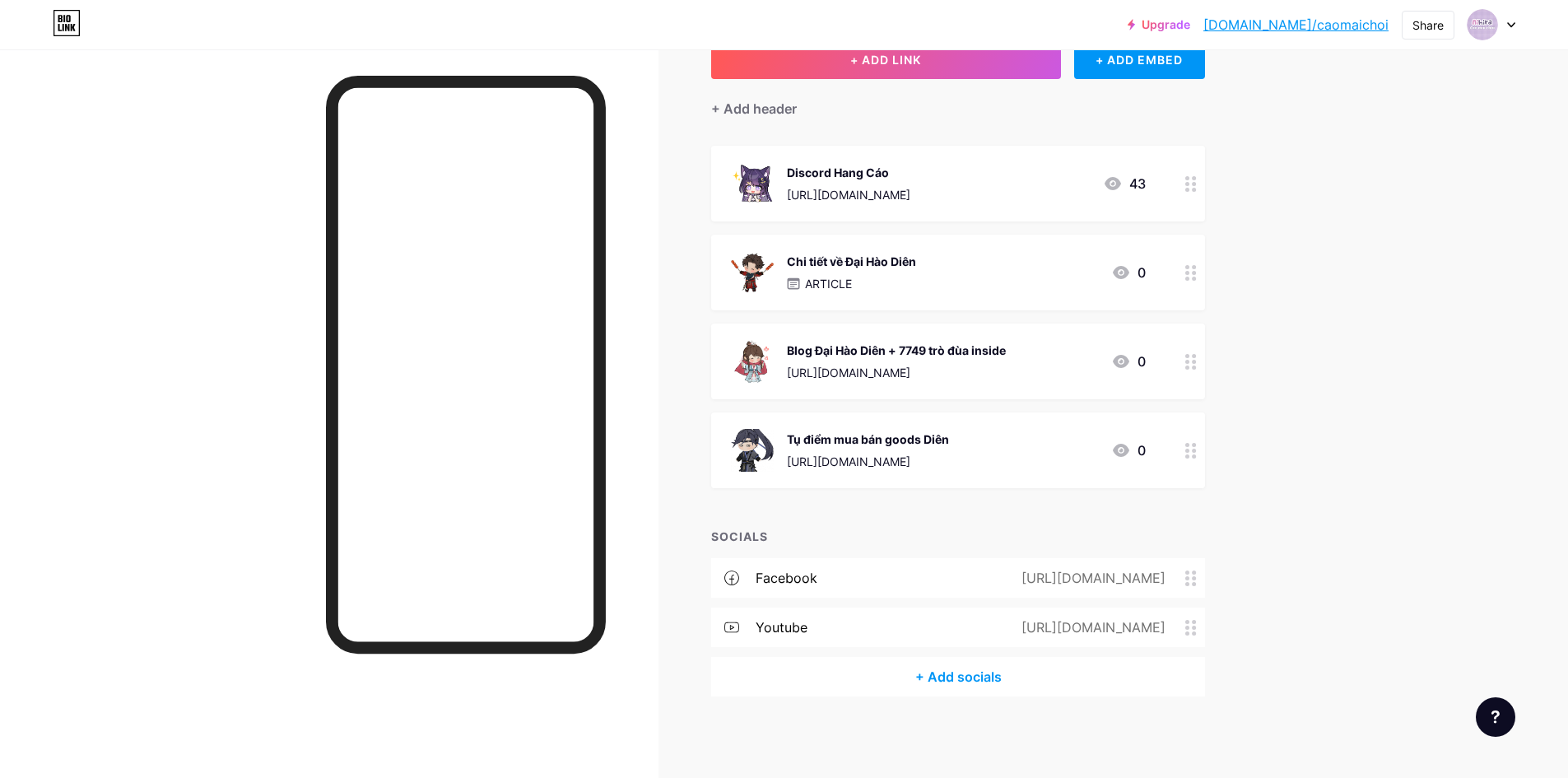
click at [695, 572] on div "Links Posts Design Subscribers Stats Settings + ADD LINK + ADD EMBED + Add head…" at bounding box center [637, 356] width 1274 height 842
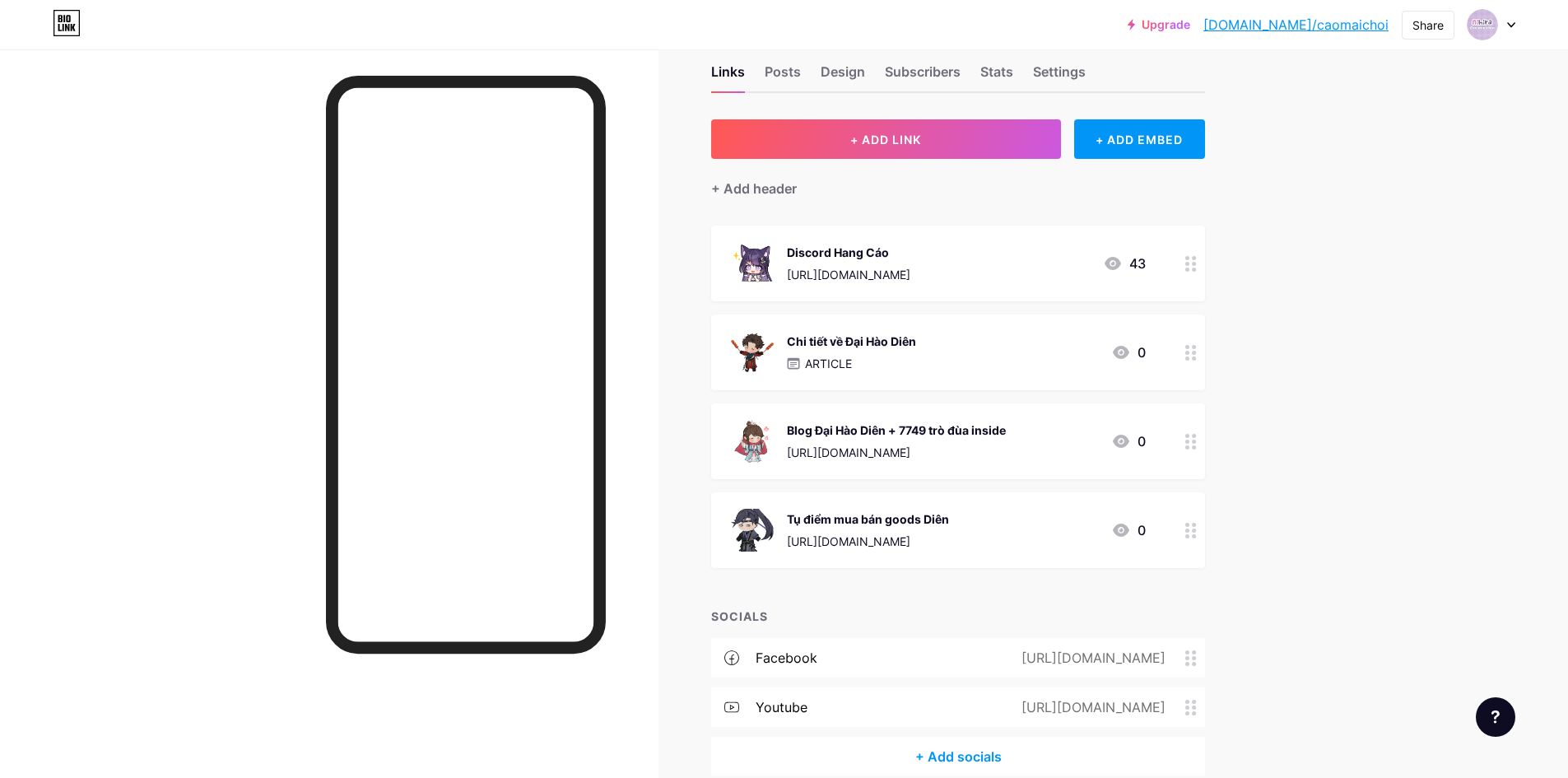
scroll to position [0, 0]
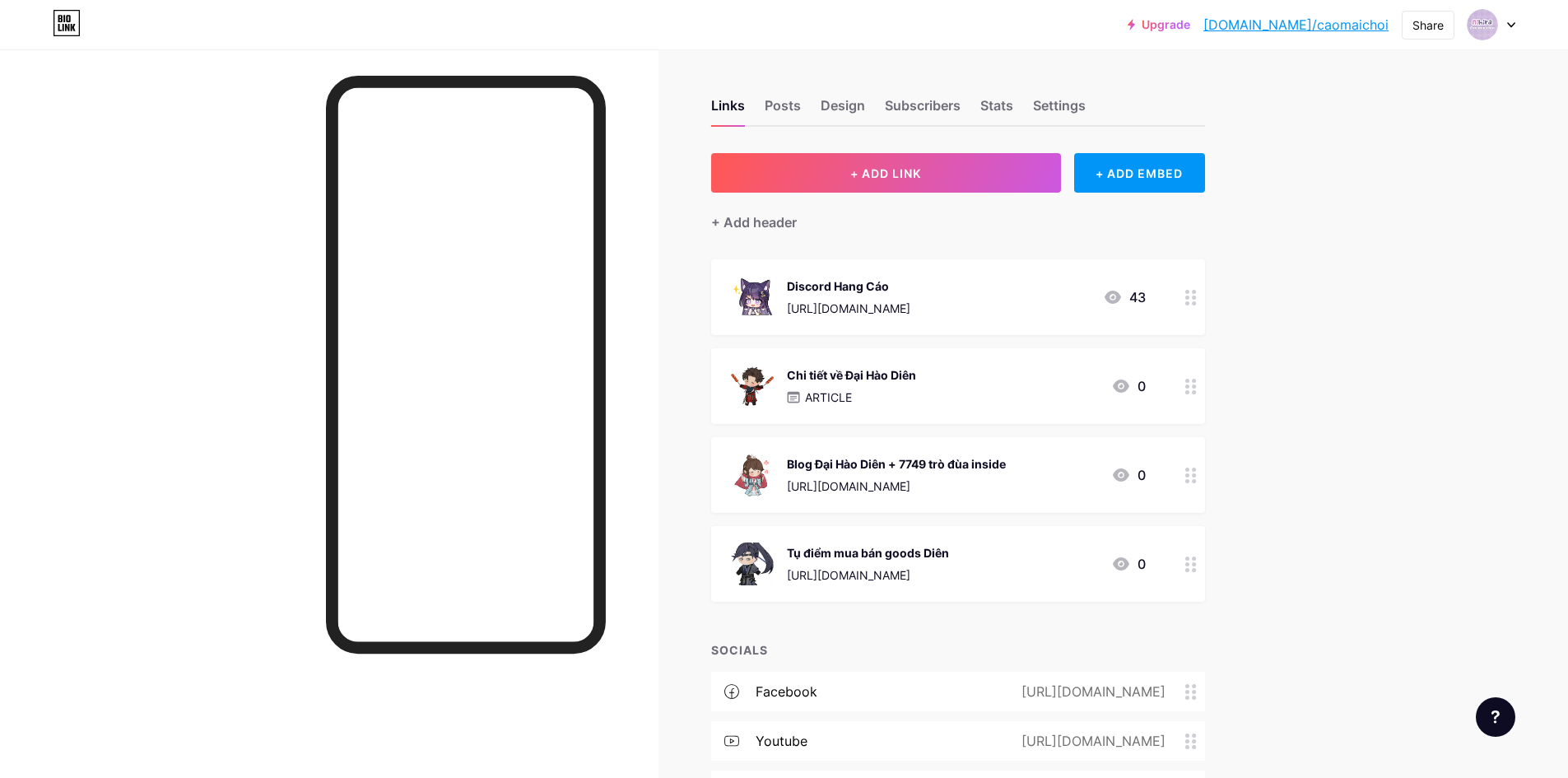
click at [1514, 7] on div "Upgrade [DOMAIN_NAME]/caomai... [DOMAIN_NAME]/caomaichoi Share Switch accounts …" at bounding box center [784, 25] width 1568 height 49
click at [1516, 21] on div "Upgrade [DOMAIN_NAME]/caomai... [DOMAIN_NAME]/caomaichoi Share Switch accounts …" at bounding box center [784, 25] width 1568 height 30
click at [1501, 35] on div at bounding box center [1491, 25] width 48 height 30
click at [1274, 415] on div "Links Posts Design Subscribers Stats Settings + ADD LINK + ADD EMBED + Add head…" at bounding box center [637, 470] width 1274 height 842
click at [72, 23] on icon at bounding box center [67, 23] width 28 height 26
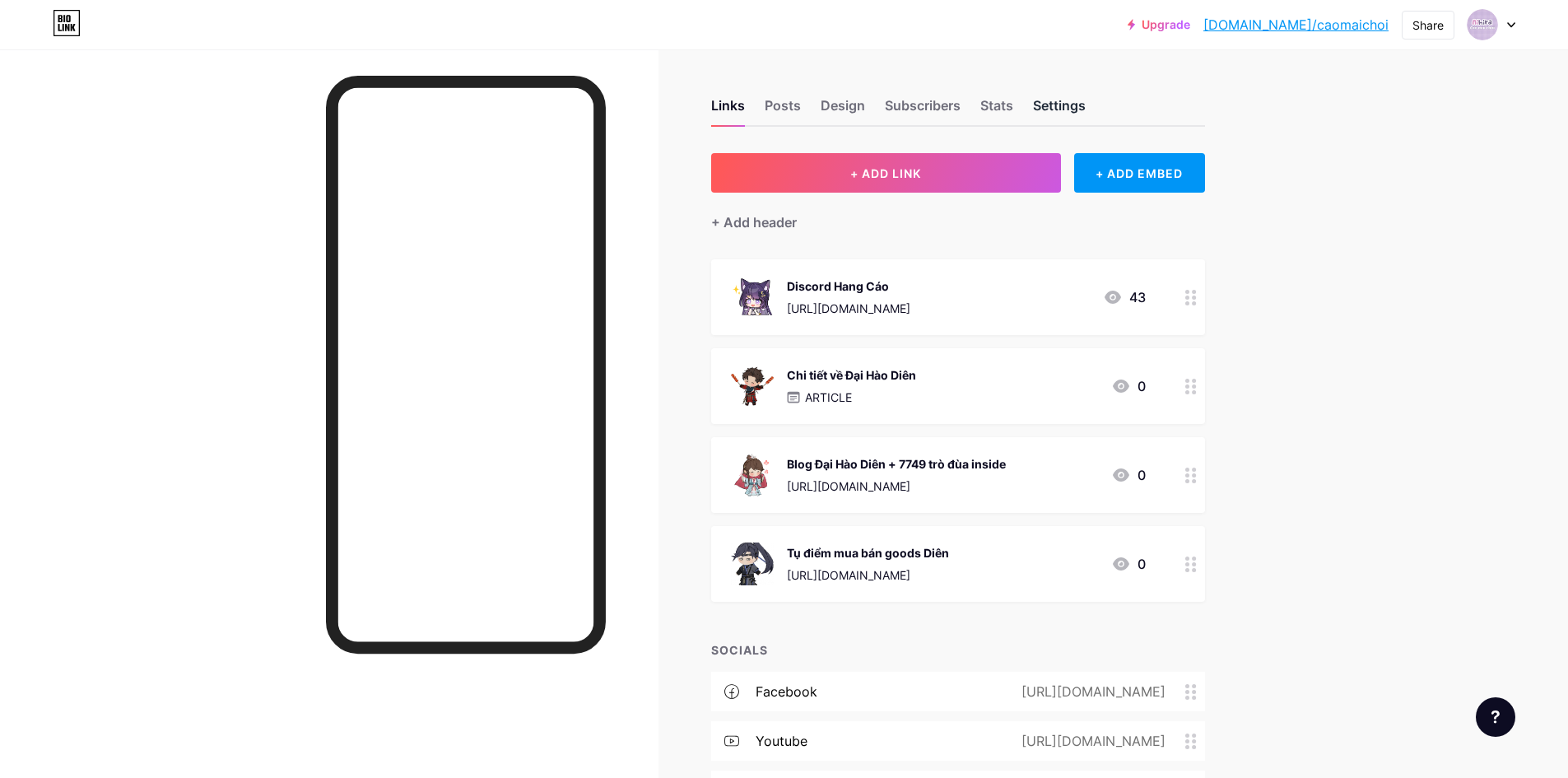
click at [1062, 113] on div "Settings" at bounding box center [1059, 110] width 53 height 30
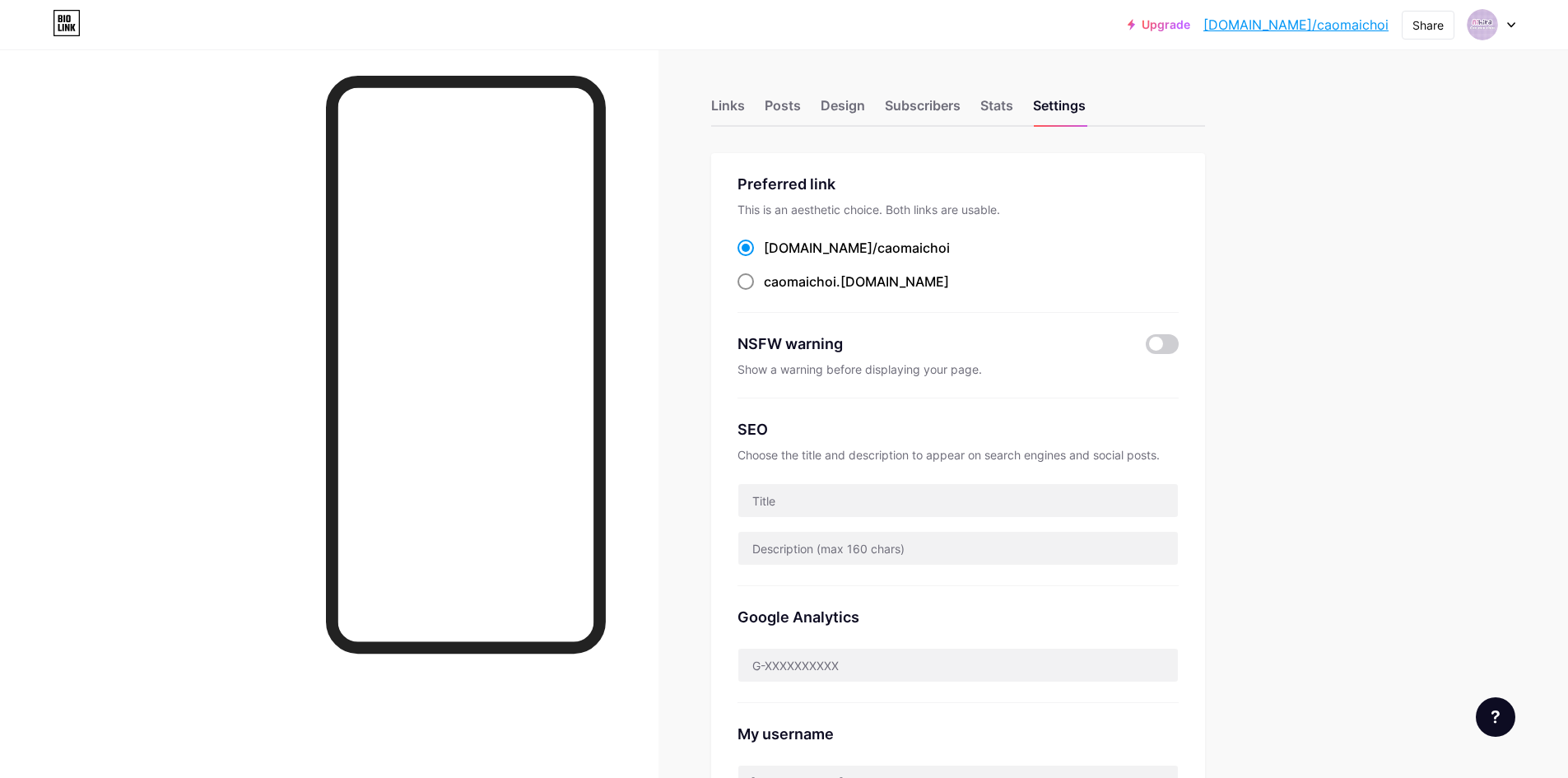
click at [754, 282] on span at bounding box center [746, 282] width 16 height 16
click at [764, 291] on input "caomaichoi .[DOMAIN_NAME]" at bounding box center [769, 296] width 11 height 11
radio input "true"
click at [1269, 334] on div "Links Posts Design Subscribers Stats Settings Preferred link This is an aesthet…" at bounding box center [637, 705] width 1274 height 1311
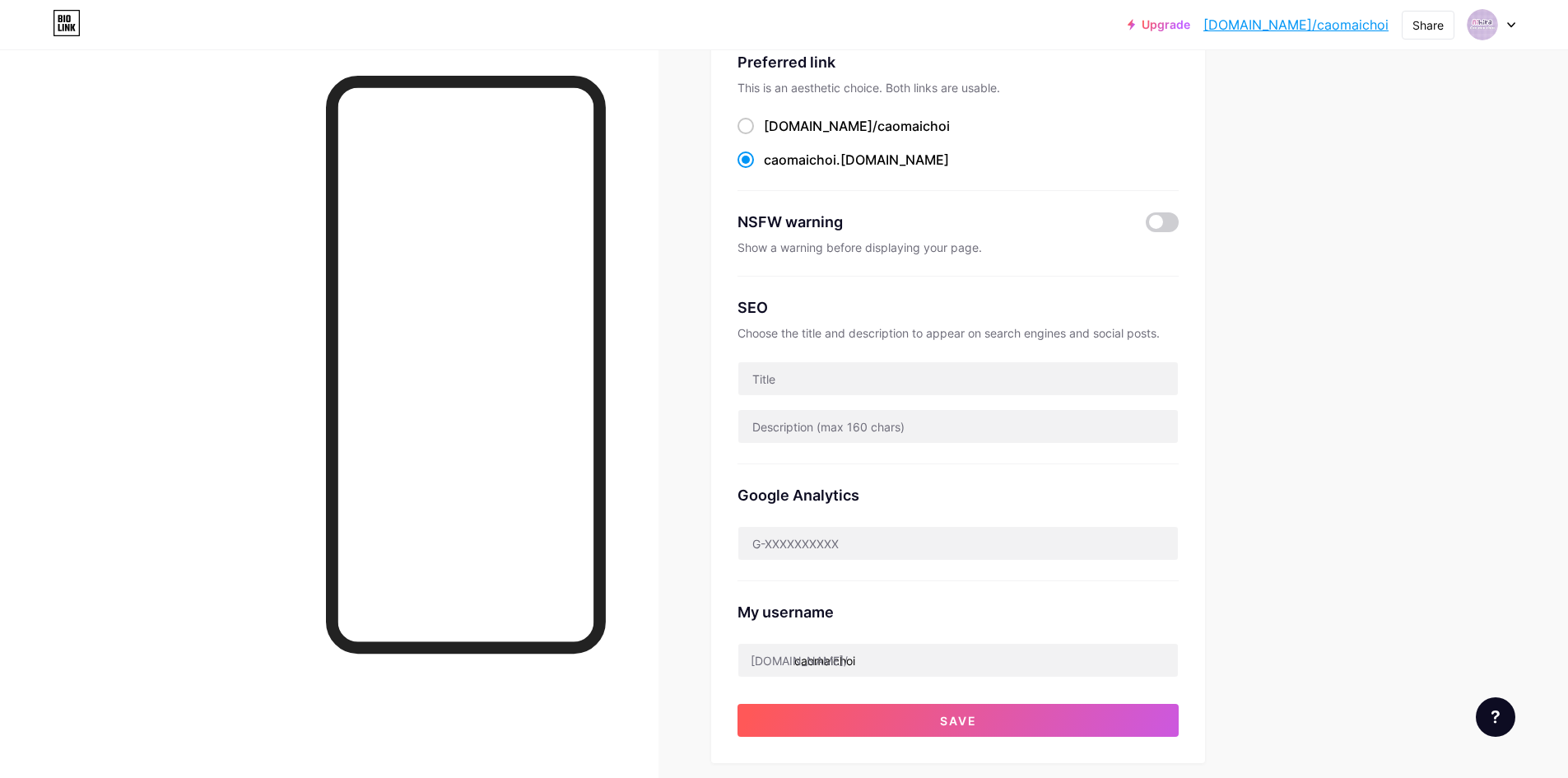
scroll to position [247, 0]
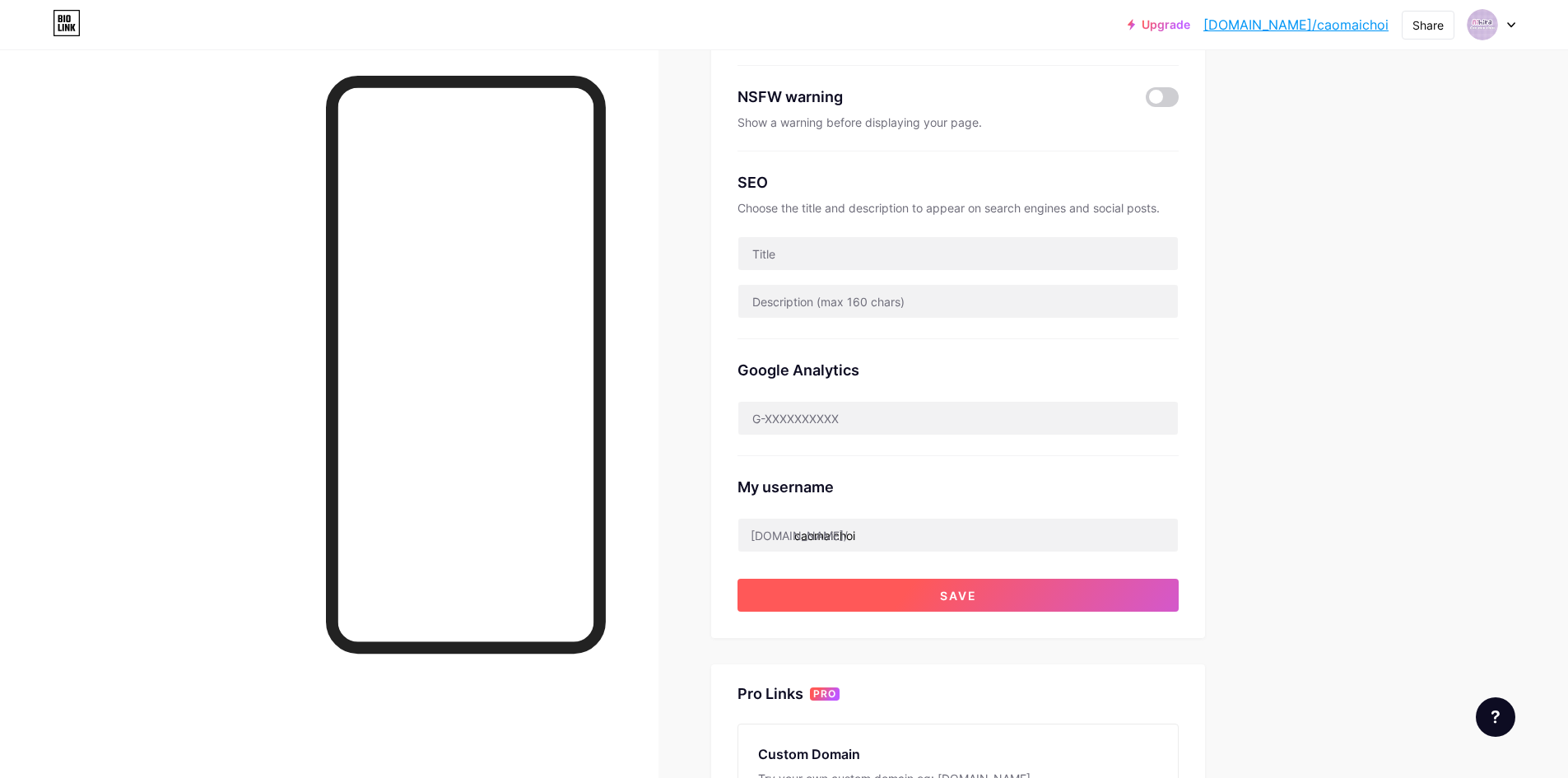
click at [1101, 590] on button "Save" at bounding box center [959, 595] width 441 height 33
click at [1304, 365] on div "Upgrade [DOMAIN_NAME]/caomai... [DOMAIN_NAME]/caomaichoi Share Switch accounts …" at bounding box center [784, 433] width 1568 height 1360
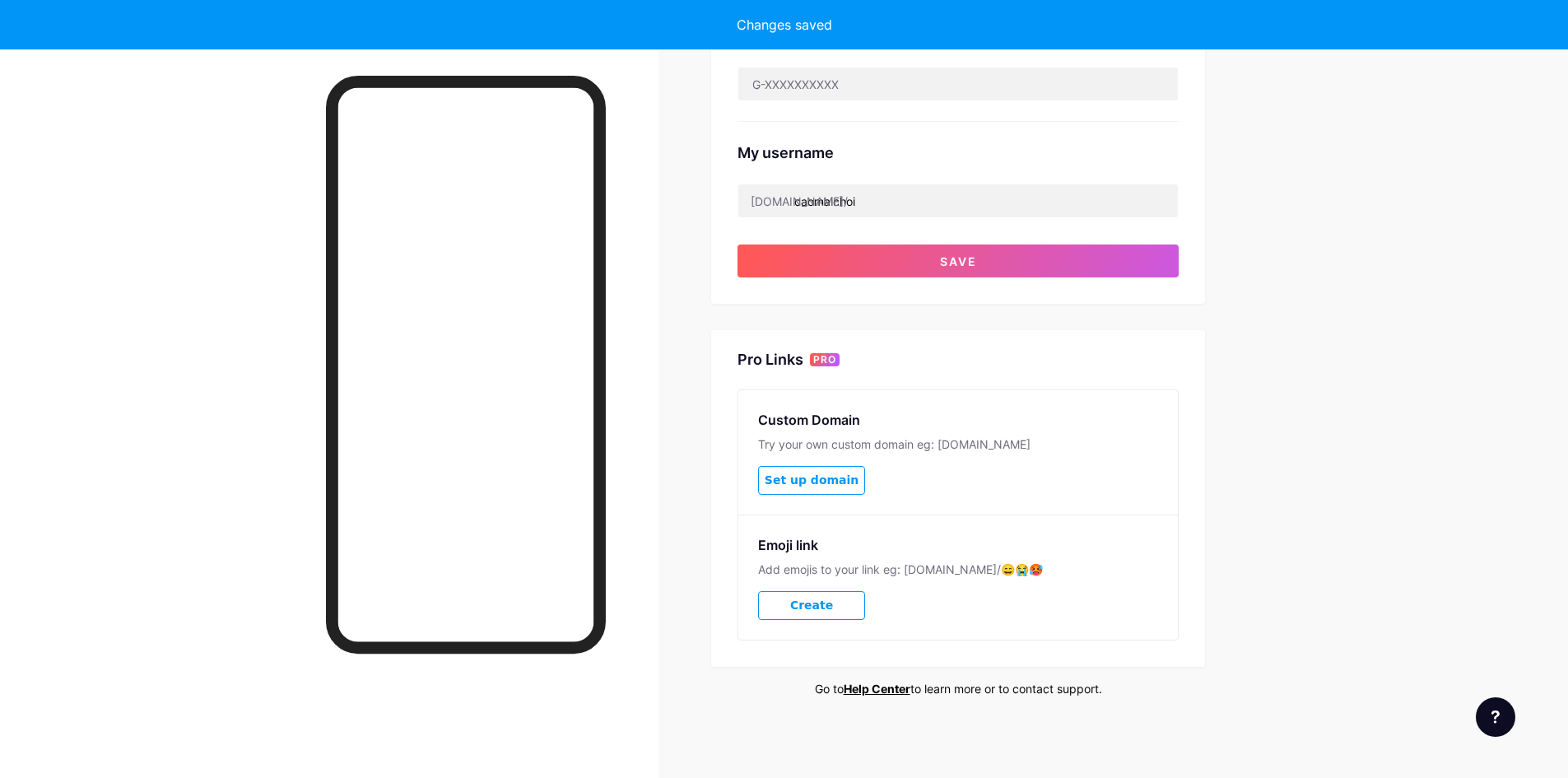
scroll to position [522, 0]
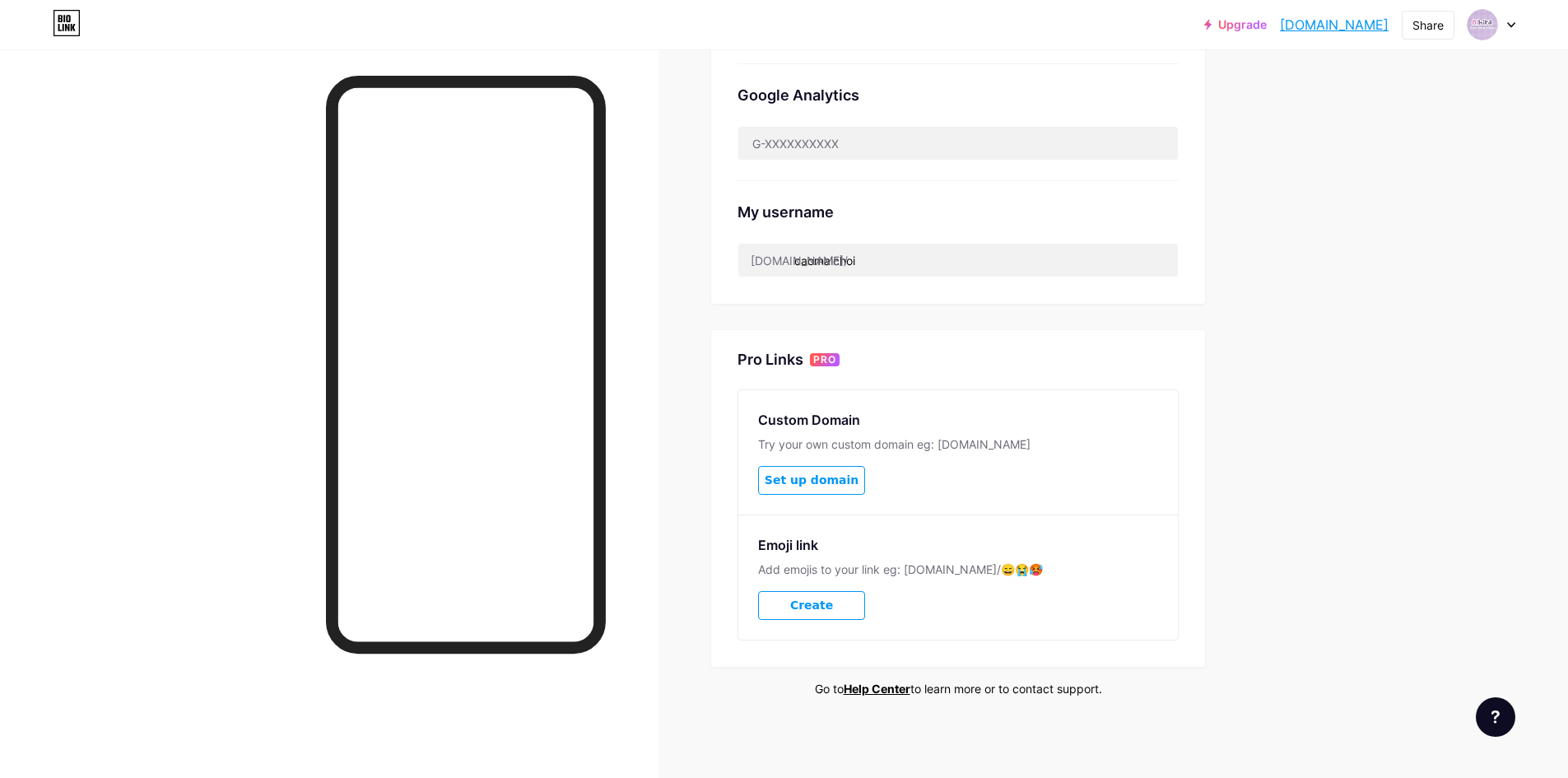
click at [1507, 26] on icon at bounding box center [1511, 25] width 8 height 6
click at [1462, 186] on link "Account settings" at bounding box center [1412, 187] width 204 height 44
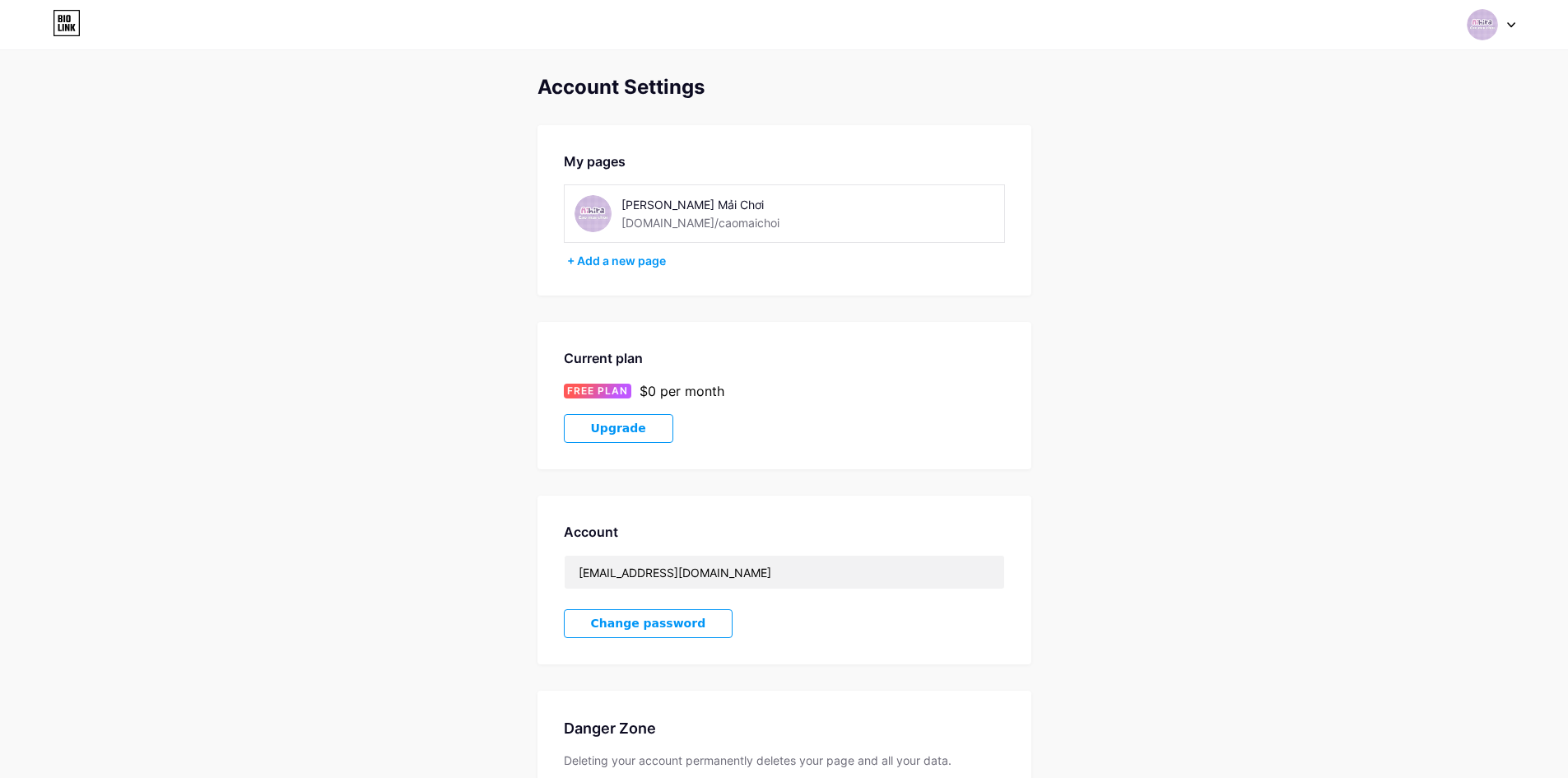
click at [912, 227] on div "[PERSON_NAME] Mải Chơi [DOMAIN_NAME]/caomaichoi" at bounding box center [785, 213] width 441 height 58
click at [753, 237] on div "[PERSON_NAME] Mải Chơi [DOMAIN_NAME]/caomaichoi" at bounding box center [785, 213] width 441 height 58
click at [609, 207] on img at bounding box center [593, 213] width 37 height 37
click at [587, 211] on img at bounding box center [593, 213] width 37 height 37
click at [632, 207] on div "[PERSON_NAME] Mải Chơi" at bounding box center [738, 204] width 233 height 17
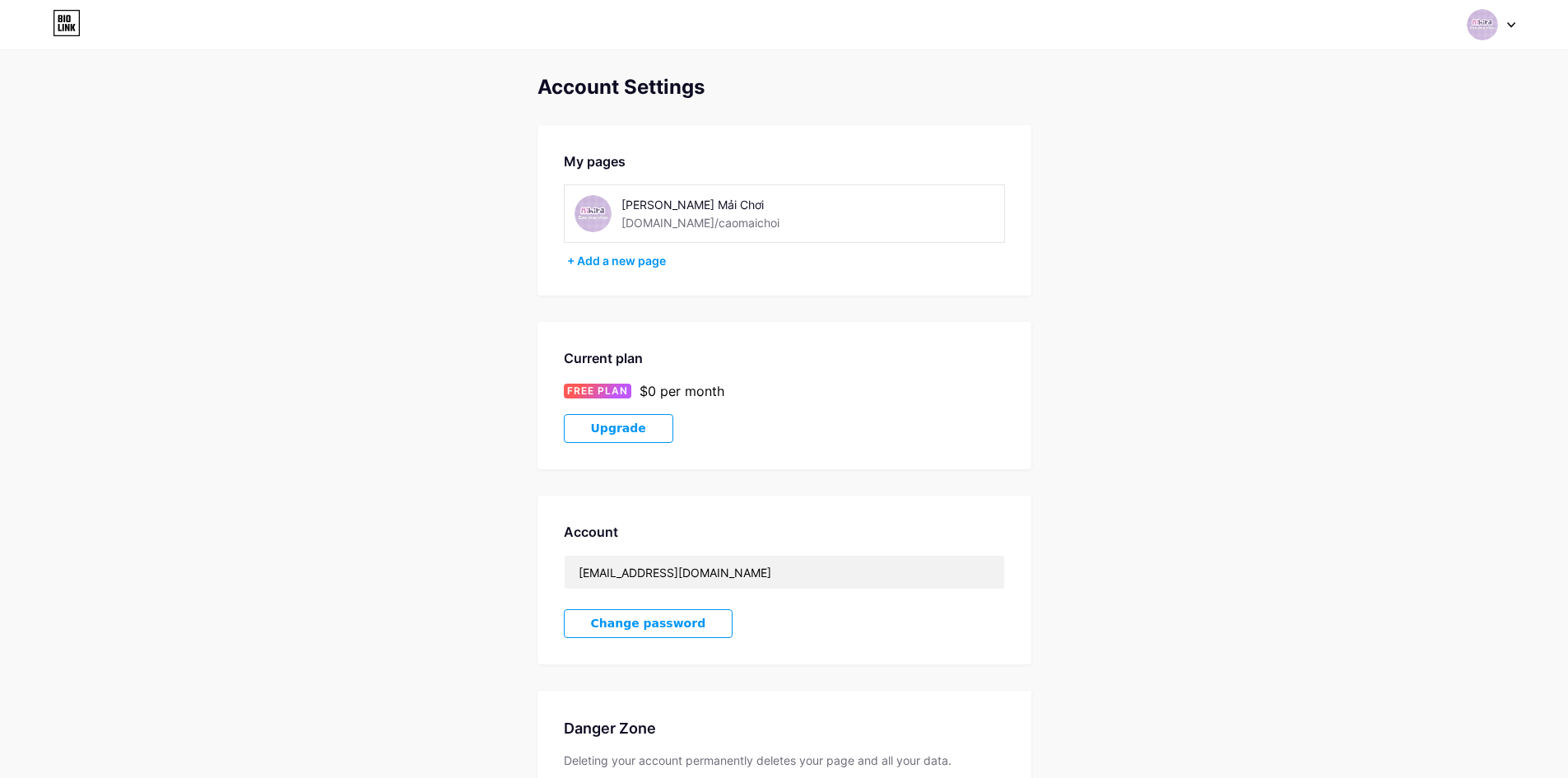
click at [684, 203] on div "[PERSON_NAME] Mải Chơi" at bounding box center [738, 204] width 233 height 17
click at [742, 204] on div "[PERSON_NAME] Mải Chơi" at bounding box center [738, 204] width 233 height 17
click at [648, 436] on button "Upgrade" at bounding box center [618, 428] width 110 height 29
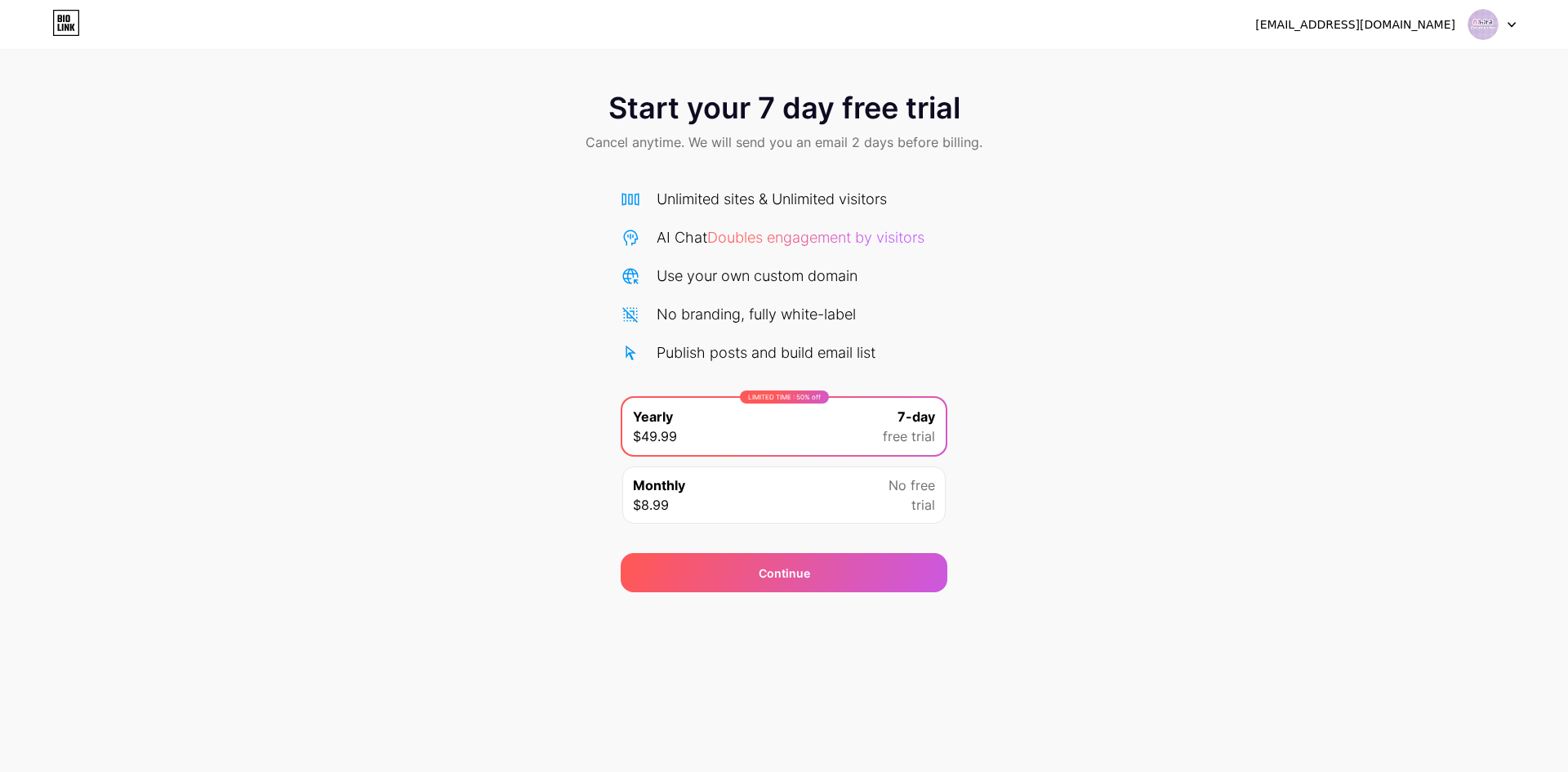
click at [78, 20] on icon at bounding box center [66, 23] width 28 height 26
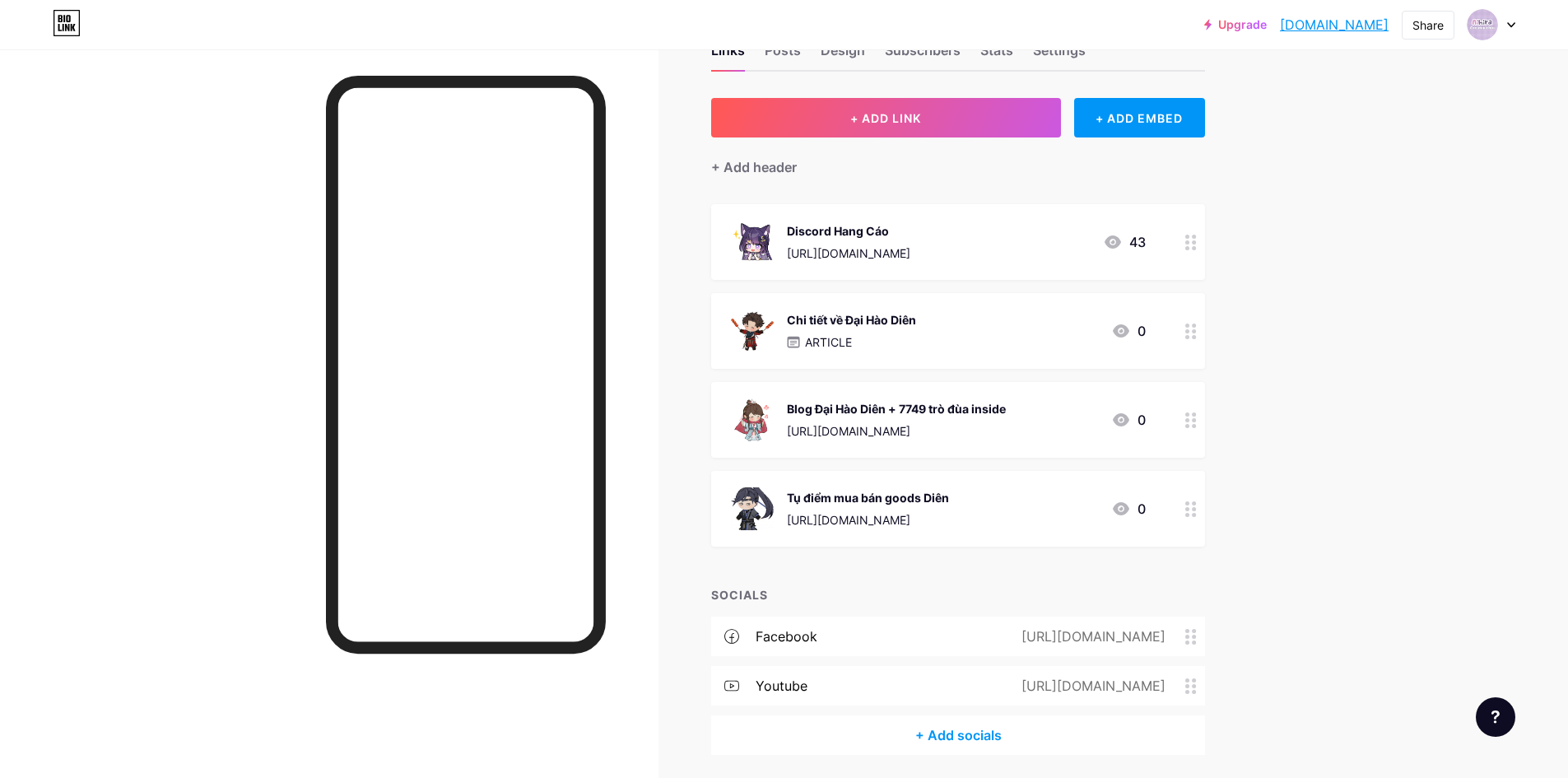
scroll to position [114, 0]
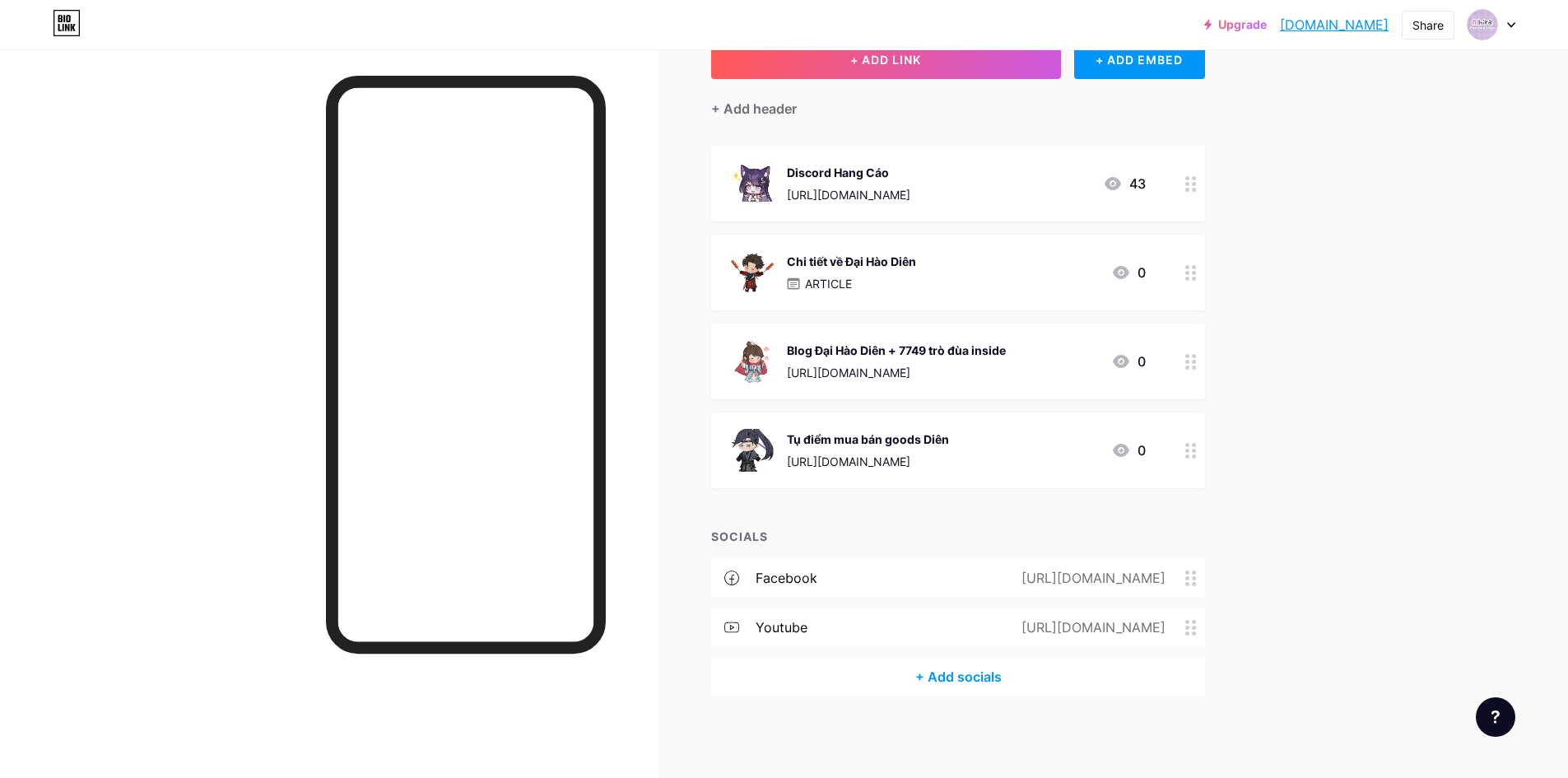
click at [1437, 282] on div "Upgrade [DOMAIN_NAME].... [DOMAIN_NAME] Share Switch accounts [PERSON_NAME] Mải…" at bounding box center [784, 332] width 1568 height 892
click at [1505, 26] on div at bounding box center [1491, 25] width 48 height 30
click at [1437, 189] on link "Account settings" at bounding box center [1412, 187] width 204 height 44
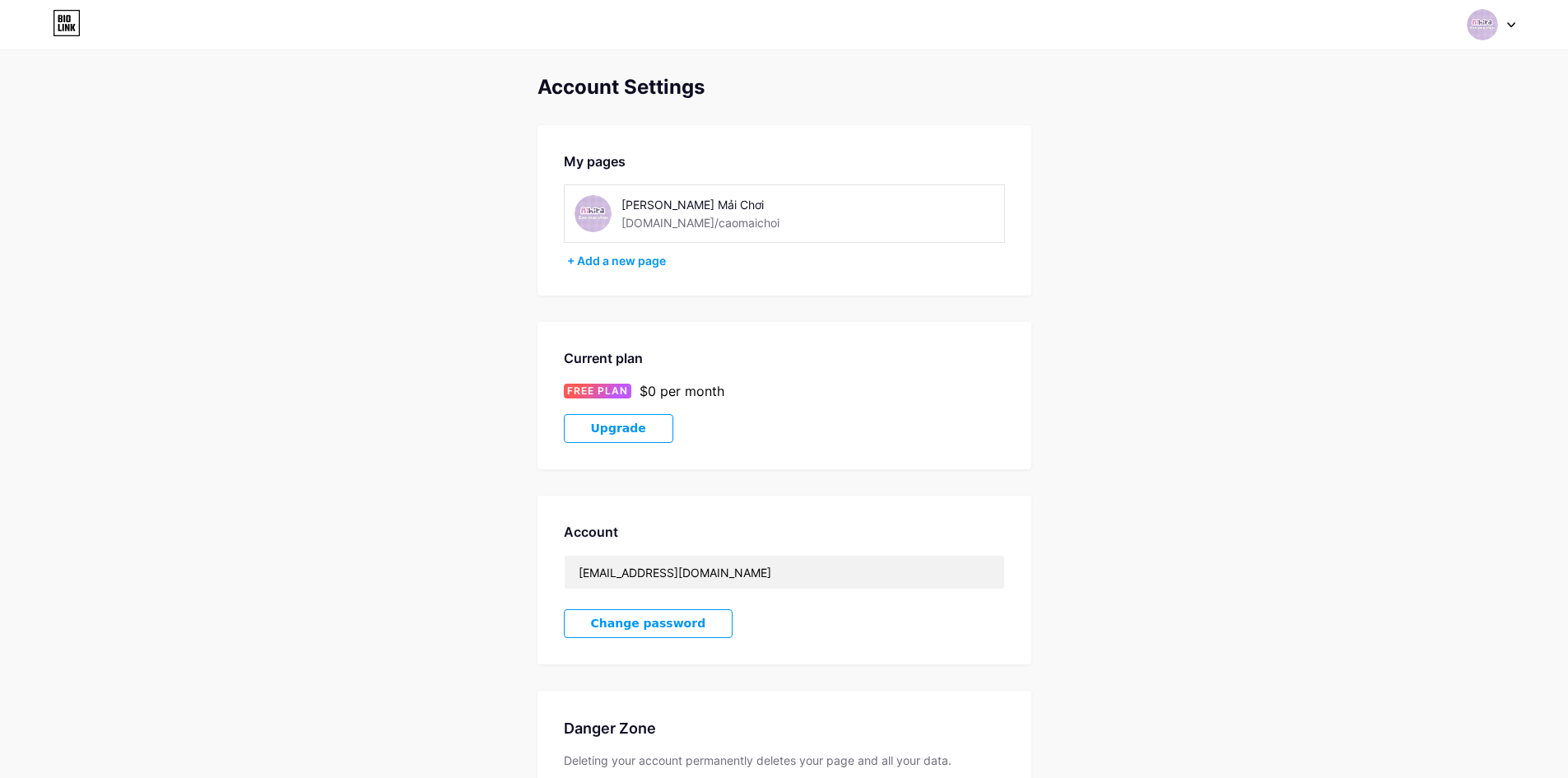
click at [1373, 332] on div "Account Settings My pages [PERSON_NAME] Mải Chơi [DOMAIN_NAME]/caomaichoi + Add…" at bounding box center [784, 465] width 1568 height 779
click at [581, 213] on img at bounding box center [593, 213] width 37 height 37
click at [600, 220] on img at bounding box center [593, 213] width 37 height 37
click at [602, 220] on img at bounding box center [593, 213] width 37 height 37
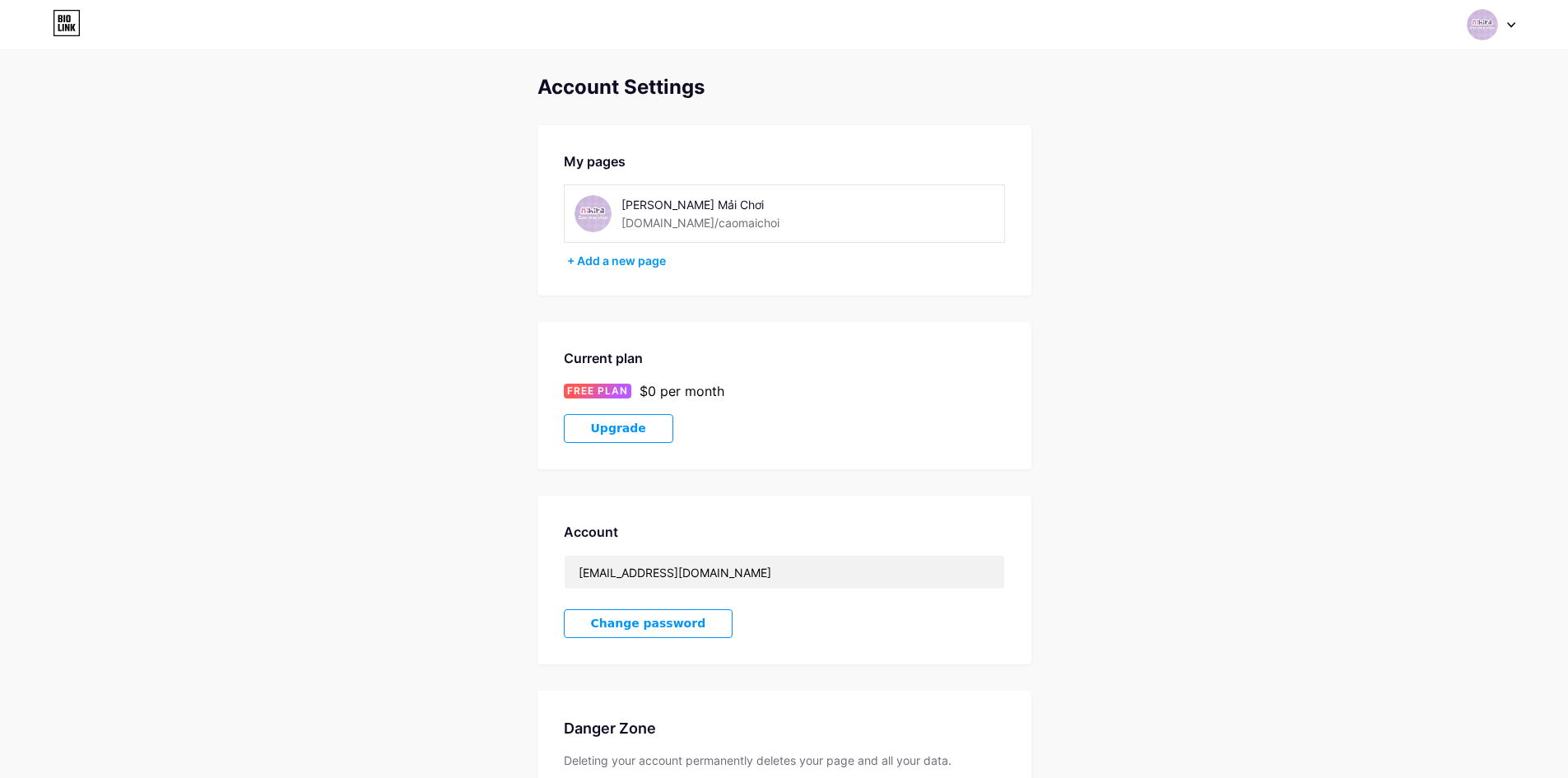
drag, startPoint x: 669, startPoint y: 207, endPoint x: 1460, endPoint y: 118, distance: 796.0
click at [1385, 184] on div "Account Settings My pages [PERSON_NAME] Mải Chơi [DOMAIN_NAME]/caomaichoi + Add…" at bounding box center [784, 465] width 1568 height 779
click at [1483, 40] on div "Switch accounts [PERSON_NAME] Mải Chơi [DOMAIN_NAME]/caomaichoi + Add a new pag…" at bounding box center [784, 25] width 1568 height 49
click at [1499, 25] on div at bounding box center [1491, 25] width 48 height 30
click at [1369, 141] on div "+ Add a new page" at bounding box center [1414, 142] width 184 height 16
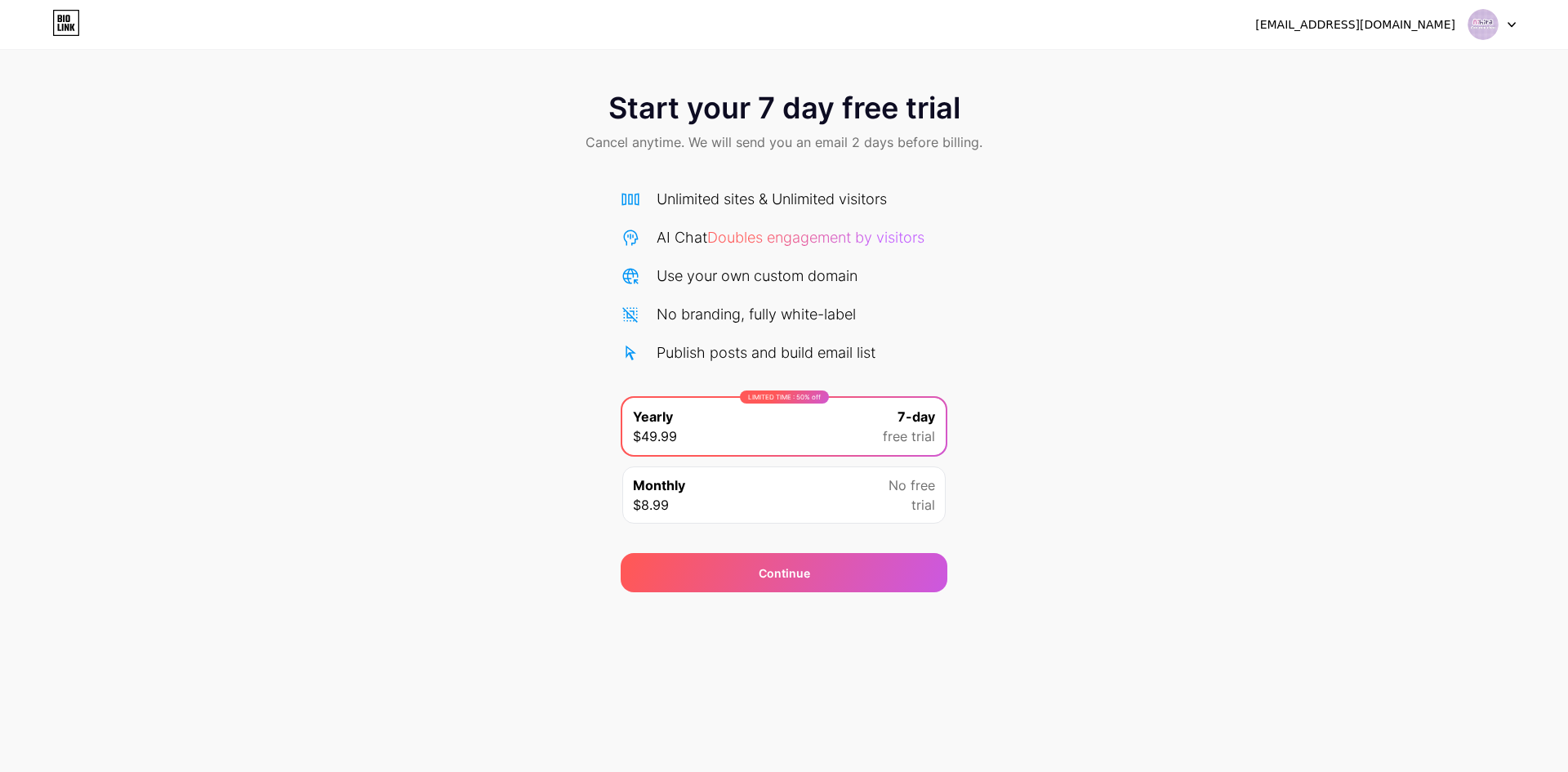
click at [1505, 15] on div at bounding box center [1492, 25] width 47 height 29
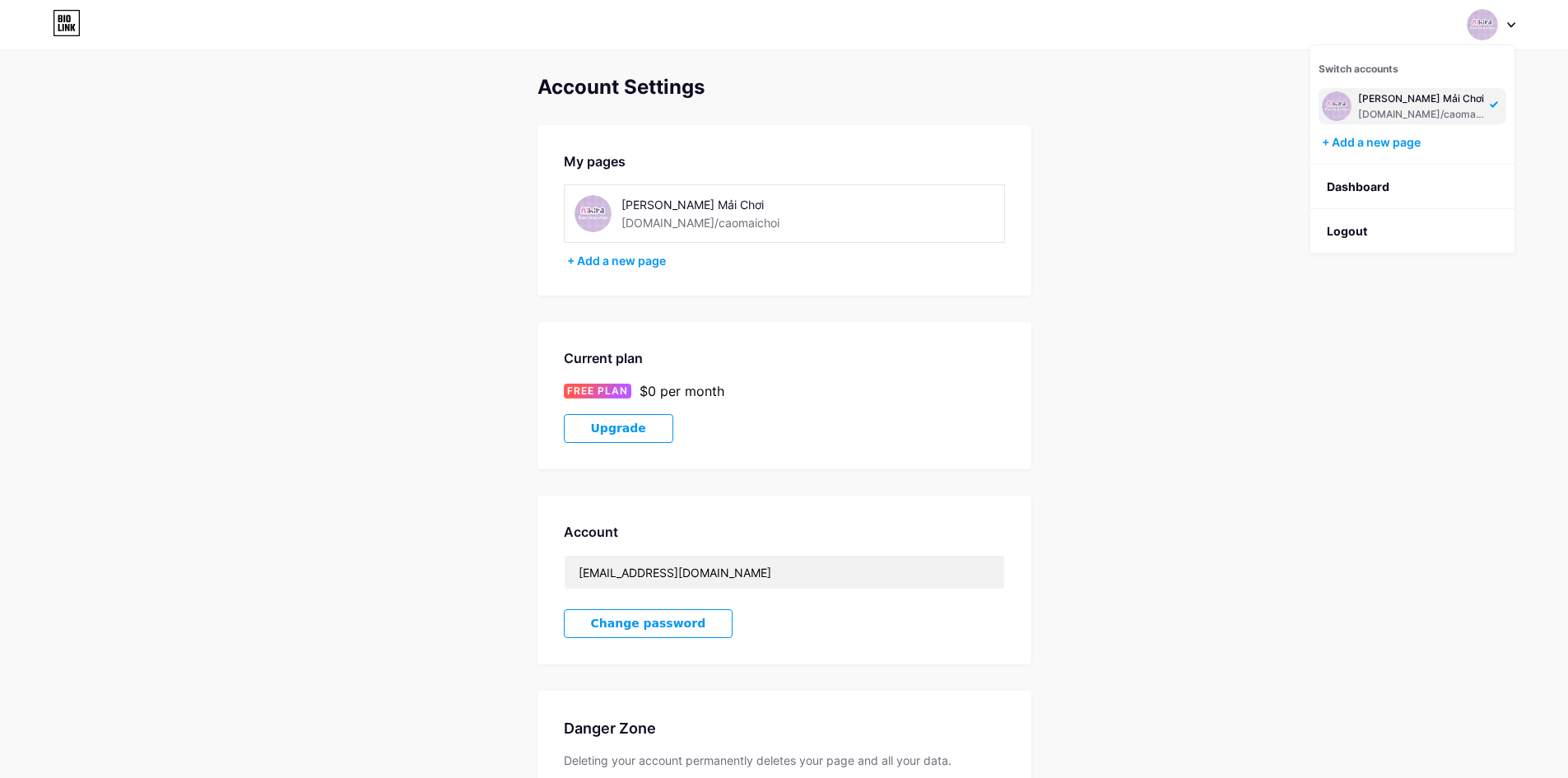
click at [712, 224] on div "[DOMAIN_NAME]/caomaichoi" at bounding box center [701, 222] width 158 height 17
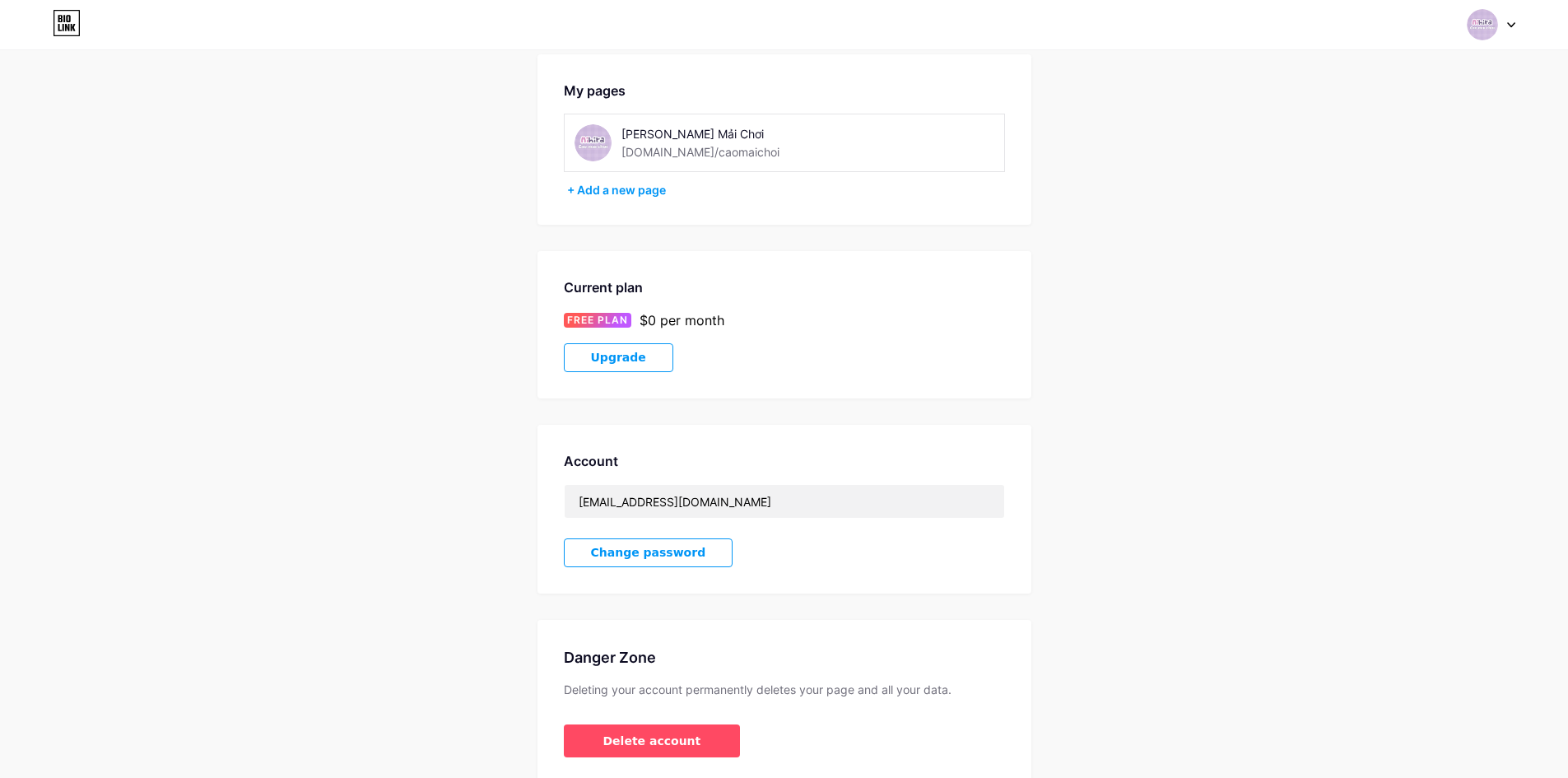
scroll to position [142, 0]
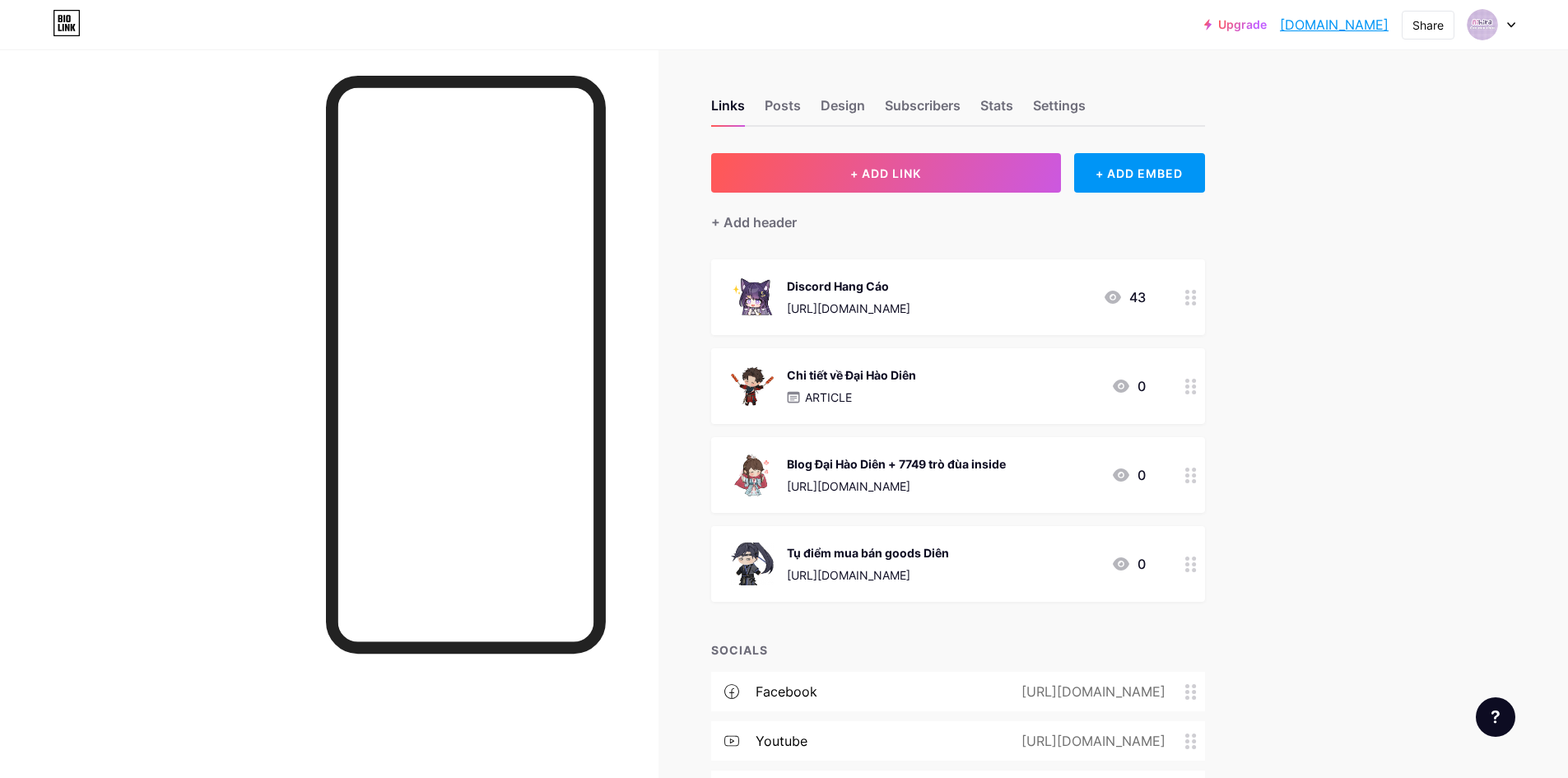
click at [1484, 713] on div at bounding box center [1496, 717] width 40 height 40
click at [987, 88] on div "Links Posts Design Subscribers Stats Settings" at bounding box center [959, 98] width 494 height 58
click at [994, 102] on div "Stats" at bounding box center [996, 110] width 33 height 30
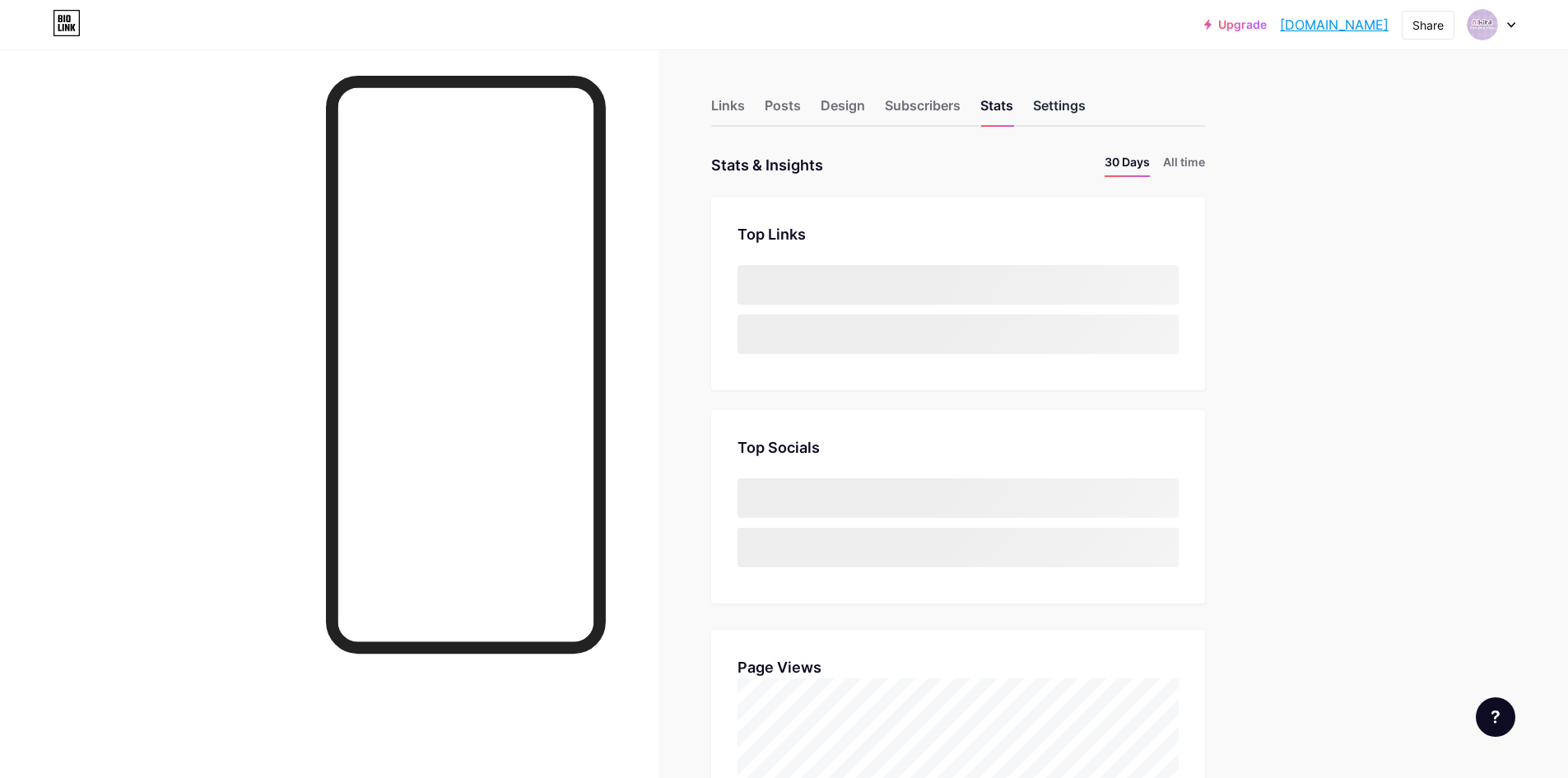
scroll to position [778, 1568]
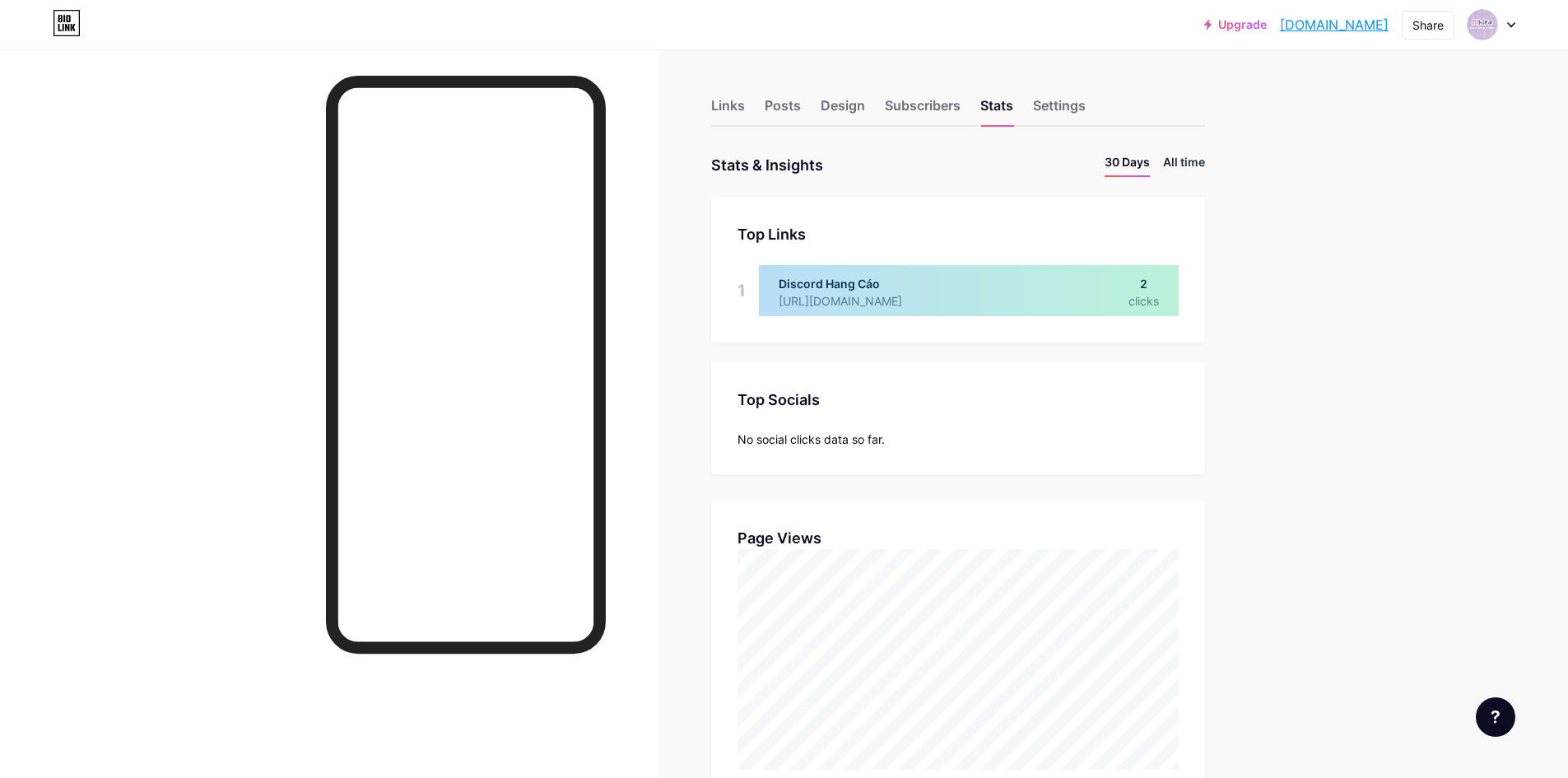
click at [1192, 169] on li "All time" at bounding box center [1183, 165] width 42 height 24
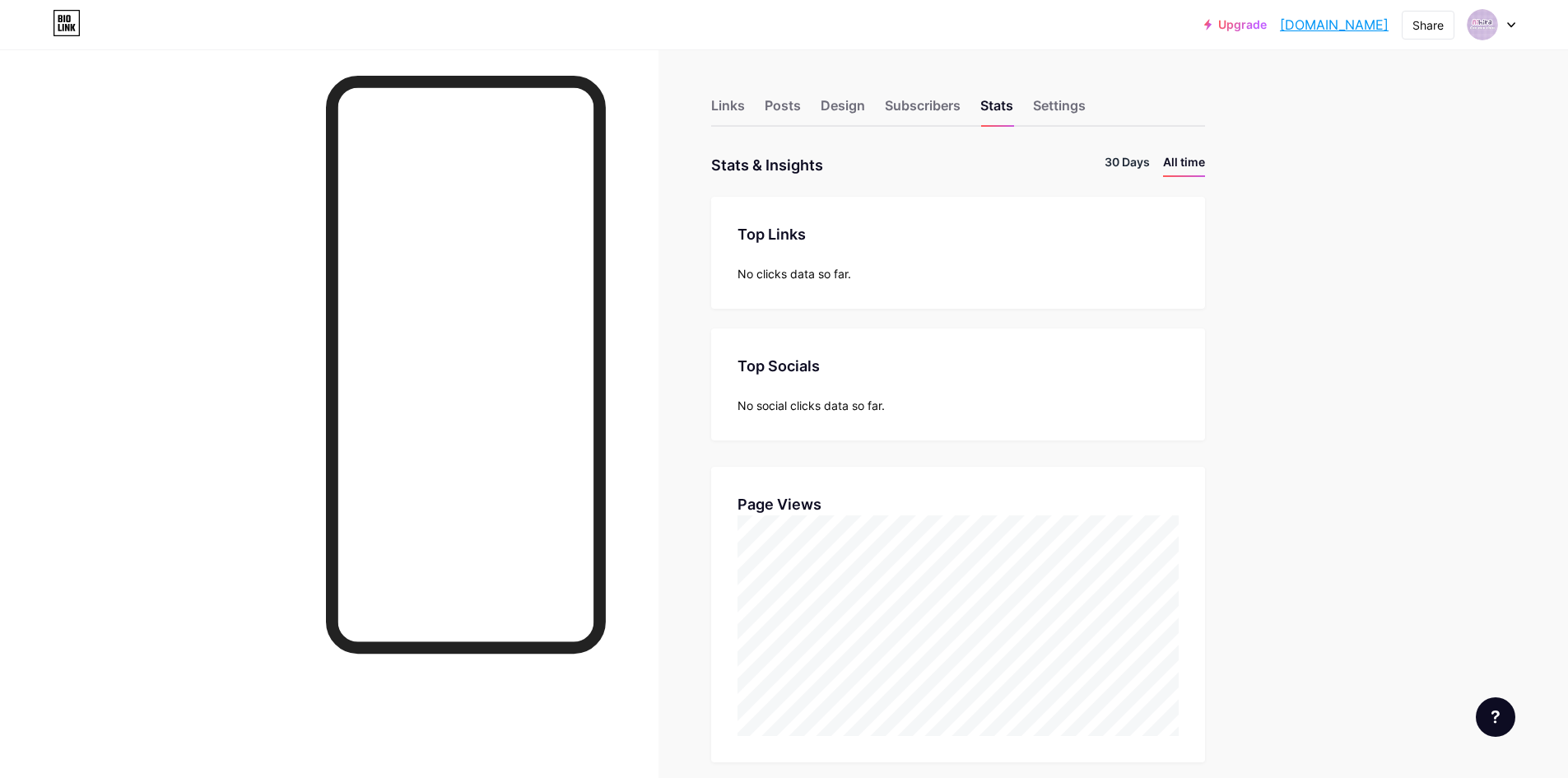
click at [1133, 165] on li "30 Days" at bounding box center [1127, 165] width 45 height 24
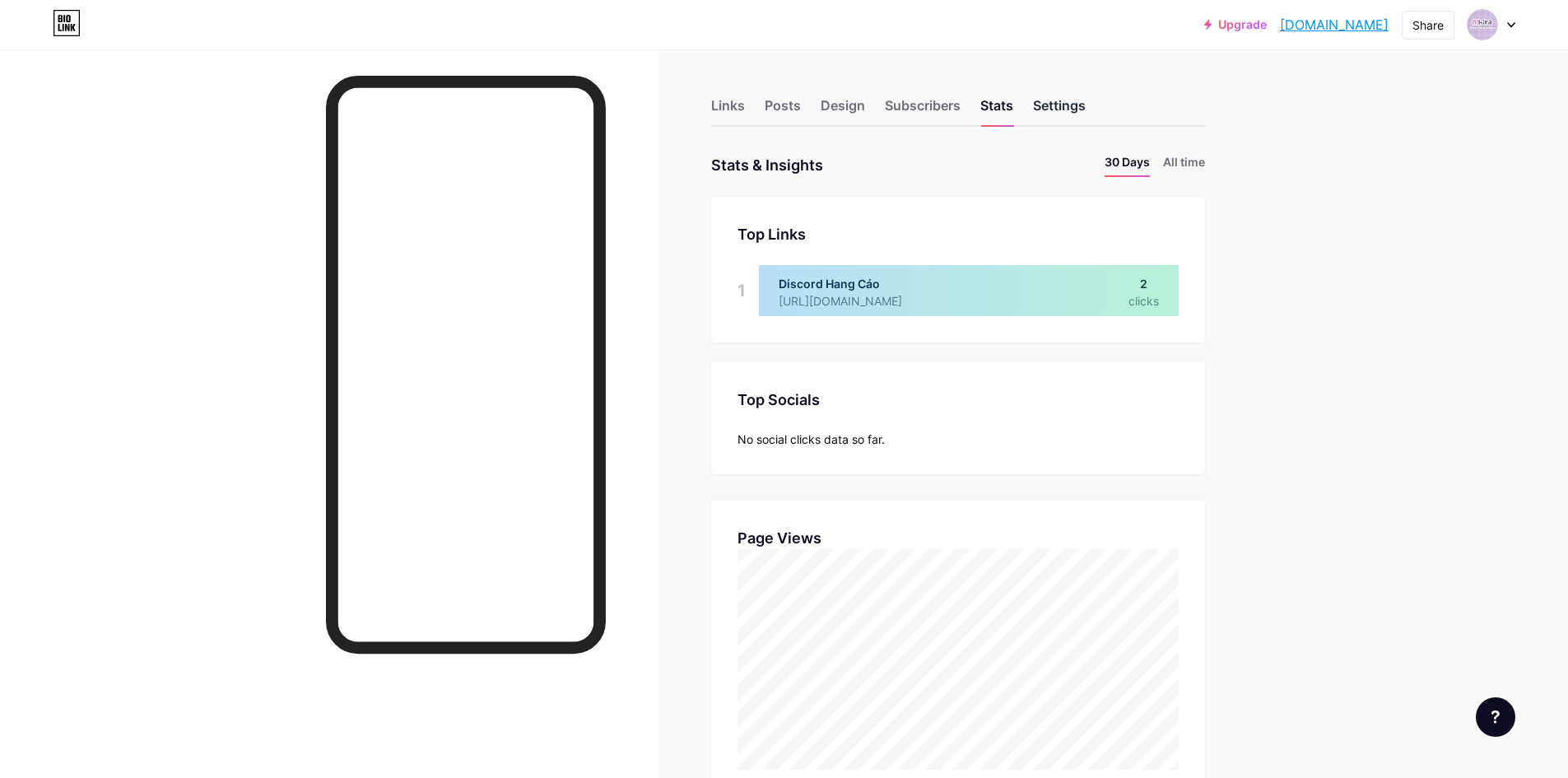
click at [1050, 117] on div "Settings" at bounding box center [1059, 110] width 53 height 30
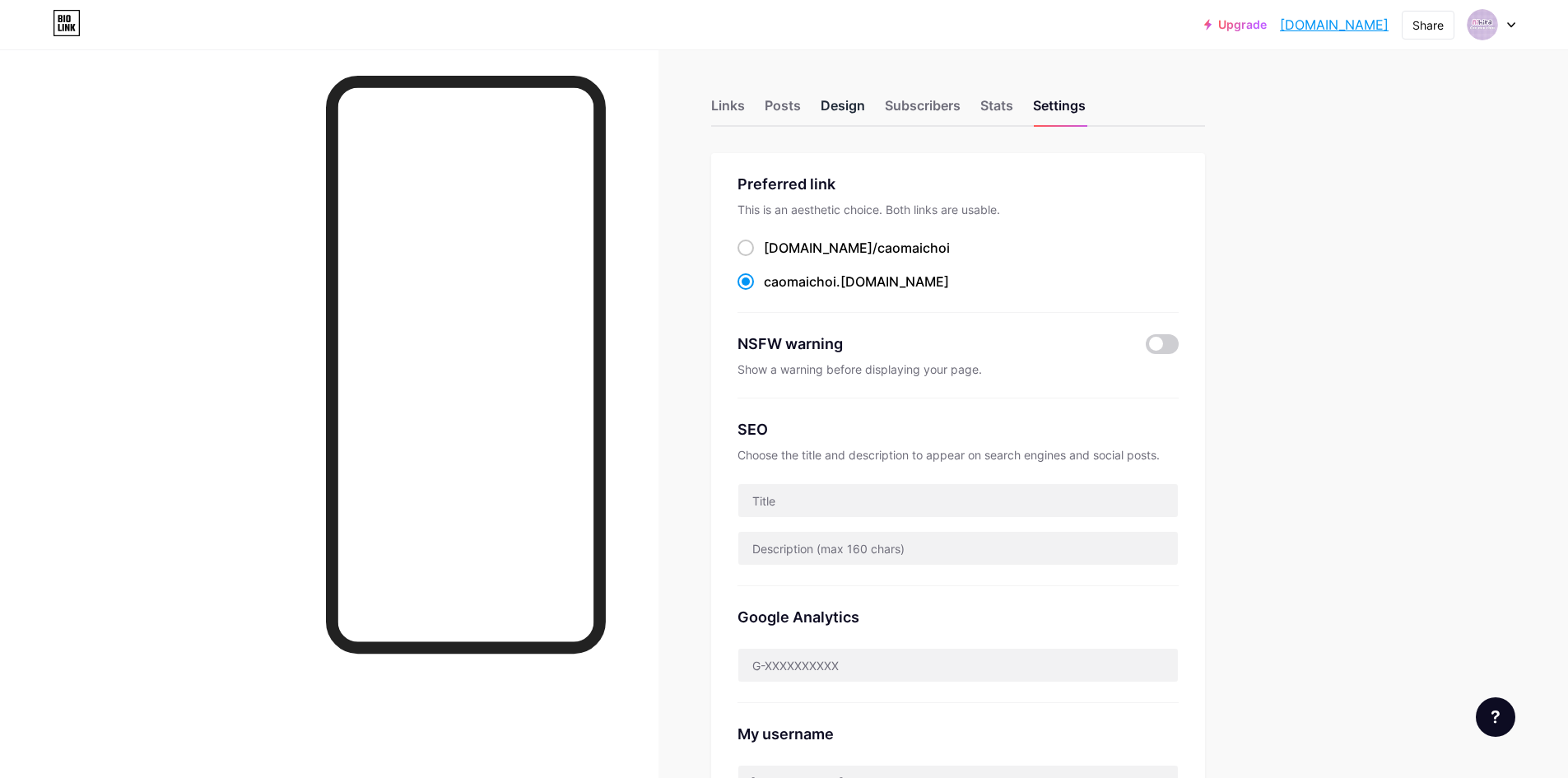
click at [845, 118] on div "Design" at bounding box center [842, 110] width 44 height 30
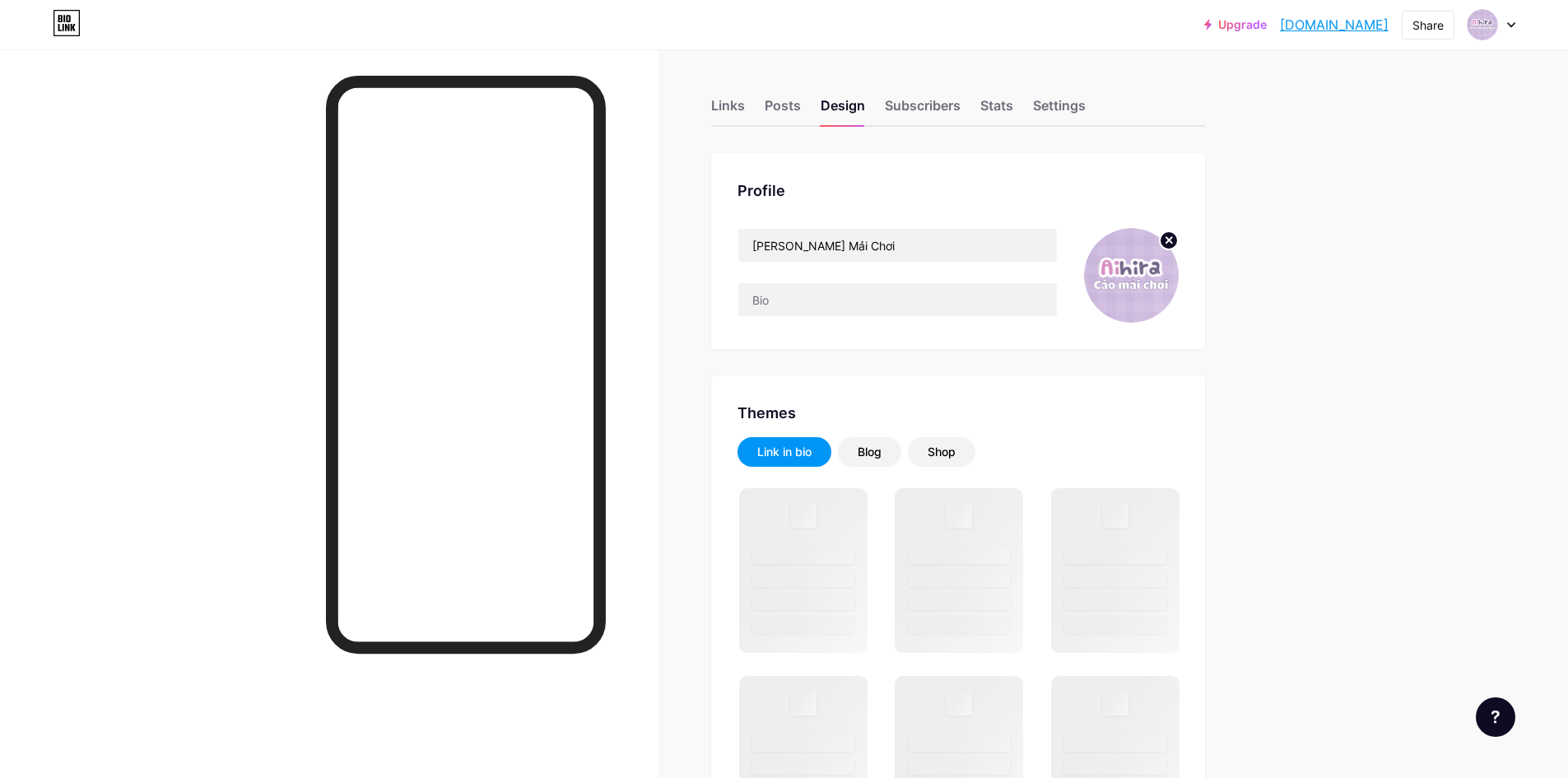
click at [1172, 238] on icon at bounding box center [1169, 240] width 6 height 6
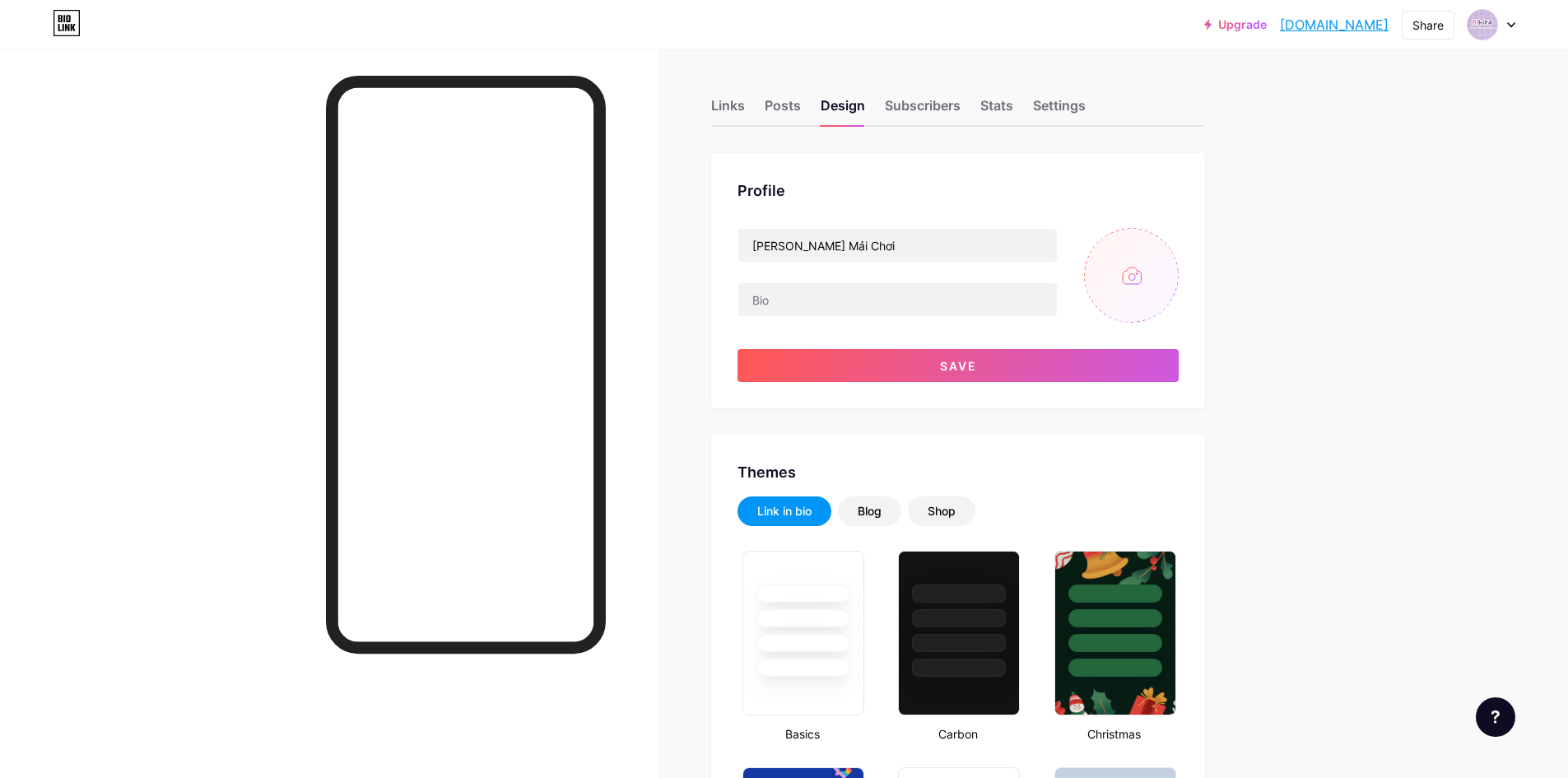
click at [1134, 277] on input "file" at bounding box center [1131, 275] width 95 height 95
type input "C:\fakepath\YT banner.png"
click at [1170, 240] on circle at bounding box center [1169, 240] width 18 height 18
click at [1144, 273] on input "file" at bounding box center [1131, 275] width 95 height 95
type input "C:\fakepath\wallpaperCao-2025-08-27-00-18-44.png"
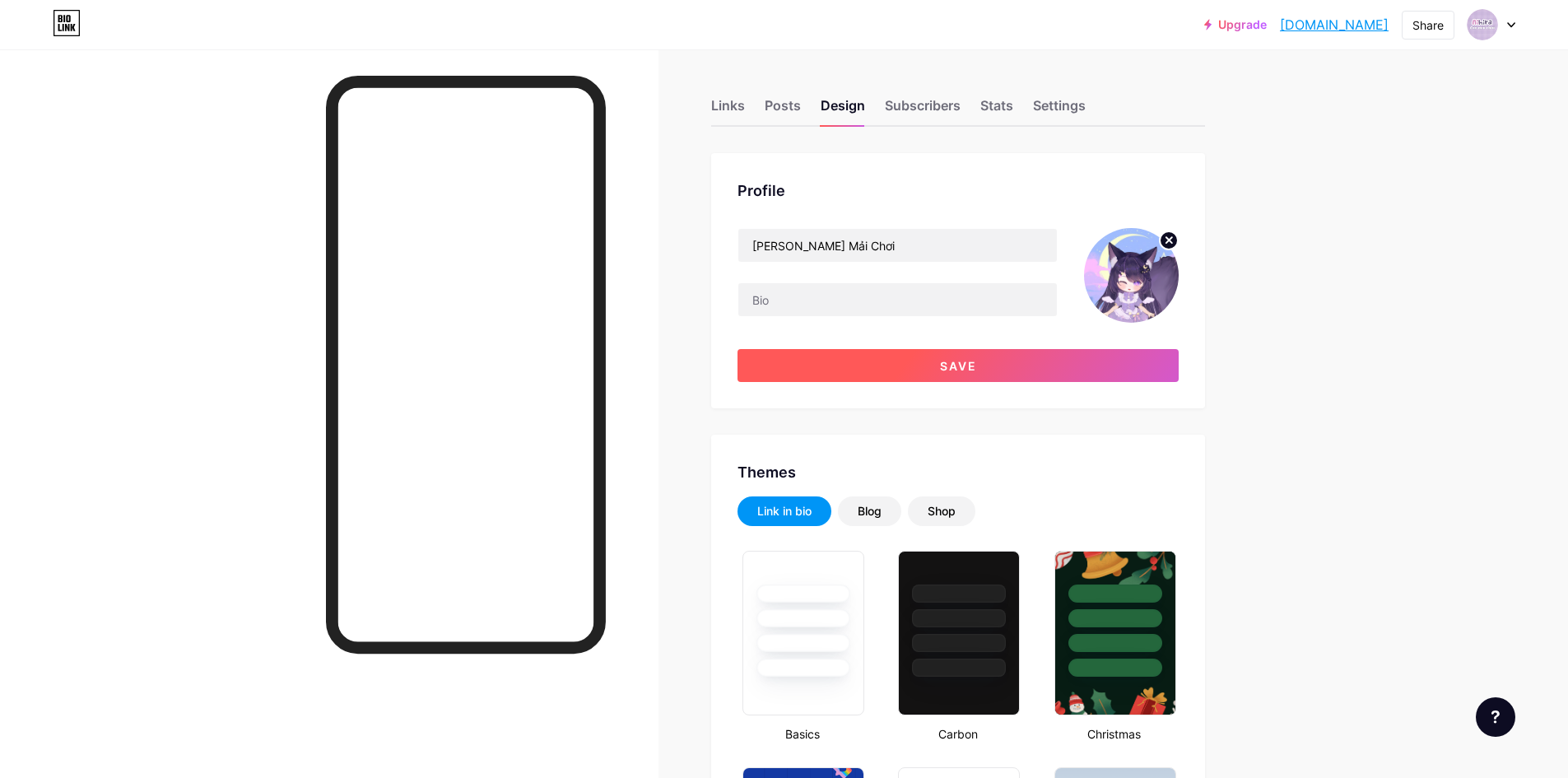
click at [1098, 365] on button "Save" at bounding box center [959, 366] width 441 height 33
